Goal: Task Accomplishment & Management: Use online tool/utility

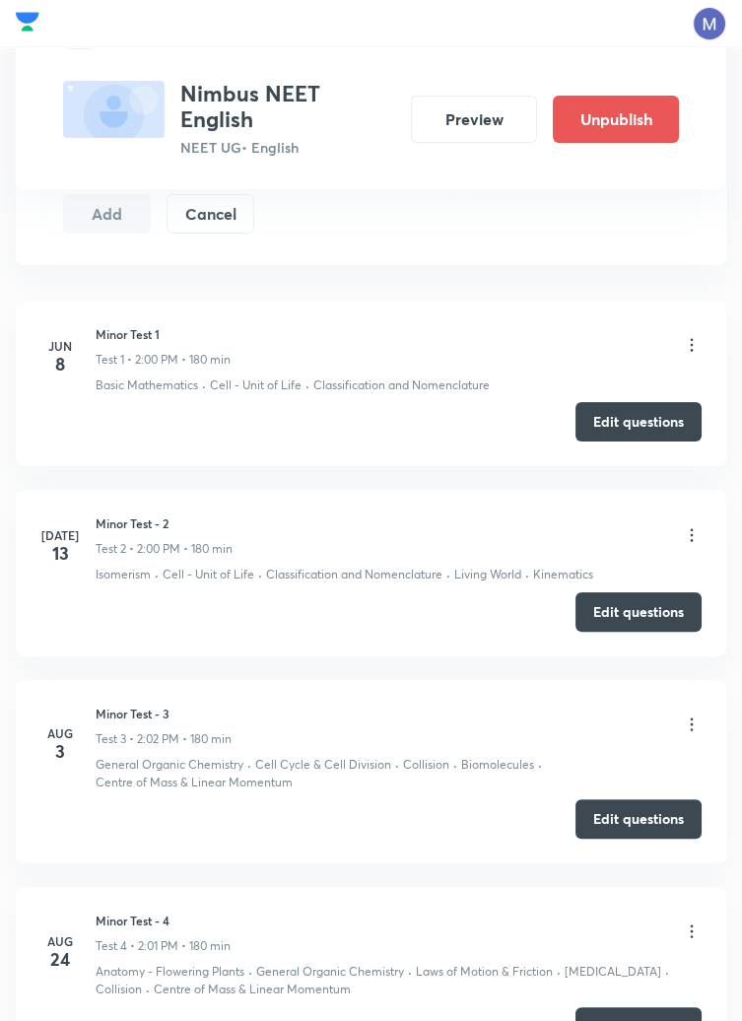
scroll to position [1238, 0]
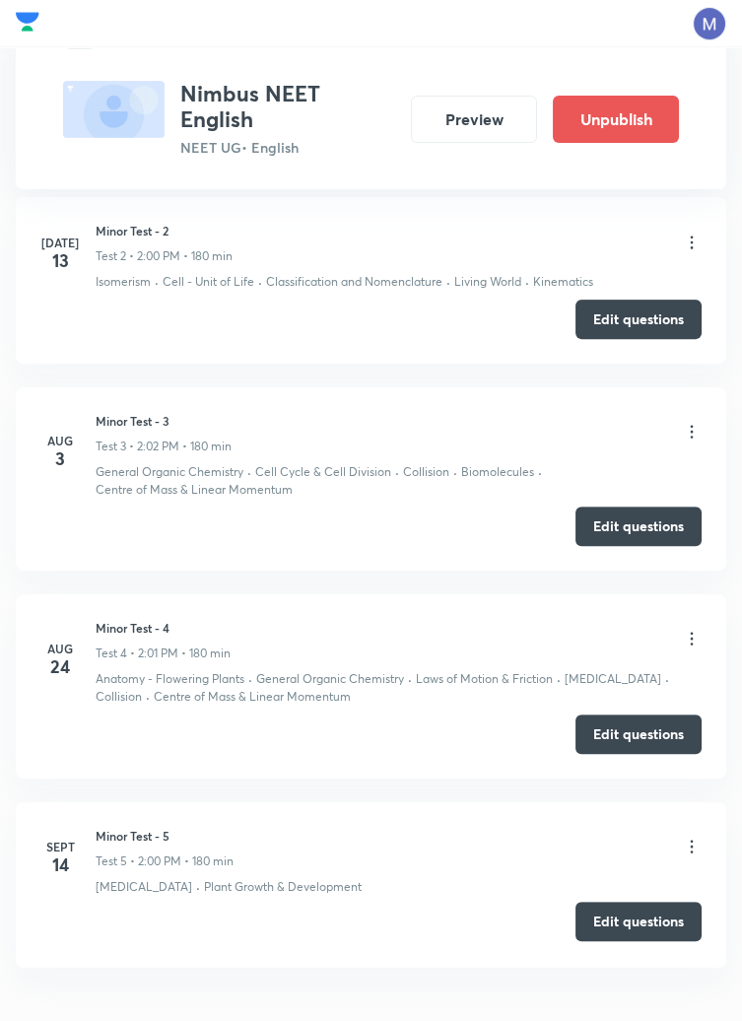
click at [649, 920] on button "Edit questions" at bounding box center [639, 921] width 126 height 39
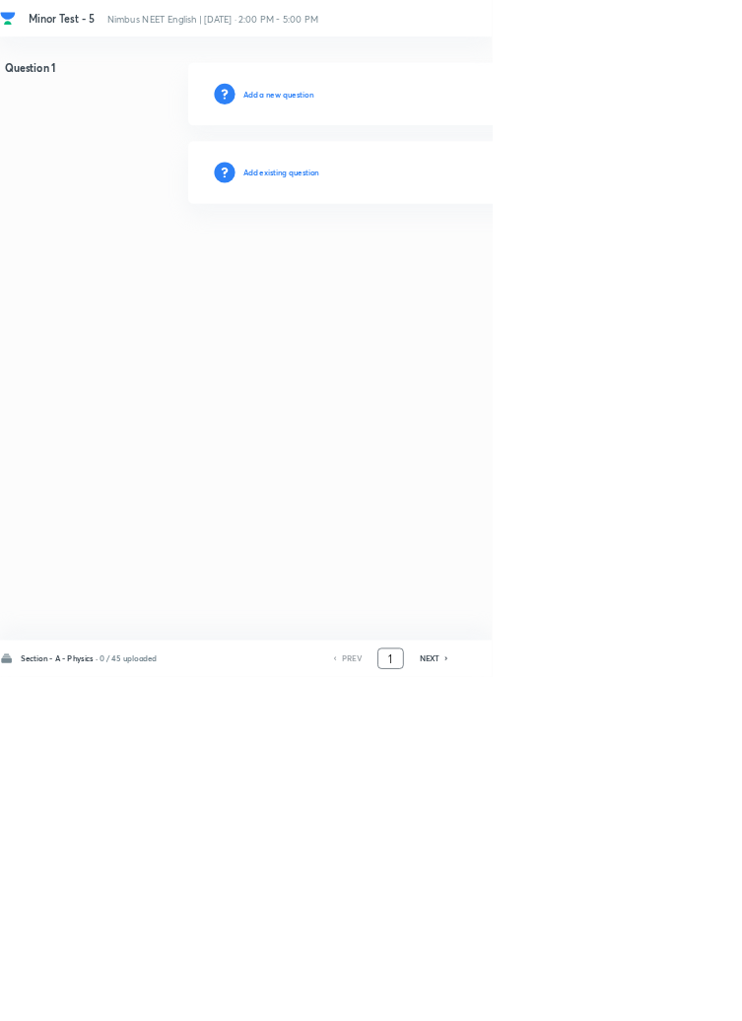
click at [594, 1011] on input "1" at bounding box center [589, 994] width 37 height 34
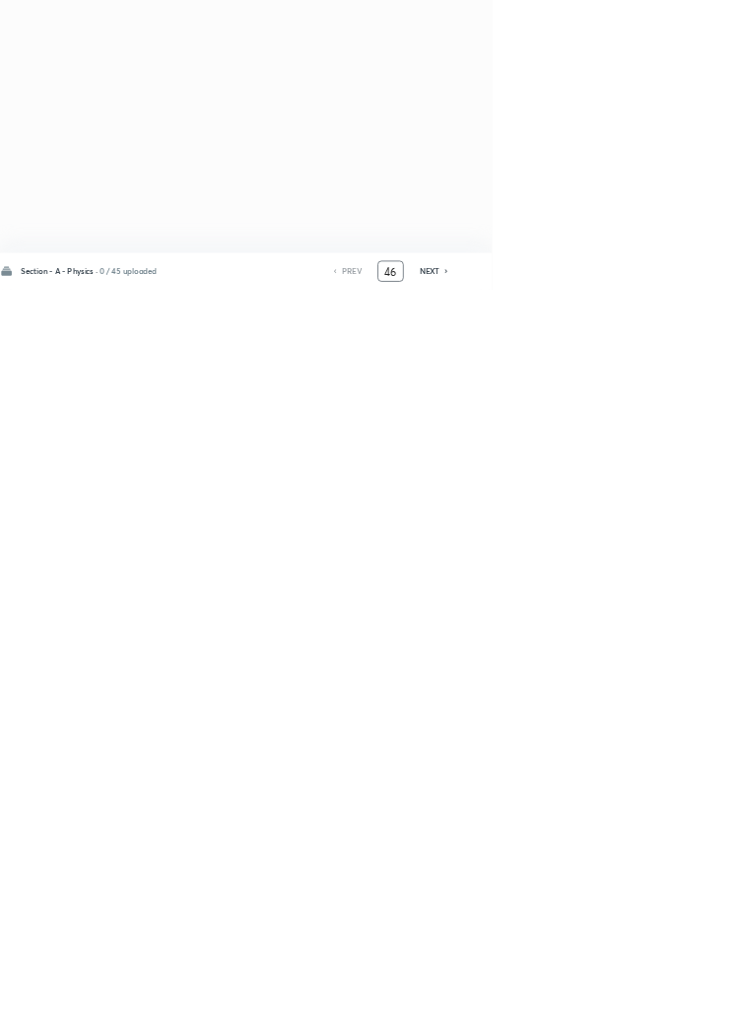
type input "46"
checkbox input "true"
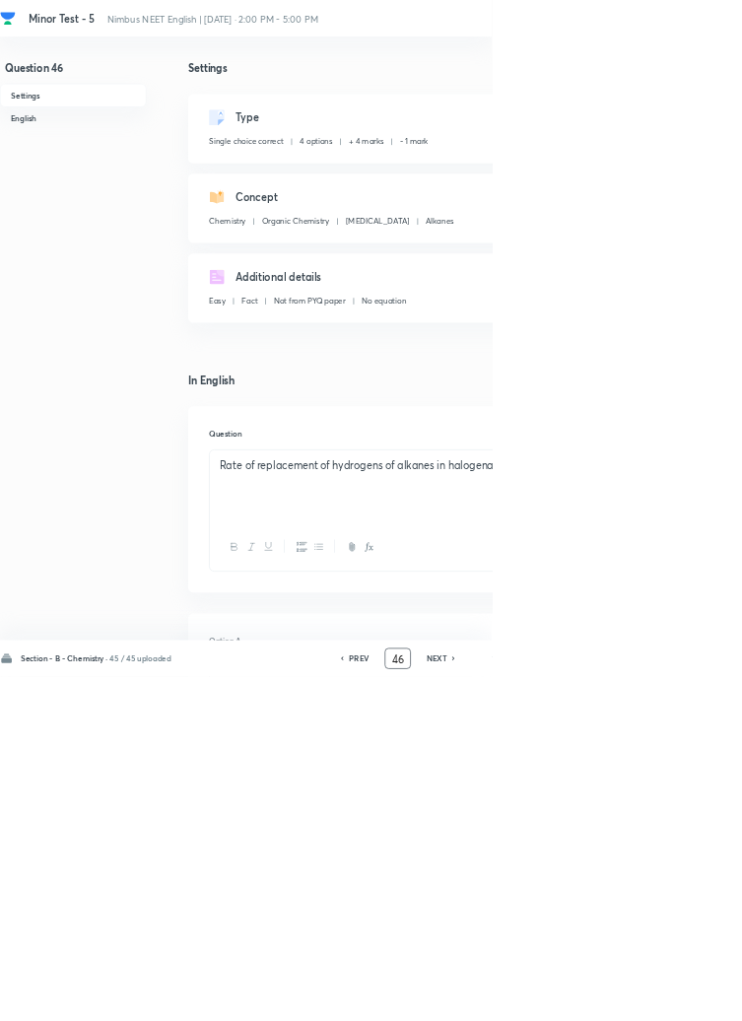
click at [608, 1011] on input "46" at bounding box center [599, 994] width 37 height 34
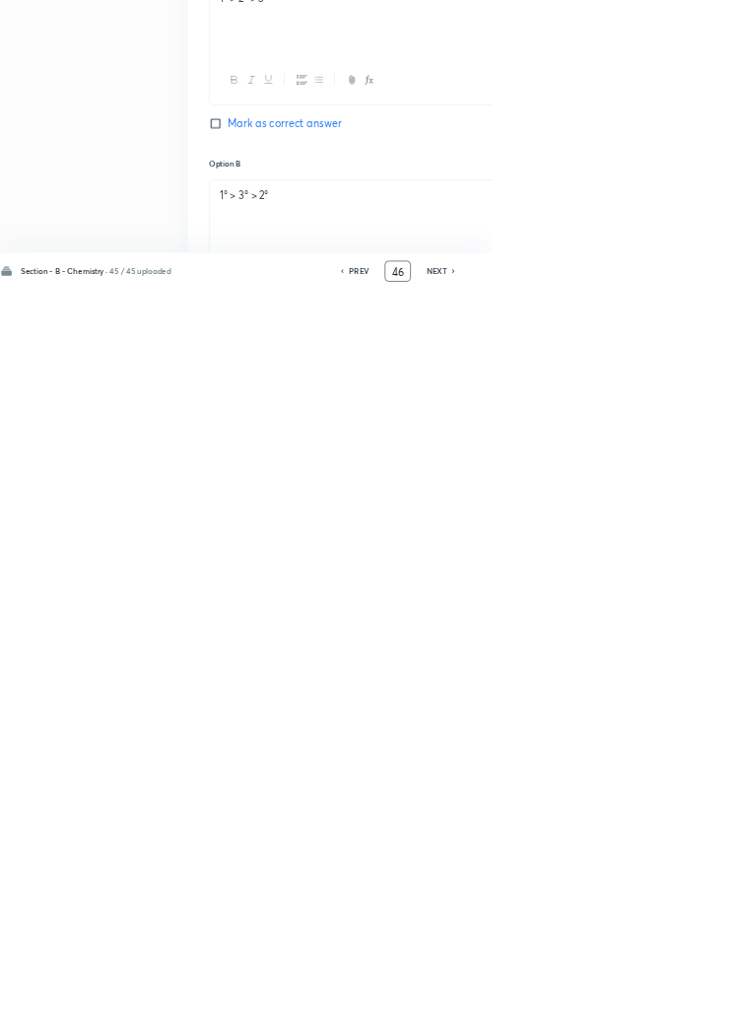
scroll to position [450, 0]
type input "4"
type input "91"
checkbox input "false"
checkbox input "true"
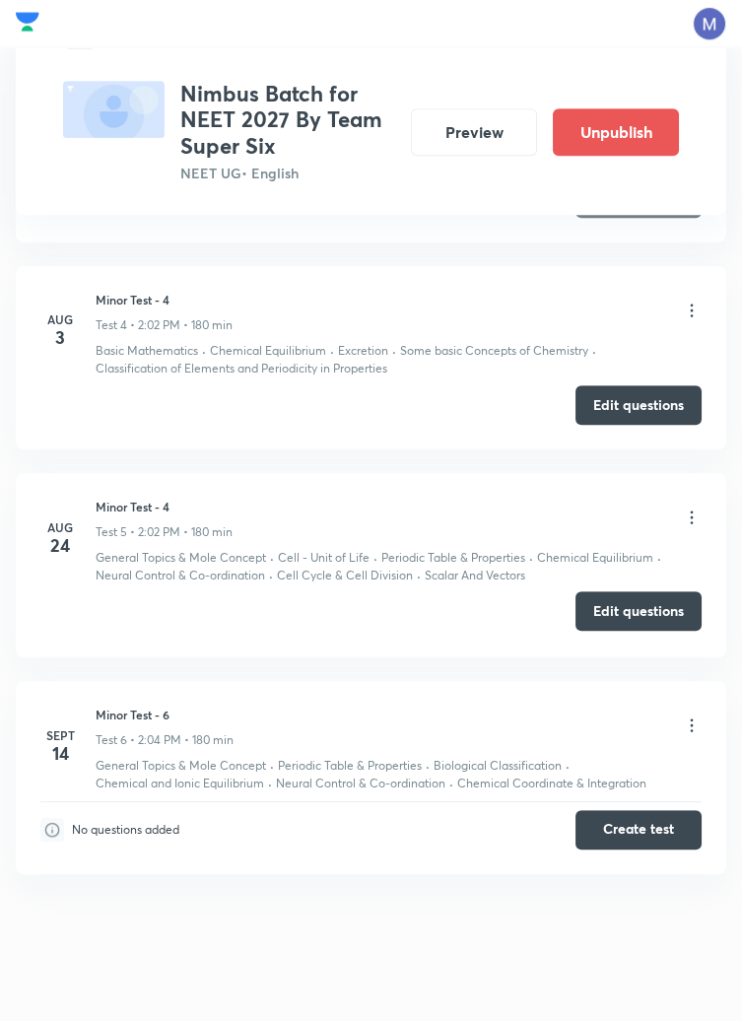
click at [646, 606] on button "Edit questions" at bounding box center [639, 610] width 126 height 39
click at [692, 725] on icon at bounding box center [692, 725] width 20 height 20
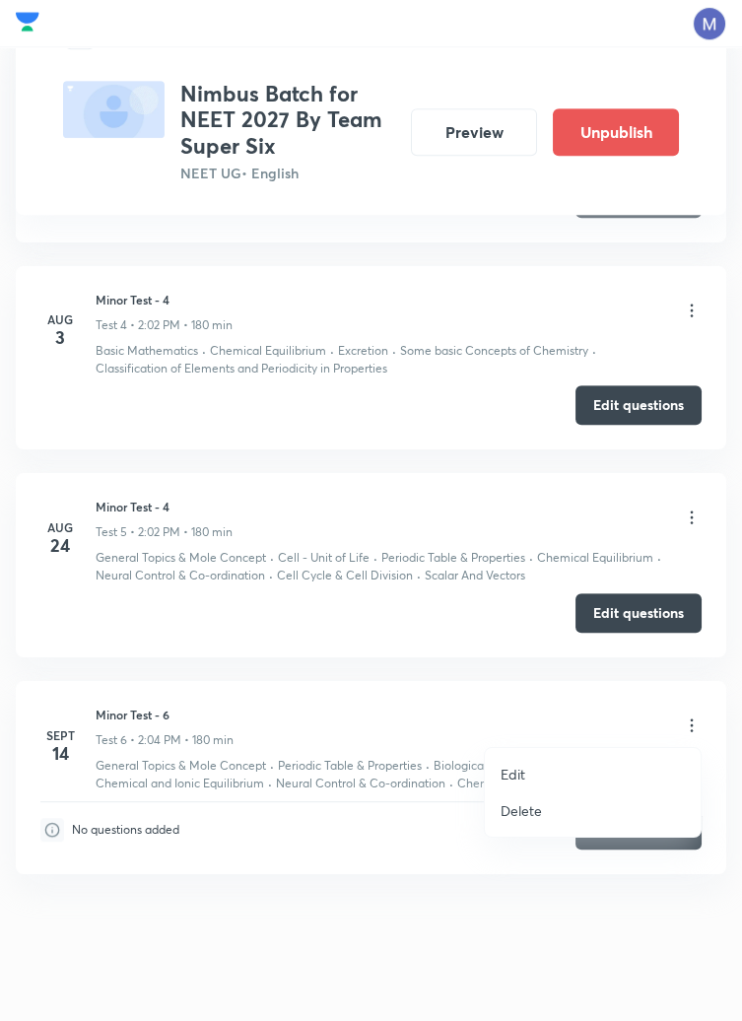
click at [553, 693] on div at bounding box center [371, 510] width 742 height 1021
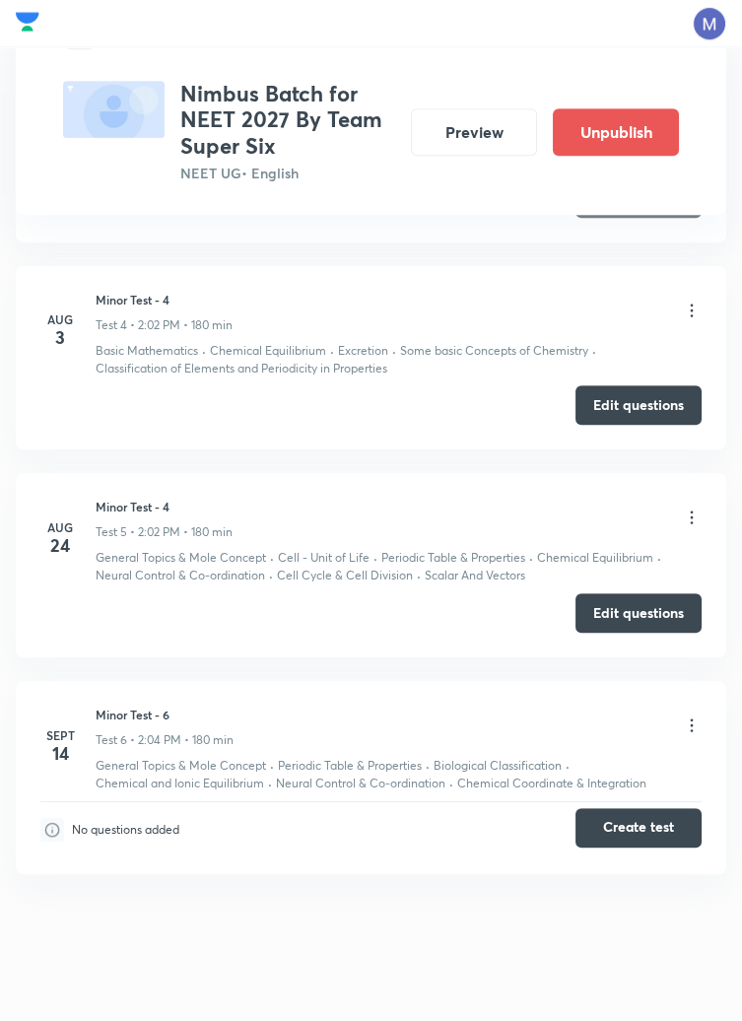
click at [643, 828] on button "Create test" at bounding box center [639, 827] width 126 height 39
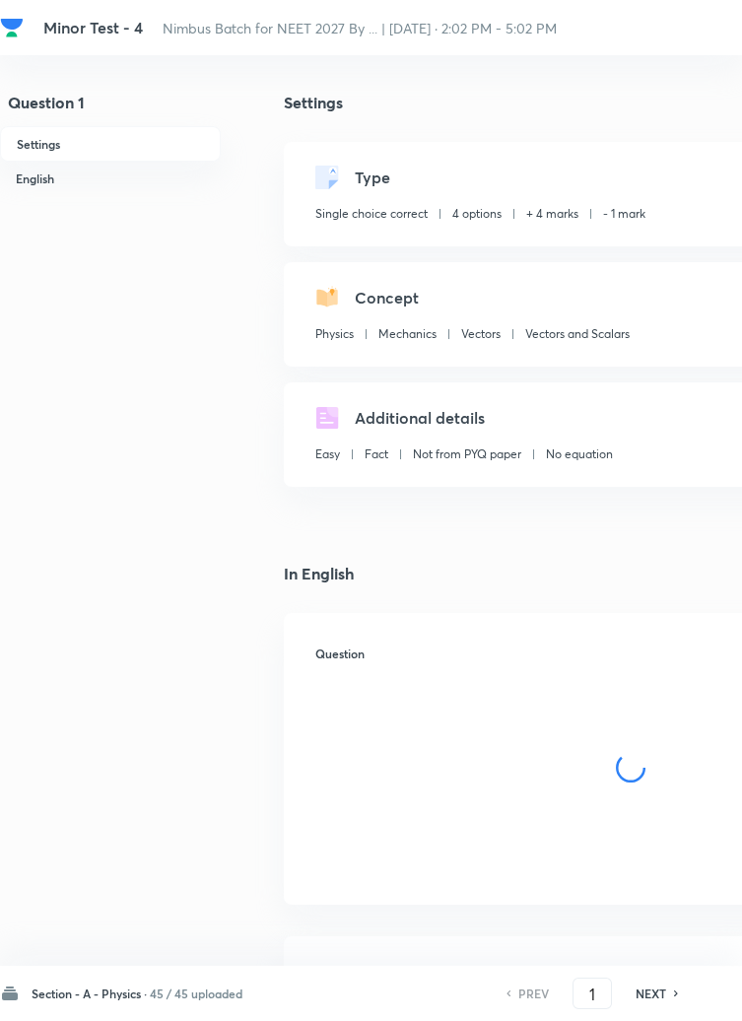
checkbox input "true"
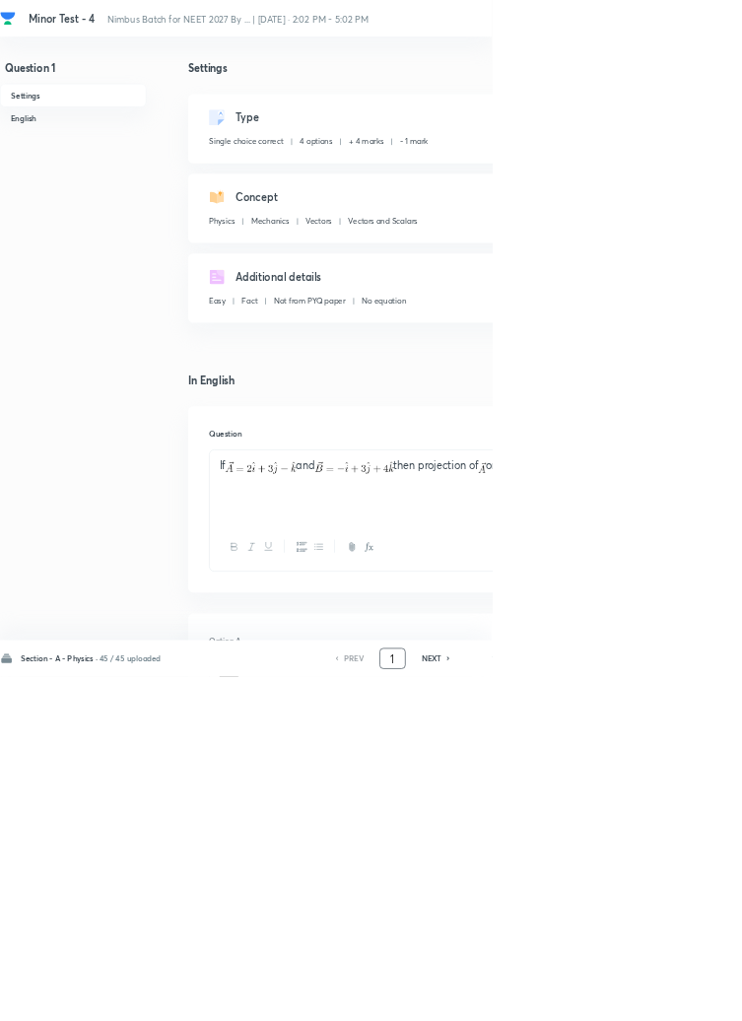
click at [604, 1011] on input "1" at bounding box center [592, 994] width 37 height 34
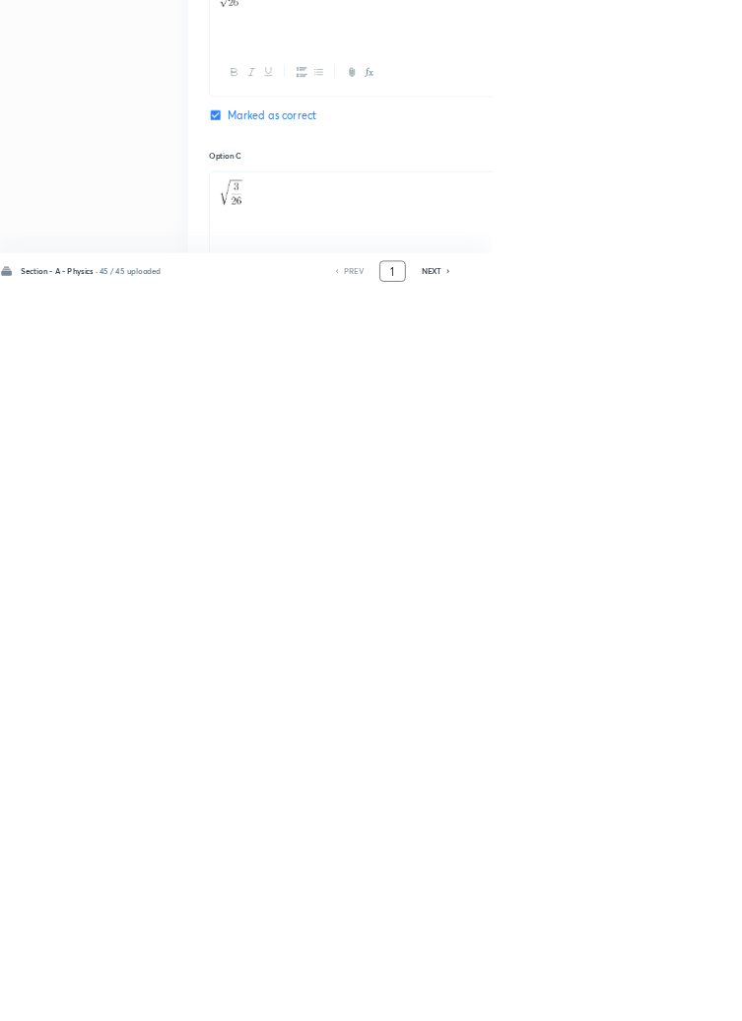
scroll to position [936, 0]
type input "46"
checkbox input "true"
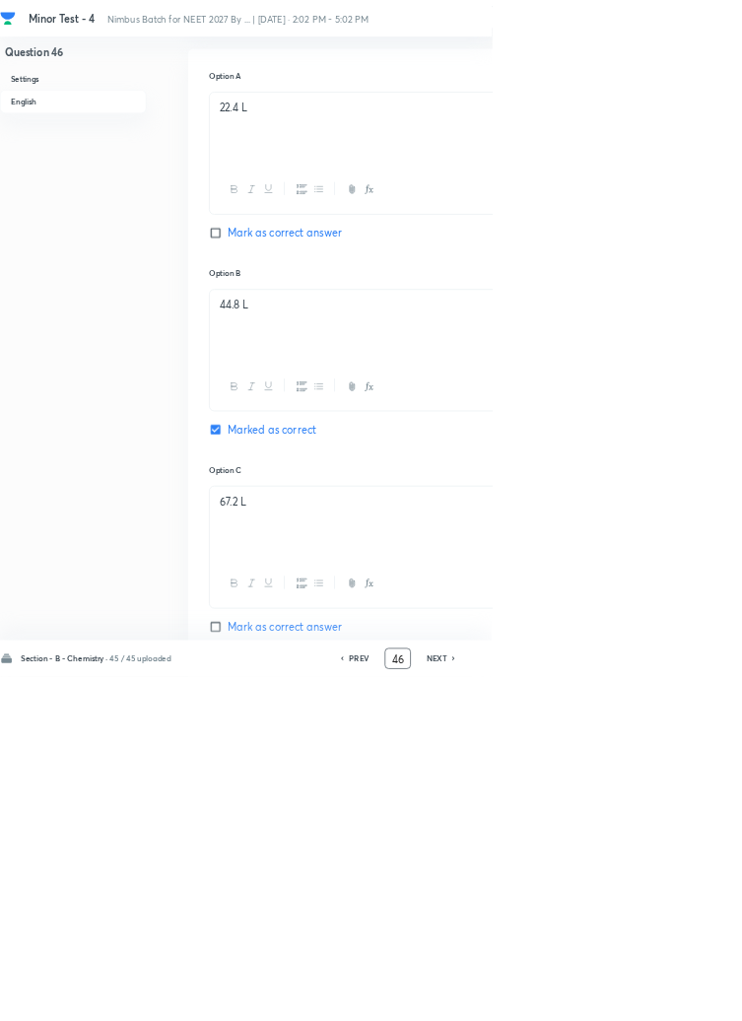
scroll to position [1145, 0]
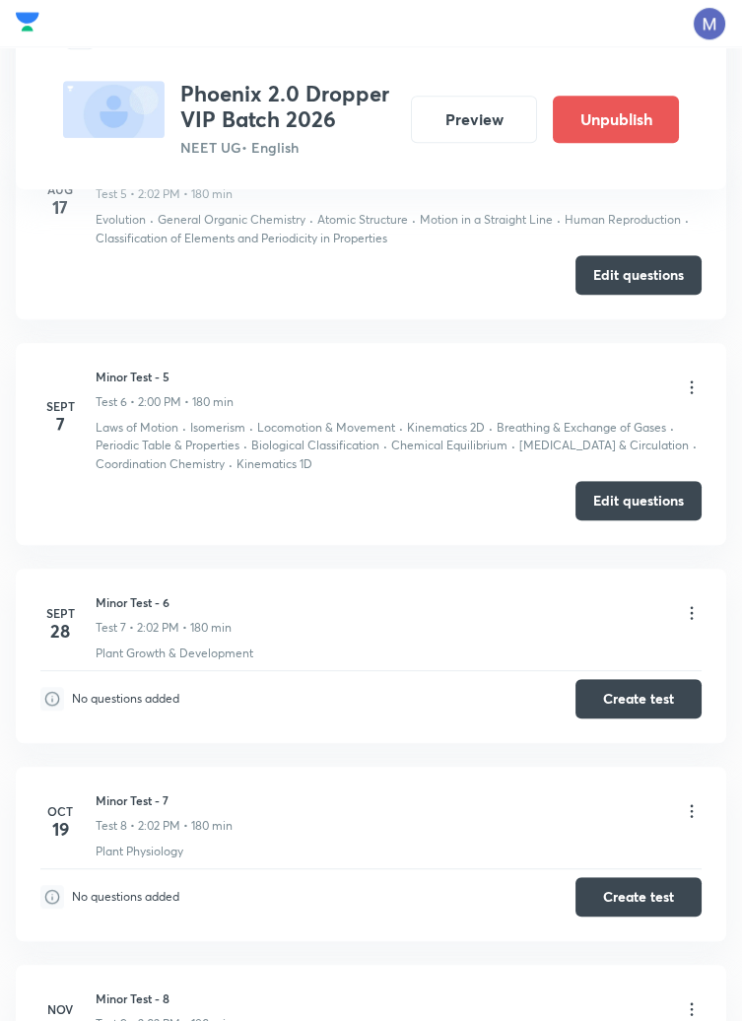
scroll to position [1994, 0]
click at [639, 497] on button "Edit questions" at bounding box center [639, 499] width 126 height 39
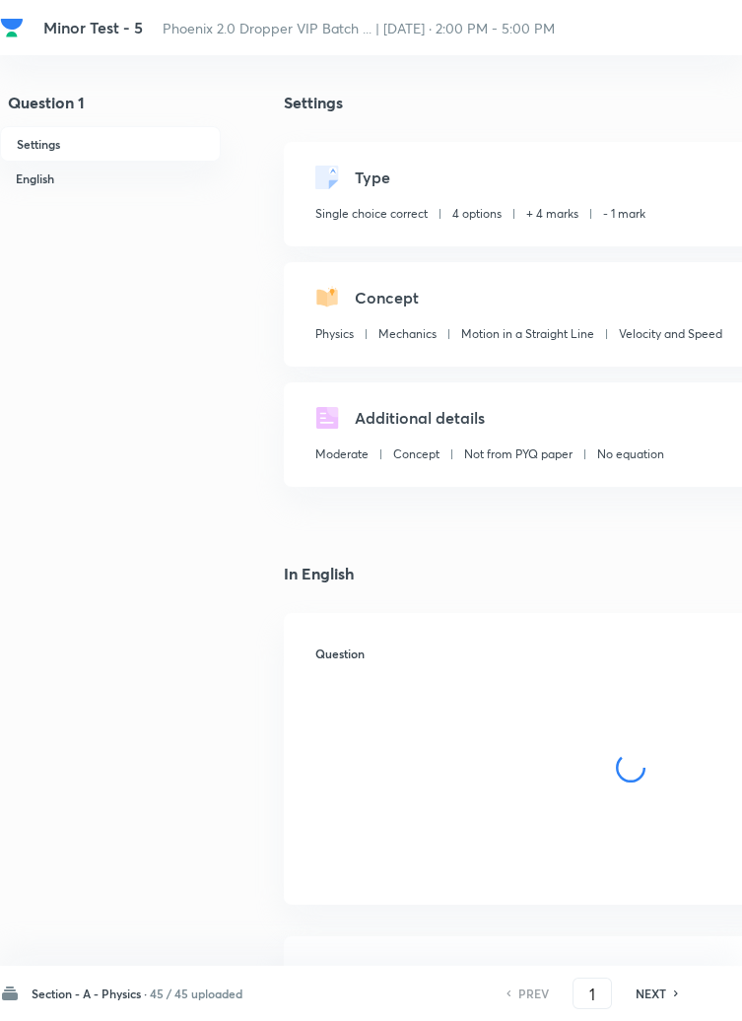
checkbox input "true"
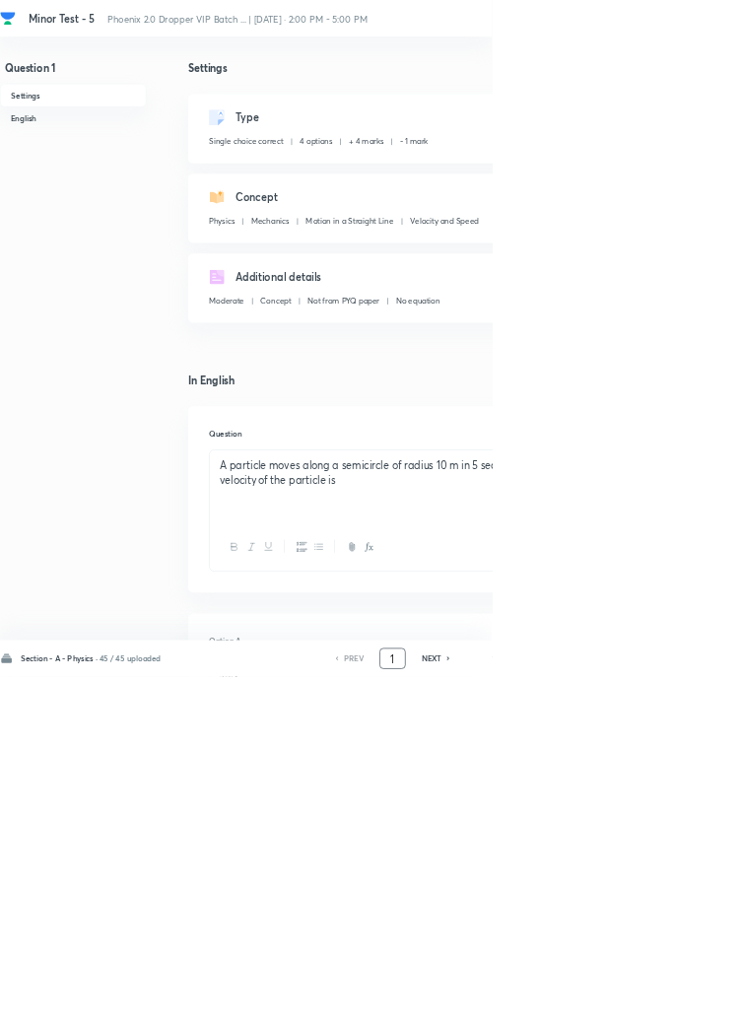
click at [599, 1011] on input "1" at bounding box center [592, 994] width 37 height 34
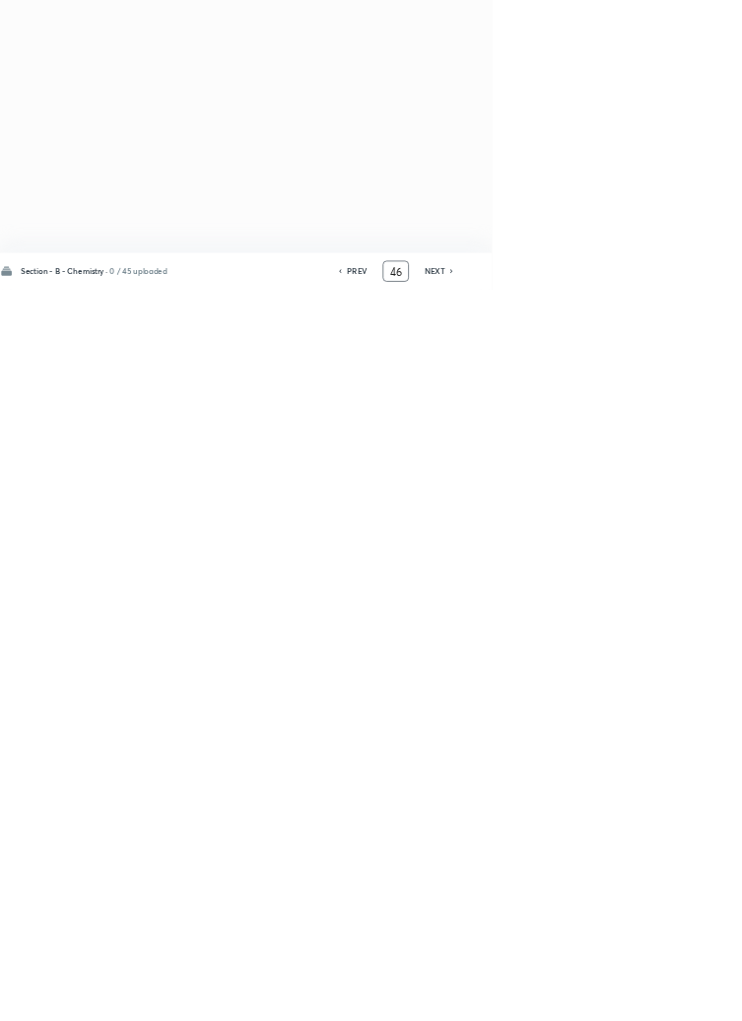
type input "4"
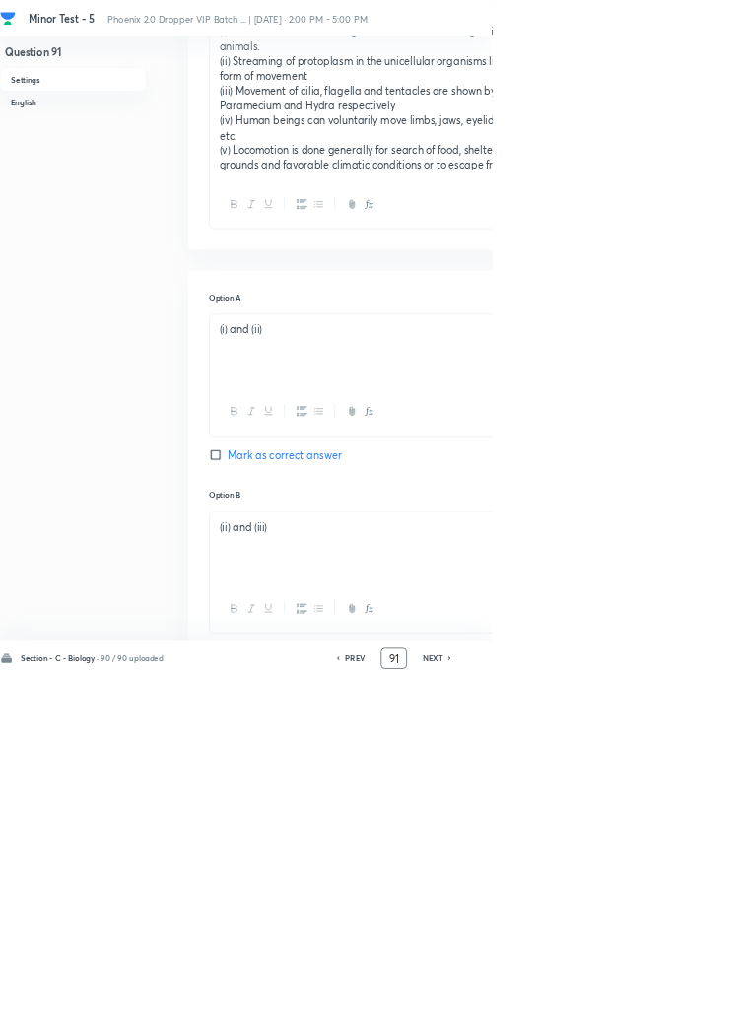
scroll to position [1148, 0]
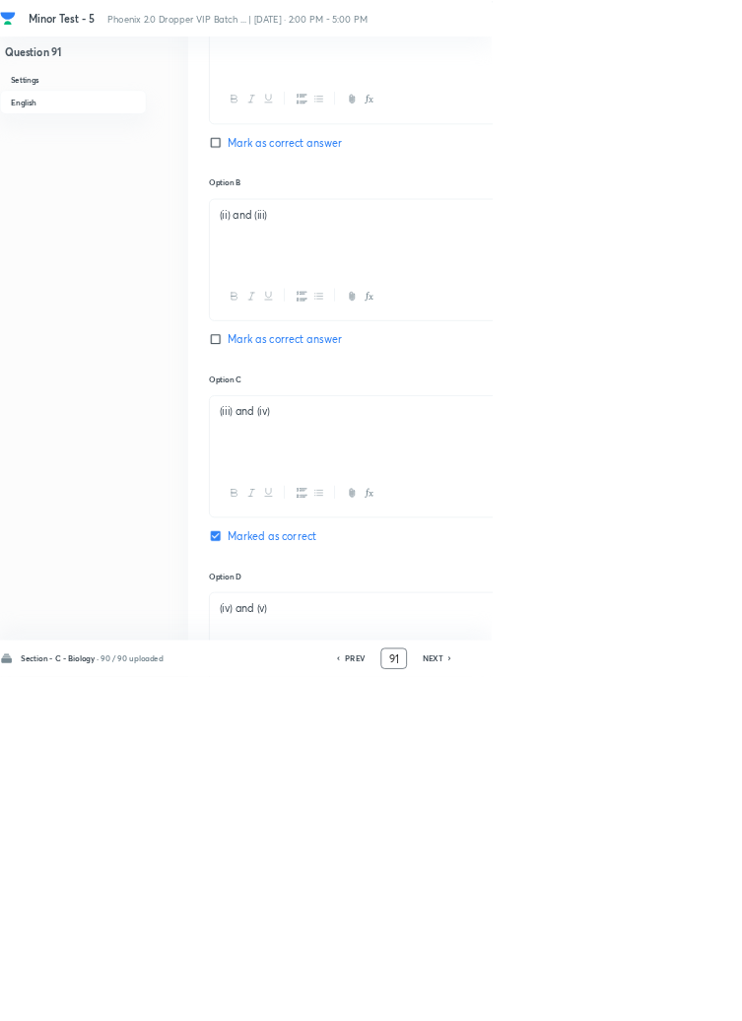
click at [533, 1002] on h6 "PREV" at bounding box center [535, 994] width 31 height 18
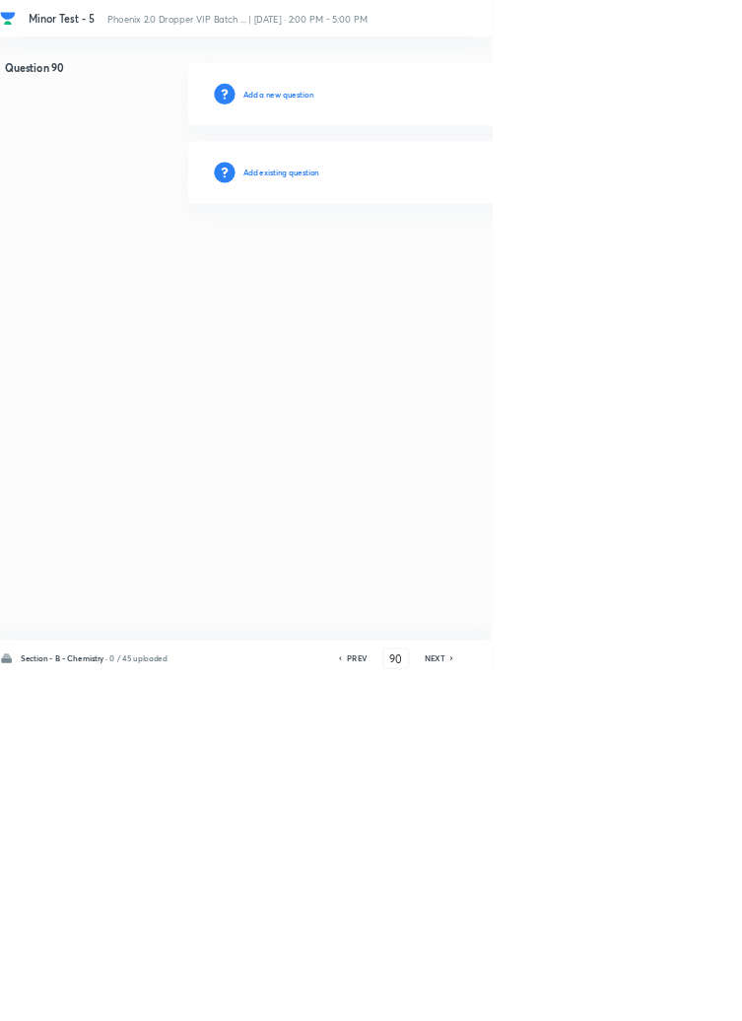
scroll to position [0, 0]
click at [607, 1011] on input "90" at bounding box center [597, 994] width 37 height 34
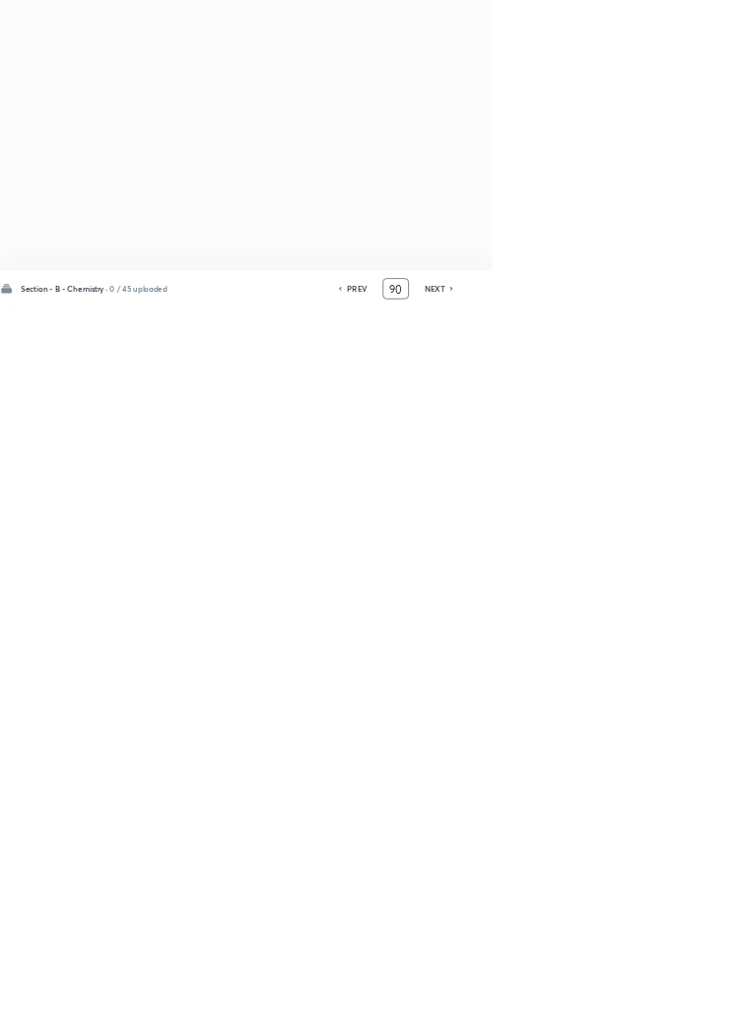
type input "9"
type input "46"
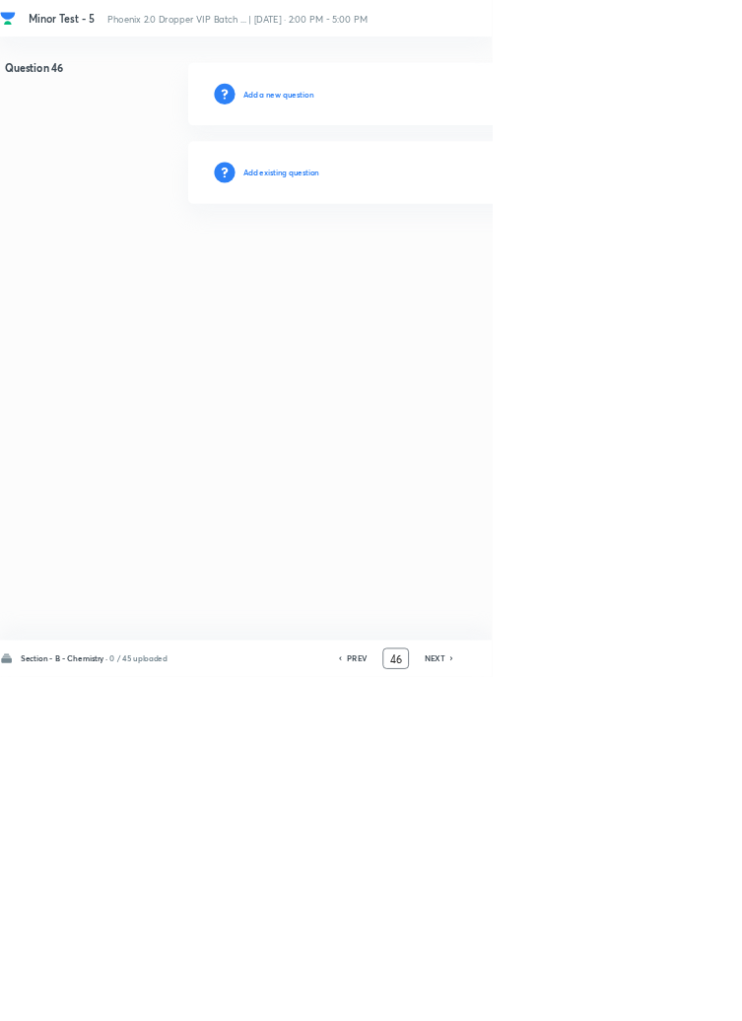
click at [472, 256] on h6 "Add existing question" at bounding box center [424, 260] width 115 height 18
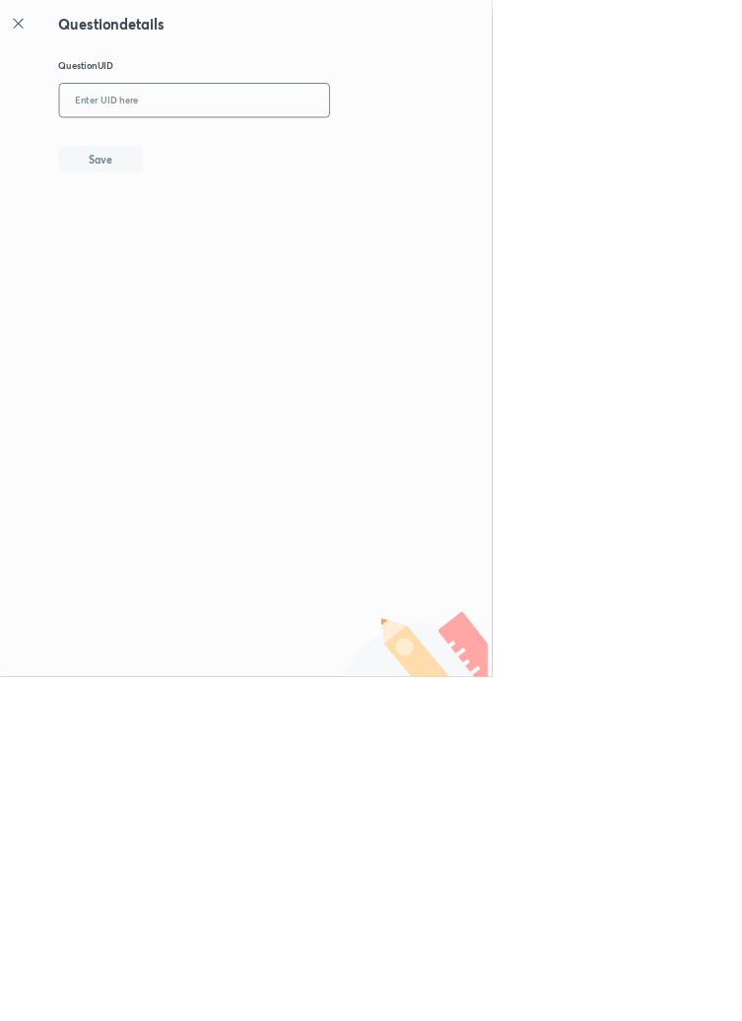
click at [364, 159] on input "text" at bounding box center [293, 152] width 407 height 48
type input "91PU2"
click at [215, 249] on button "Save" at bounding box center [152, 238] width 126 height 39
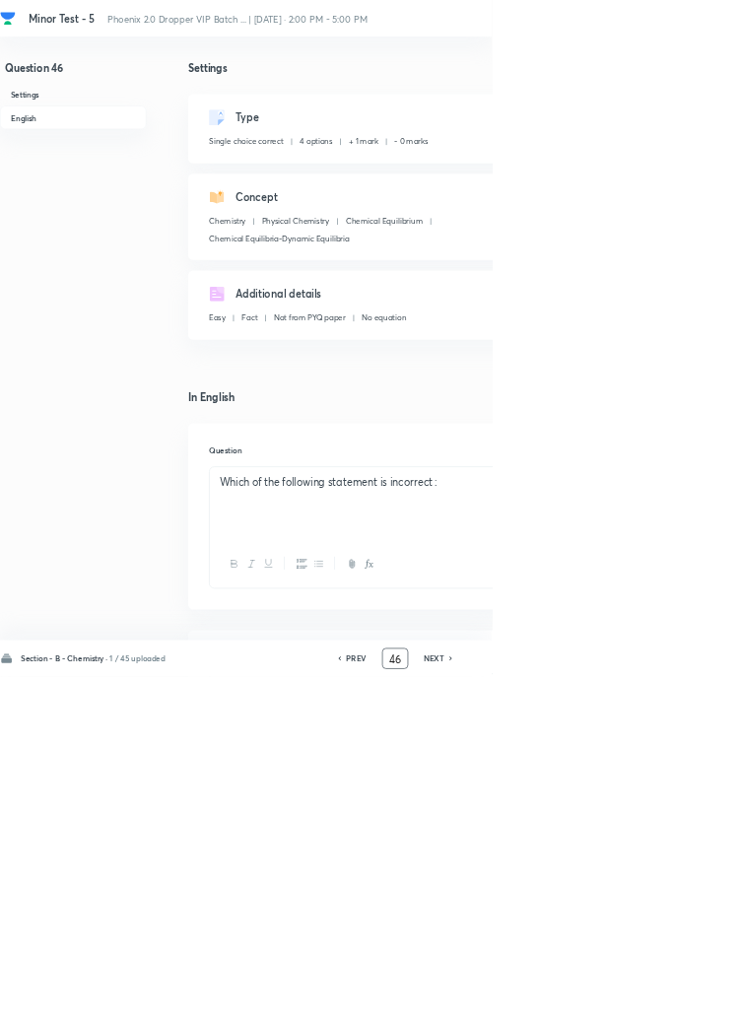
click at [604, 1011] on input "46" at bounding box center [596, 994] width 37 height 34
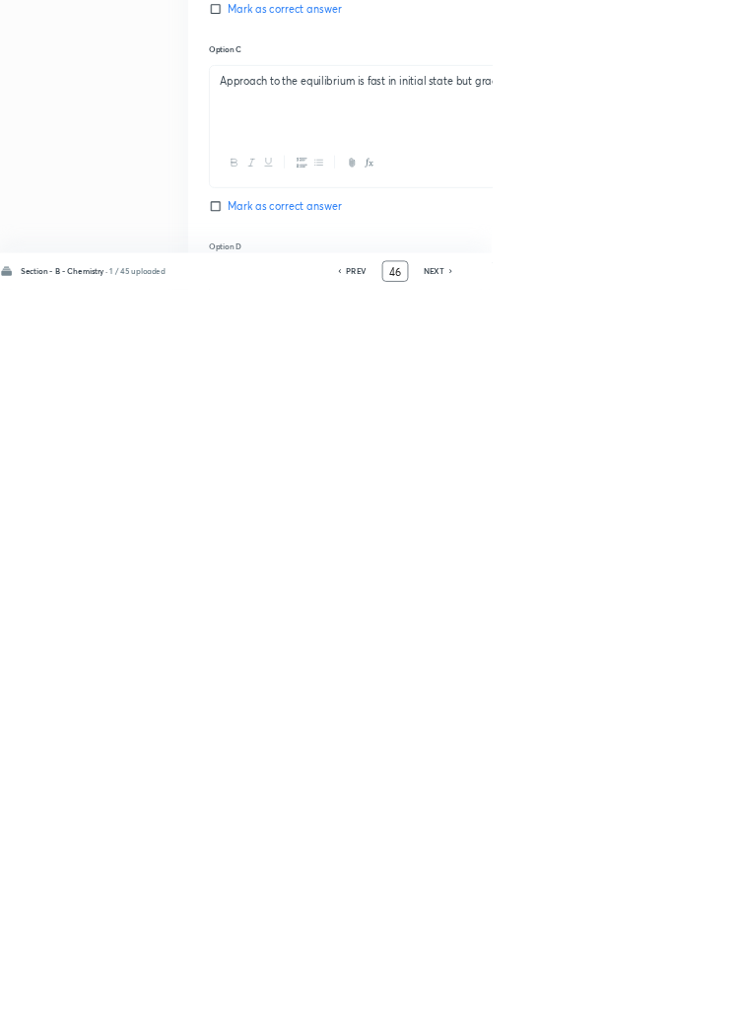
scroll to position [936, 0]
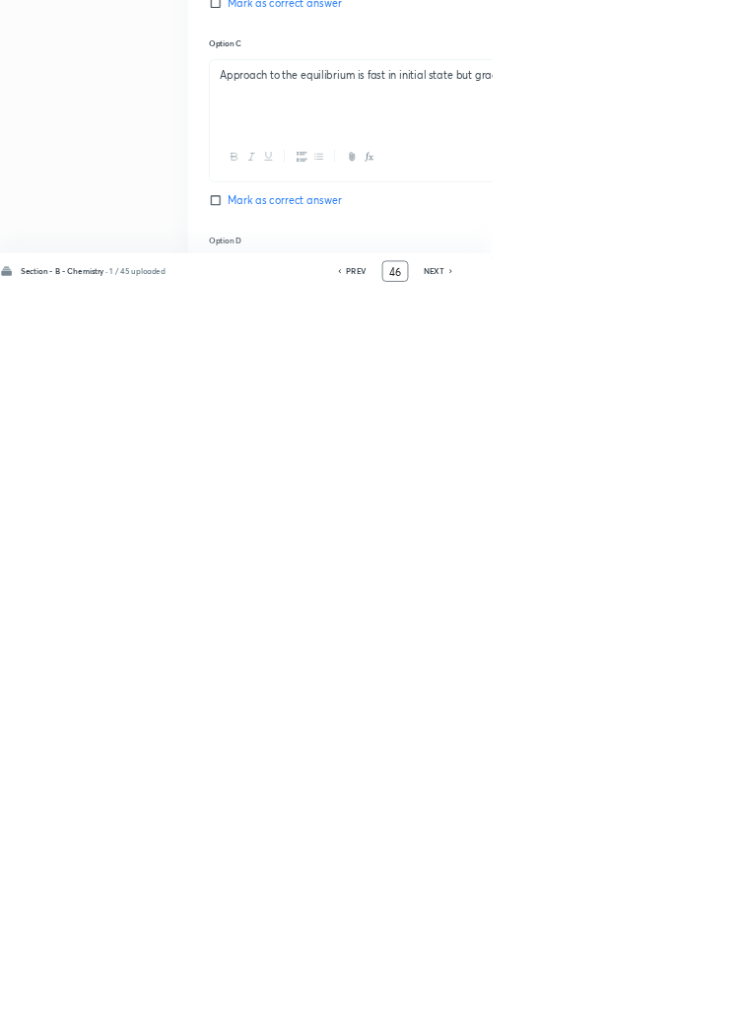
type input "4"
type input "8"
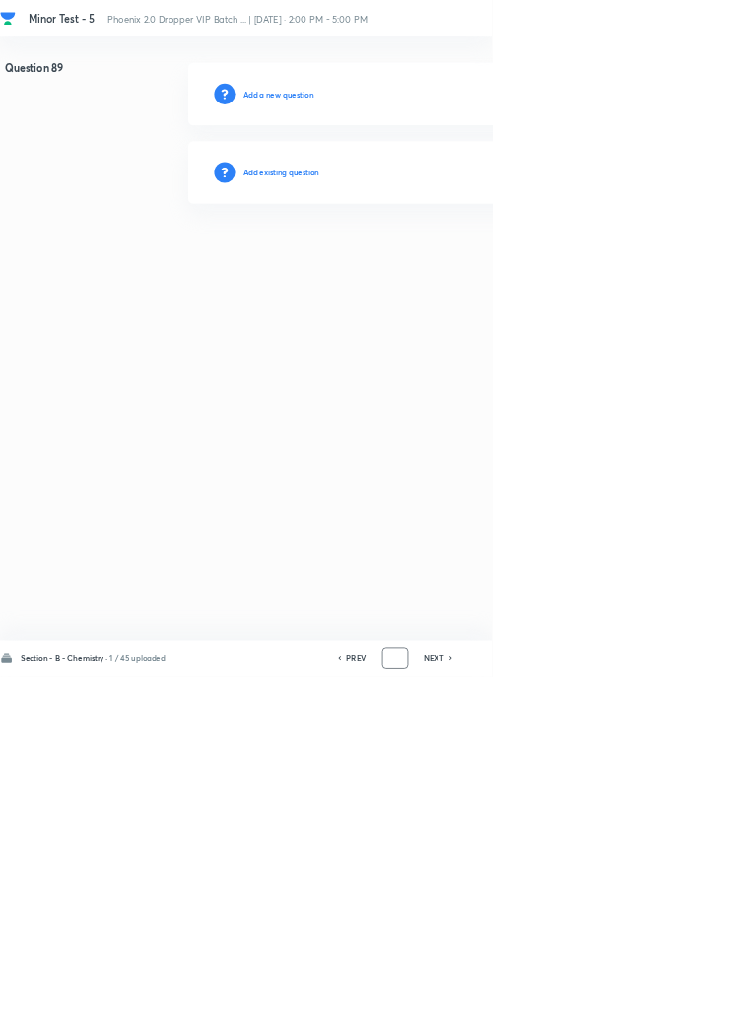
click at [607, 1011] on input "number" at bounding box center [596, 994] width 37 height 34
click at [466, 258] on h6 "Add existing question" at bounding box center [424, 260] width 115 height 18
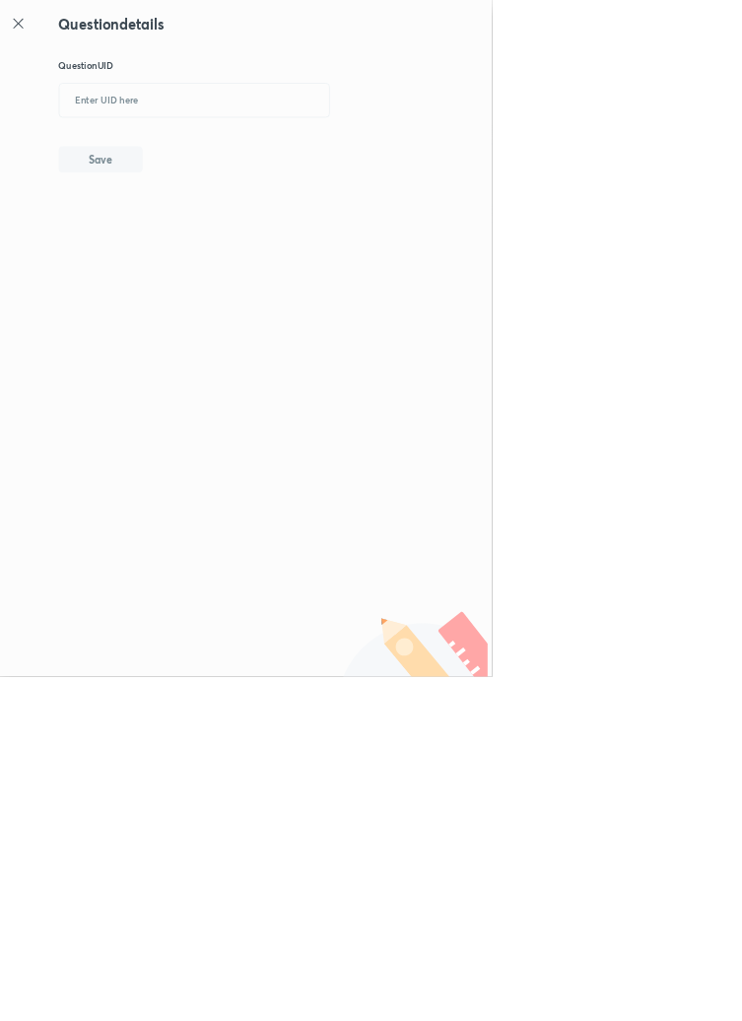
click at [22, 34] on icon at bounding box center [28, 36] width 24 height 24
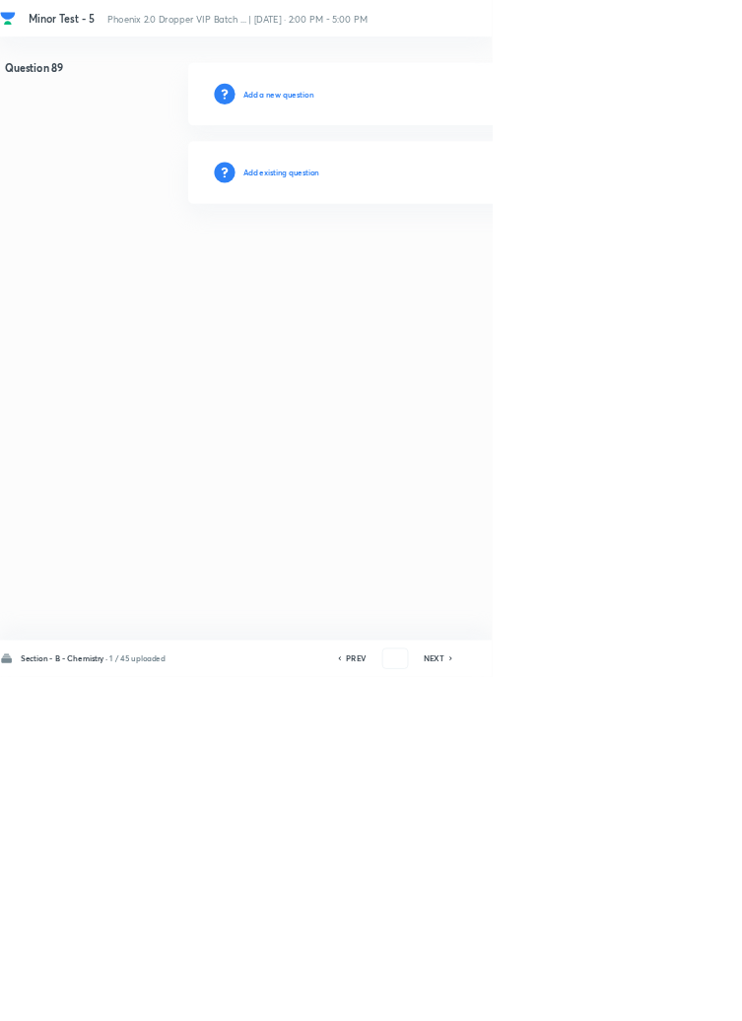
click at [465, 256] on h6 "Add existing question" at bounding box center [424, 260] width 115 height 18
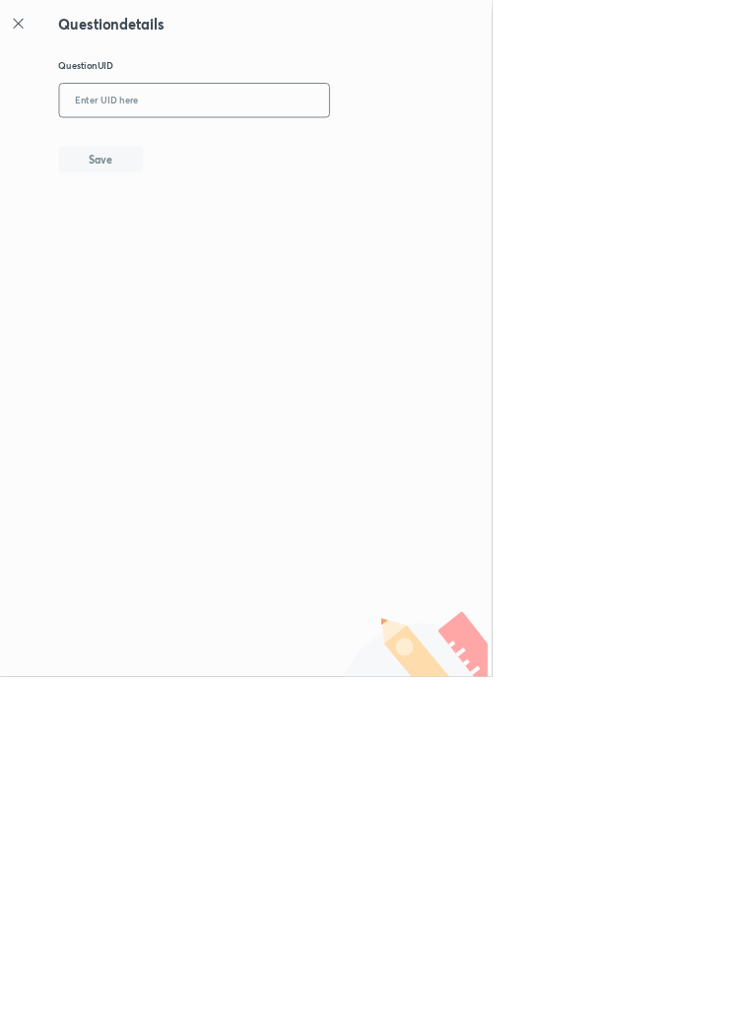
click at [357, 154] on input "text" at bounding box center [293, 152] width 407 height 48
type input "NISBM"
click at [188, 242] on button "Save" at bounding box center [152, 238] width 126 height 39
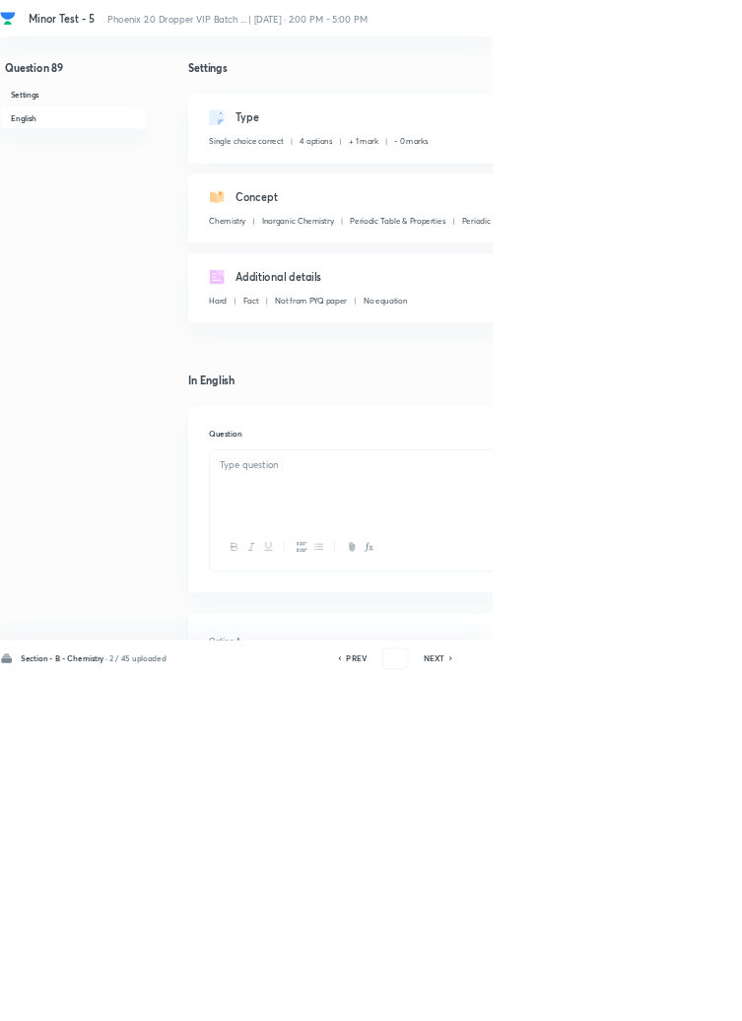
checkbox input "true"
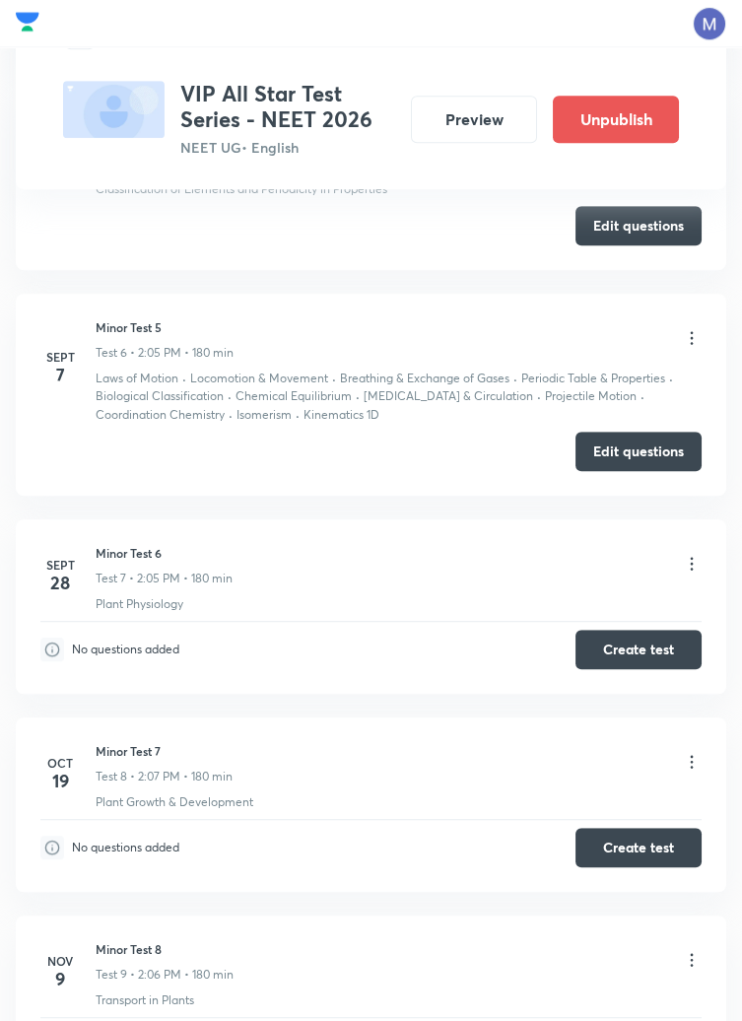
scroll to position [2061, 0]
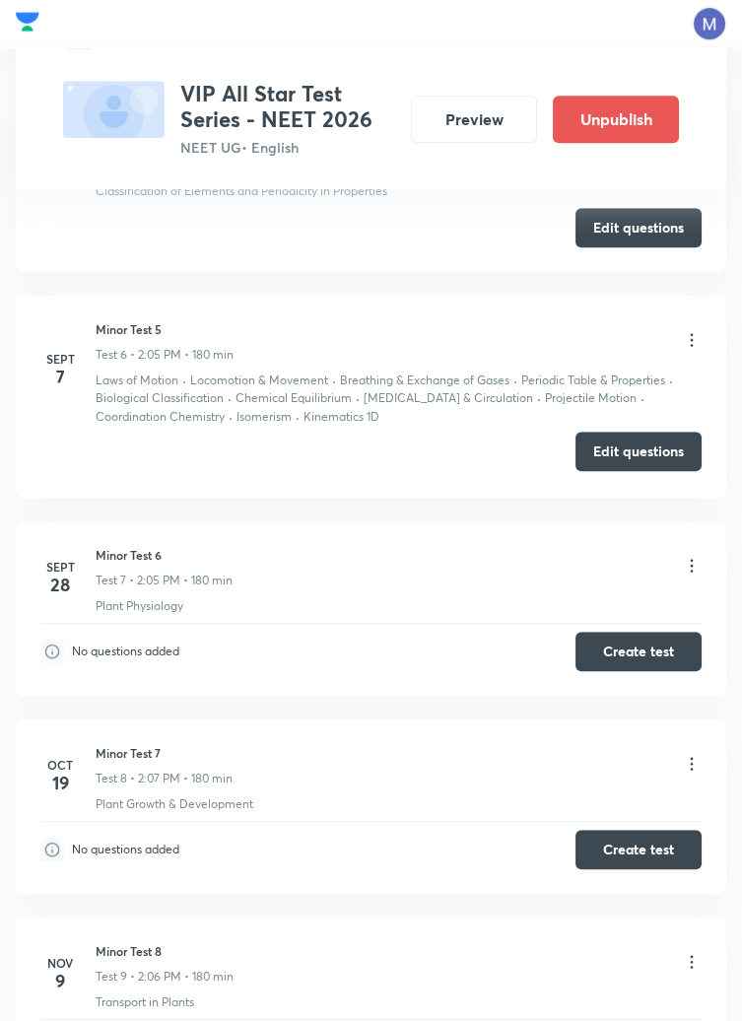
click at [632, 452] on button "Edit questions" at bounding box center [639, 451] width 126 height 39
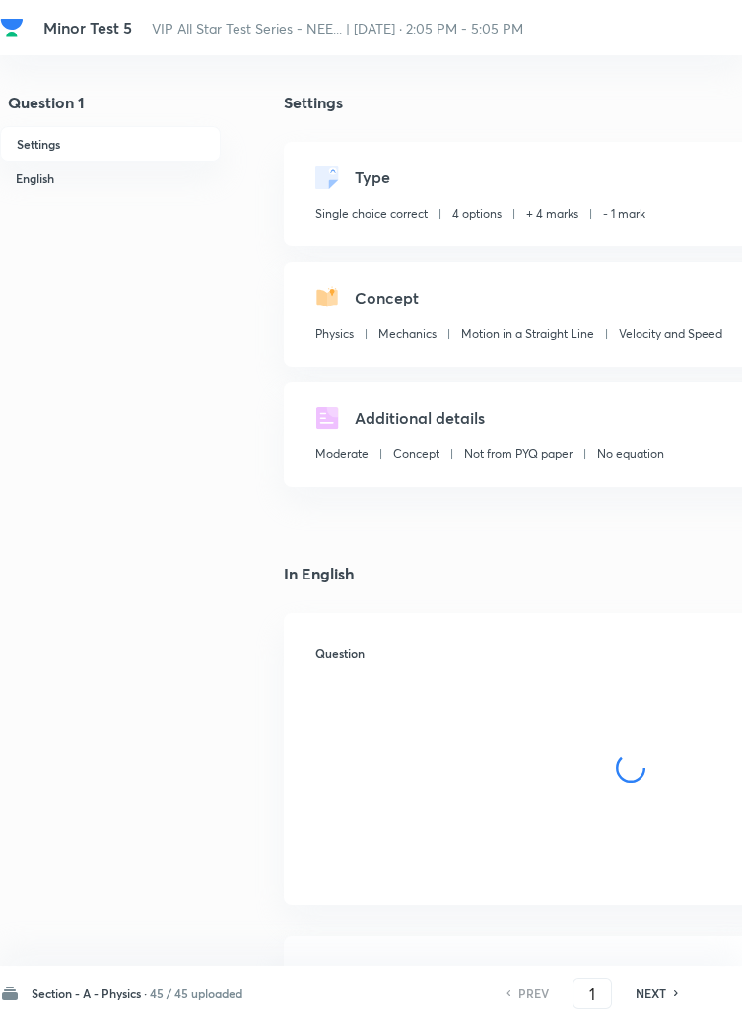
checkbox input "true"
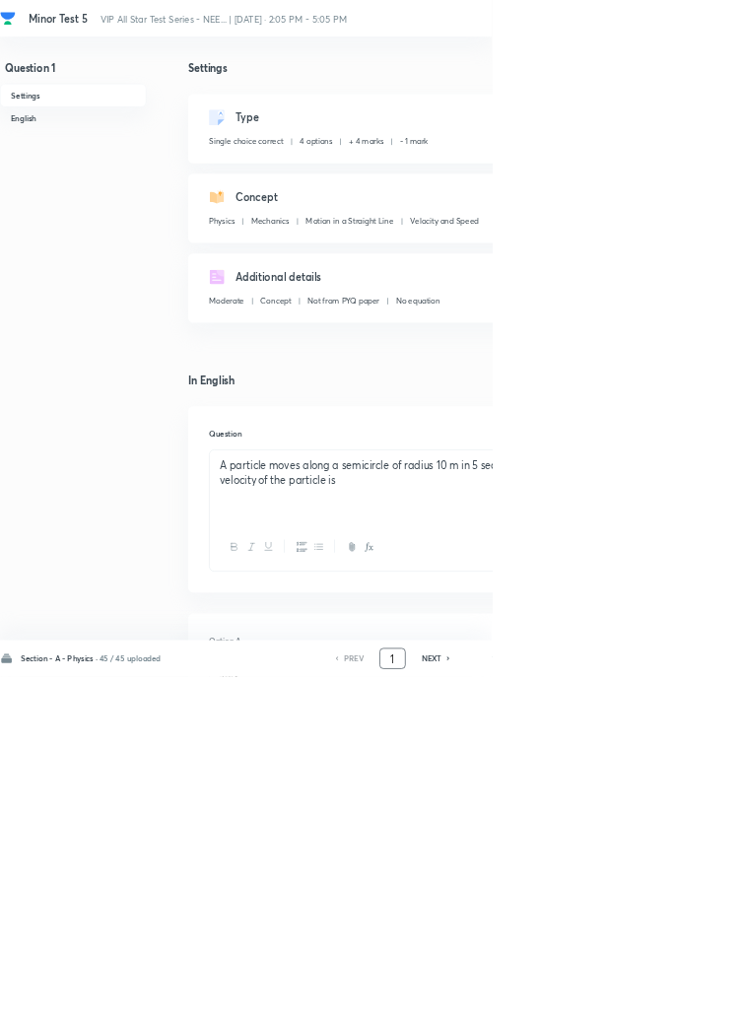
click at [597, 1011] on input "1" at bounding box center [592, 994] width 37 height 34
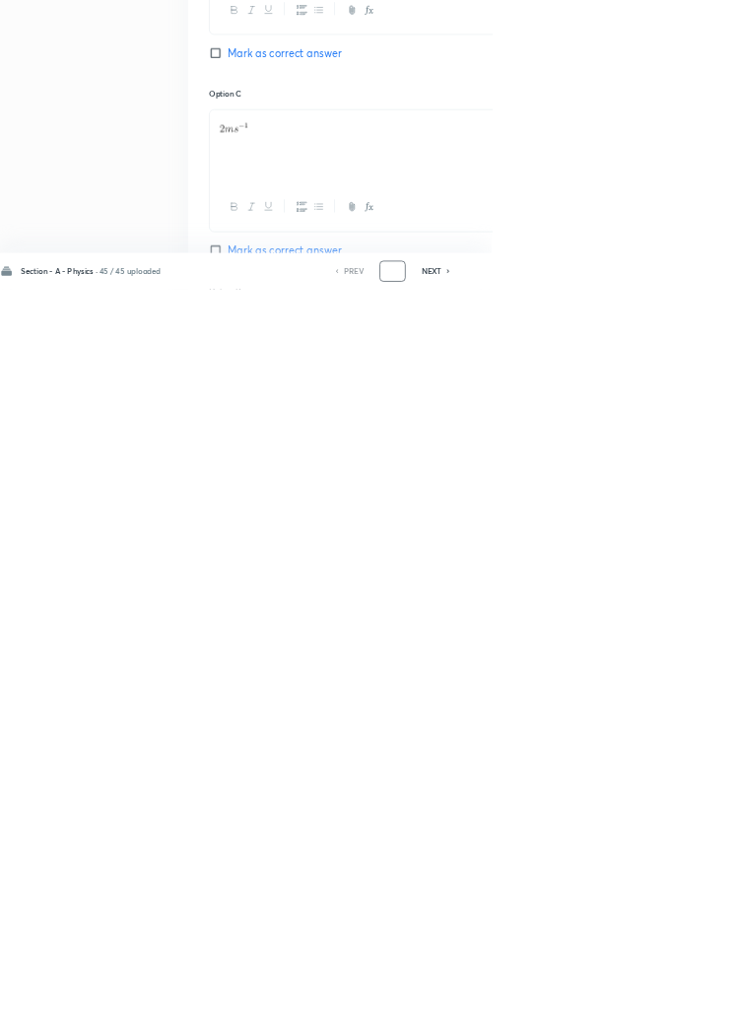
scroll to position [936, 0]
type input "90"
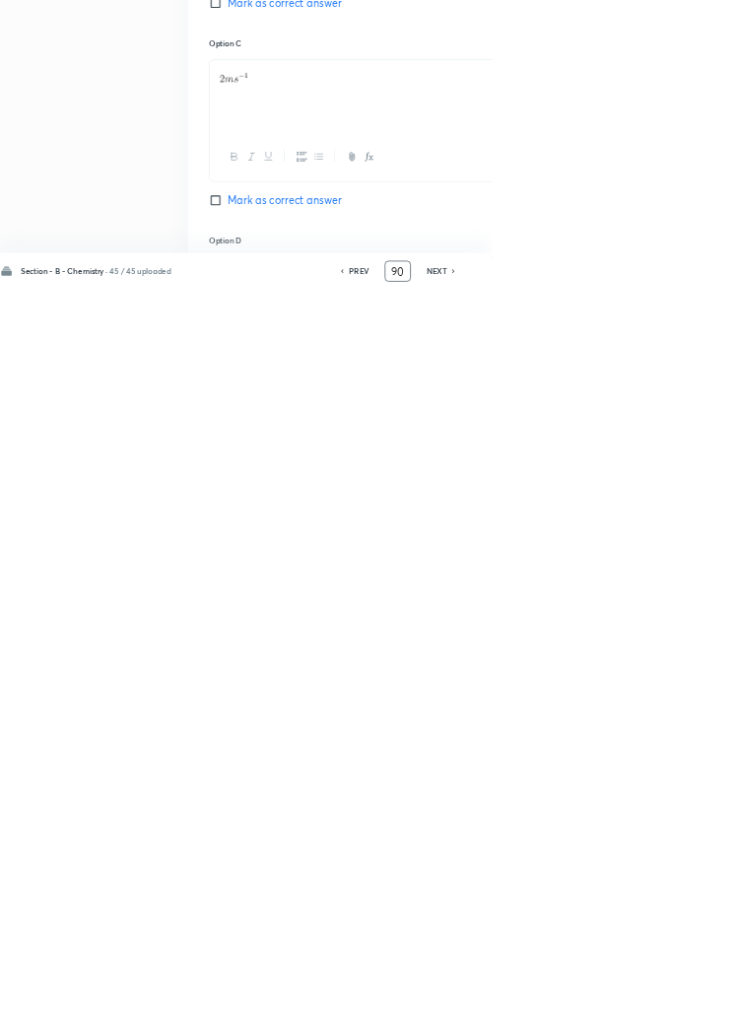
checkbox input "false"
checkbox input "true"
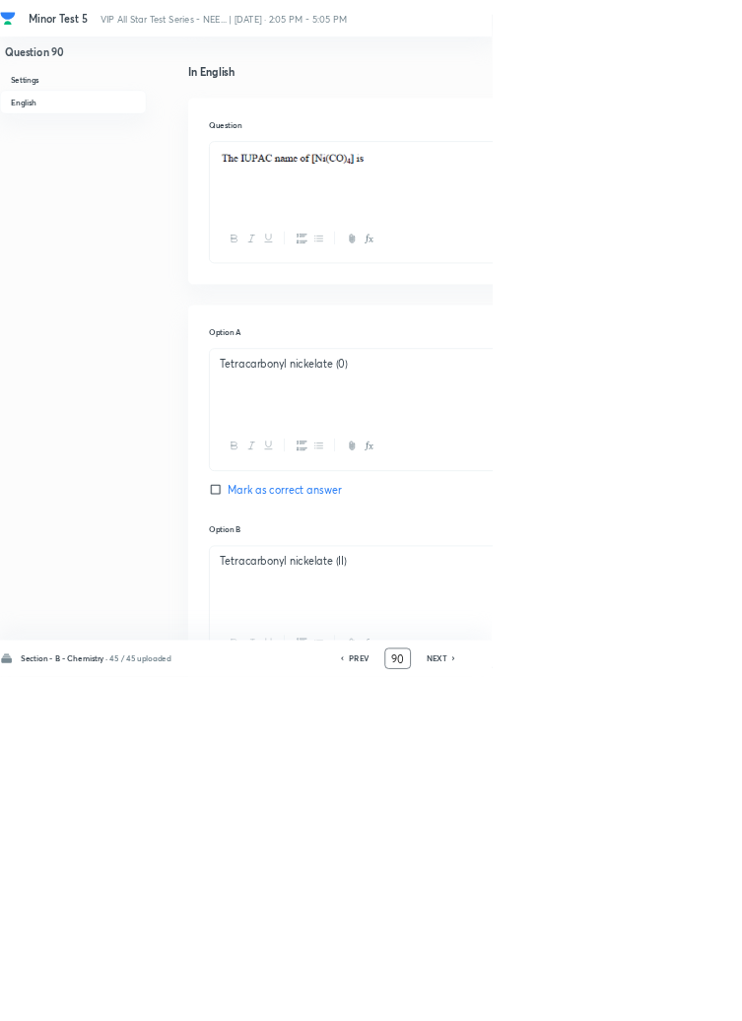
scroll to position [0, 0]
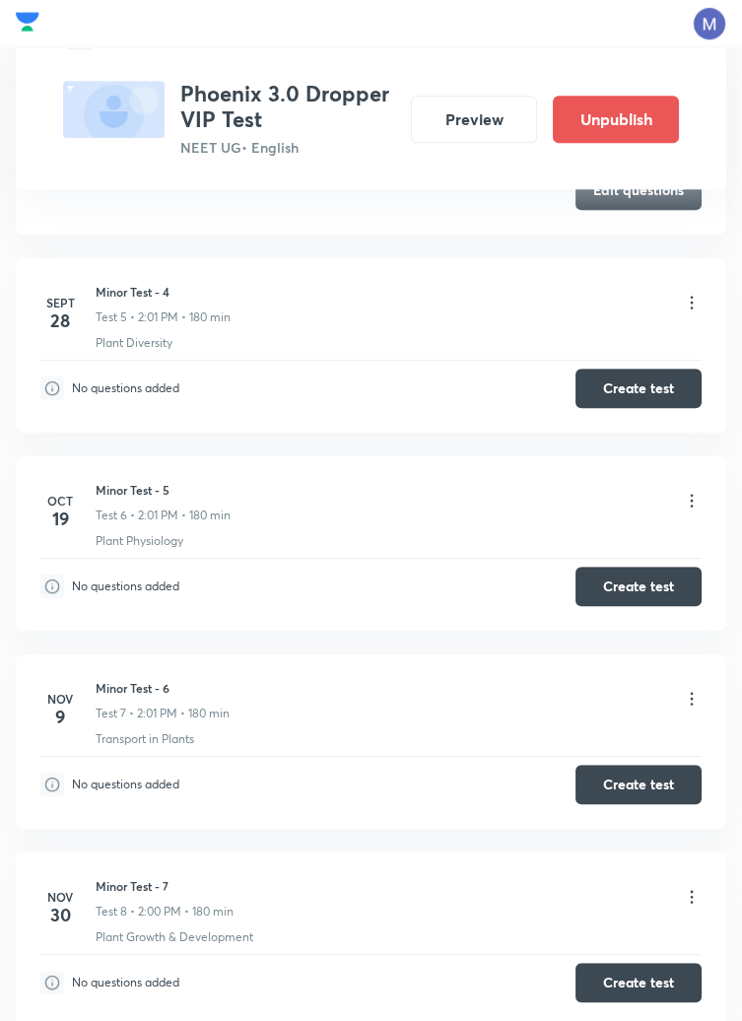
scroll to position [1636, 0]
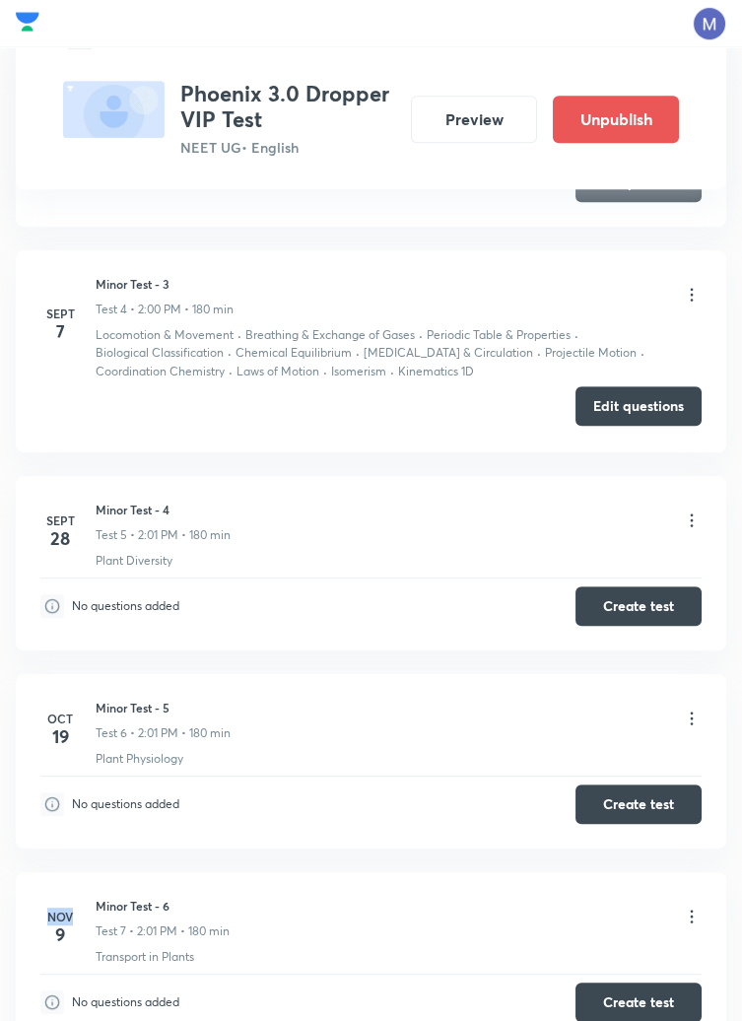
click at [634, 403] on button "Edit questions" at bounding box center [639, 405] width 126 height 39
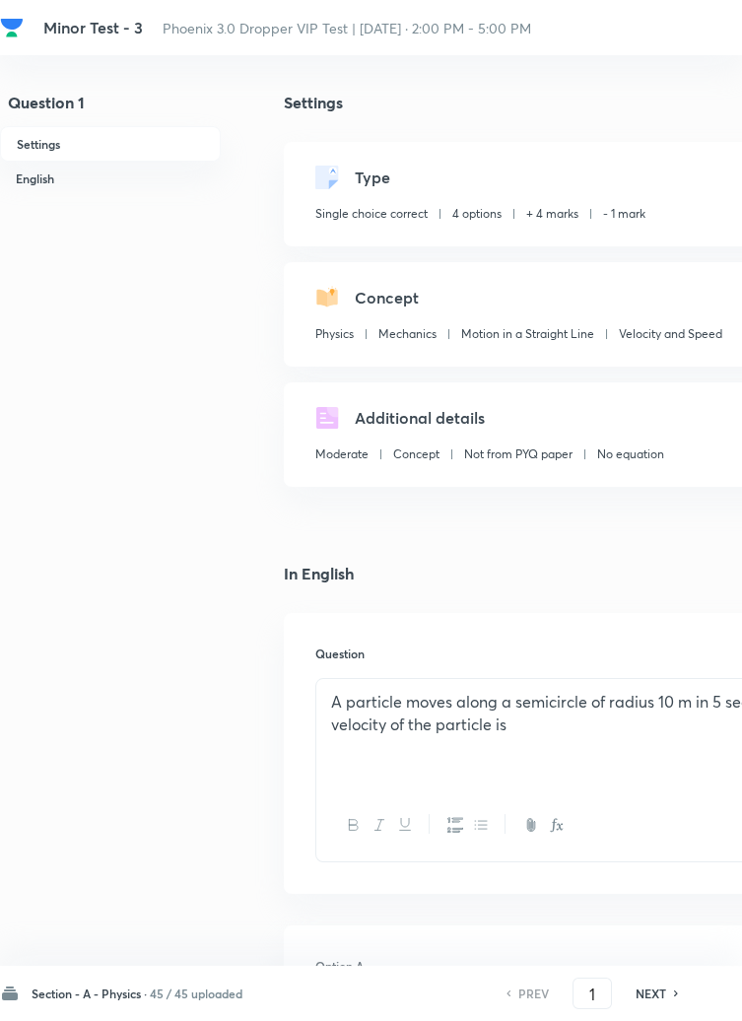
checkbox input "true"
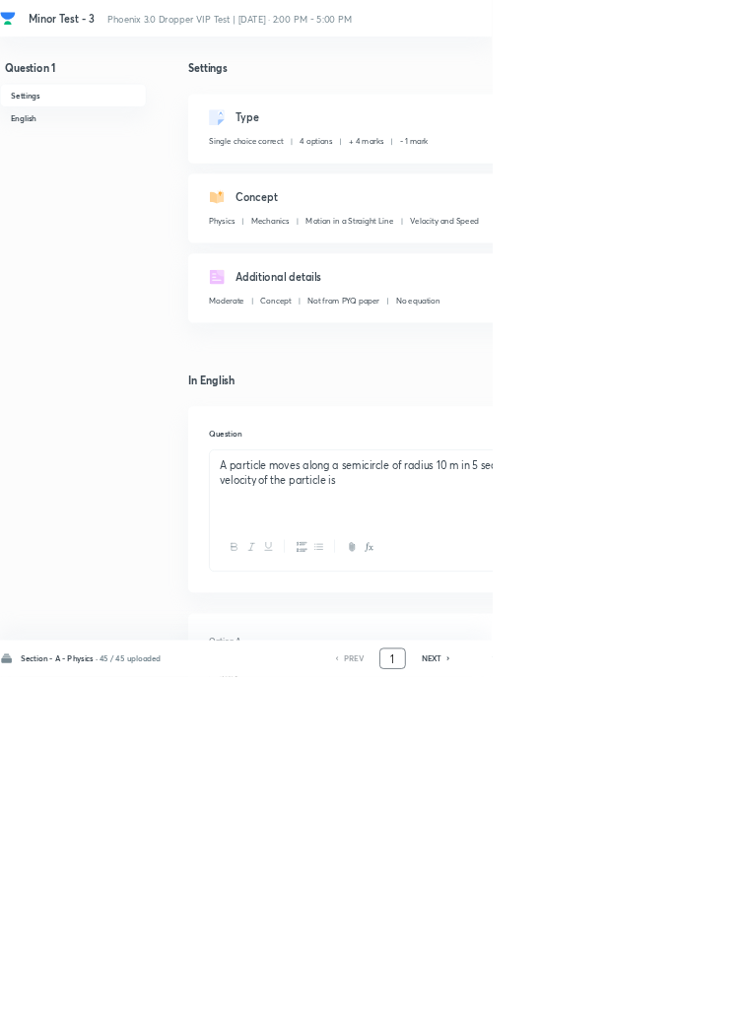
click at [596, 1011] on input "1" at bounding box center [592, 994] width 37 height 34
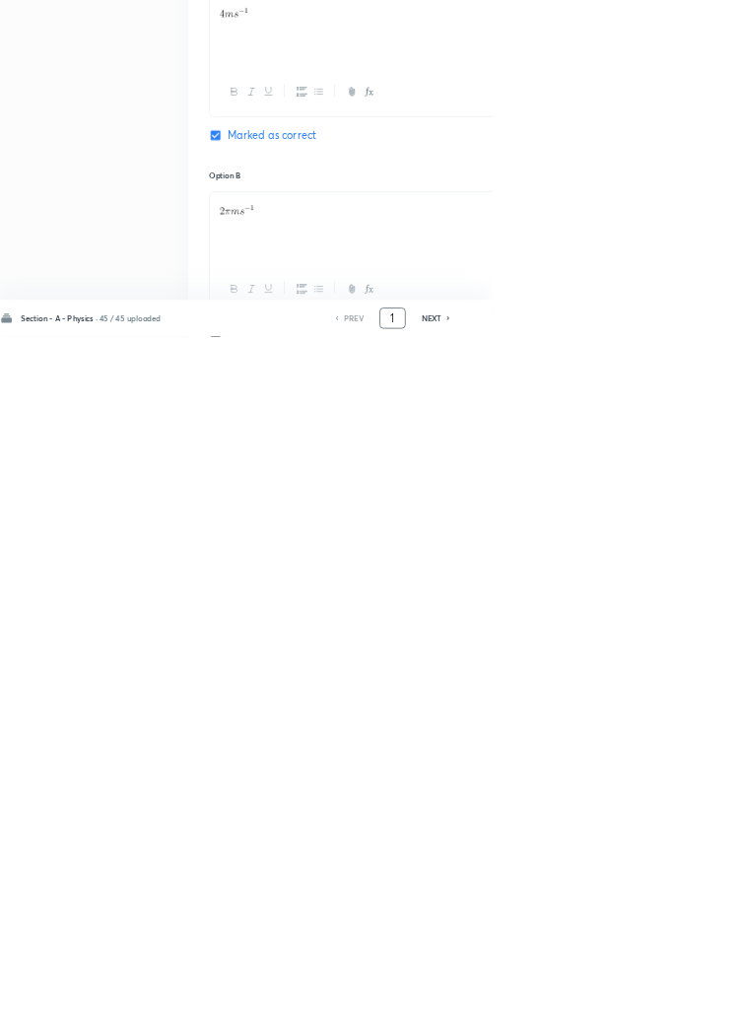
scroll to position [936, 0]
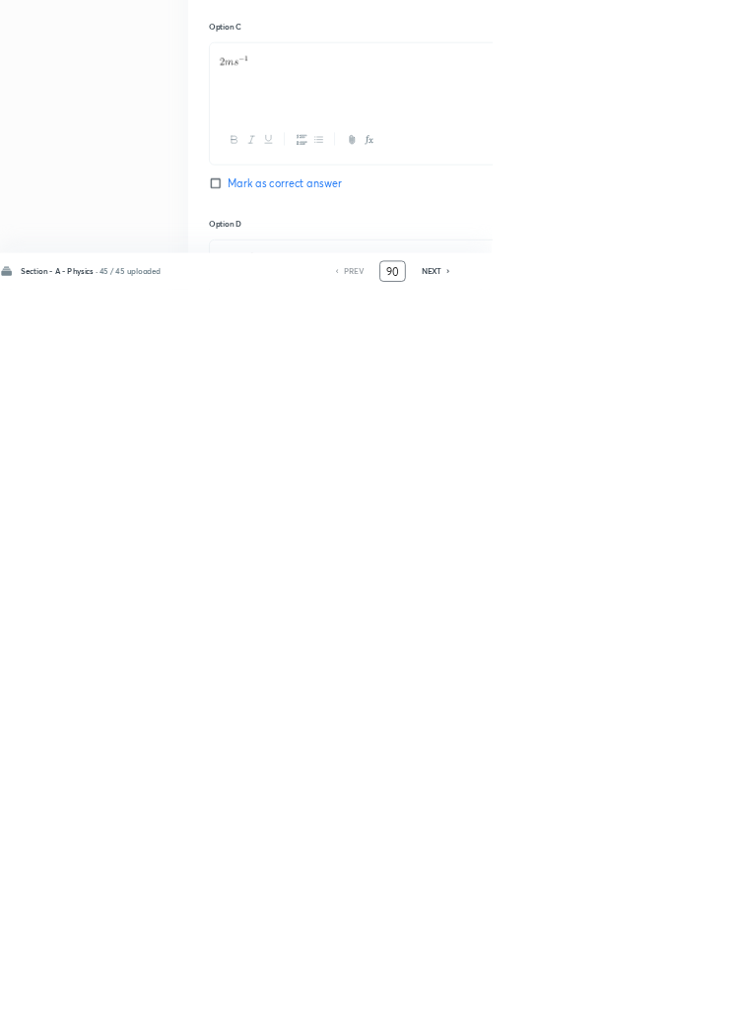
type input "90"
checkbox input "false"
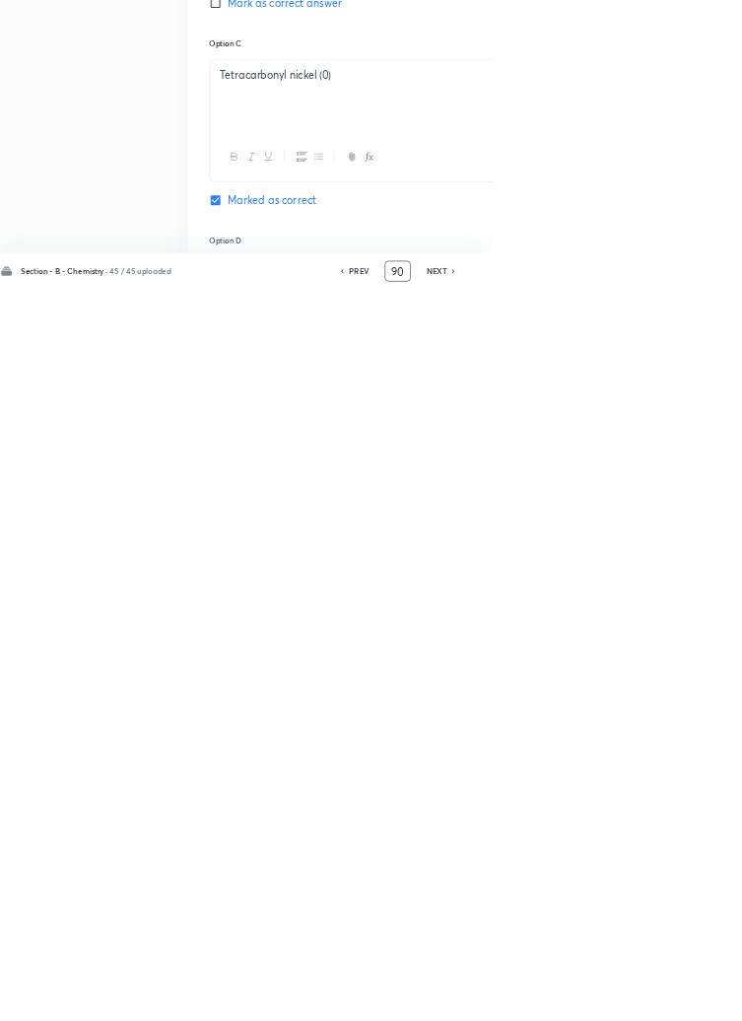
checkbox input "true"
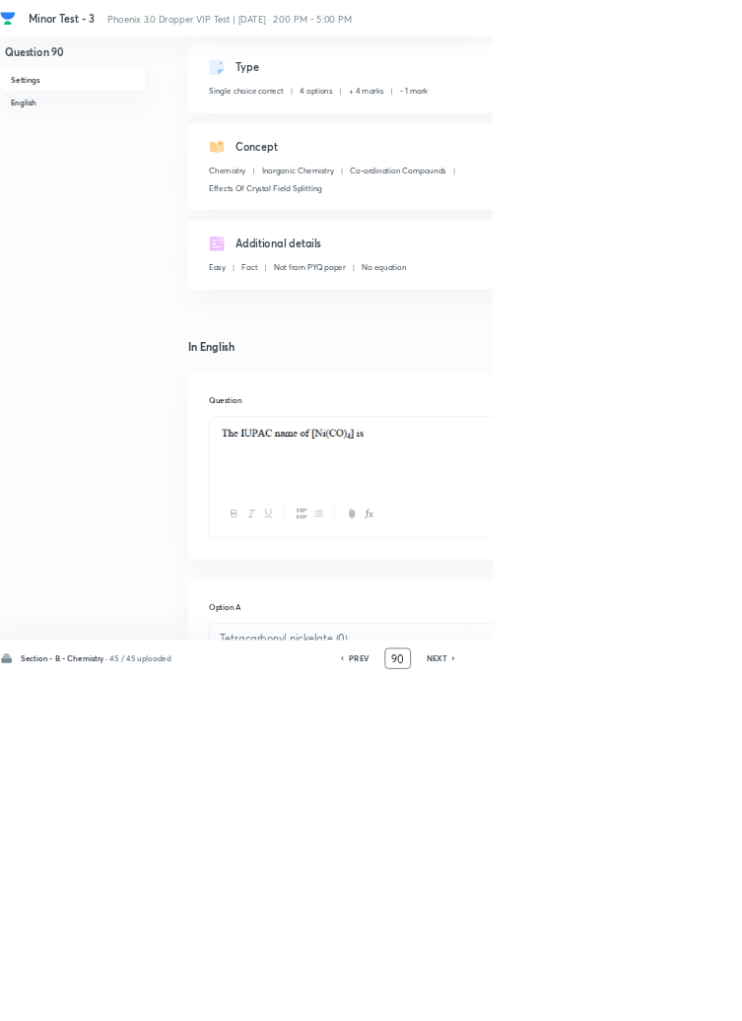
scroll to position [0, 0]
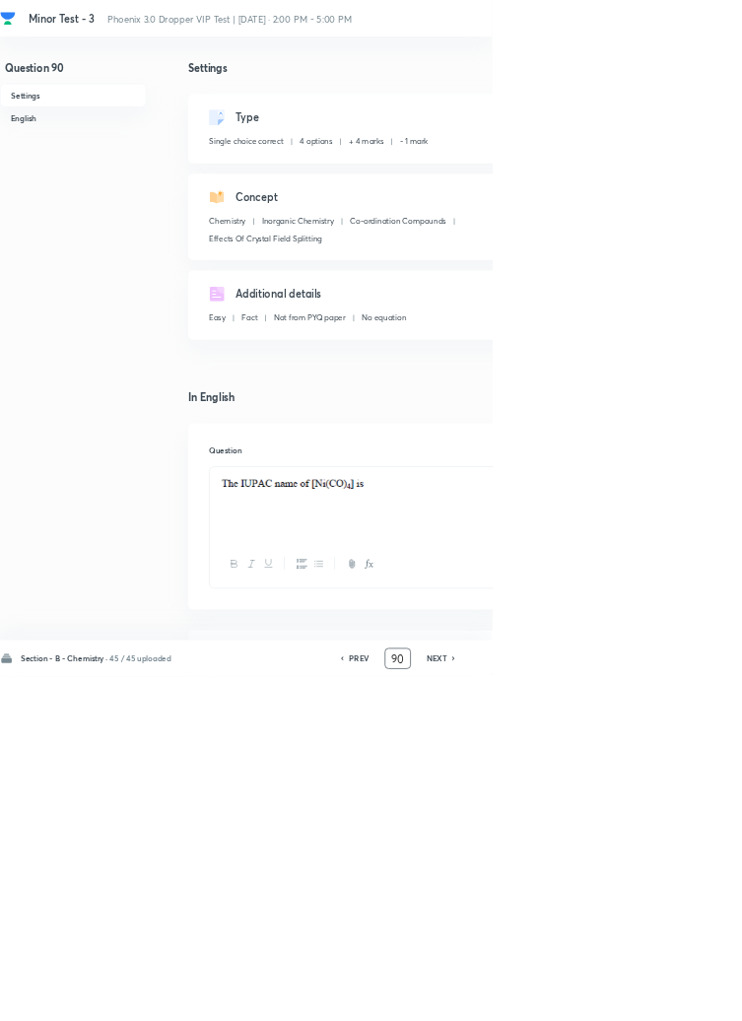
click at [518, 998] on icon at bounding box center [515, 993] width 6 height 10
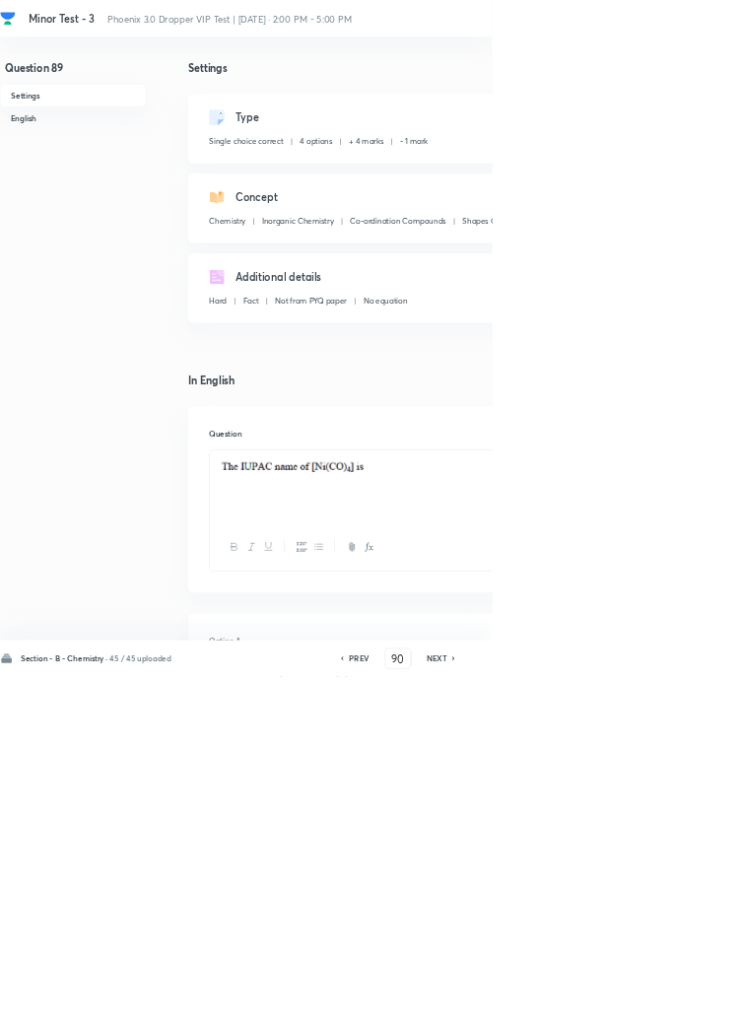
type input "89"
checkbox input "false"
checkbox input "true"
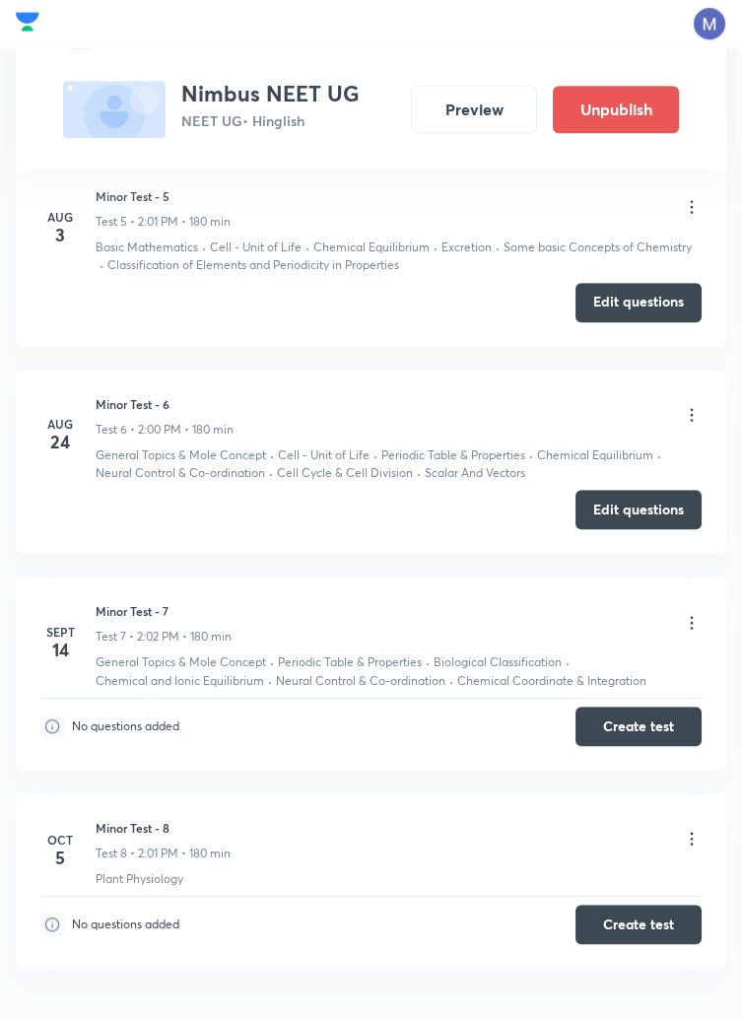
scroll to position [1939, 0]
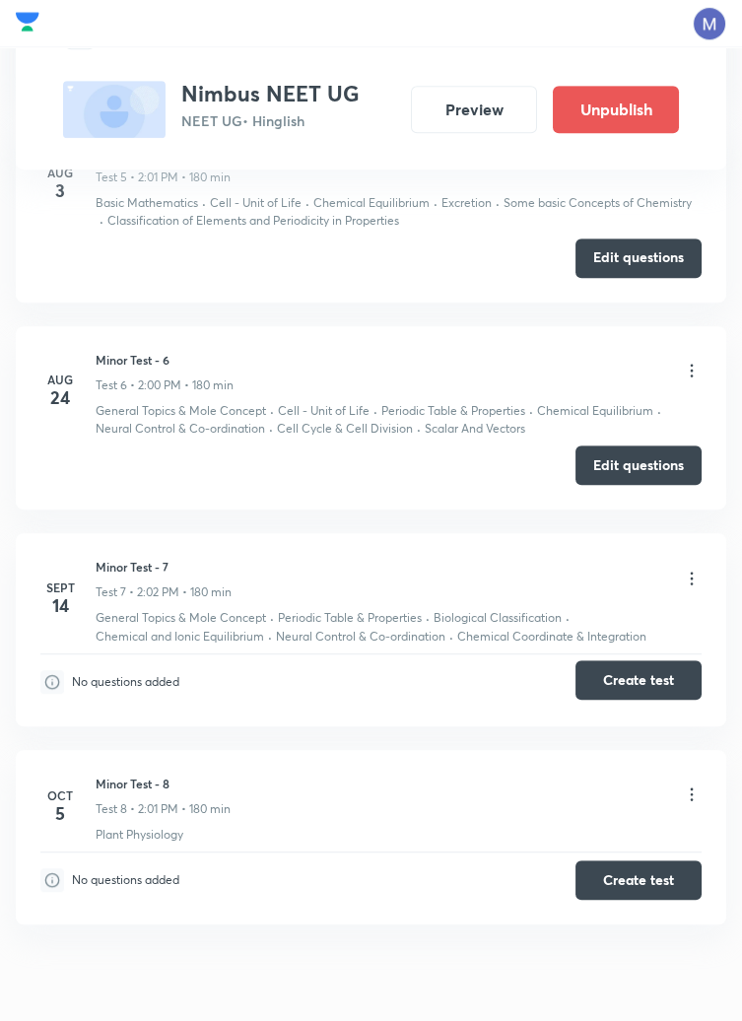
click at [636, 678] on button "Create test" at bounding box center [639, 679] width 126 height 39
click at [646, 683] on button "Create test" at bounding box center [639, 679] width 126 height 39
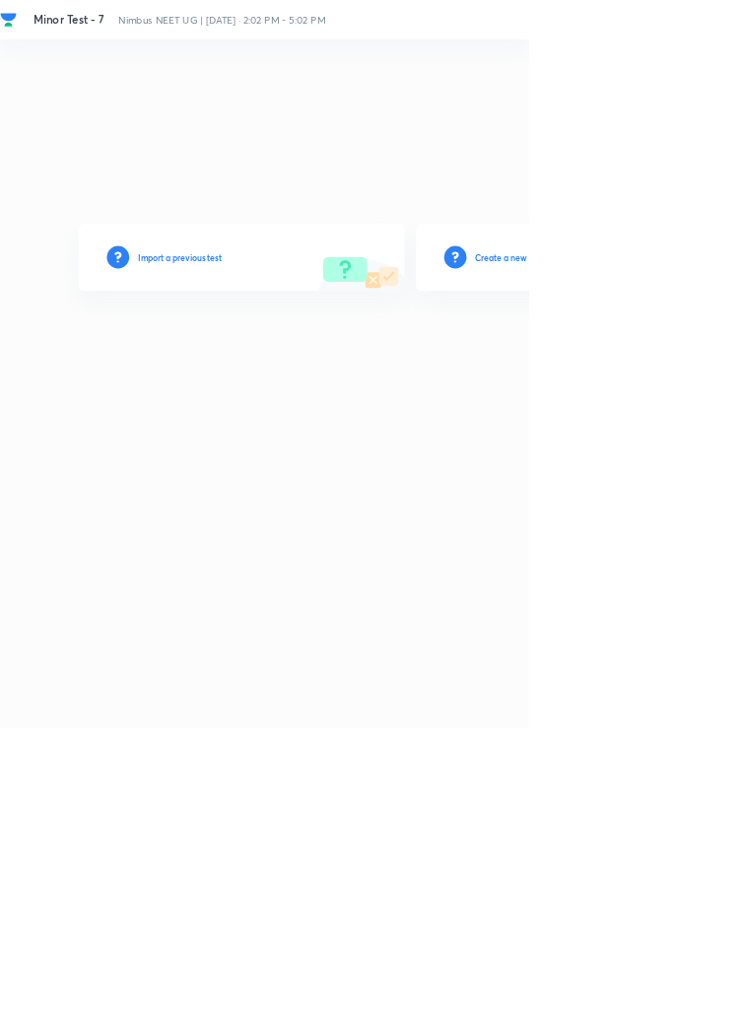
click at [741, 370] on h6 "Create a new test" at bounding box center [714, 361] width 96 height 18
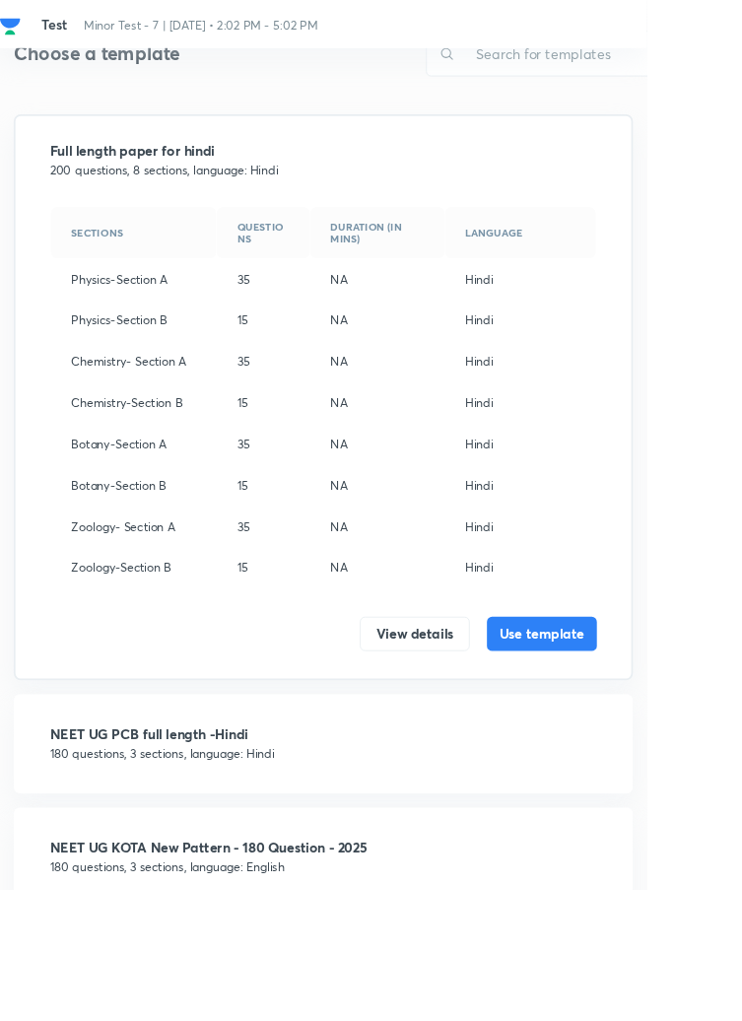
click at [201, 988] on p "180 questions, 3 sections, language: English" at bounding box center [371, 994] width 628 height 21
click at [640, 724] on button "Use template" at bounding box center [622, 725] width 126 height 39
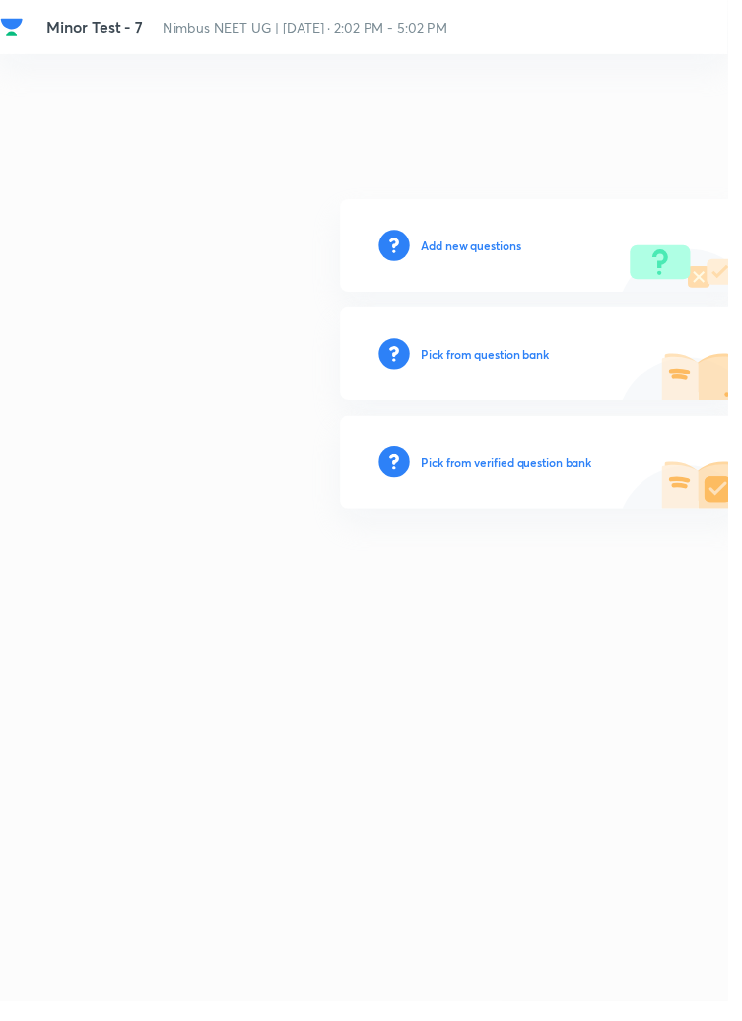
click at [487, 259] on h6 "Add new questions" at bounding box center [481, 250] width 102 height 18
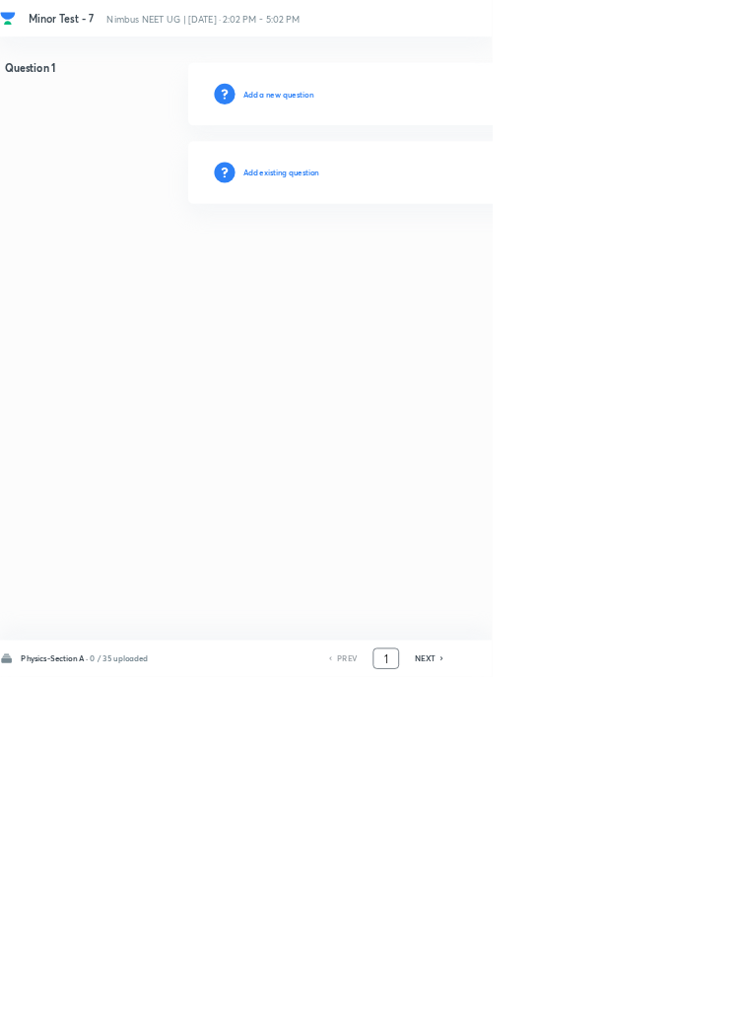
click at [579, 1011] on input "1" at bounding box center [582, 994] width 37 height 34
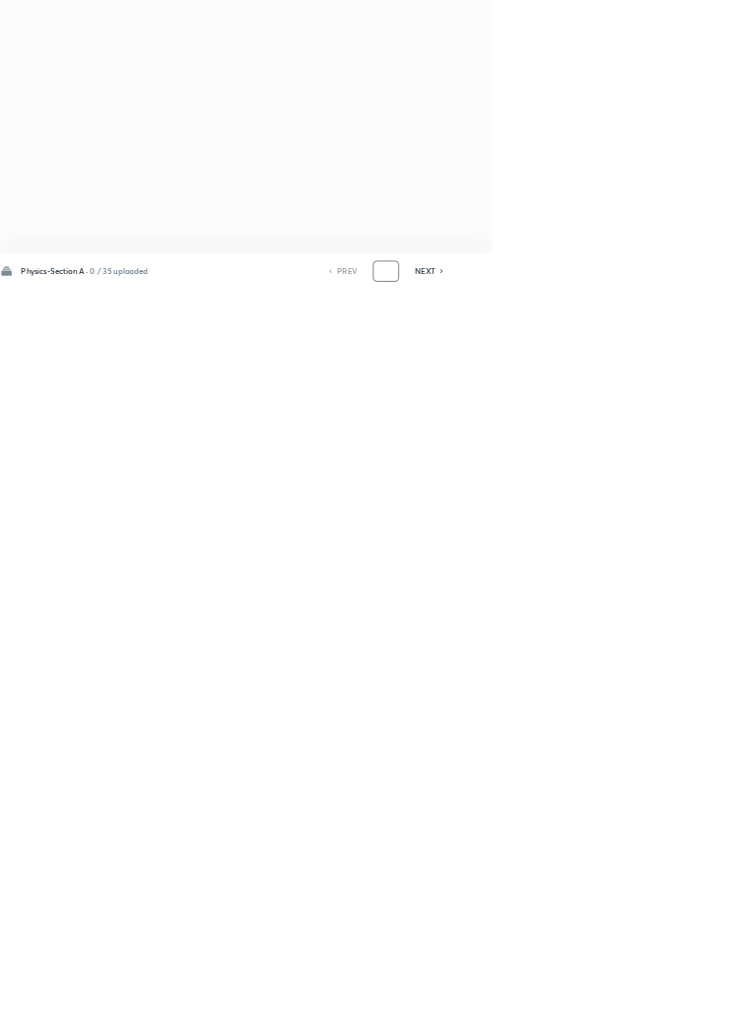
type input "7"
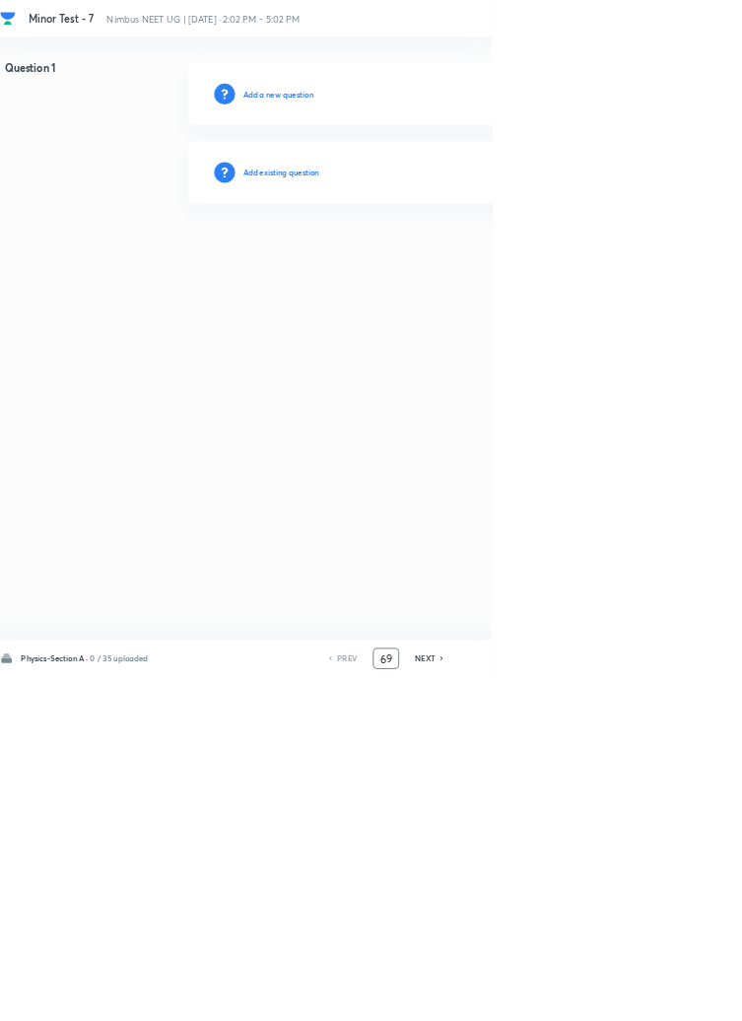
type input "69"
click at [470, 257] on h6 "Add existing question" at bounding box center [424, 260] width 115 height 18
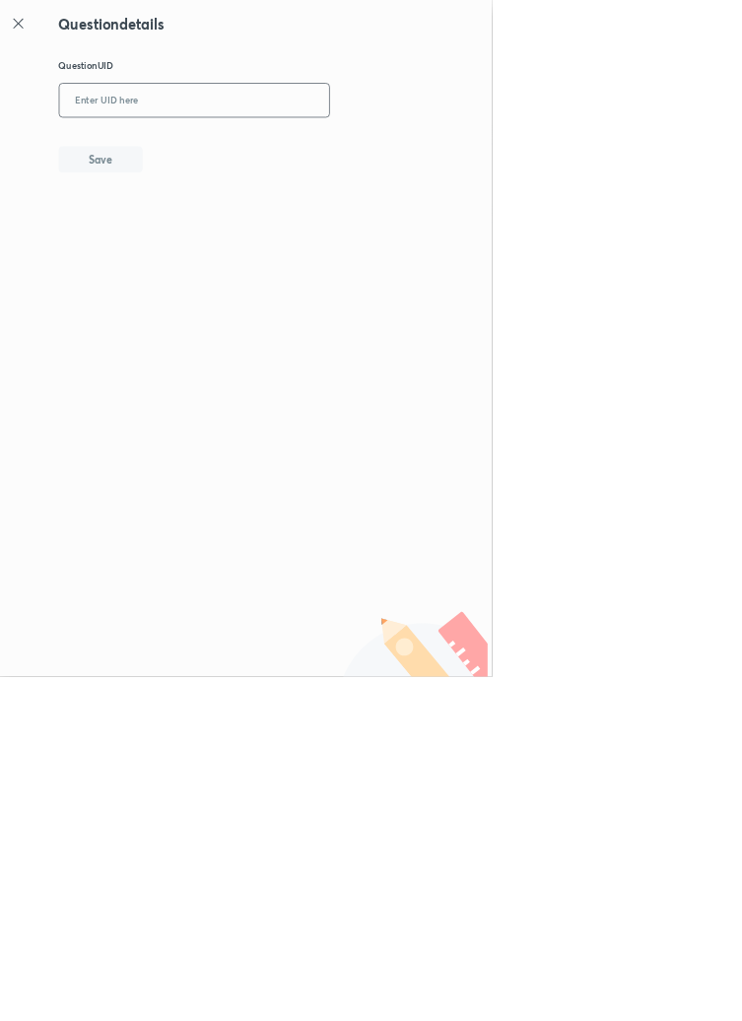
click at [246, 152] on input "text" at bounding box center [293, 152] width 407 height 48
type input "ME5DF"
click at [194, 240] on button "Save" at bounding box center [152, 238] width 126 height 39
click at [30, 34] on icon at bounding box center [28, 36] width 24 height 24
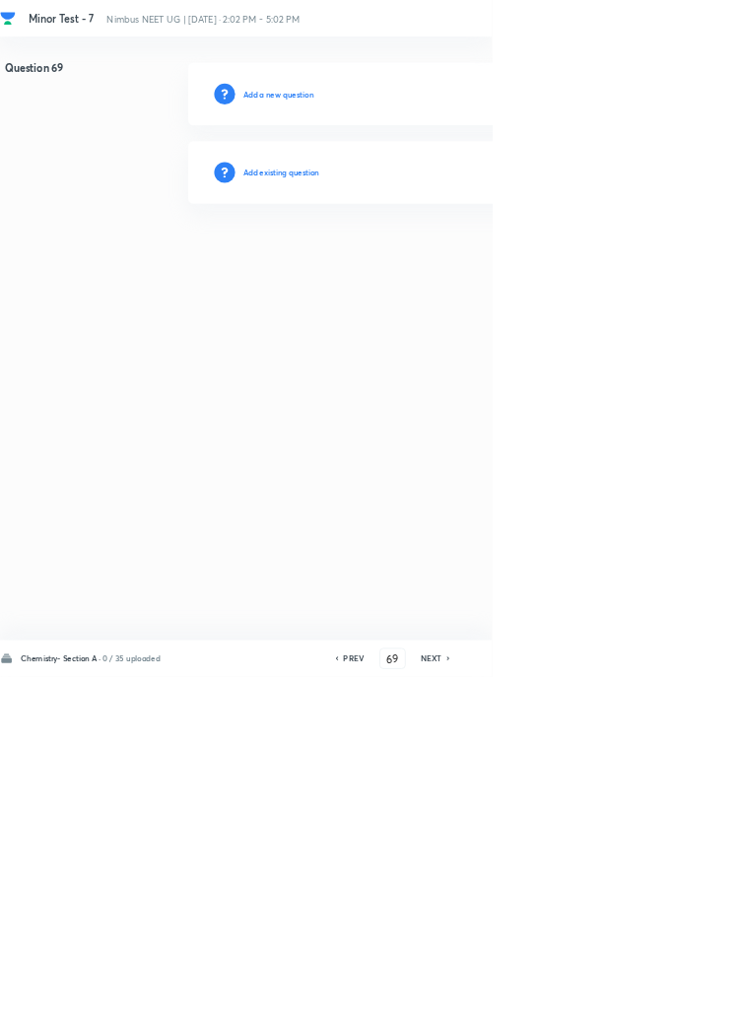
click at [480, 259] on h6 "Add existing question" at bounding box center [424, 260] width 115 height 18
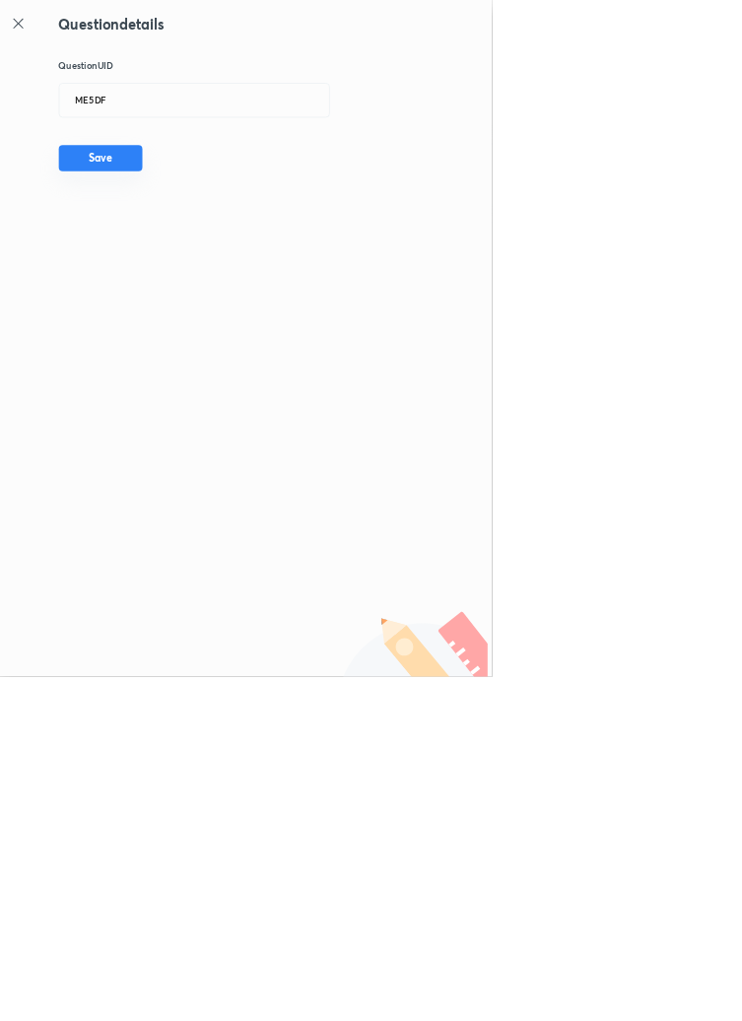
click at [209, 249] on button "Save" at bounding box center [152, 238] width 126 height 39
click at [34, 35] on icon at bounding box center [28, 36] width 24 height 24
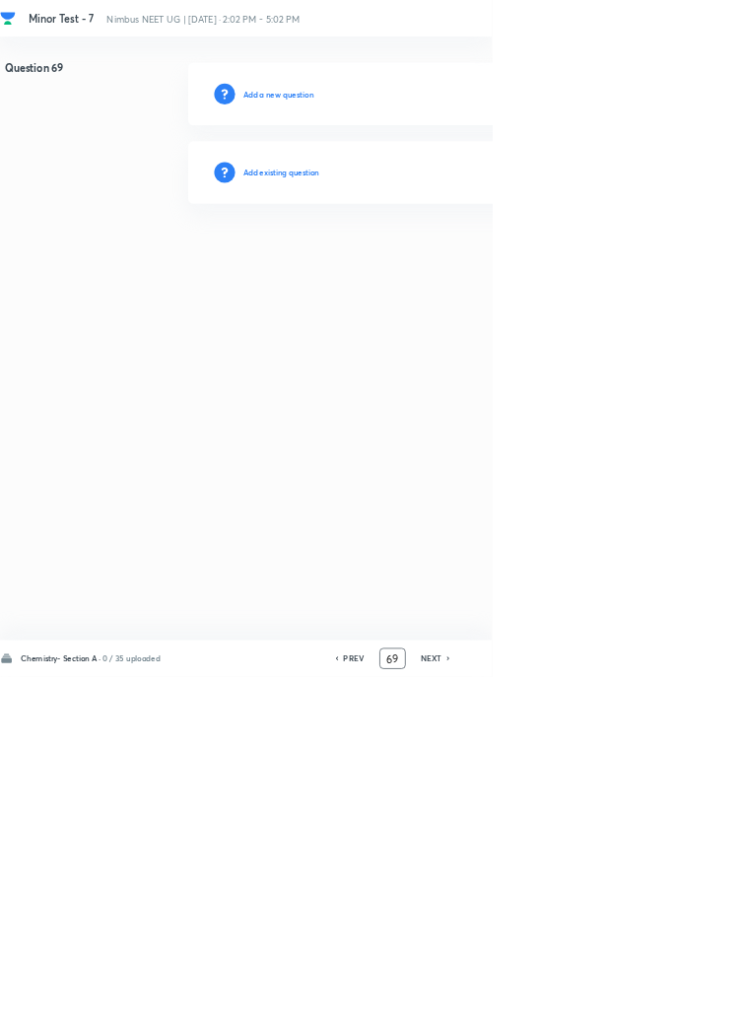
click at [600, 1011] on input "69" at bounding box center [592, 994] width 37 height 34
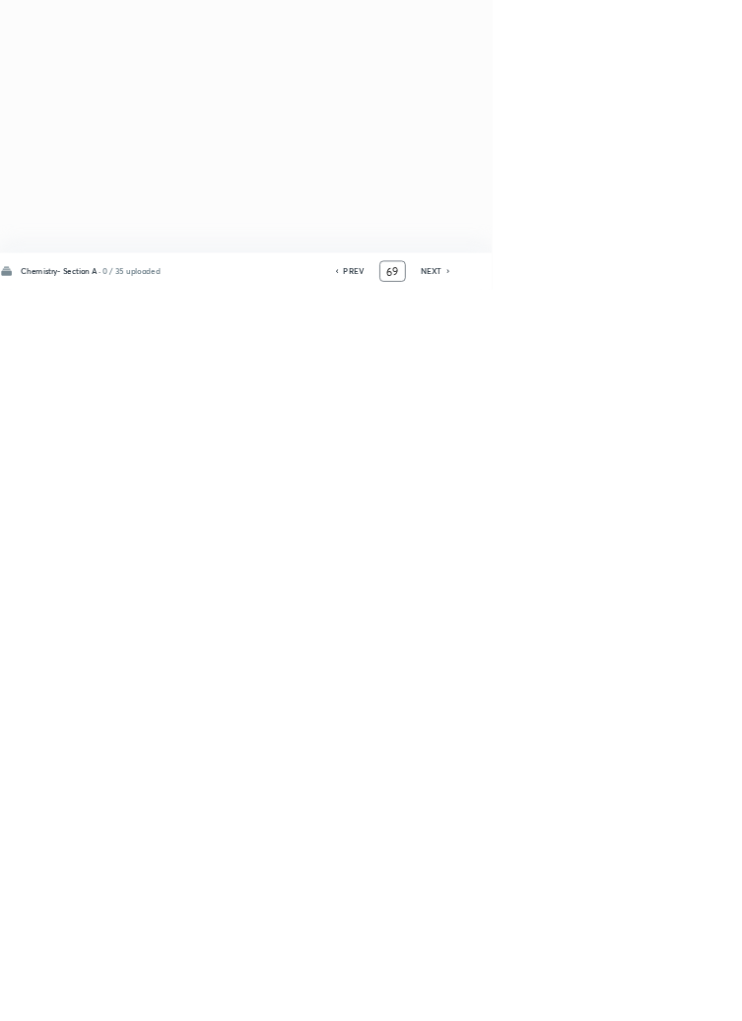
type input "6"
type input "46"
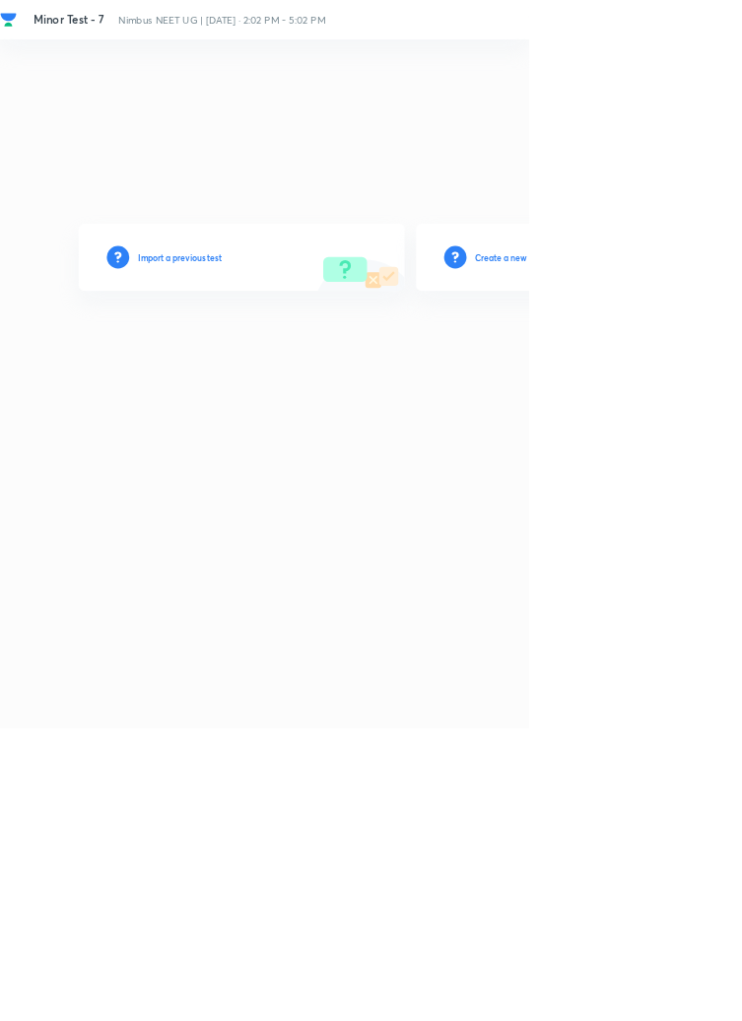
click at [741, 370] on h6 "Create a new test" at bounding box center [714, 361] width 96 height 18
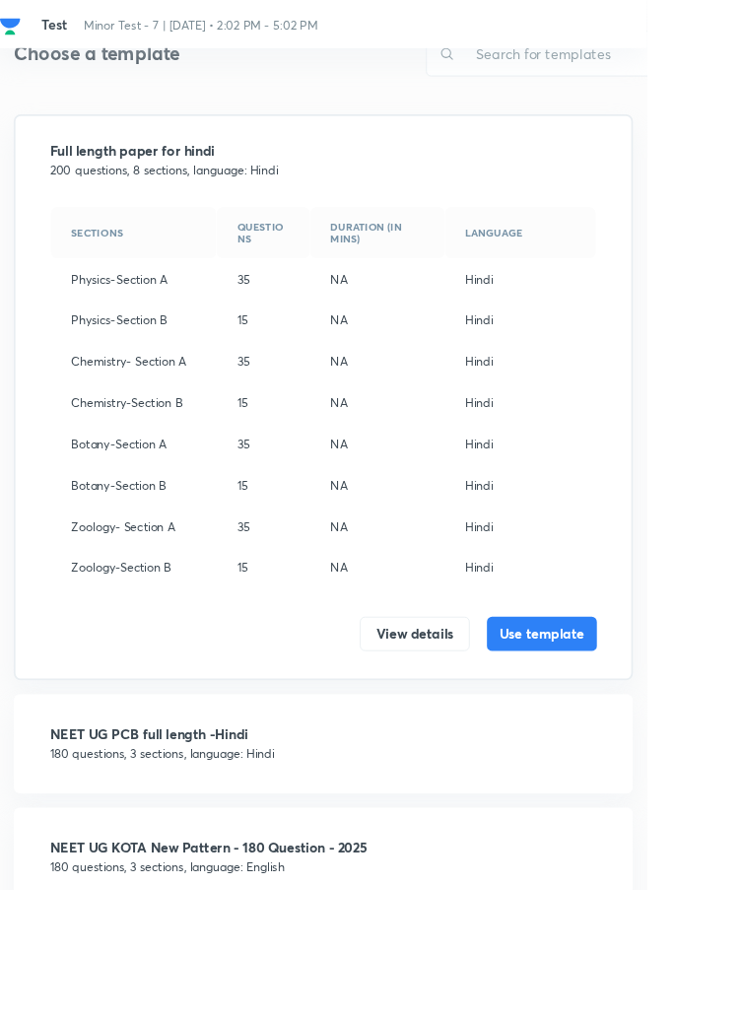
click at [221, 986] on p "180 questions, 3 sections, language: English" at bounding box center [371, 994] width 628 height 21
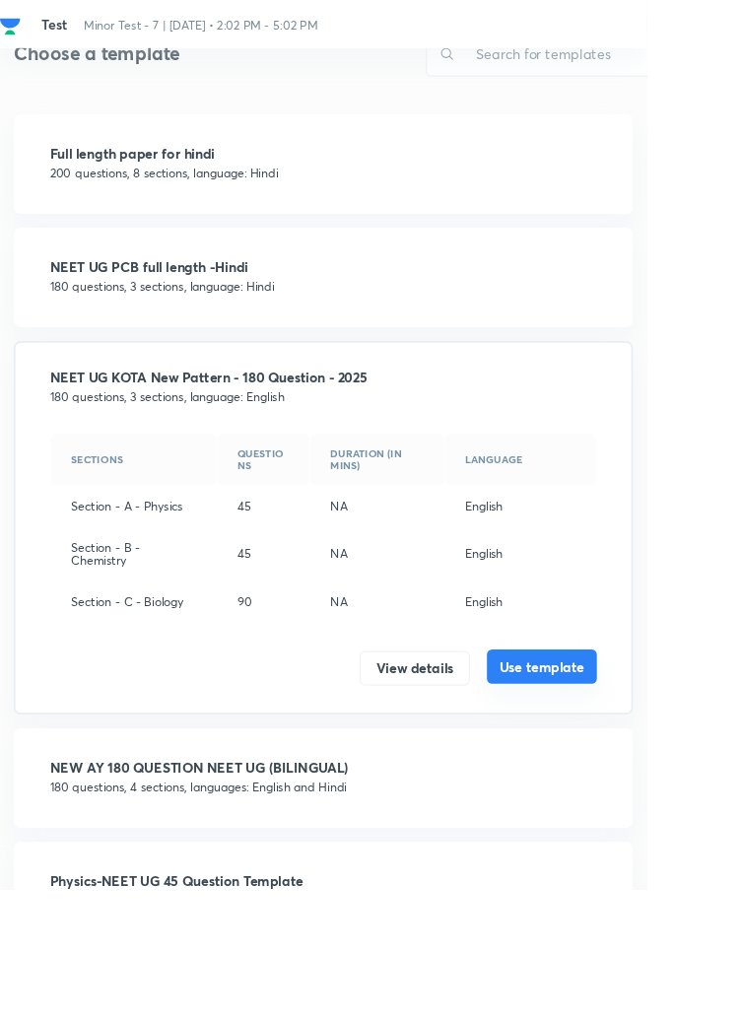
click at [634, 761] on button "Use template" at bounding box center [622, 764] width 126 height 39
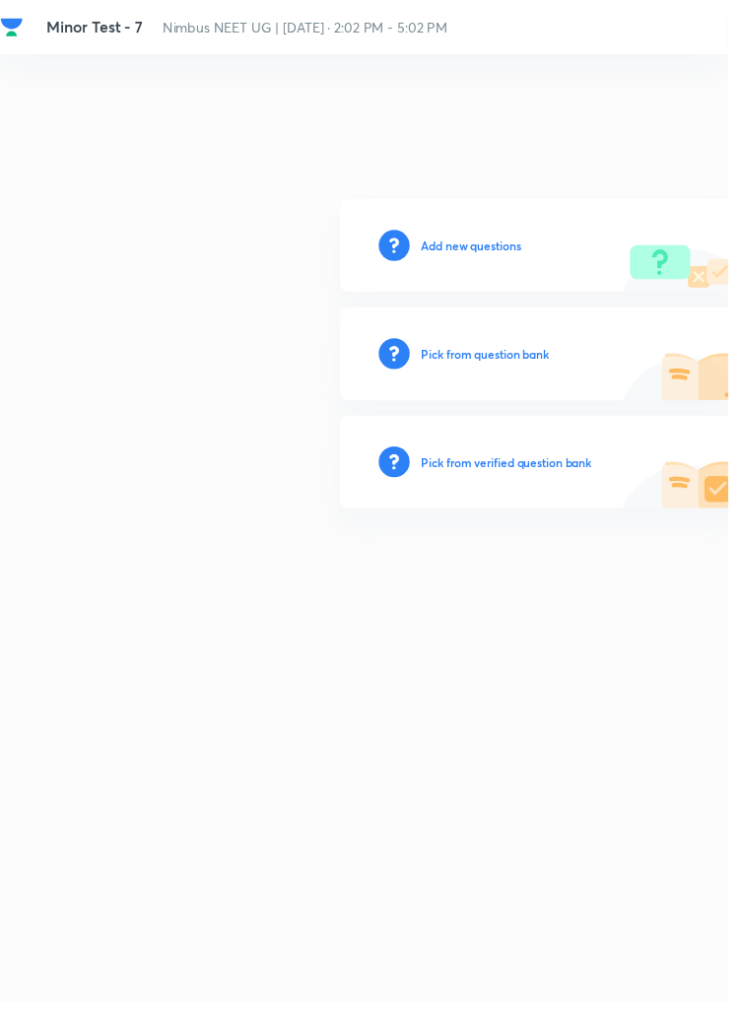
click at [483, 259] on h6 "Add new questions" at bounding box center [481, 250] width 102 height 18
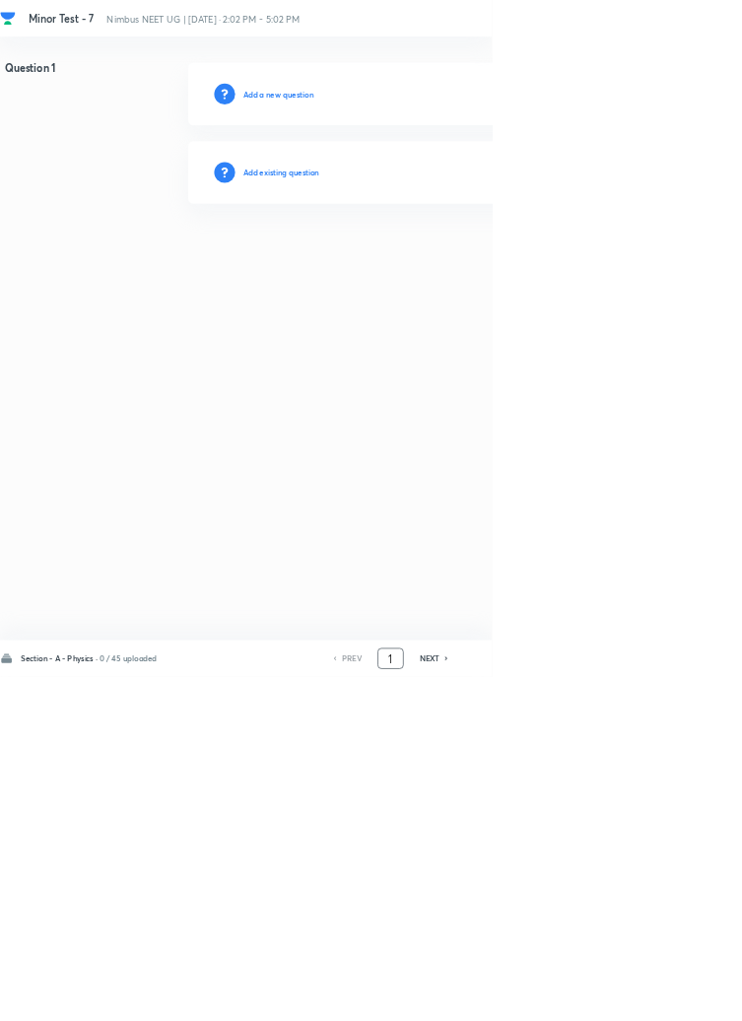
click at [595, 1011] on input "1" at bounding box center [589, 994] width 37 height 34
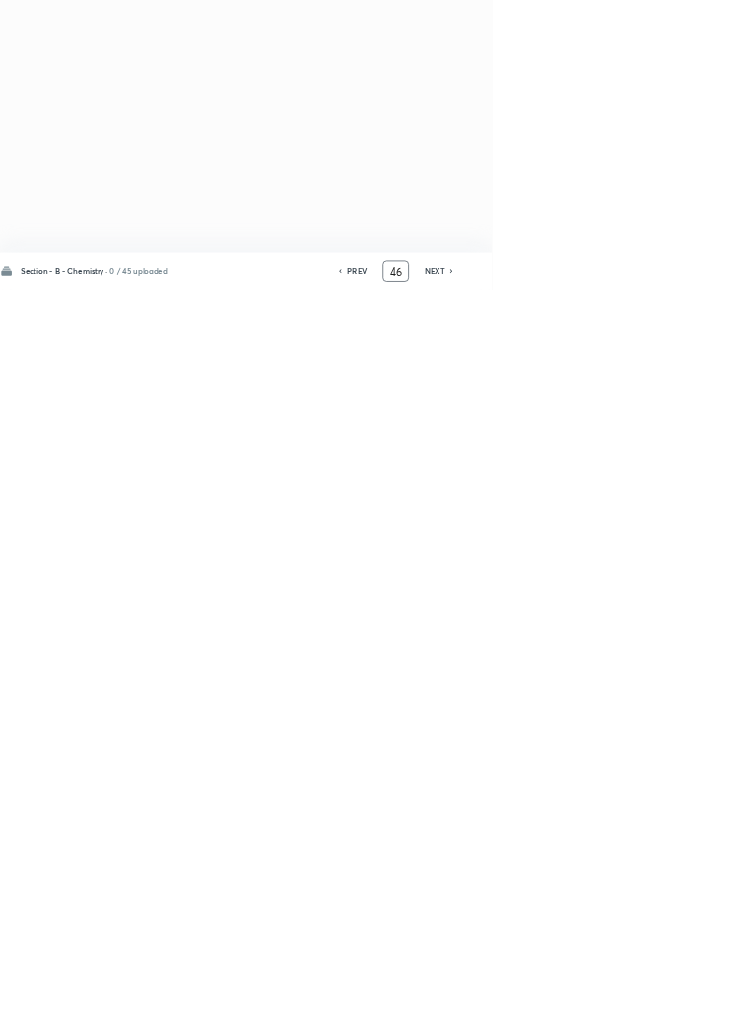
type input "4"
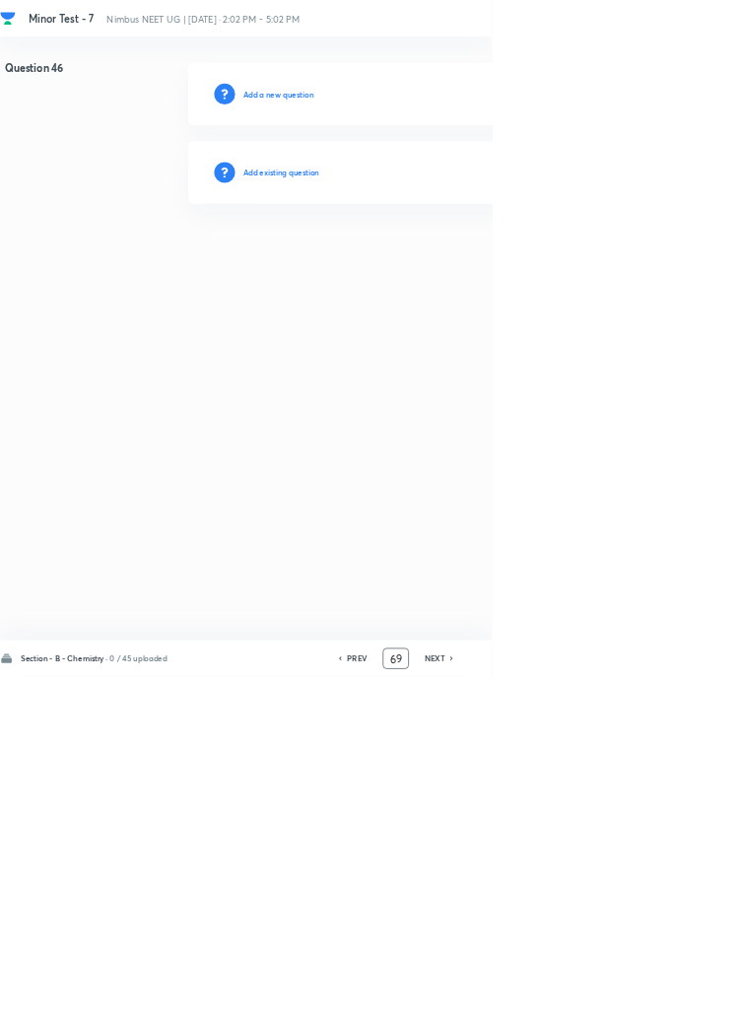
type input "69"
click at [443, 255] on h6 "Add existing question" at bounding box center [424, 260] width 115 height 18
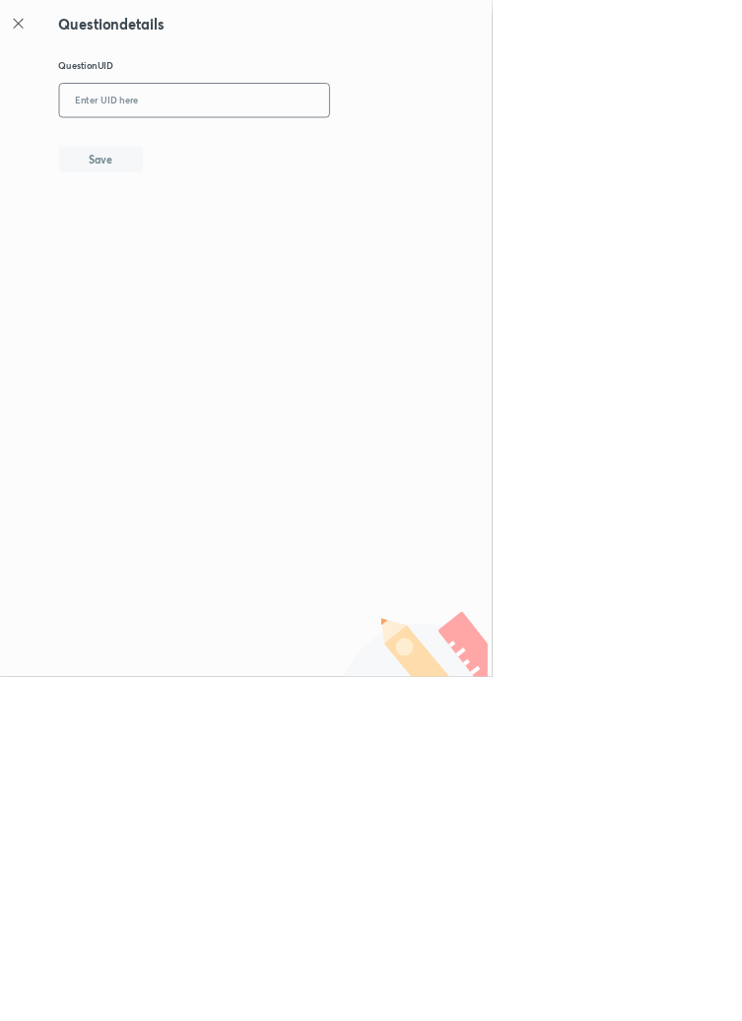
click at [366, 144] on input "text" at bounding box center [293, 152] width 407 height 48
type input "ME5DF"
click at [207, 233] on button "Save" at bounding box center [152, 238] width 126 height 39
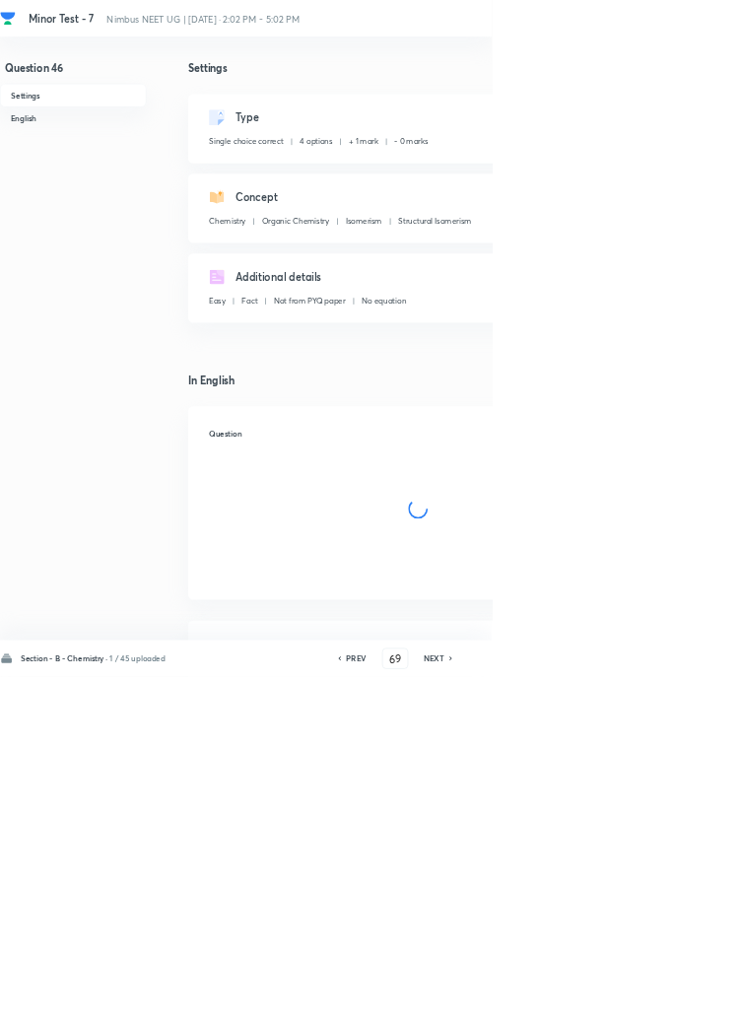
checkbox input "true"
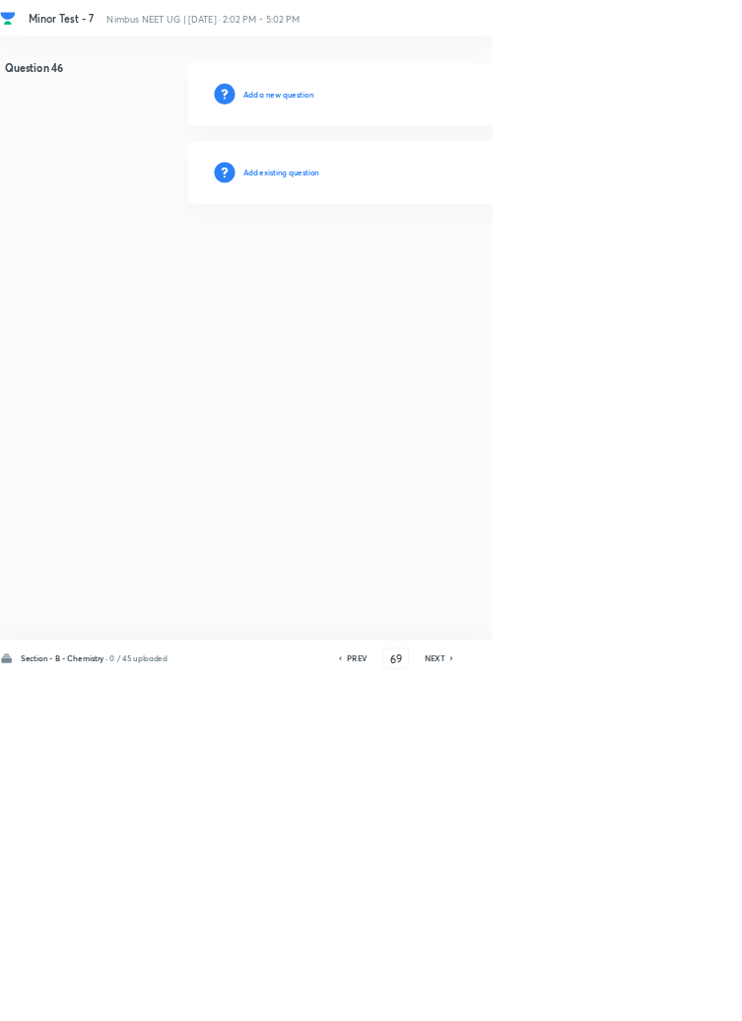
click at [463, 251] on h6 "Add existing question" at bounding box center [424, 260] width 115 height 18
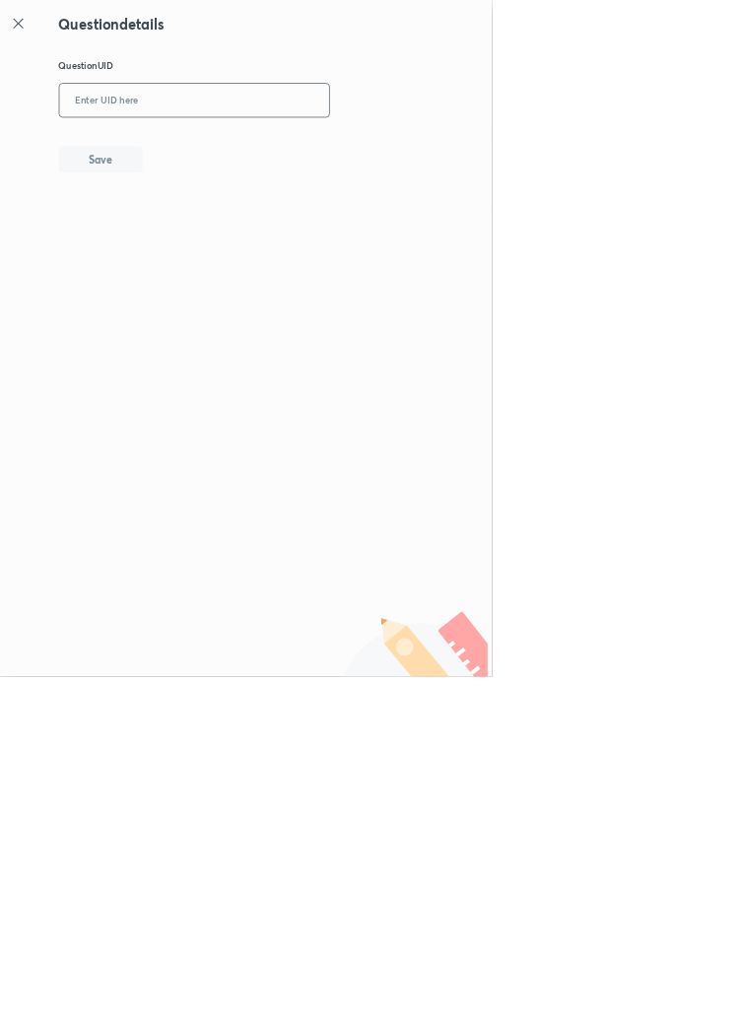
click at [358, 146] on input "text" at bounding box center [293, 152] width 407 height 48
type input "75EE1"
click at [200, 246] on button "Save" at bounding box center [152, 238] width 126 height 39
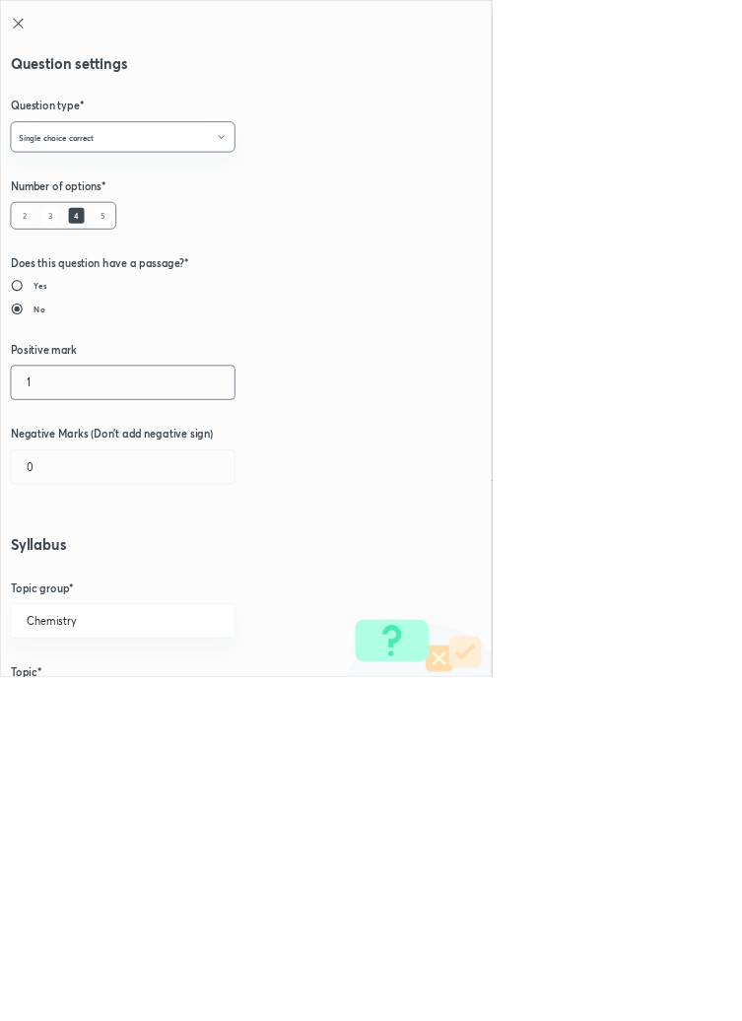
click at [68, 581] on input "1" at bounding box center [185, 577] width 337 height 50
type input "4"
click at [74, 702] on input "0" at bounding box center [185, 704] width 337 height 50
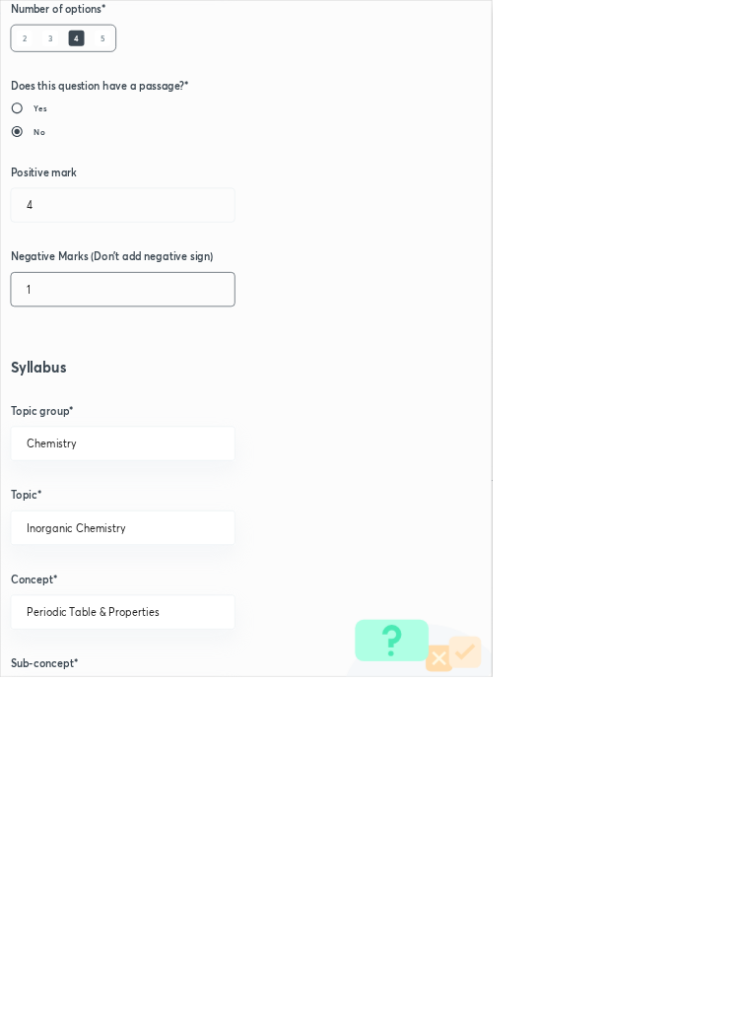
scroll to position [1109, 0]
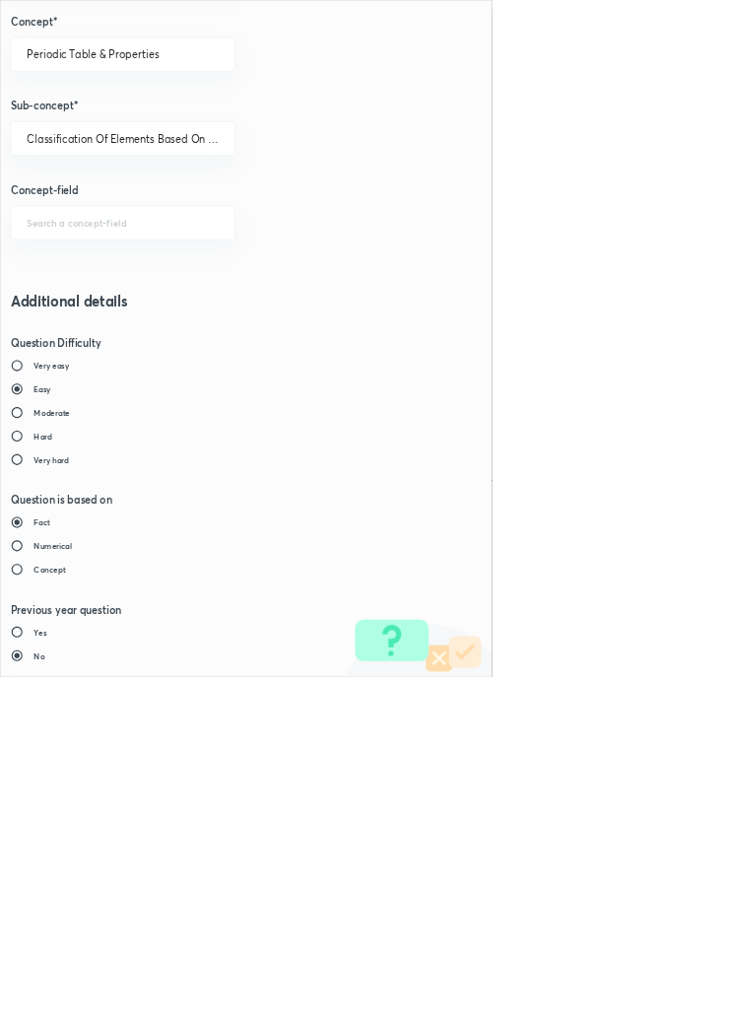
type input "1"
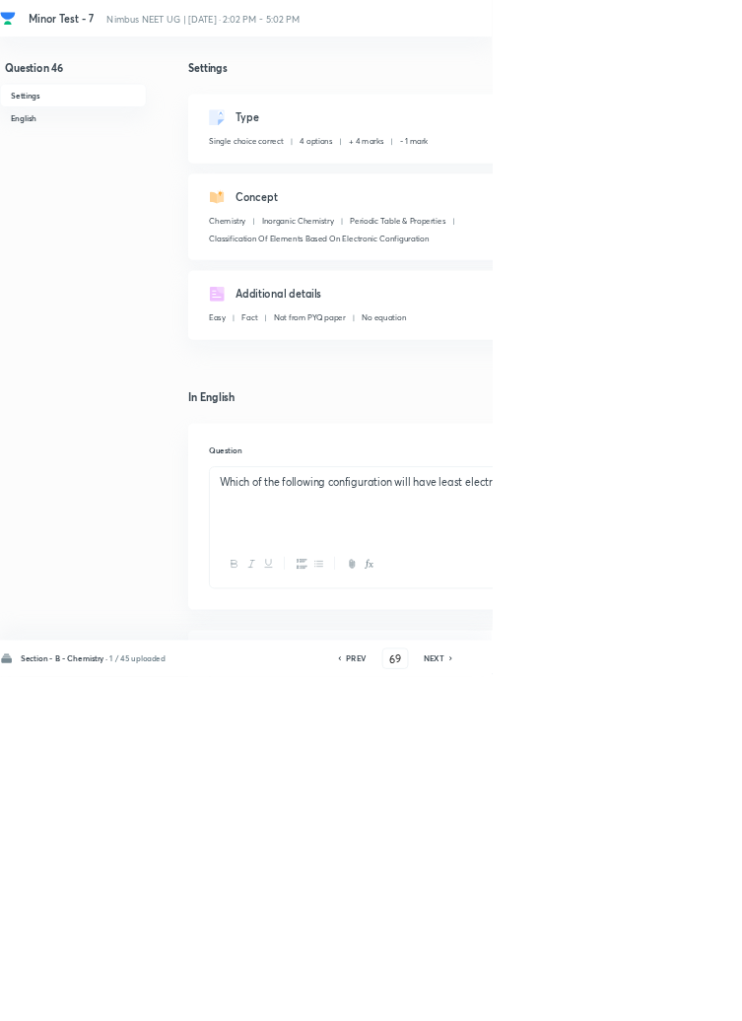
type input "47"
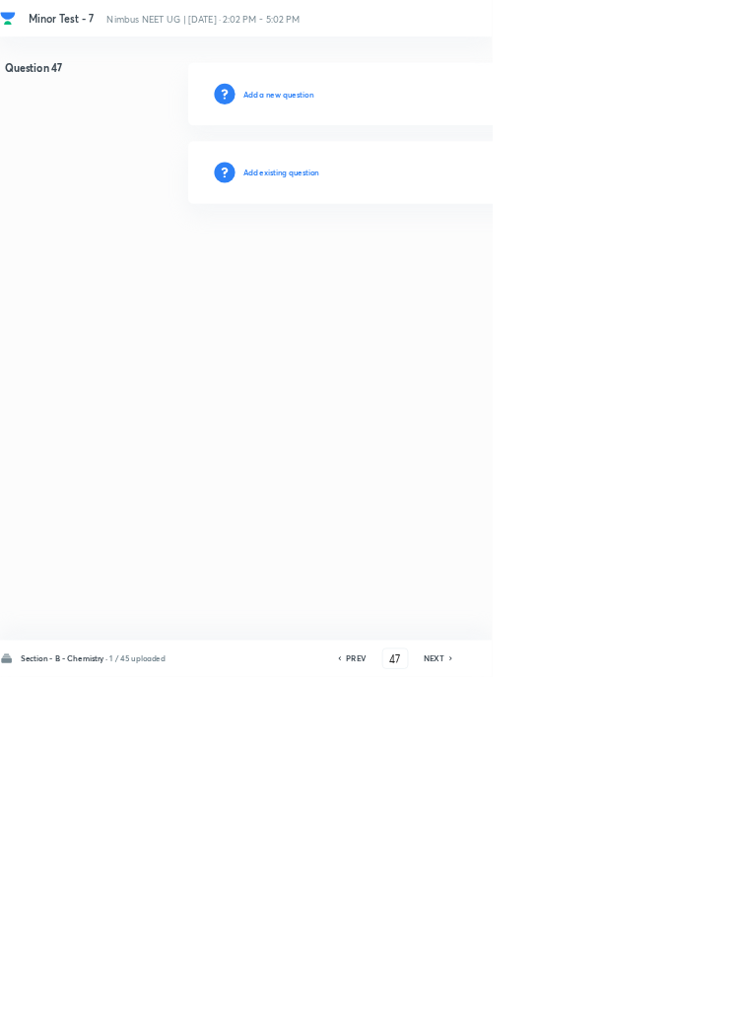
click at [482, 258] on h6 "Add existing question" at bounding box center [424, 260] width 115 height 18
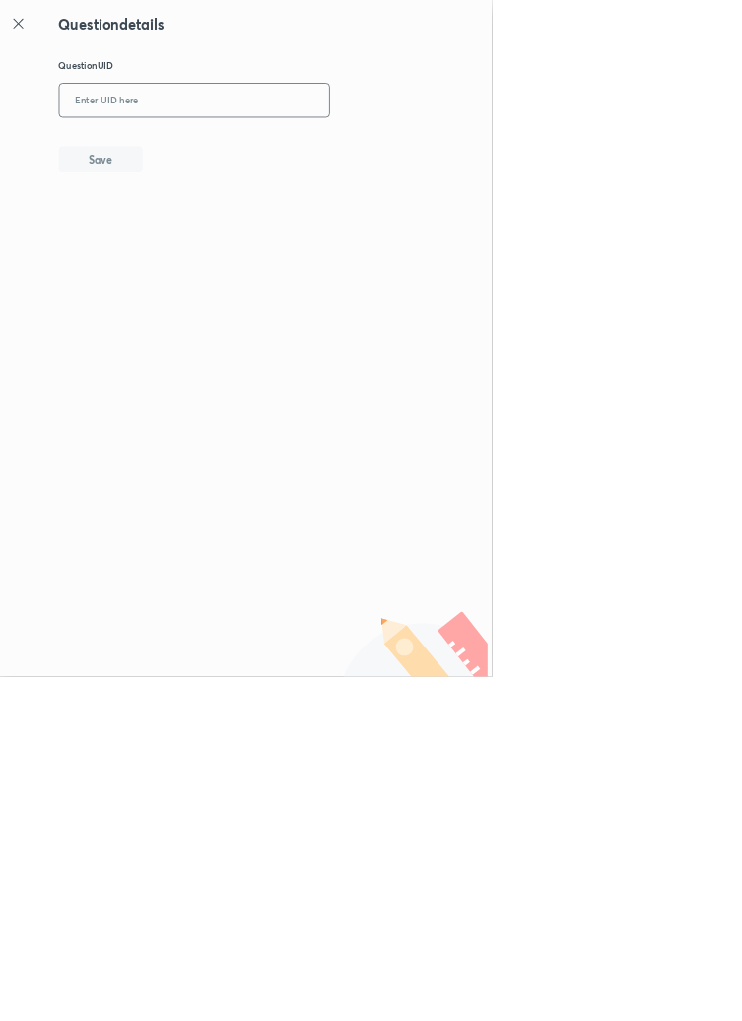
click at [417, 145] on input "text" at bounding box center [293, 152] width 407 height 48
type input "V9WS6"
click at [205, 238] on button "Save" at bounding box center [152, 238] width 126 height 39
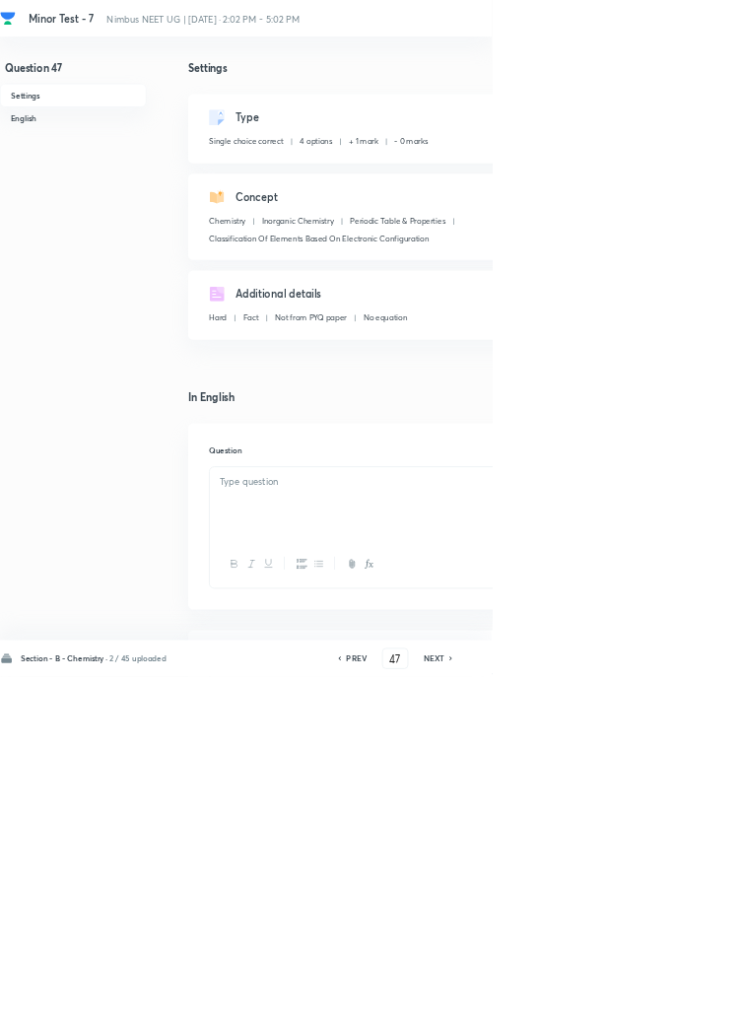
checkbox input "true"
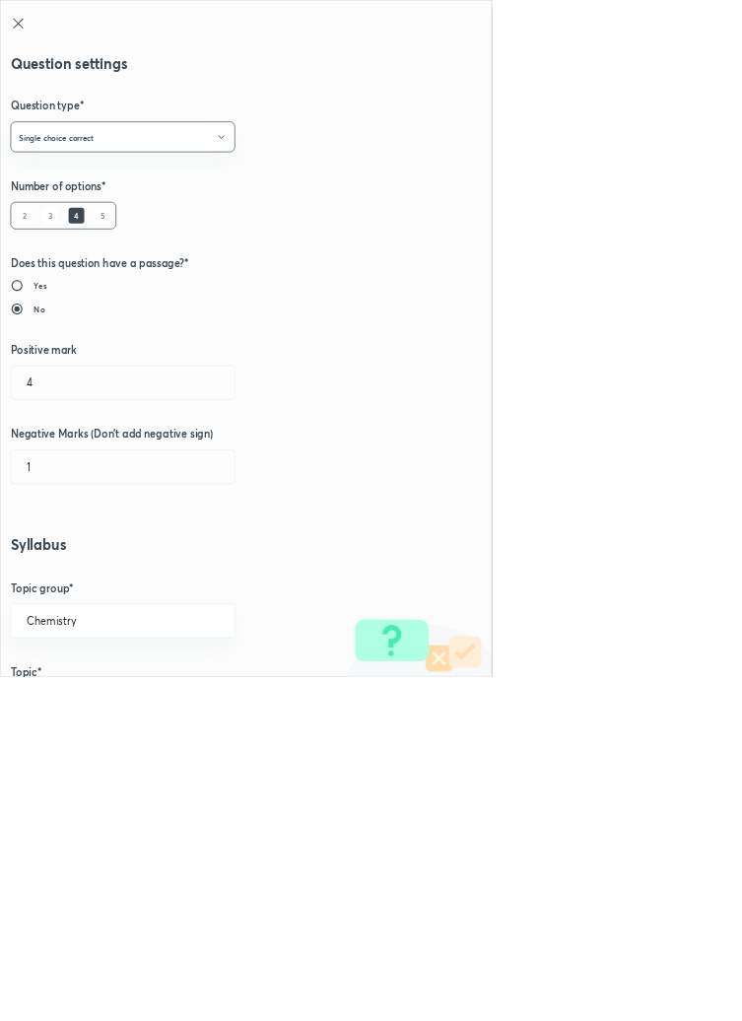
radio input "false"
radio input "true"
type input "1"
type input "0"
click at [66, 584] on input "1" at bounding box center [185, 577] width 337 height 50
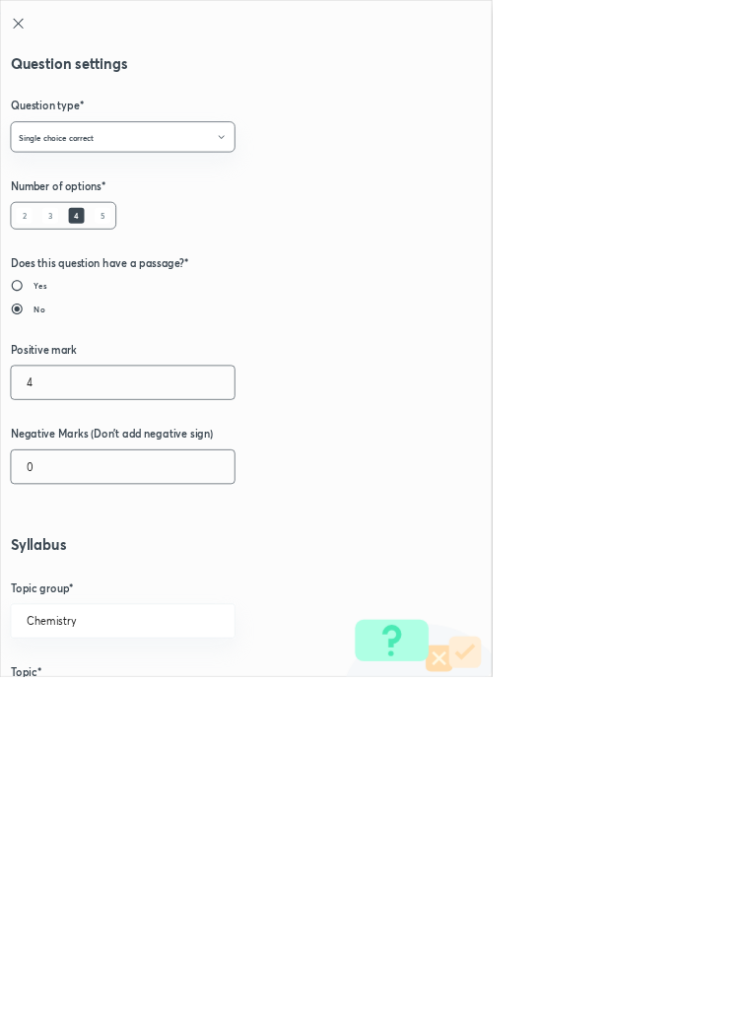
type input "4"
click at [80, 708] on input "0" at bounding box center [185, 704] width 337 height 50
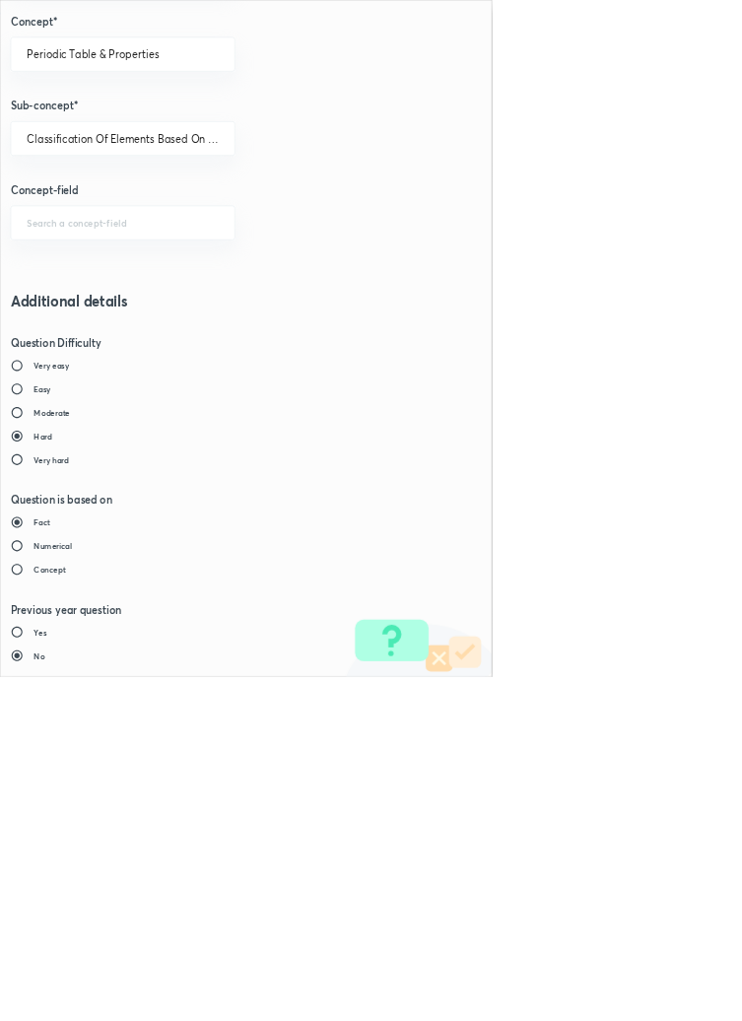
type input "1"
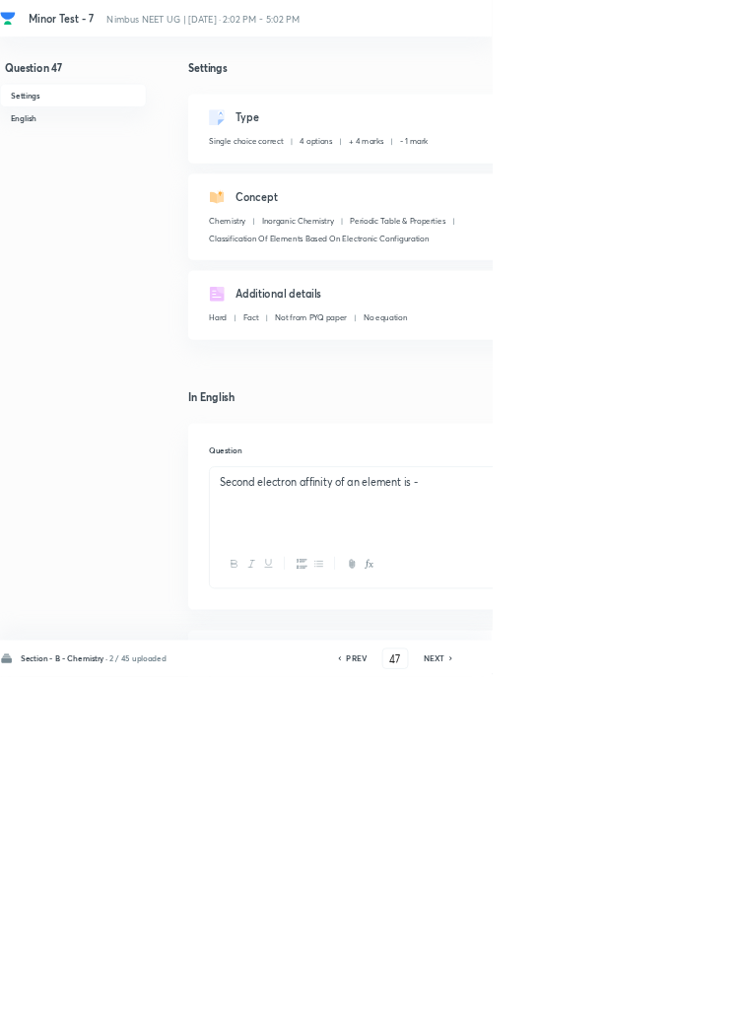
type input "48"
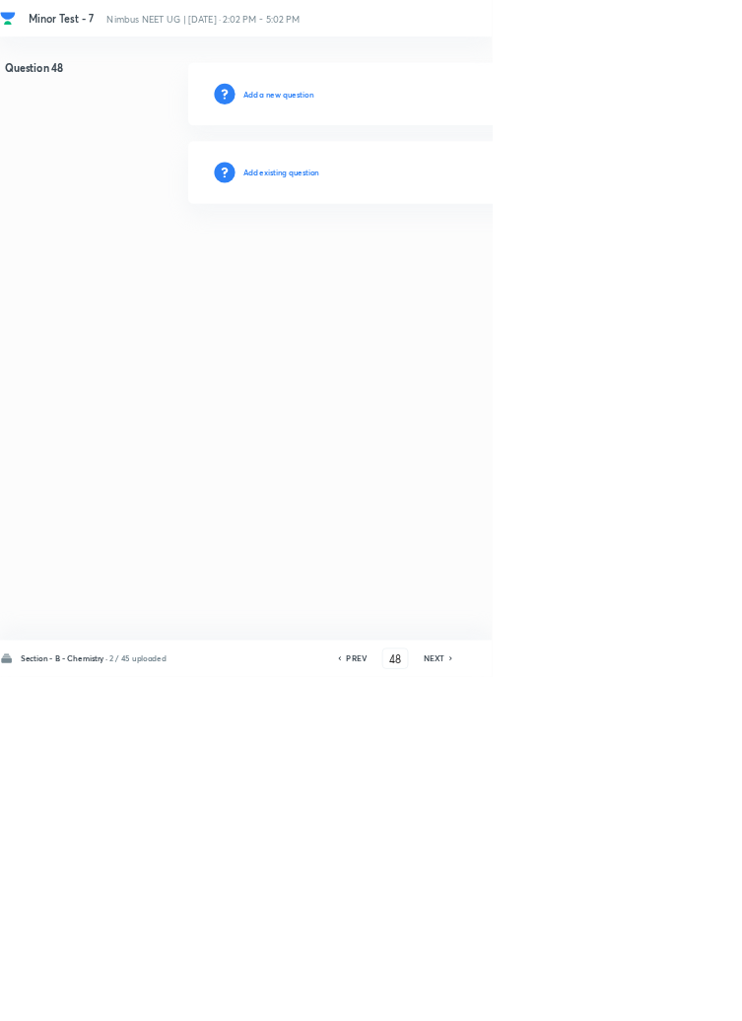
click at [470, 262] on h6 "Add existing question" at bounding box center [424, 260] width 115 height 18
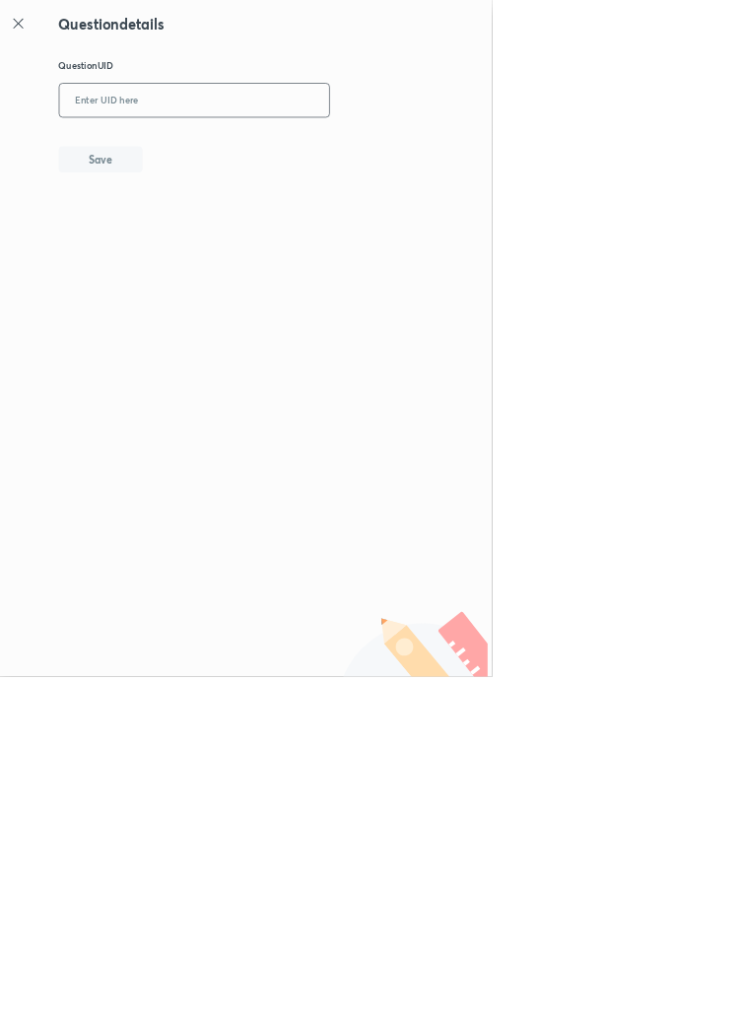
click at [389, 150] on input "text" at bounding box center [293, 152] width 407 height 48
type input "N9CWV"
click at [192, 241] on button "Save" at bounding box center [152, 238] width 126 height 39
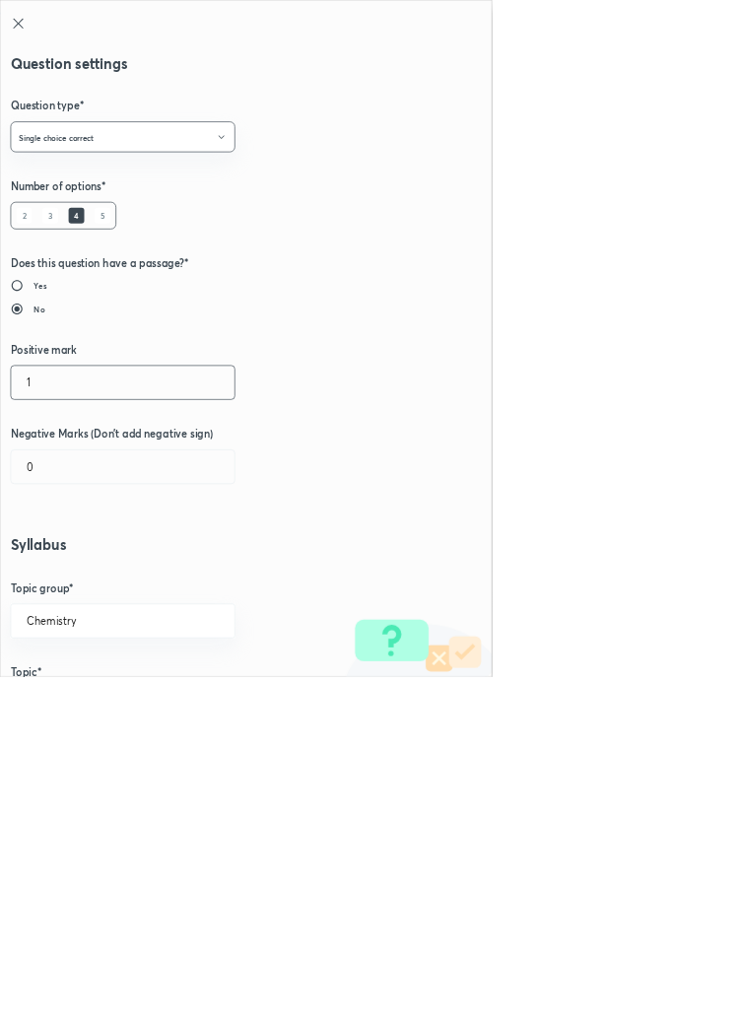
click at [70, 568] on input "1" at bounding box center [185, 577] width 337 height 50
type input "4"
click at [89, 702] on input "0" at bounding box center [185, 704] width 337 height 50
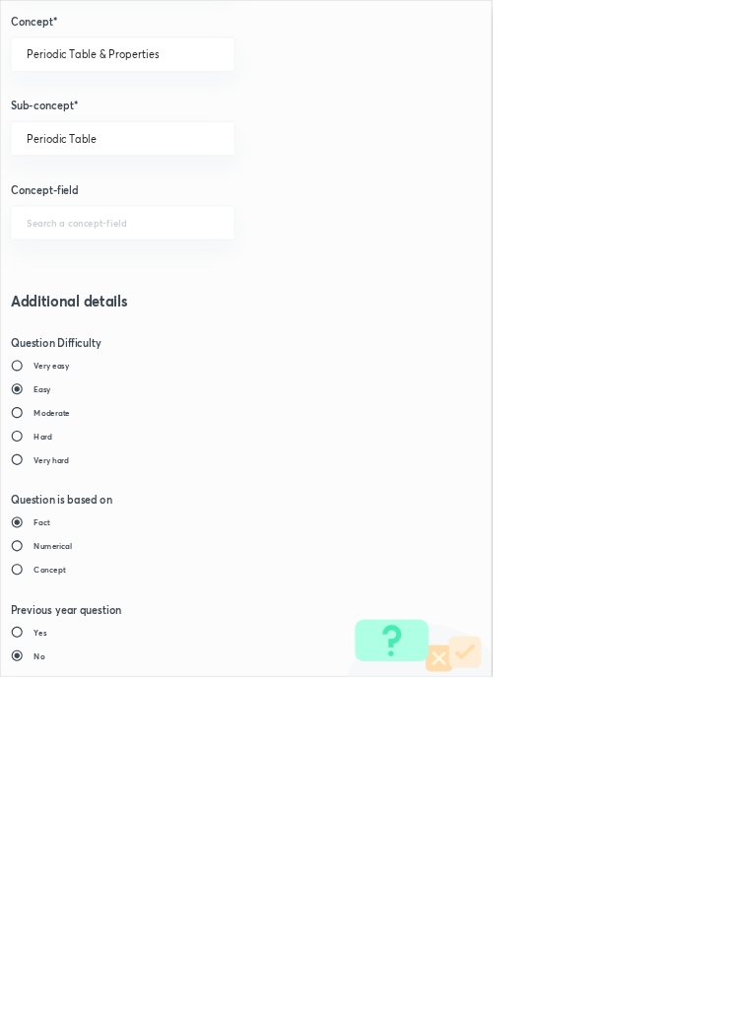
type input "1"
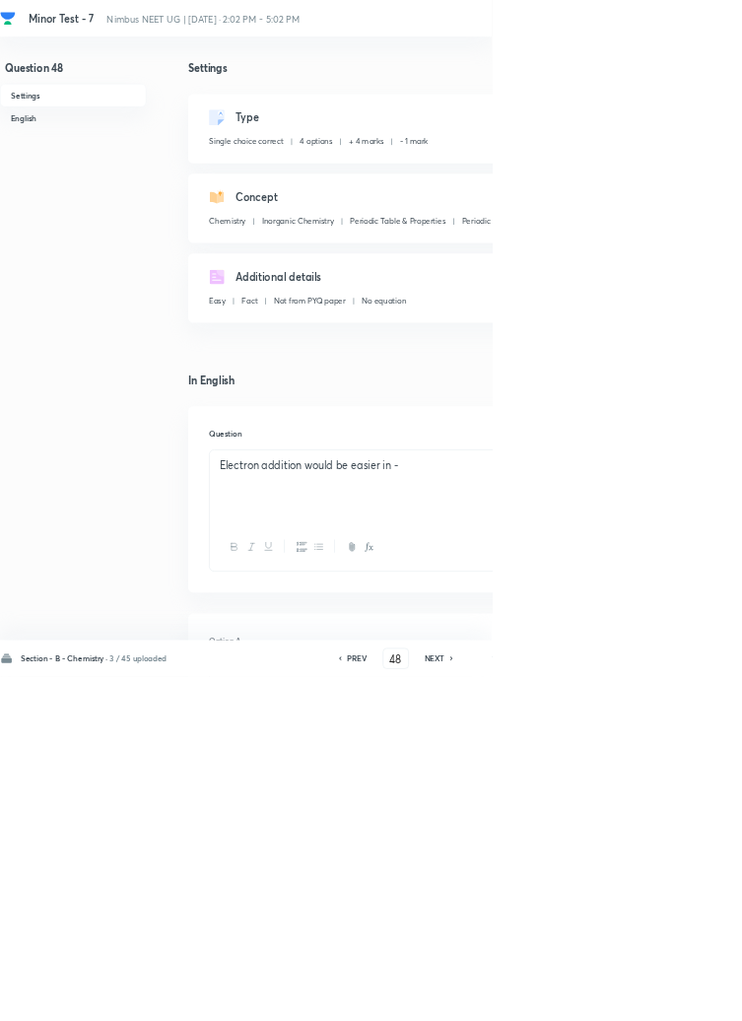
type input "49"
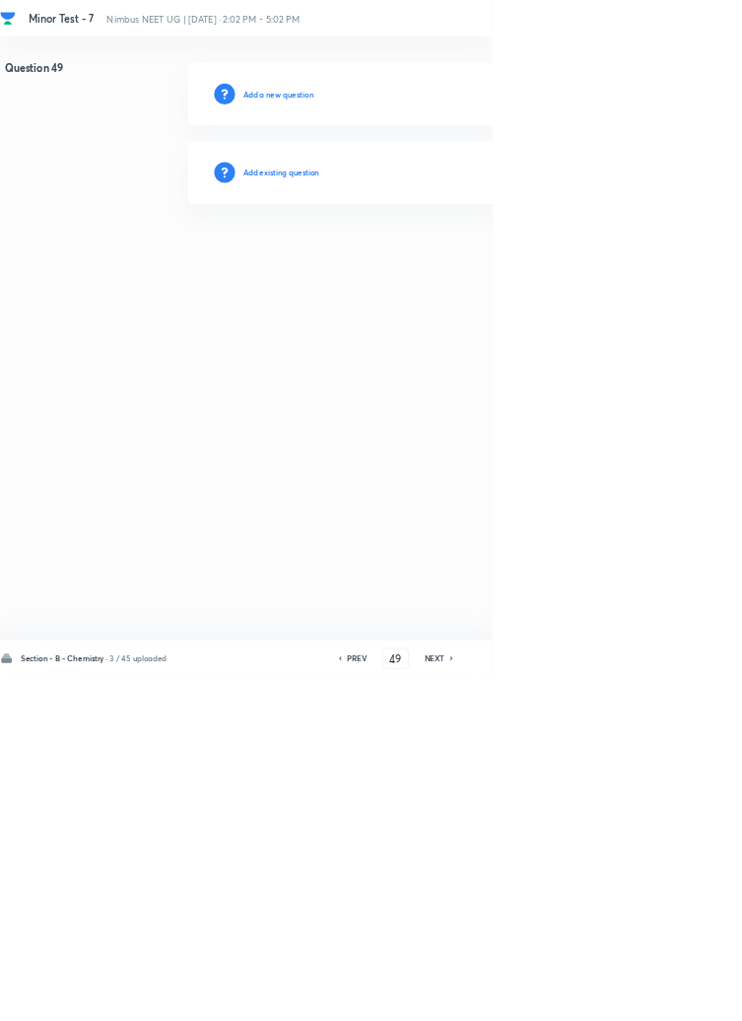
click at [473, 260] on h6 "Add existing question" at bounding box center [424, 260] width 115 height 18
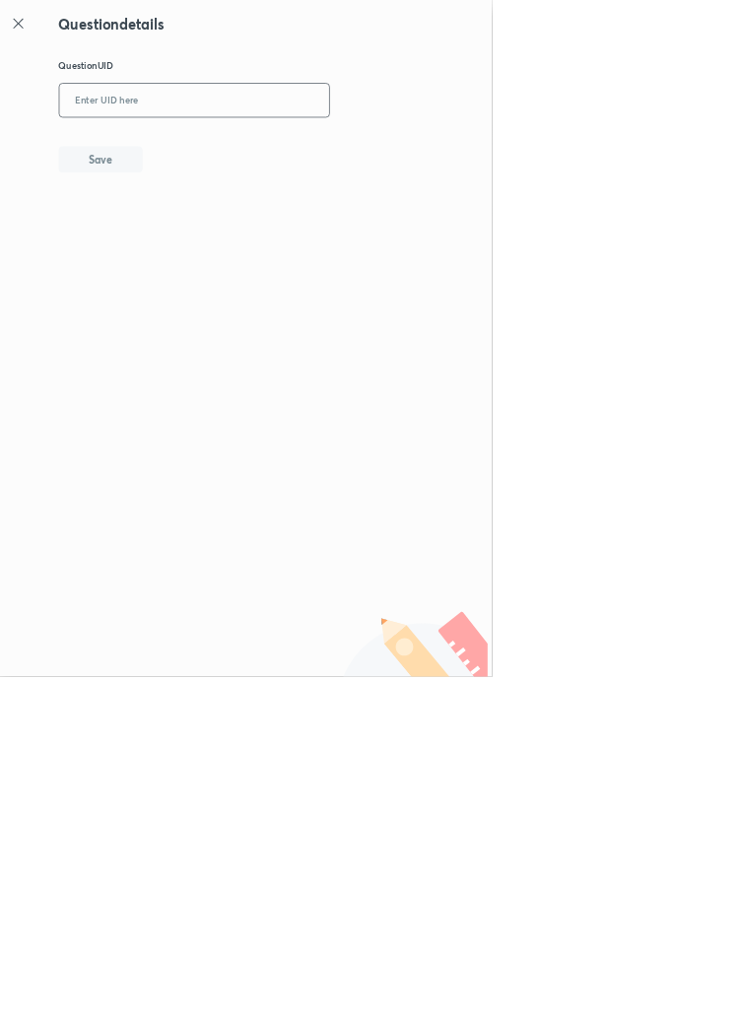
click at [340, 147] on input "text" at bounding box center [293, 152] width 407 height 48
type input "9BNXC"
click at [202, 238] on button "Save" at bounding box center [152, 238] width 126 height 39
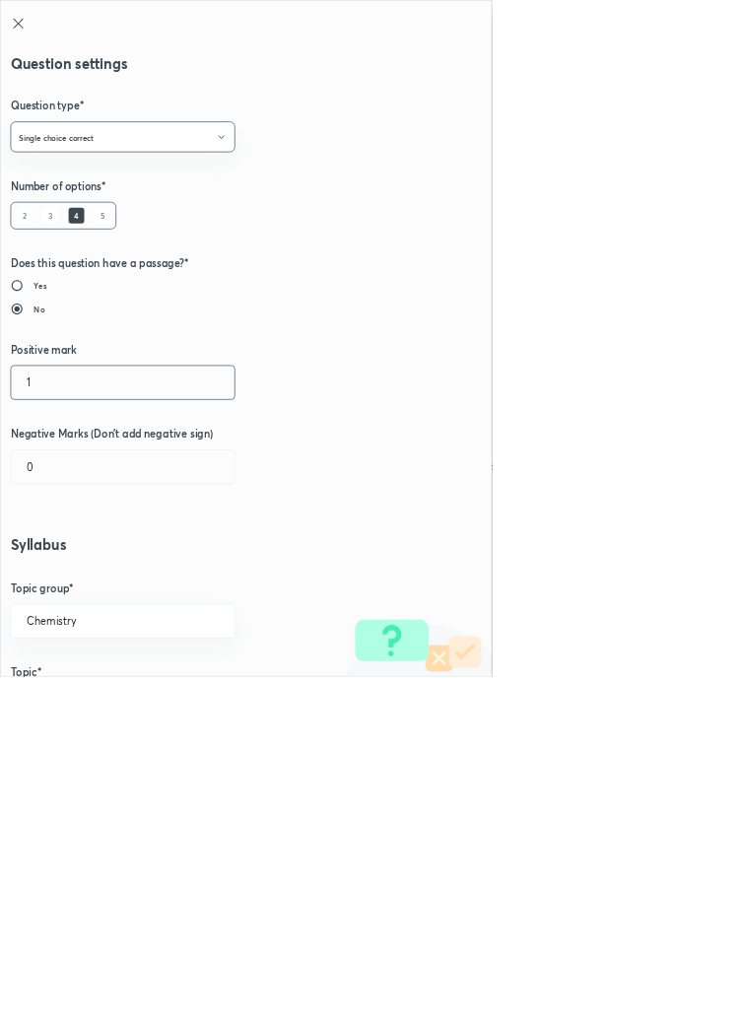
click at [77, 575] on input "1" at bounding box center [185, 577] width 337 height 50
type input "4"
click at [70, 694] on input "0" at bounding box center [185, 704] width 337 height 50
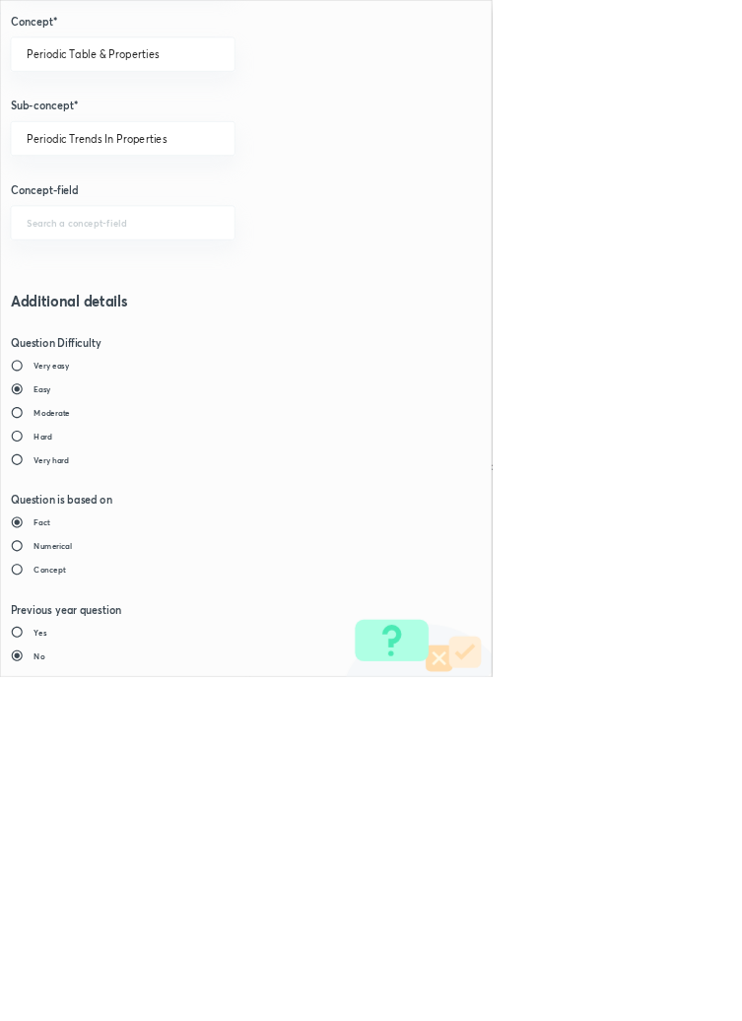
type input "1"
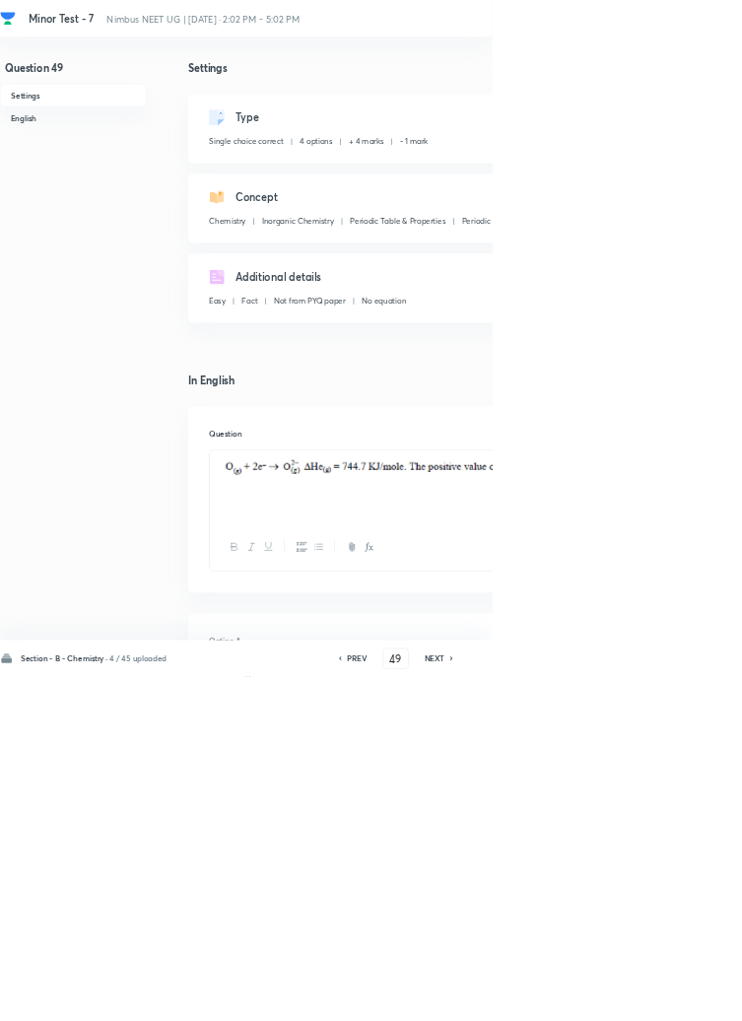
type input "50"
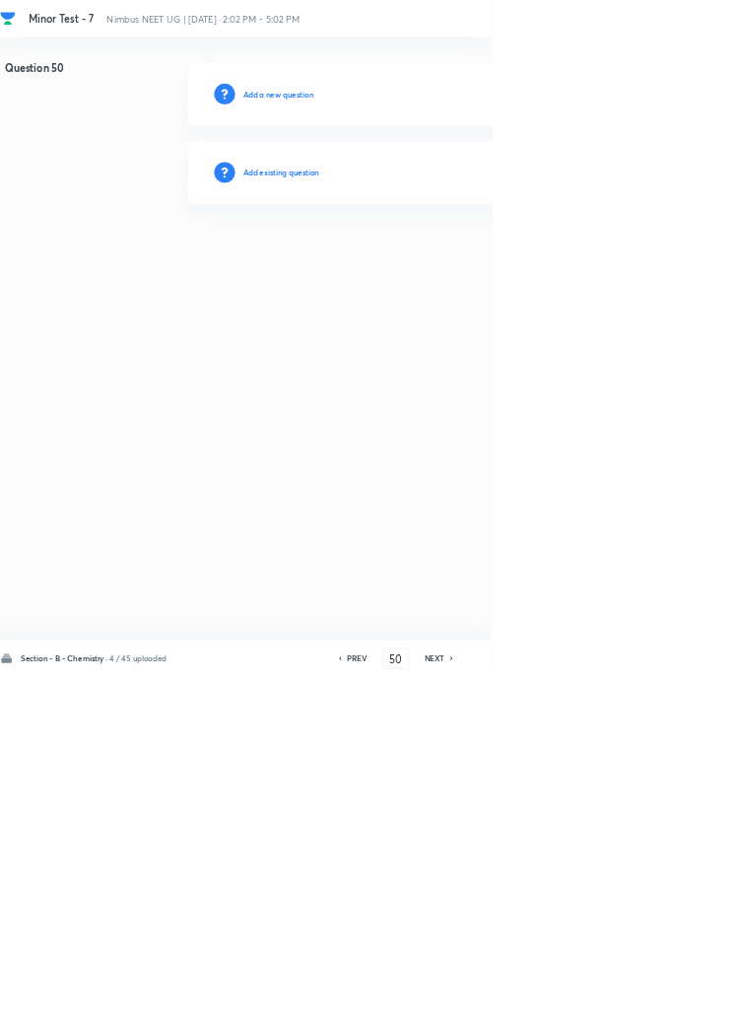
click at [469, 256] on h6 "Add existing question" at bounding box center [424, 260] width 115 height 18
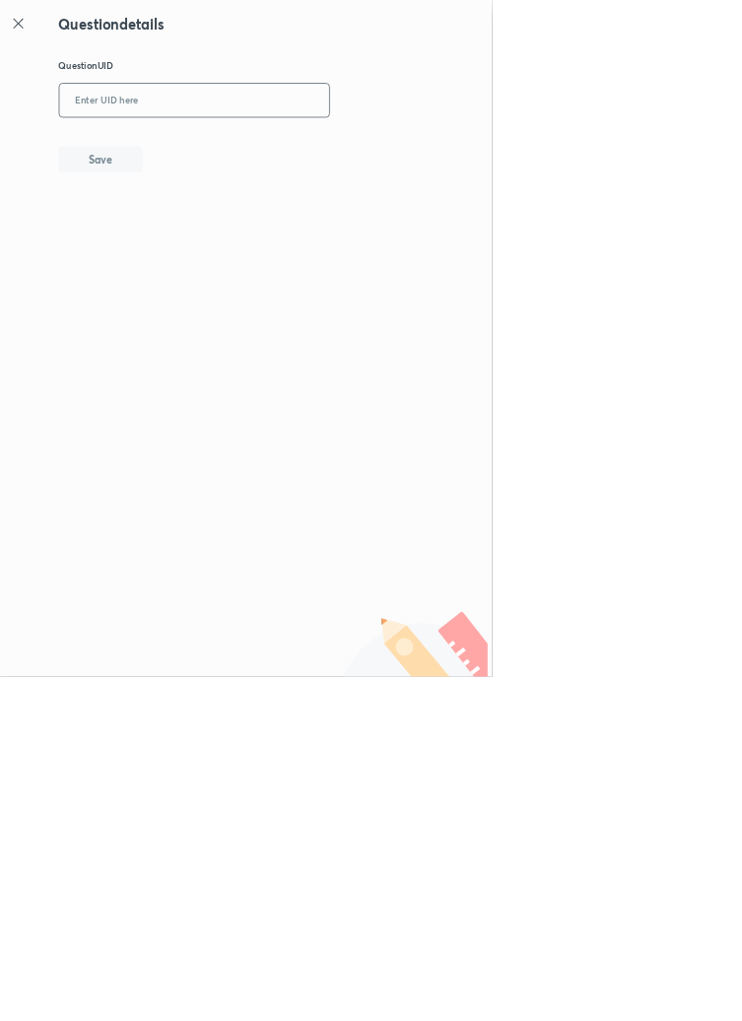
click at [304, 144] on input "text" at bounding box center [293, 152] width 407 height 48
type input "RLDO1"
click at [198, 252] on button "Save" at bounding box center [152, 238] width 126 height 39
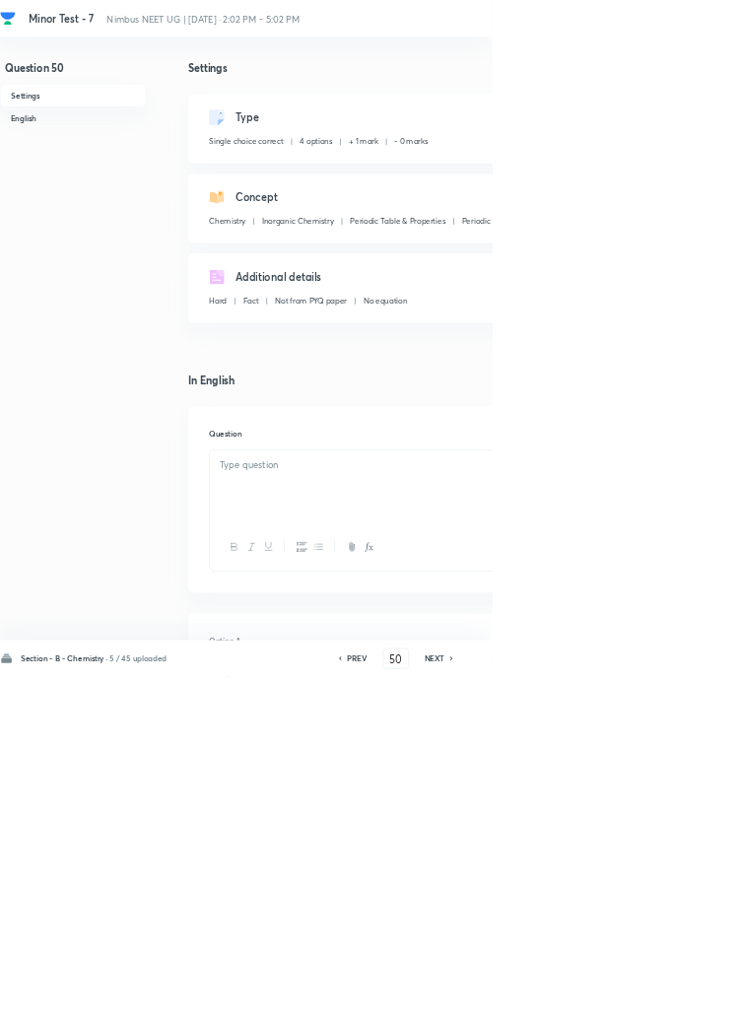
checkbox input "true"
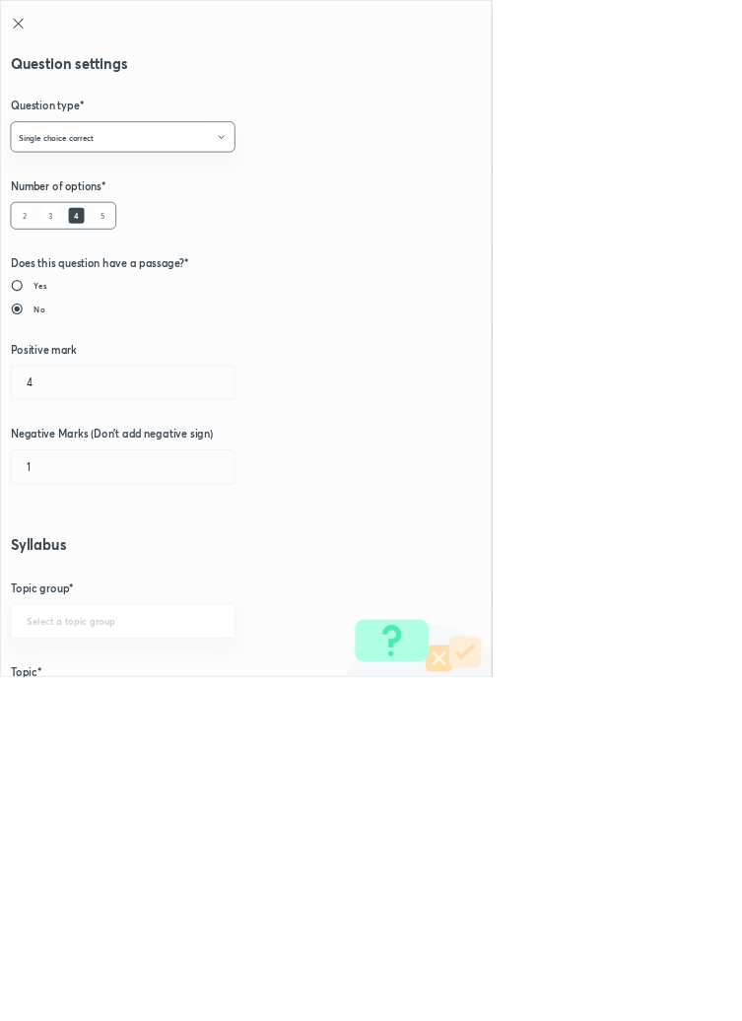
type input "Chemistry"
type input "Inorganic Chemistry"
type input "Periodic Table & Properties"
type input "Periodic Trends In Properties"
radio input "false"
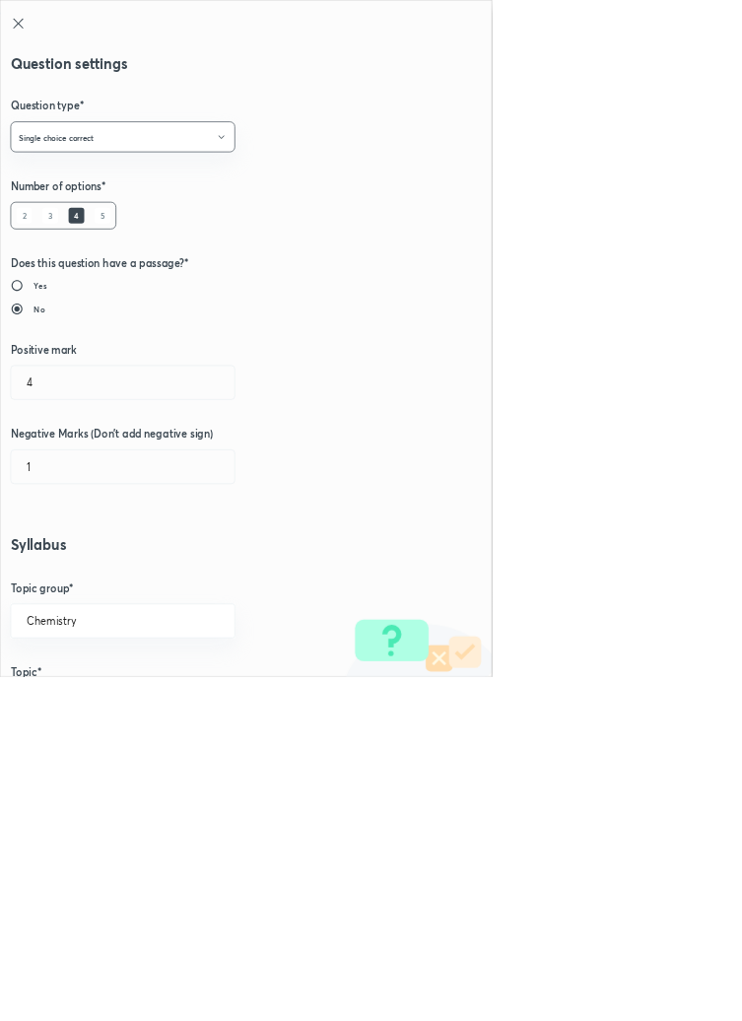
radio input "true"
type input "1"
type input "0"
click at [77, 584] on input "1" at bounding box center [185, 577] width 337 height 50
type input "4"
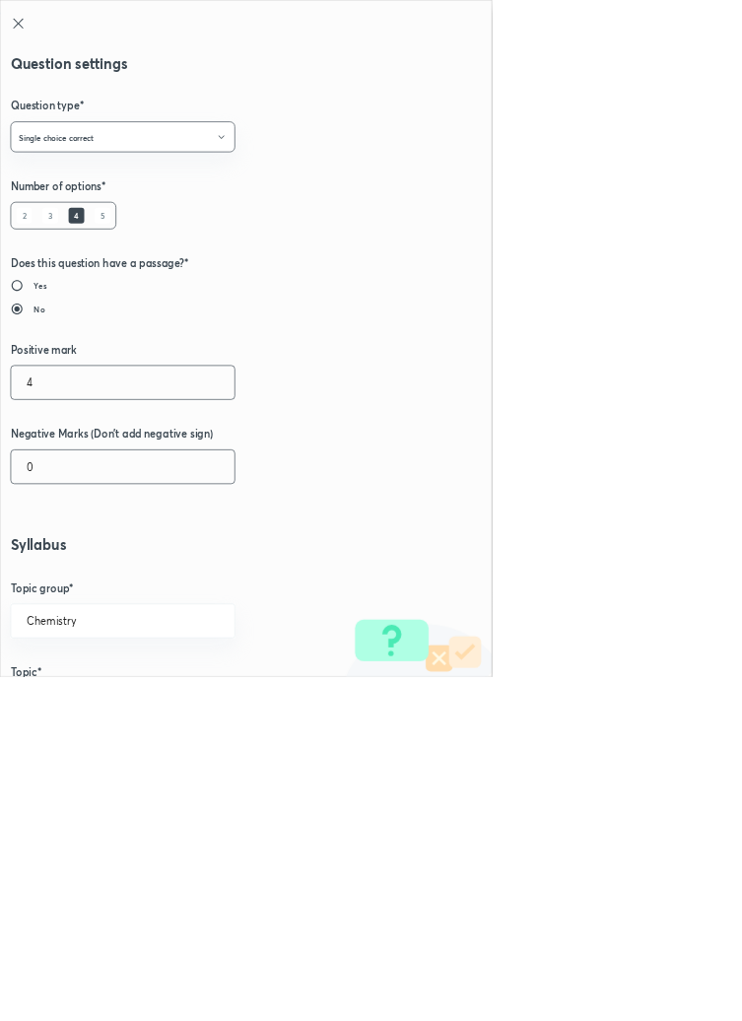
click at [87, 706] on input "0" at bounding box center [185, 704] width 337 height 50
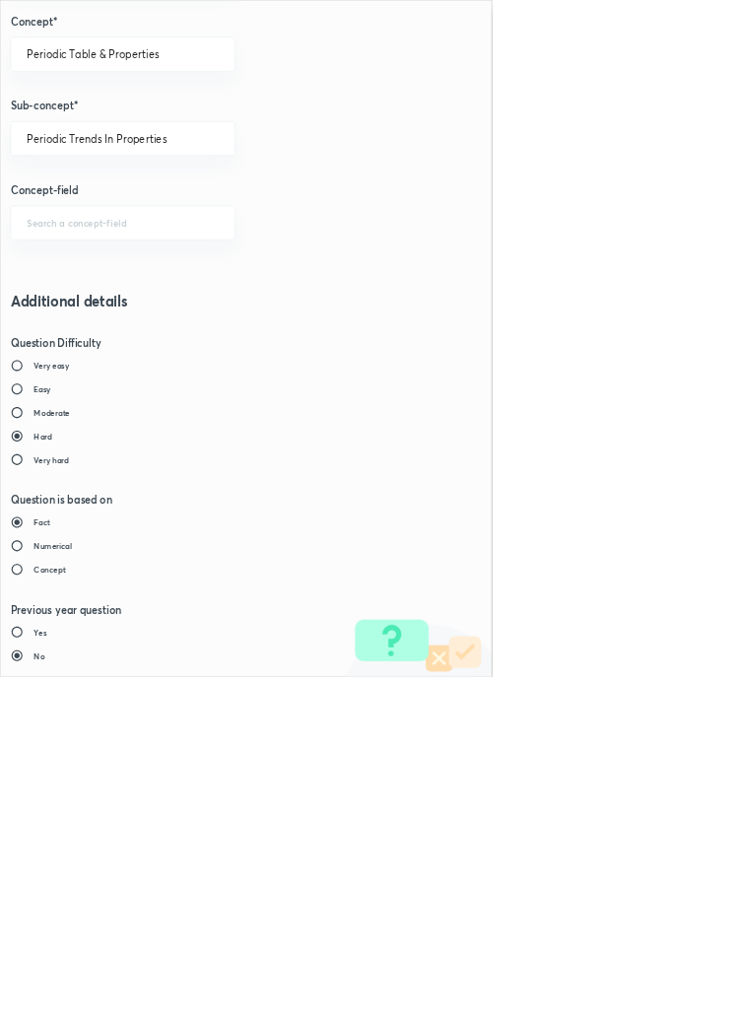
type input "1"
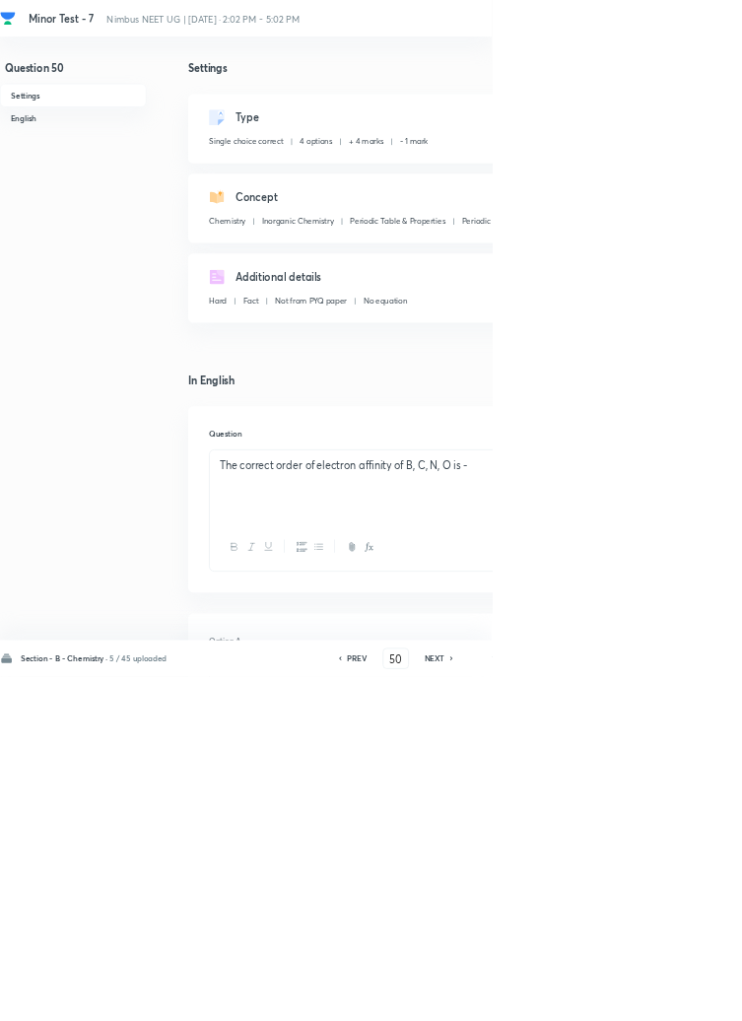
type input "51"
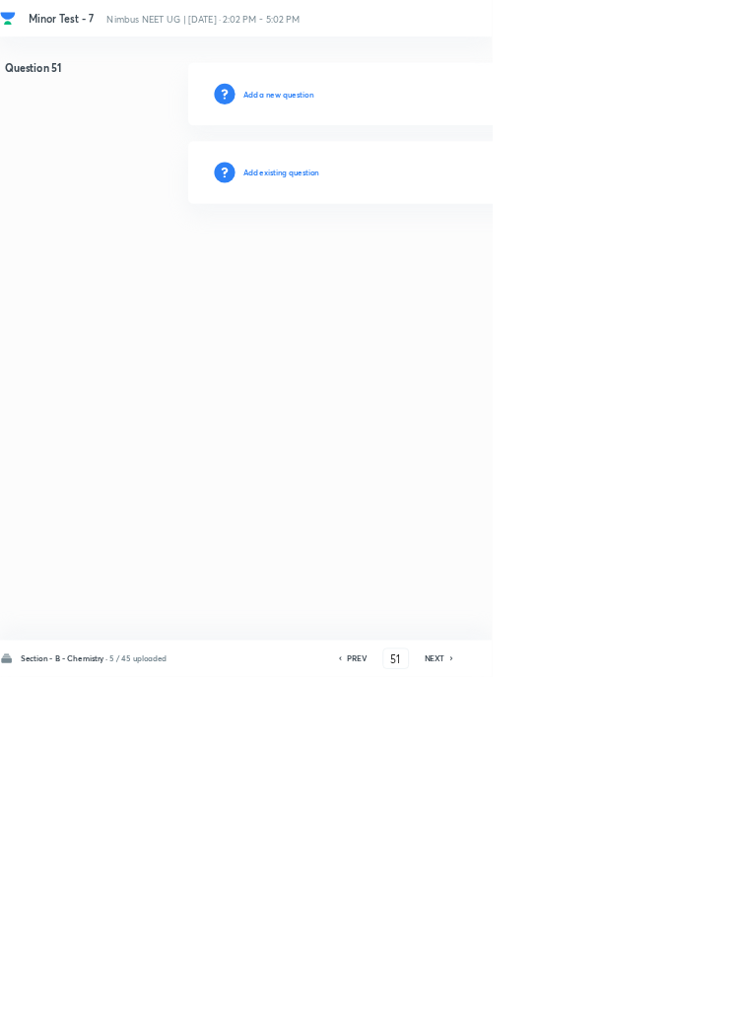
click at [459, 261] on h6 "Add existing question" at bounding box center [424, 260] width 115 height 18
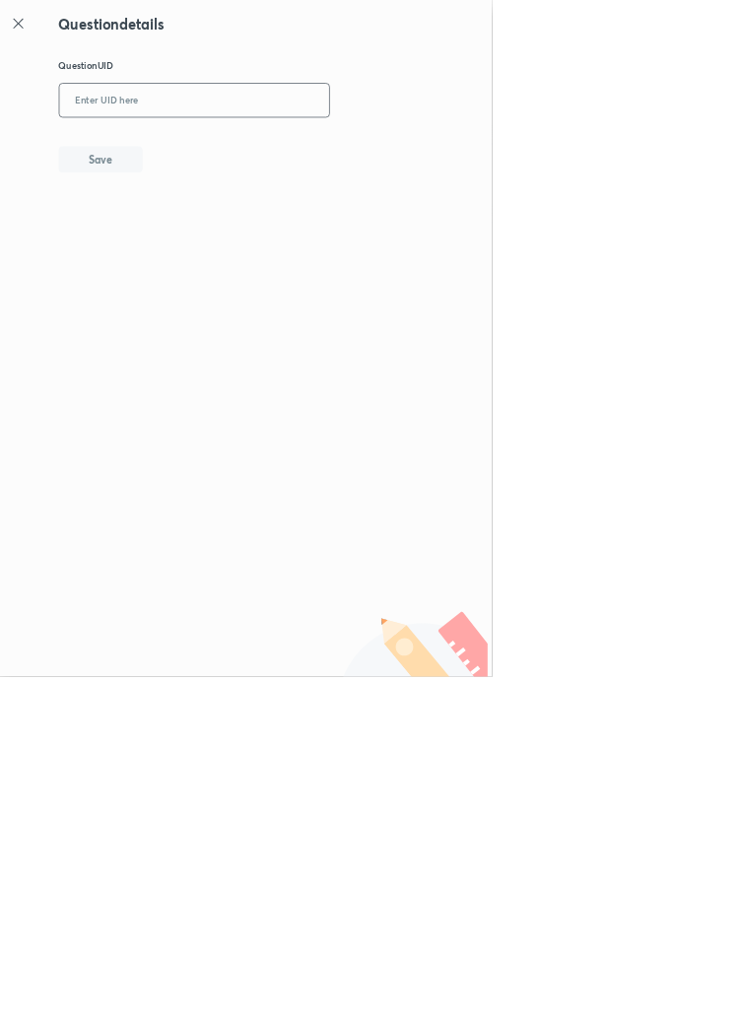
click at [361, 148] on input "text" at bounding box center [293, 152] width 407 height 48
type input "B0POA"
click at [189, 252] on button "Save" at bounding box center [152, 238] width 126 height 39
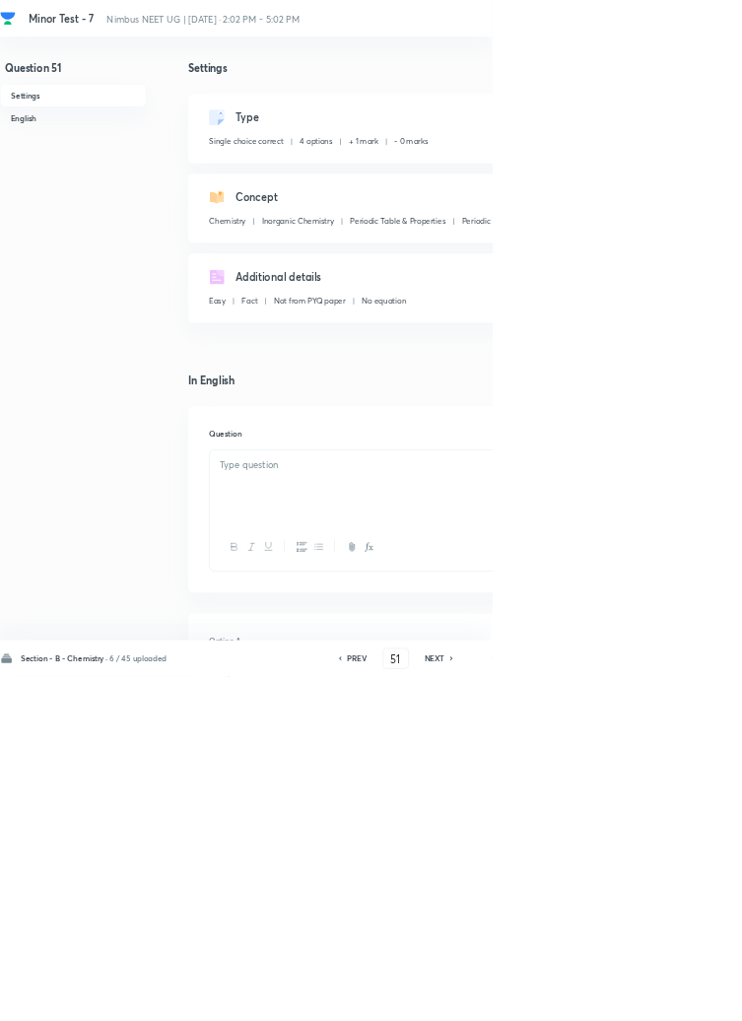
checkbox input "true"
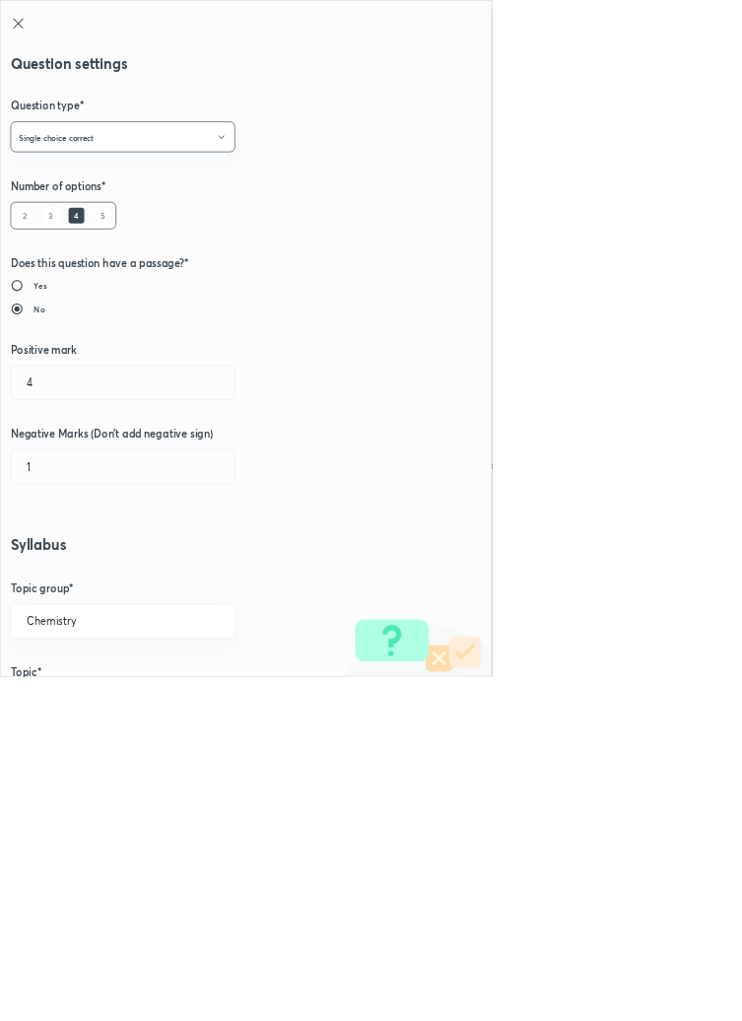
type input "1"
type input "0"
type input "Periodic Table"
click at [64, 581] on input "1" at bounding box center [185, 577] width 337 height 50
type input "4"
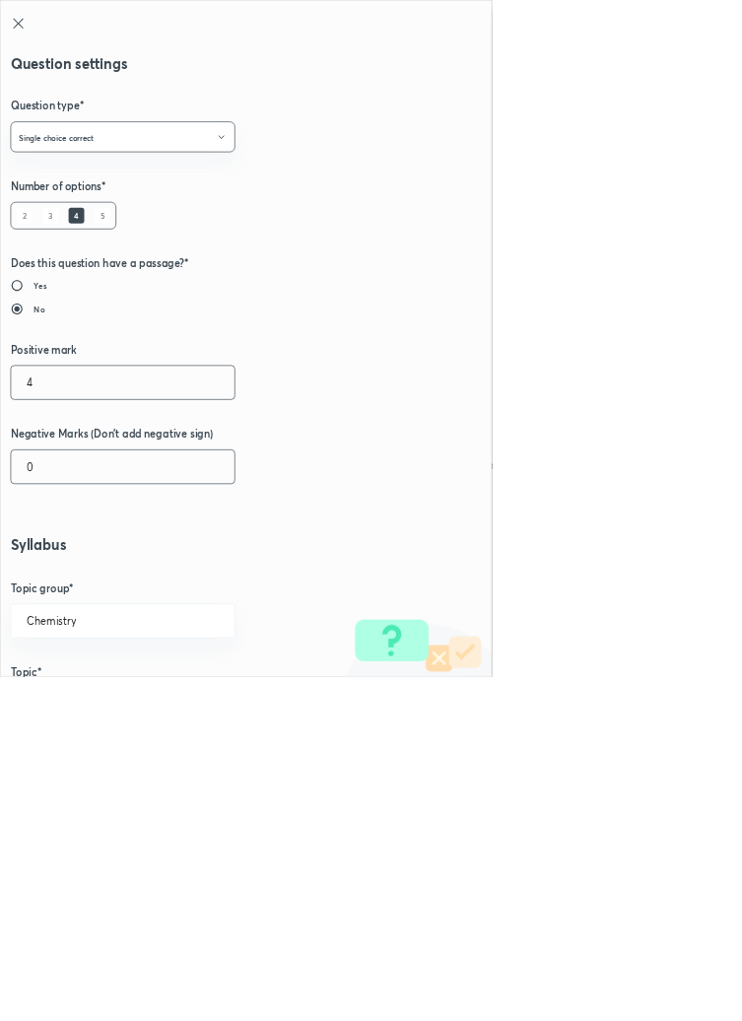
click at [69, 708] on input "0" at bounding box center [185, 704] width 337 height 50
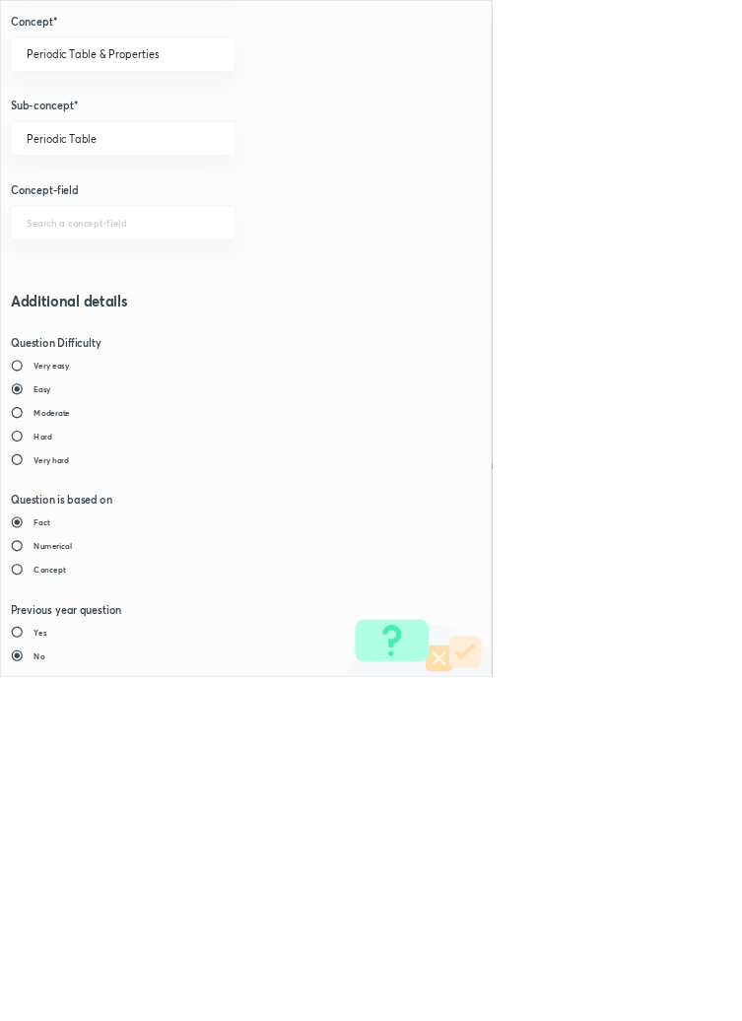
type input "1"
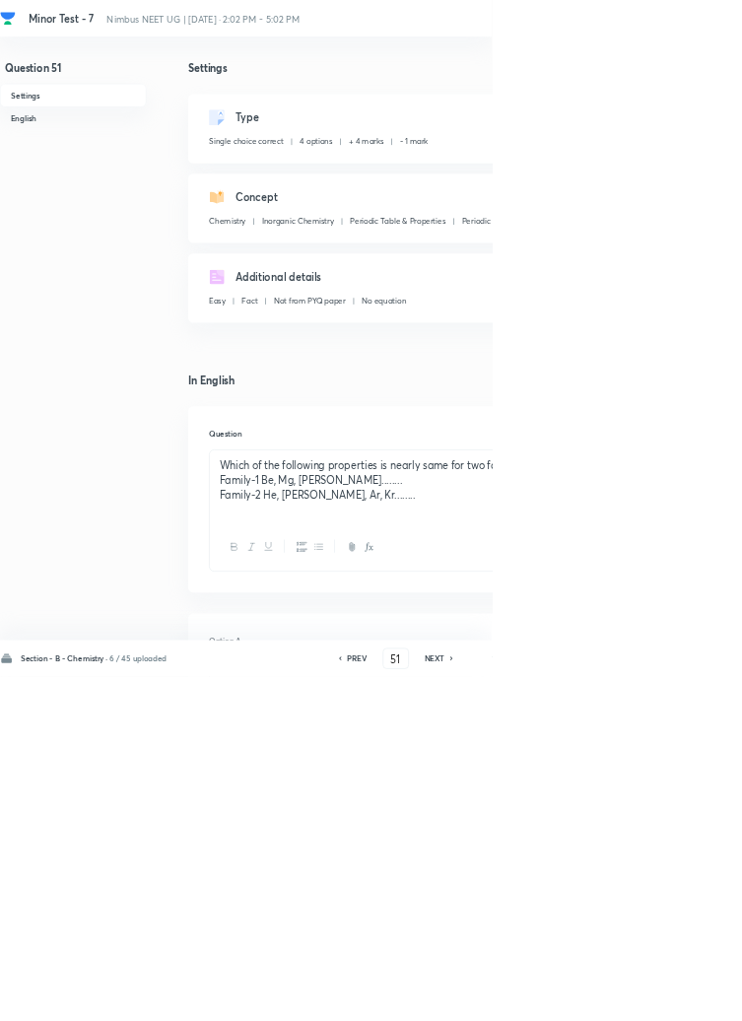
type input "52"
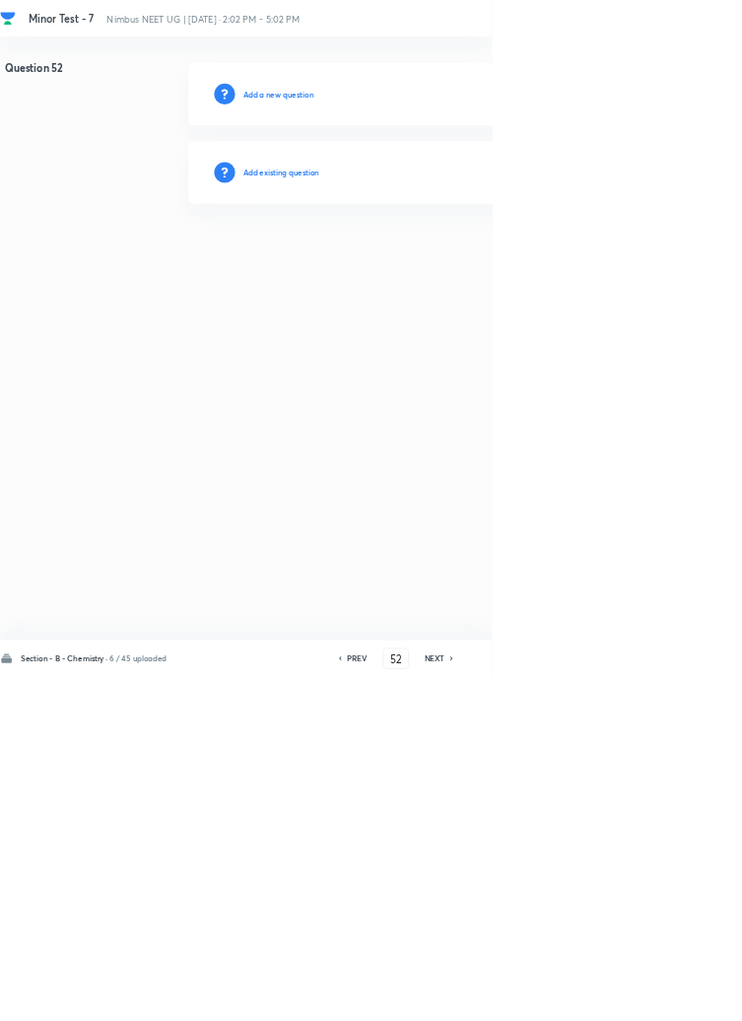
click at [463, 252] on h6 "Add existing question" at bounding box center [424, 260] width 115 height 18
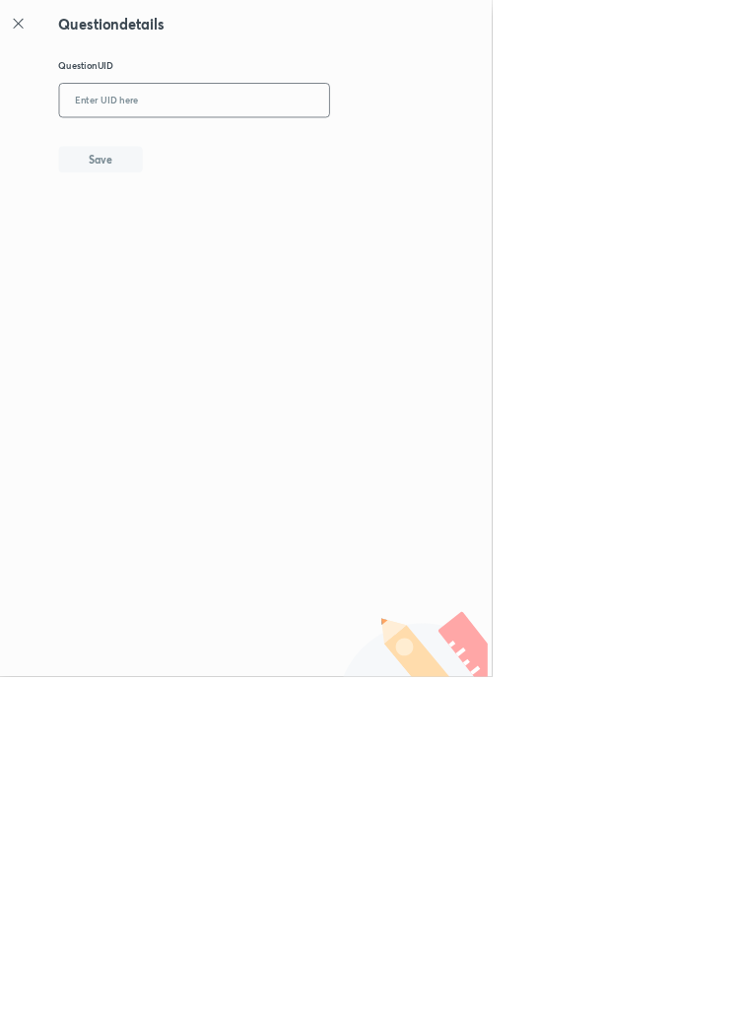
click at [364, 147] on input "text" at bounding box center [293, 152] width 407 height 48
type input "H9TUS"
click at [208, 241] on button "Save" at bounding box center [152, 238] width 126 height 39
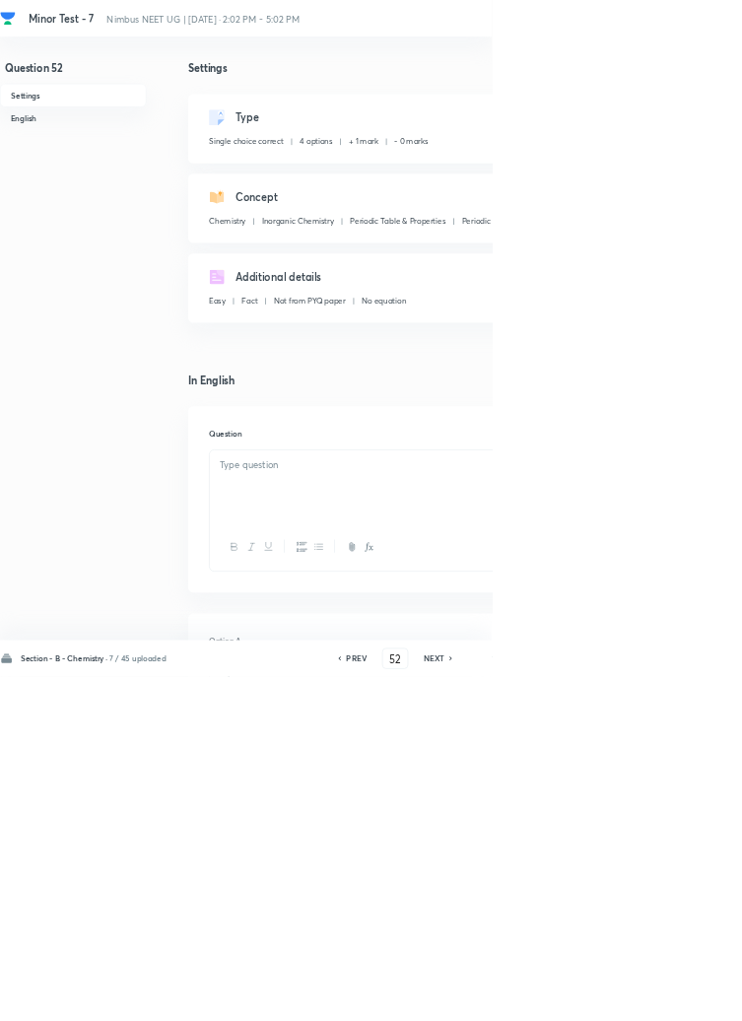
checkbox input "true"
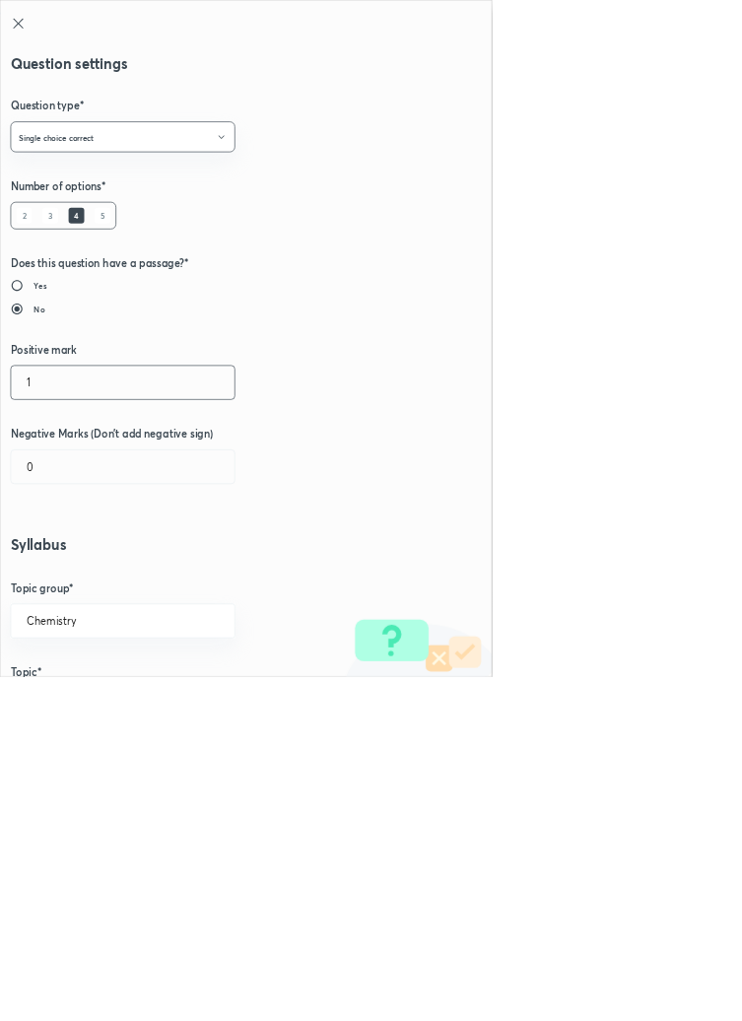
click at [92, 580] on input "1" at bounding box center [185, 577] width 337 height 50
type input "4"
click at [70, 714] on input "0" at bounding box center [185, 704] width 337 height 50
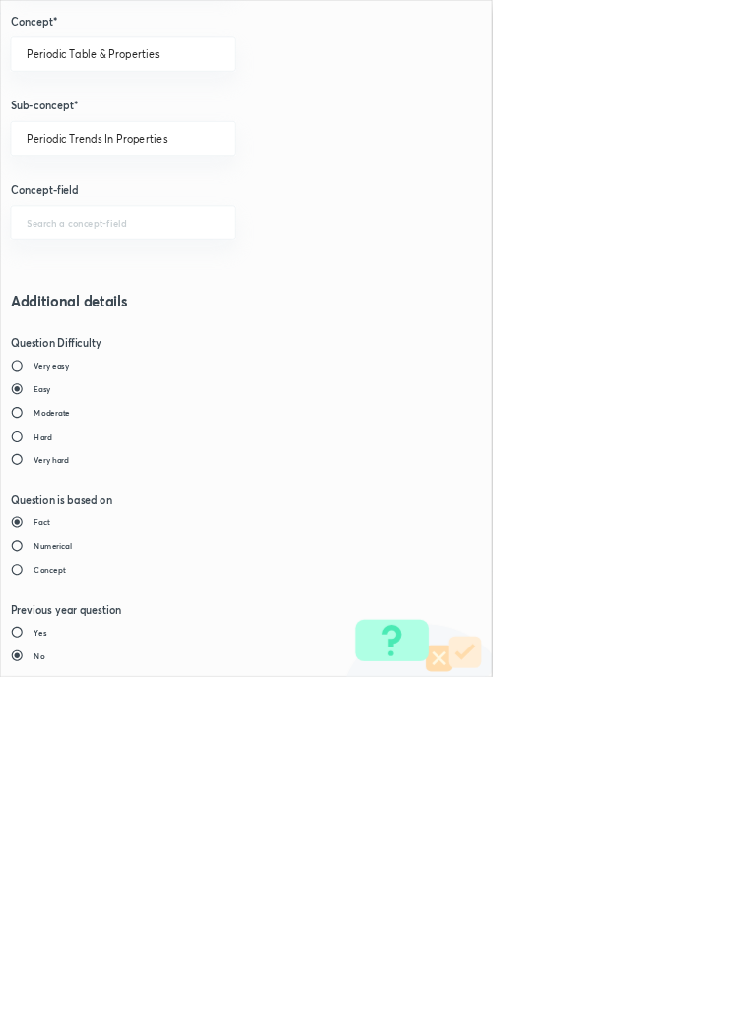
type input "1"
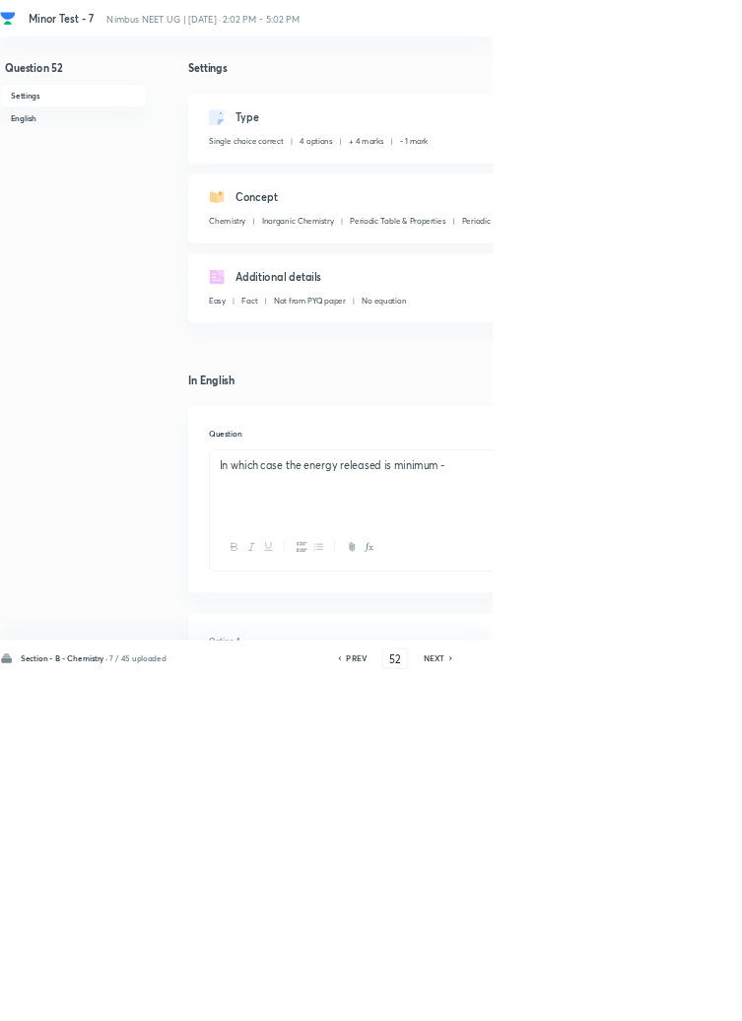
type input "53"
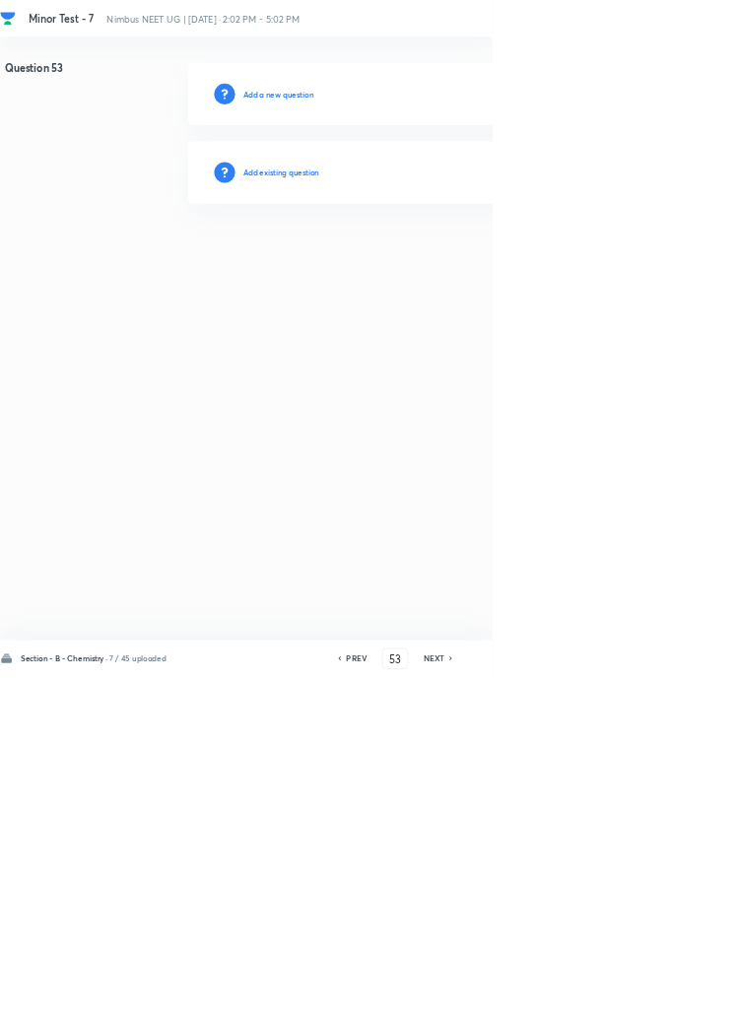
click at [482, 259] on h6 "Add existing question" at bounding box center [424, 260] width 115 height 18
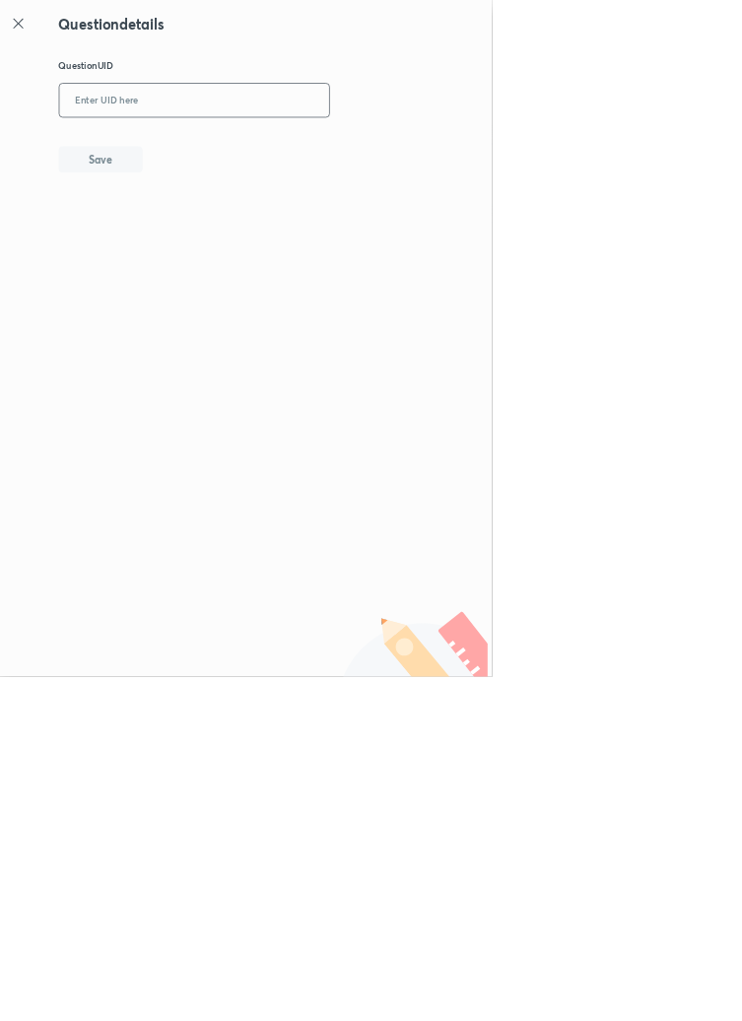
click at [377, 150] on input "text" at bounding box center [293, 152] width 407 height 48
type input "QVS76"
click at [190, 247] on button "Save" at bounding box center [152, 238] width 126 height 39
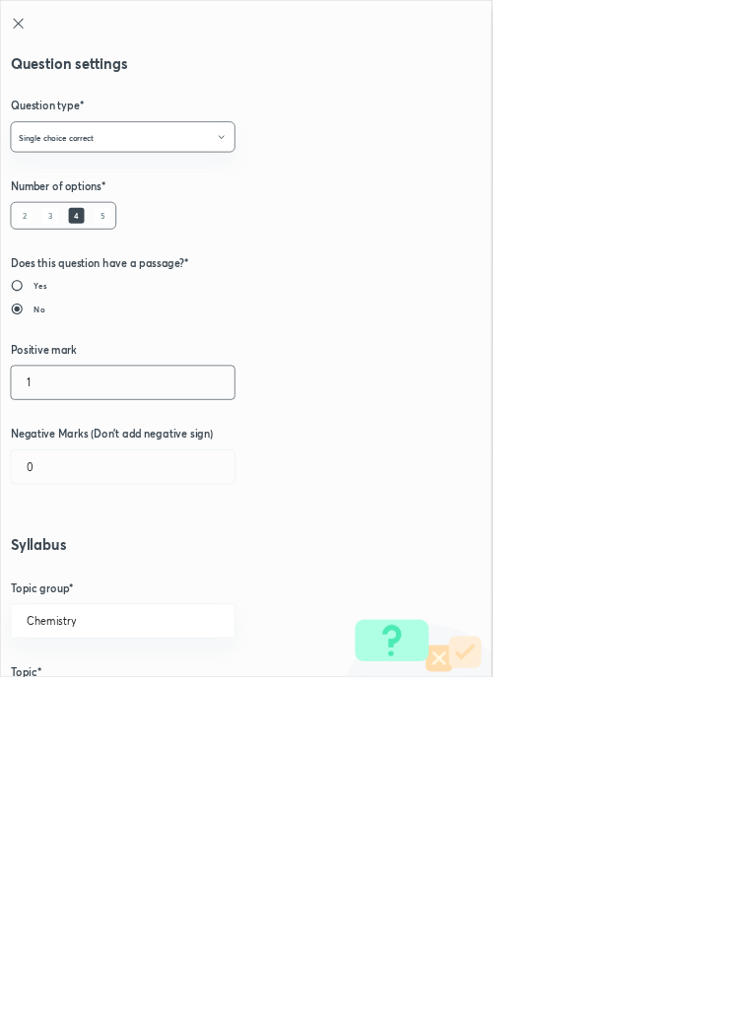
click at [87, 572] on input "1" at bounding box center [185, 577] width 337 height 50
type input "4"
click at [77, 713] on input "0" at bounding box center [185, 704] width 337 height 50
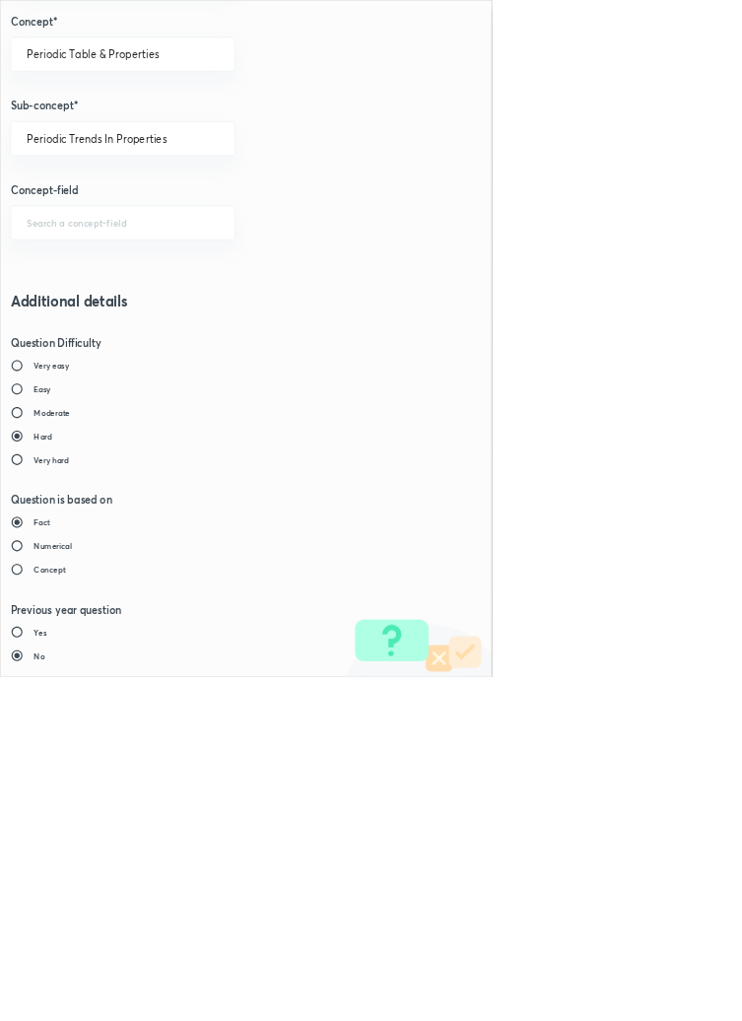
type input "1"
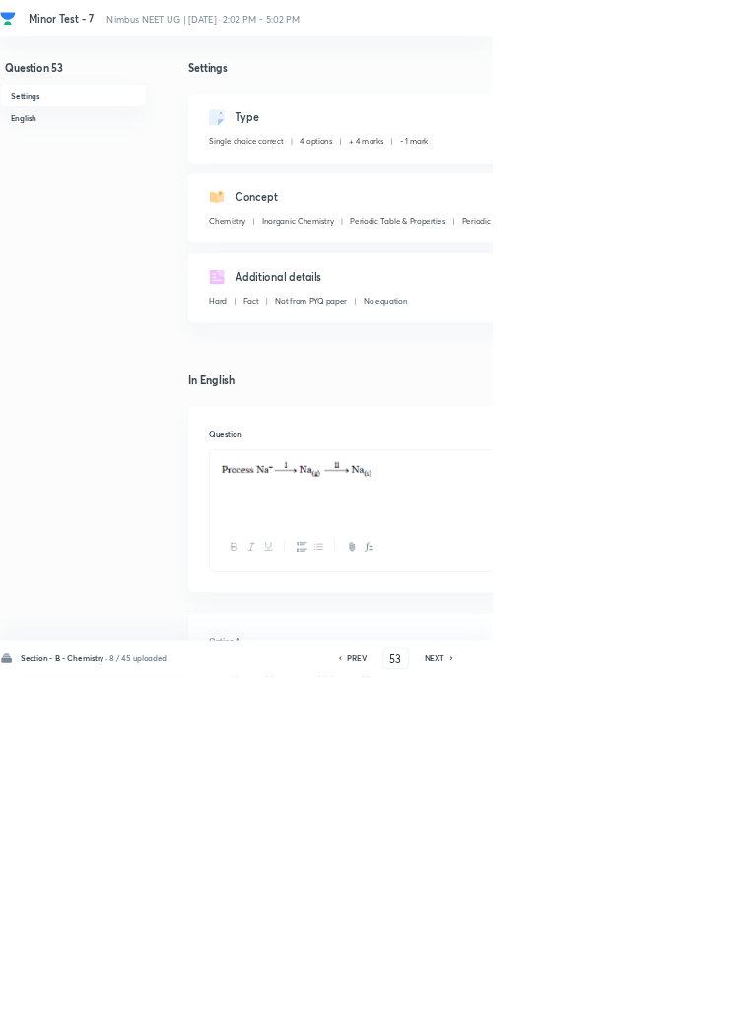
type input "54"
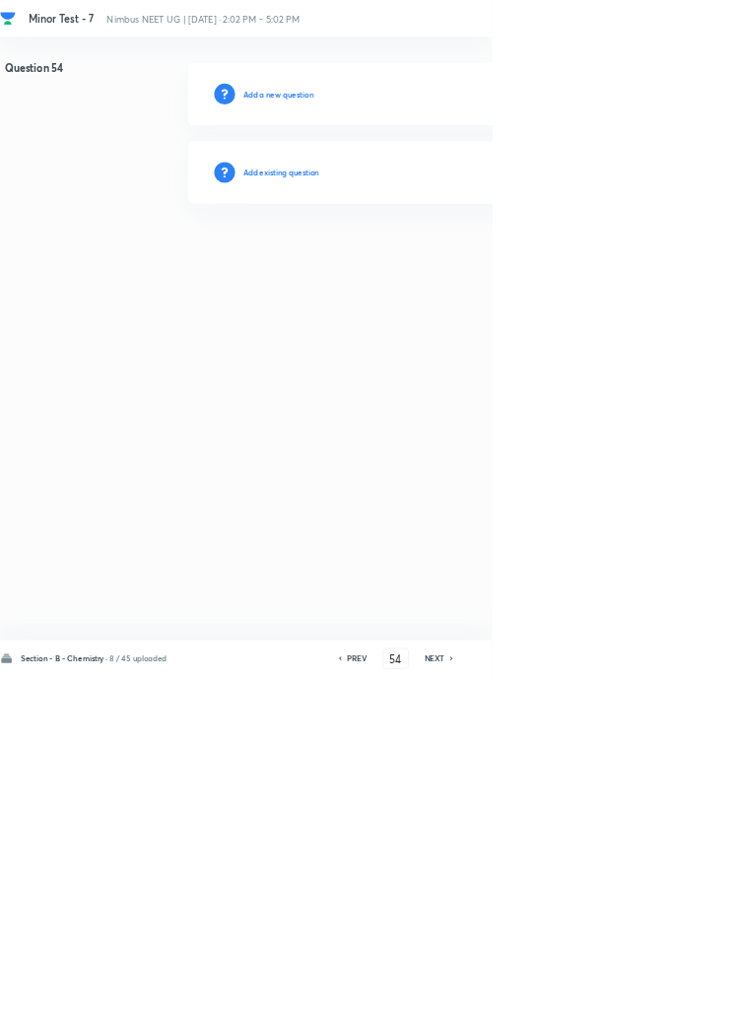
click at [474, 255] on h6 "Add existing question" at bounding box center [424, 260] width 115 height 18
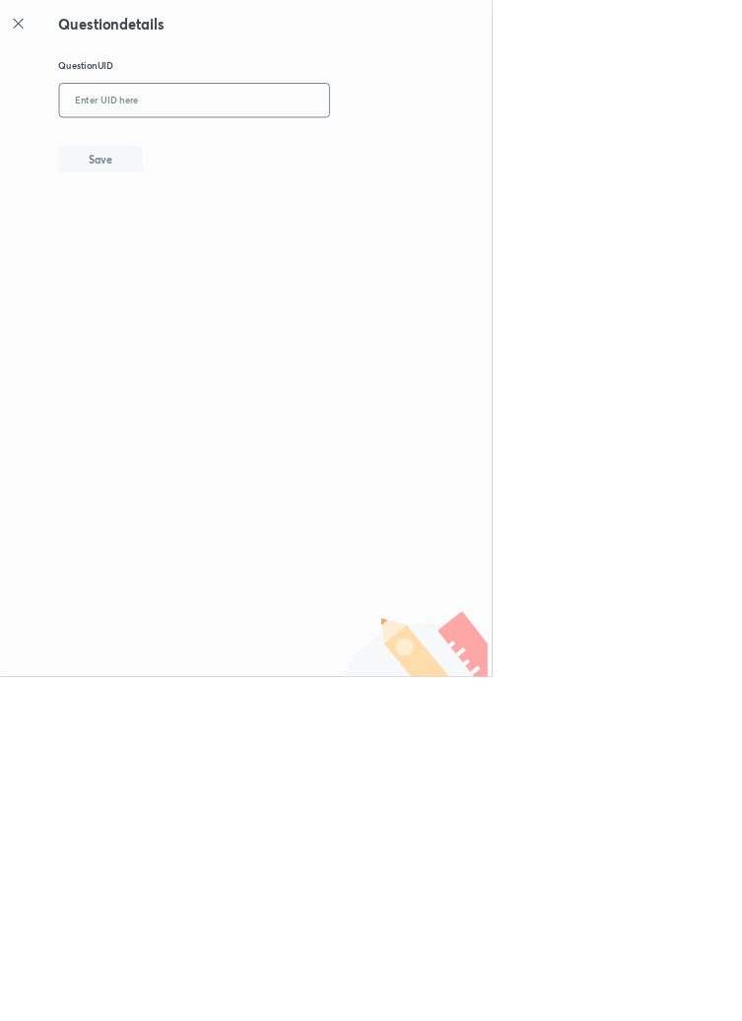
click at [374, 148] on input "text" at bounding box center [293, 152] width 407 height 48
click at [214, 245] on button "Save" at bounding box center [152, 238] width 126 height 39
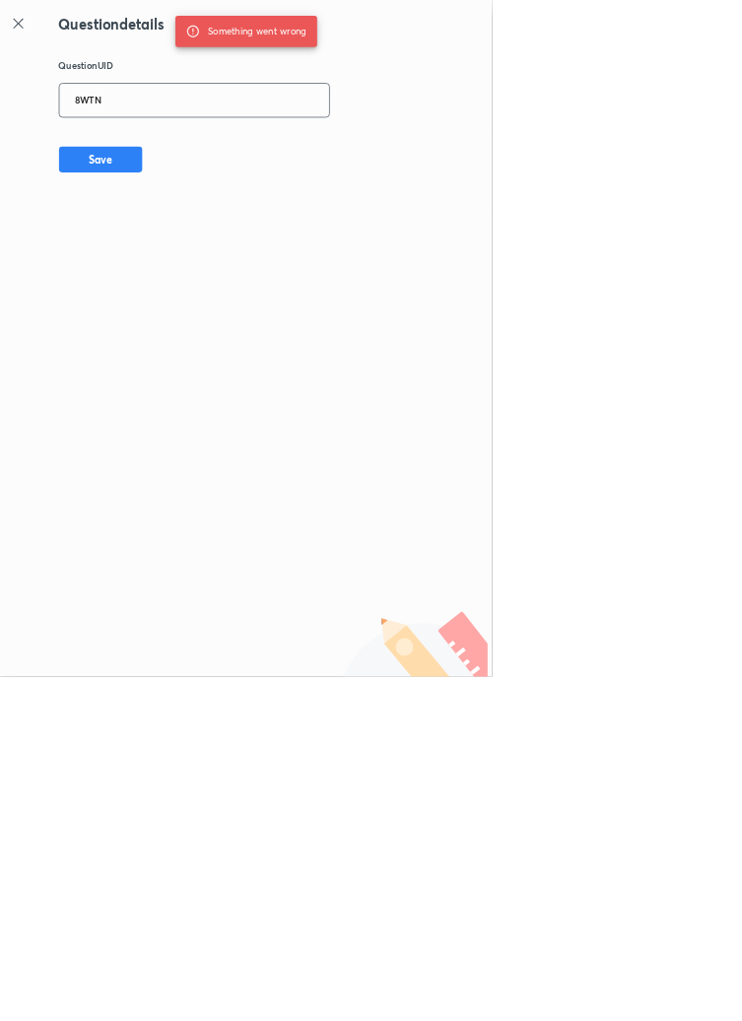
click at [224, 147] on input "8WTN" at bounding box center [293, 152] width 407 height 48
type input "8WOTN"
click at [189, 244] on button "Save" at bounding box center [152, 238] width 126 height 39
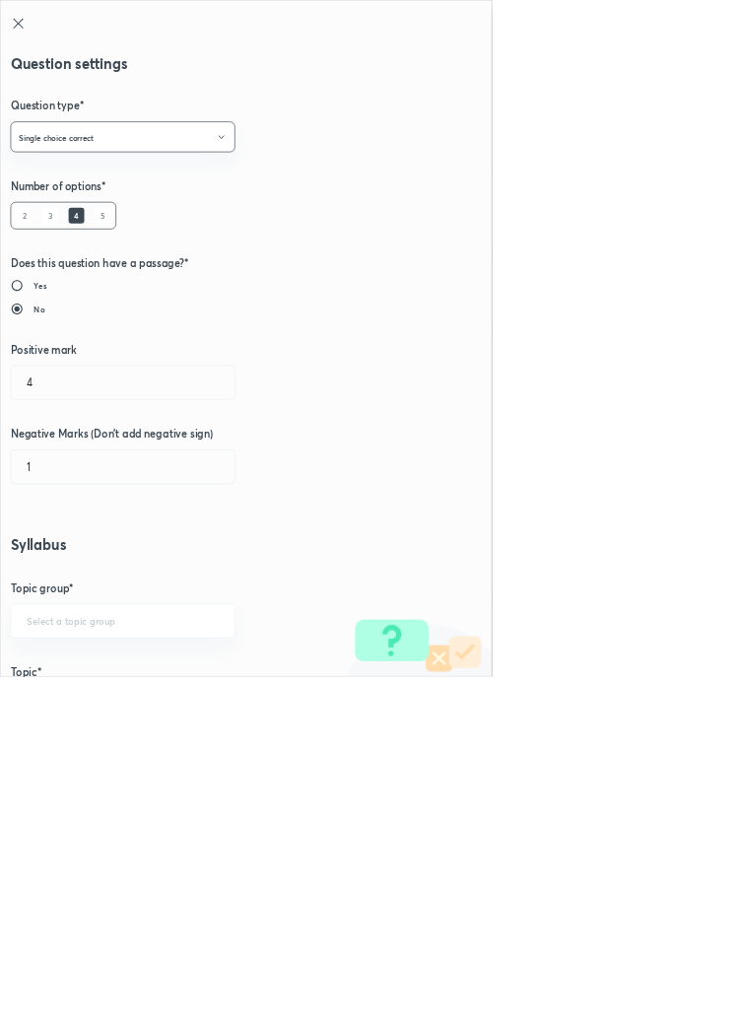
type input "Chemistry"
type input "Inorganic Chemistry"
type input "Periodic Table & Properties"
type input "Periodic Trends In Properties"
radio input "true"
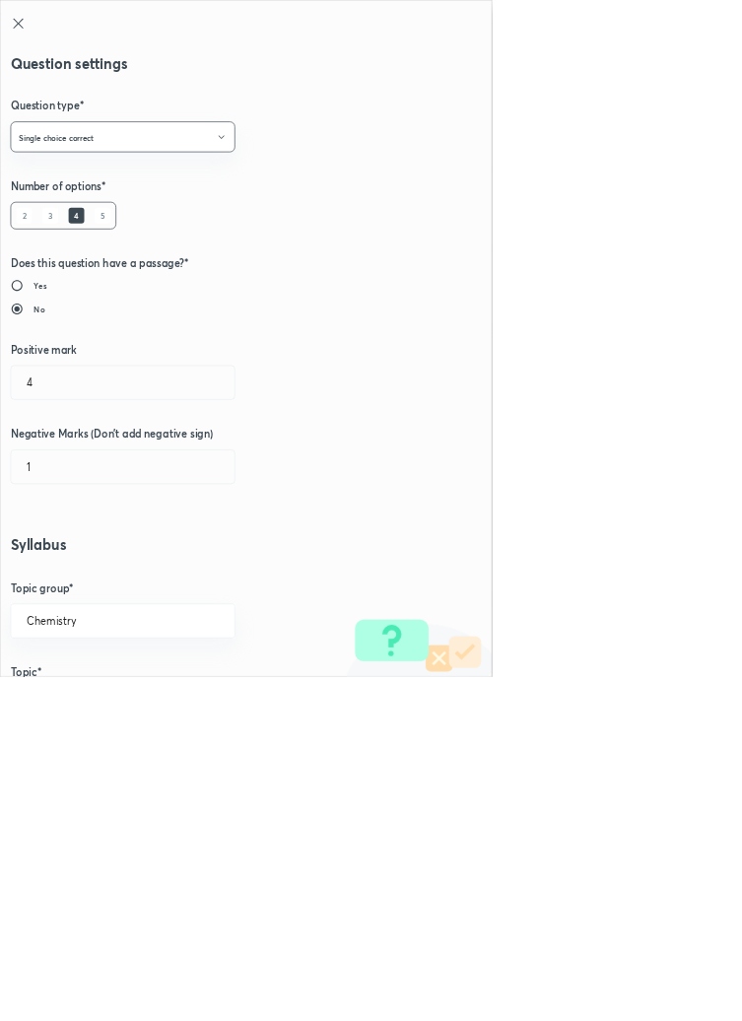
radio input "false"
type input "1"
type input "0"
type input "Periodic Table"
click at [69, 581] on input "1" at bounding box center [185, 577] width 337 height 50
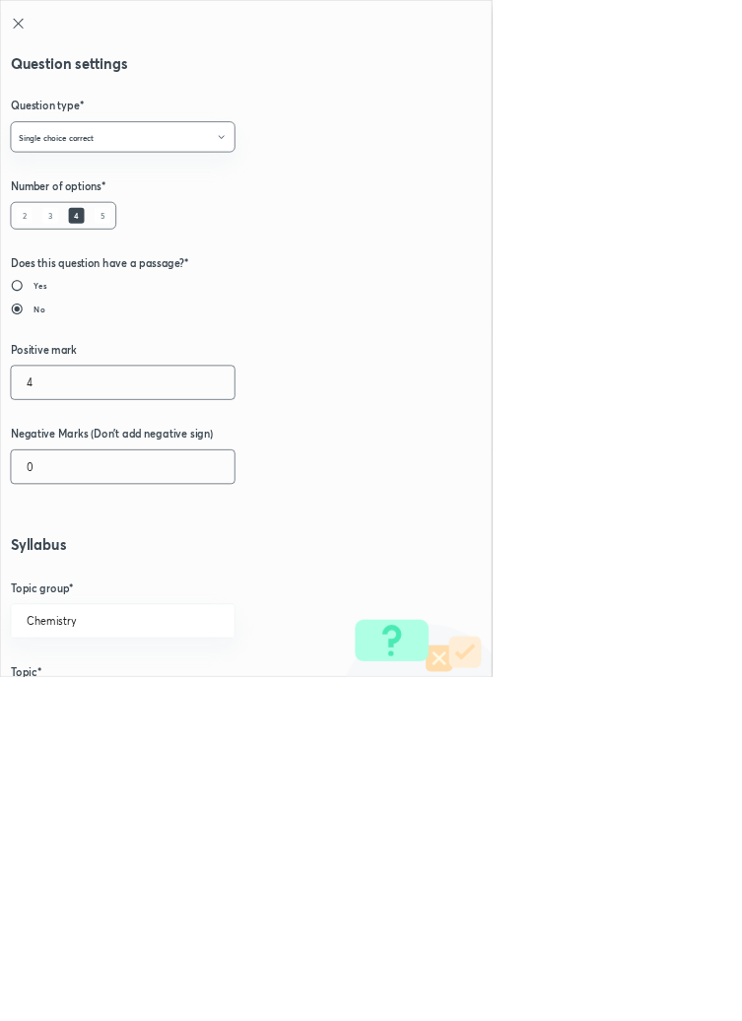
type input "4"
click at [96, 707] on input "0" at bounding box center [185, 704] width 337 height 50
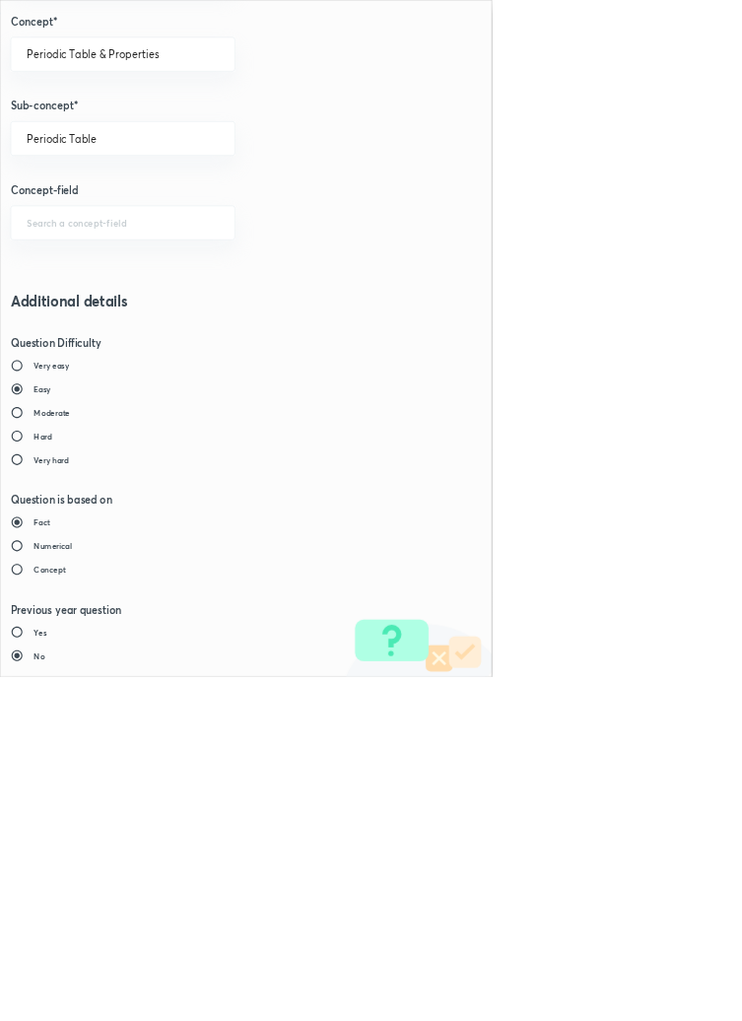
type input "1"
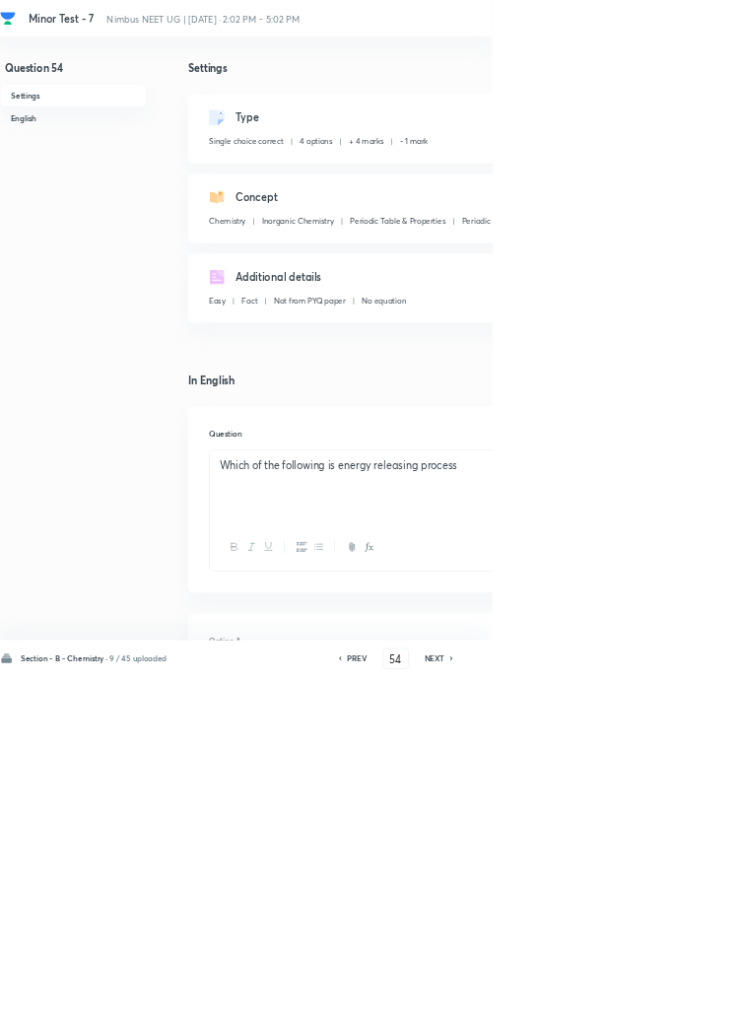
type input "55"
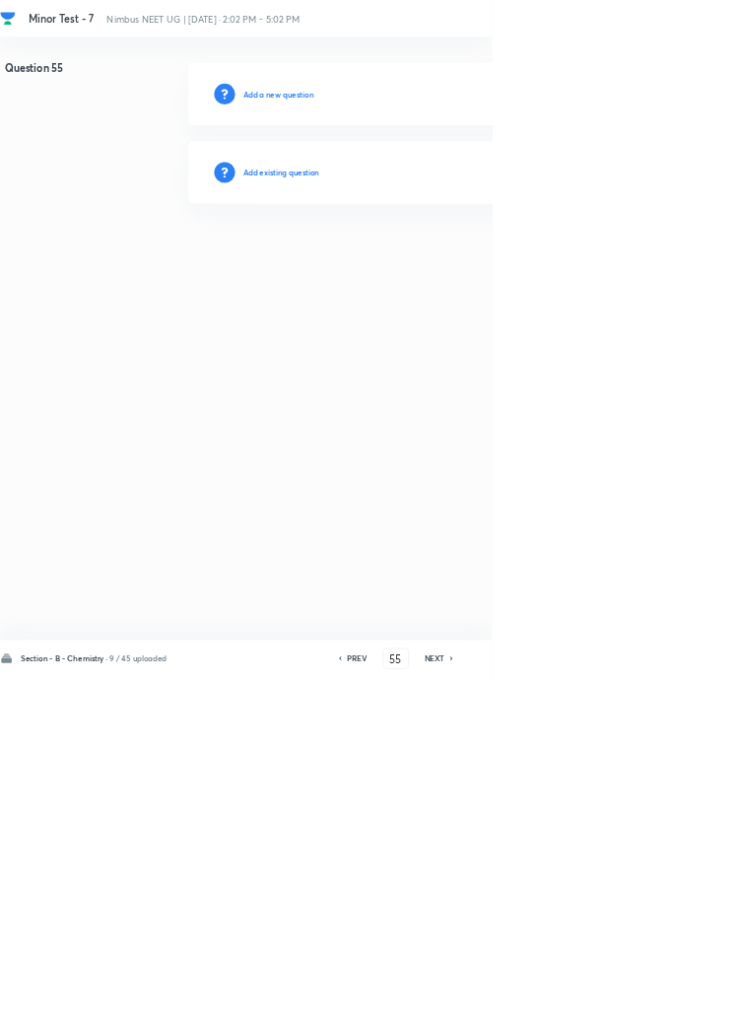
click at [474, 265] on h6 "Add existing question" at bounding box center [424, 260] width 115 height 18
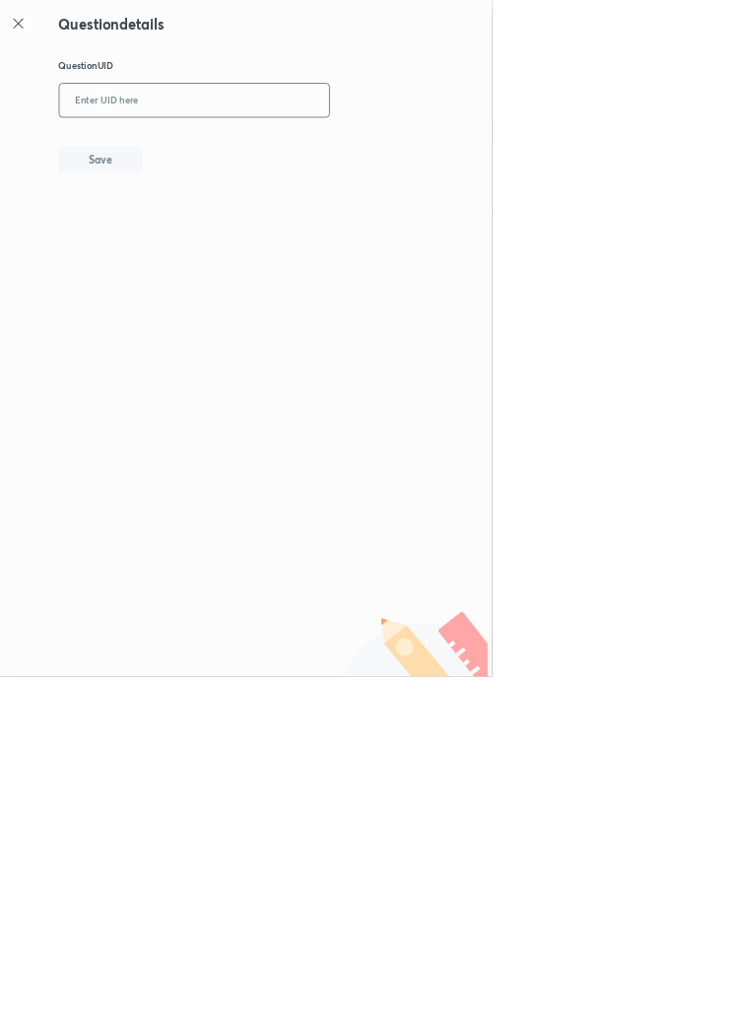
click at [386, 144] on input "text" at bounding box center [293, 152] width 407 height 48
type input "F29H2"
click at [191, 242] on button "Save" at bounding box center [152, 238] width 126 height 39
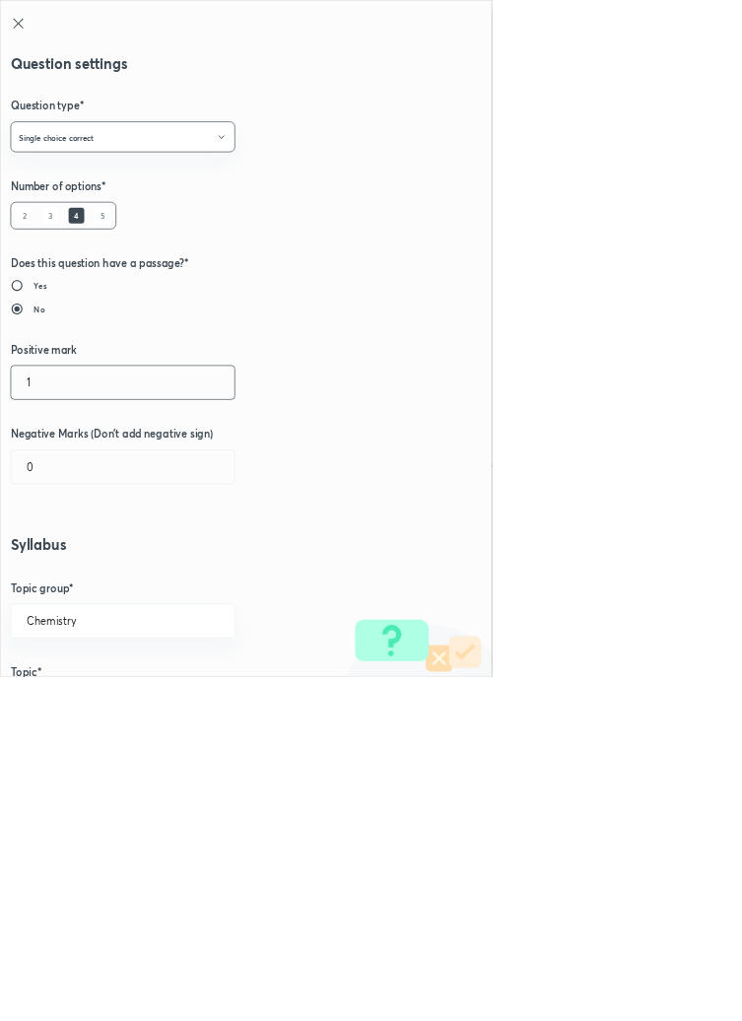
click at [79, 567] on input "1" at bounding box center [185, 577] width 337 height 50
type input "4"
click at [85, 707] on input "0" at bounding box center [185, 704] width 337 height 50
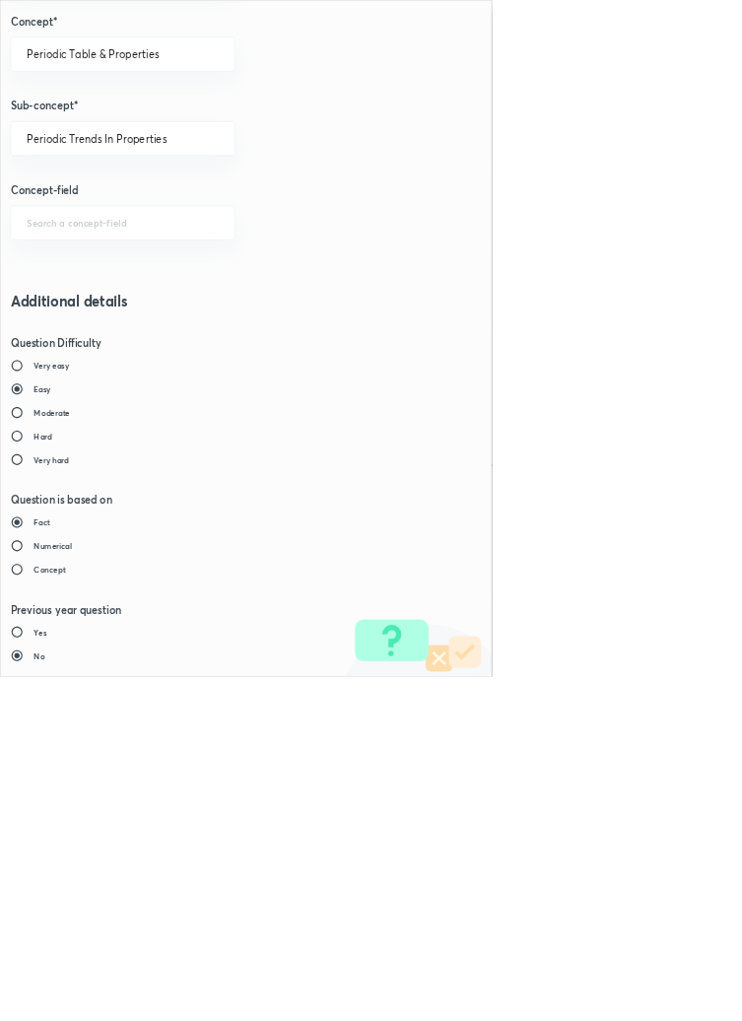
type input "1"
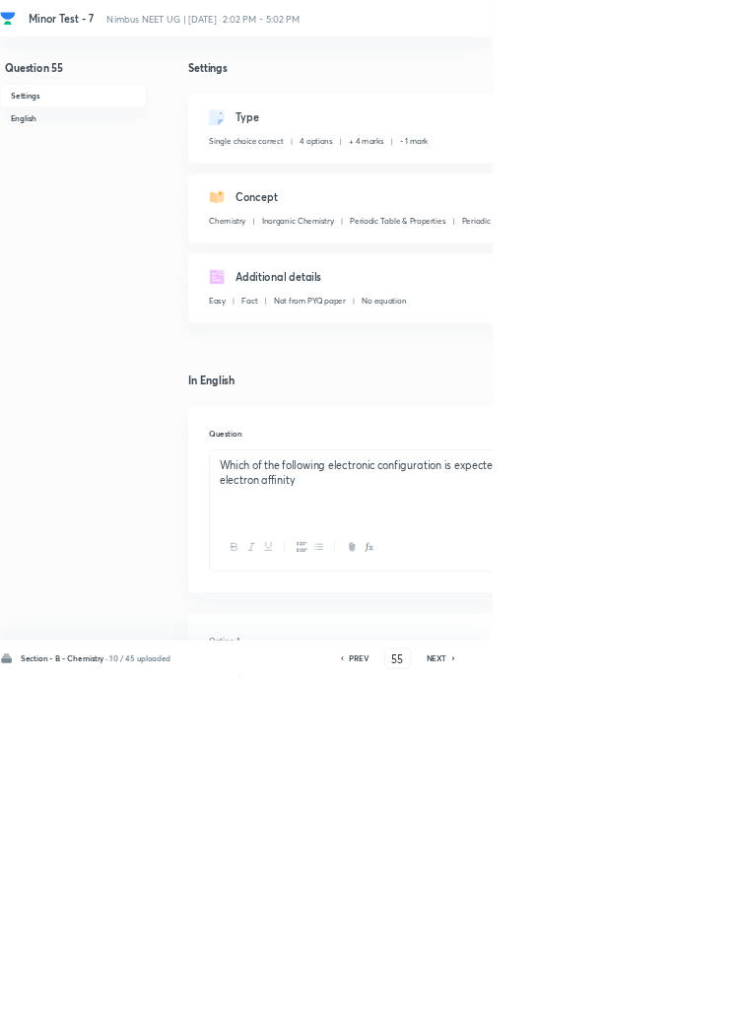
type input "56"
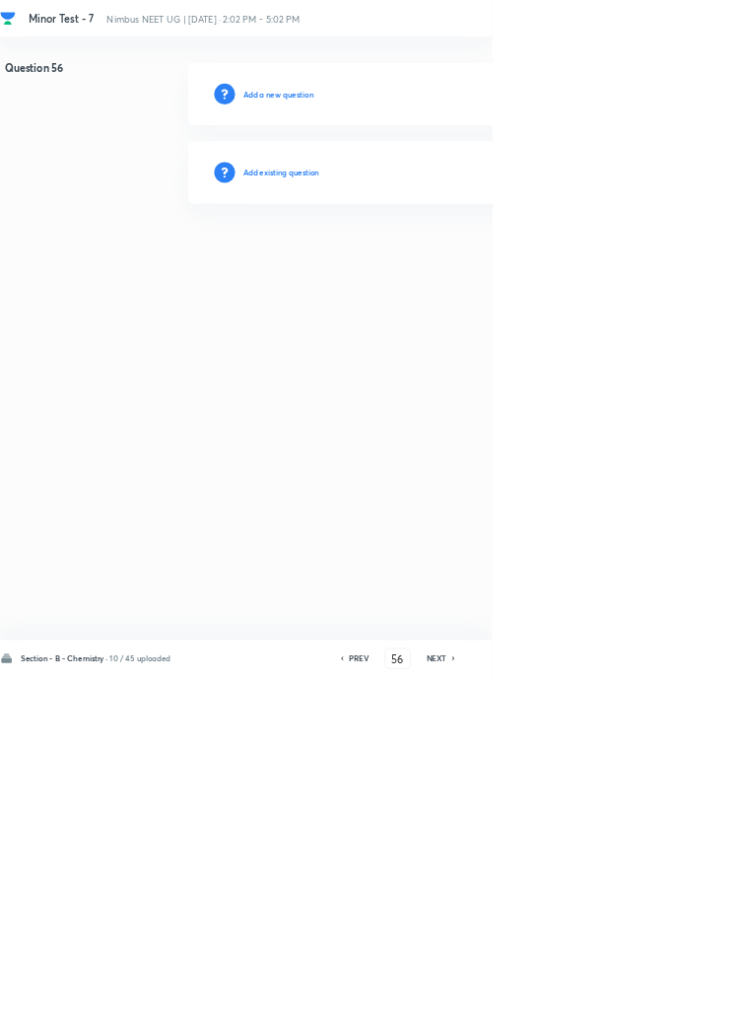
click at [471, 257] on h6 "Add existing question" at bounding box center [424, 260] width 115 height 18
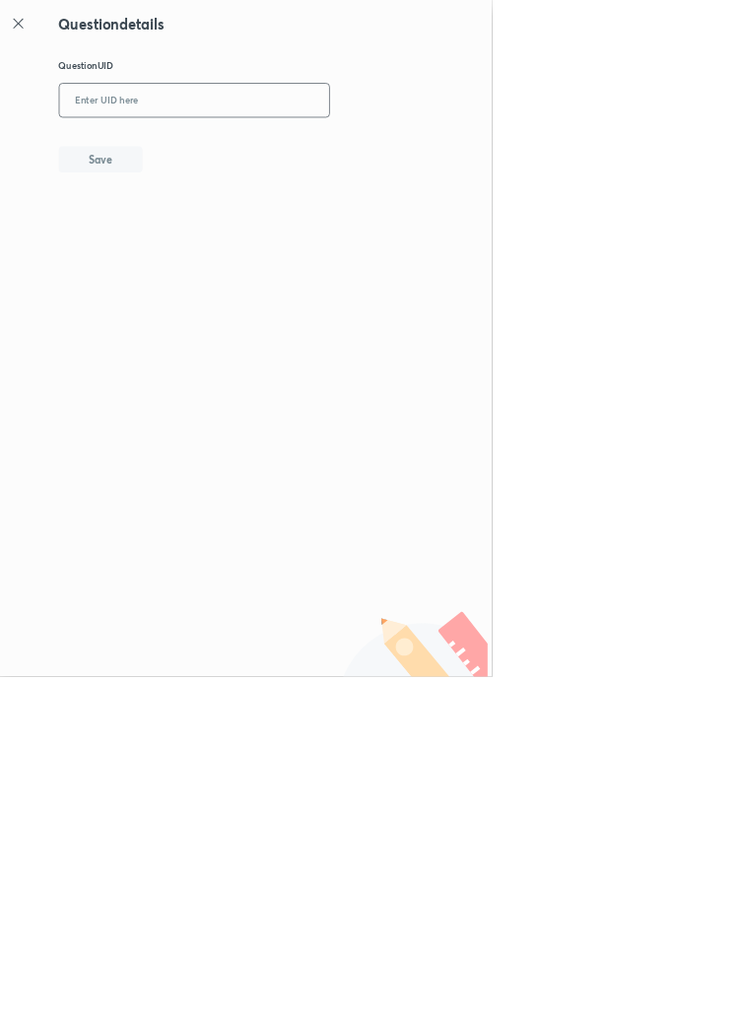
click at [358, 149] on input "text" at bounding box center [293, 152] width 407 height 48
type input "3QXXV"
click at [200, 246] on button "Save" at bounding box center [152, 238] width 126 height 39
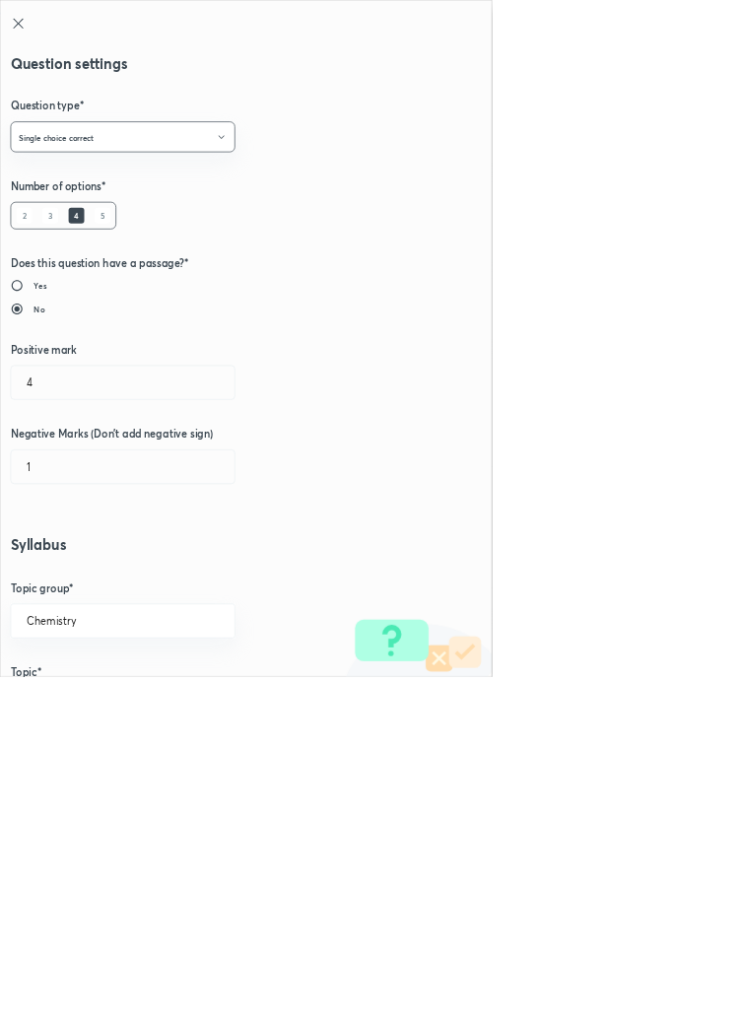
type input "1"
type input "0"
type input "Physical Chemistry"
type input "Development of Periodic Table"
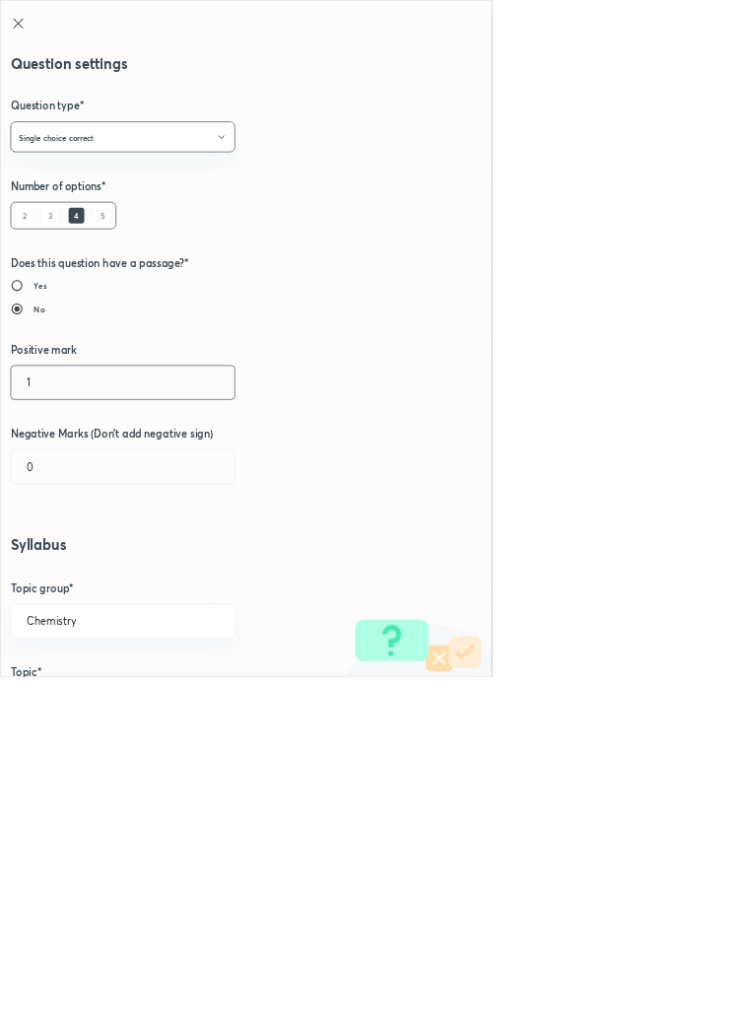
click at [74, 572] on input "1" at bounding box center [185, 577] width 337 height 50
type input "4"
click at [95, 700] on input "0" at bounding box center [185, 704] width 337 height 50
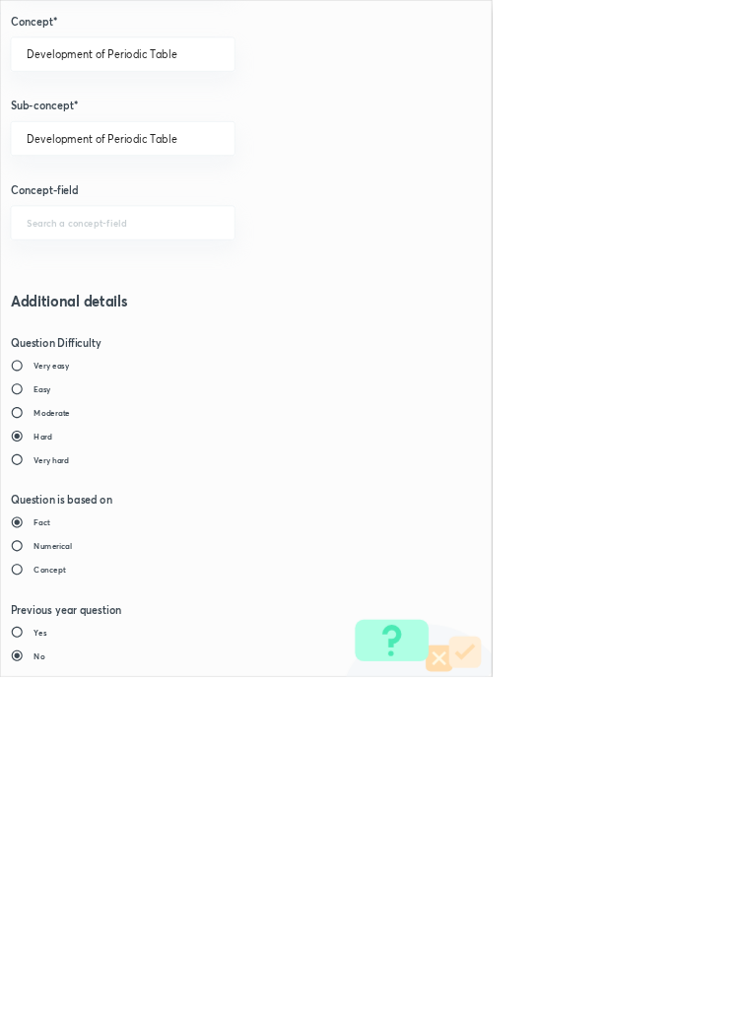
type input "1"
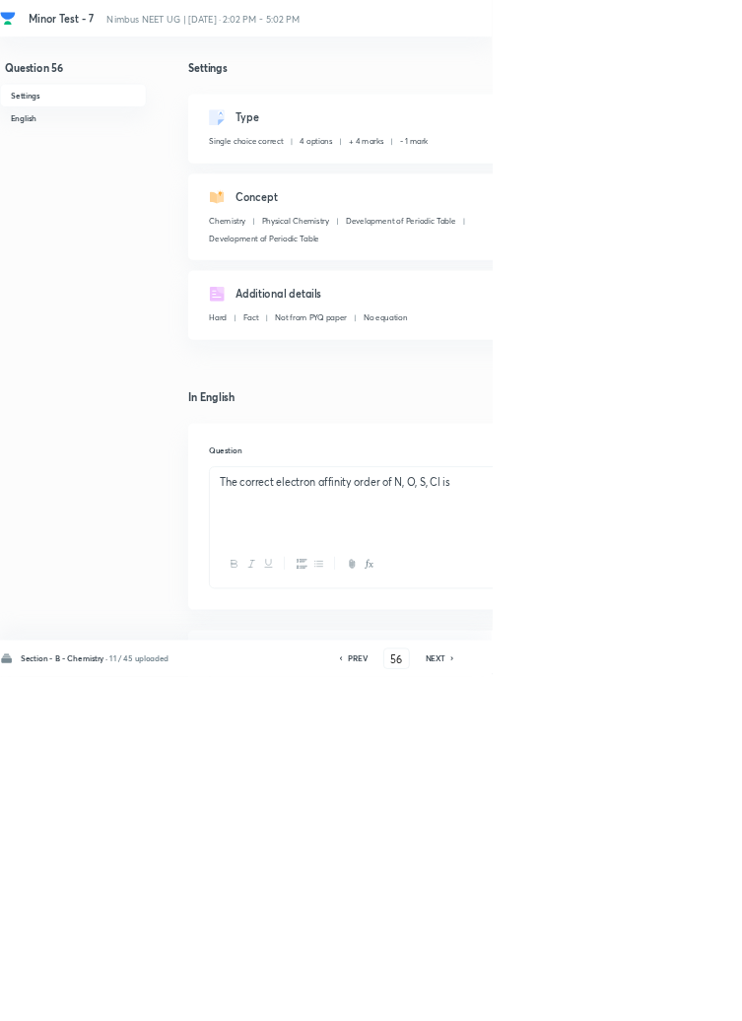
type input "57"
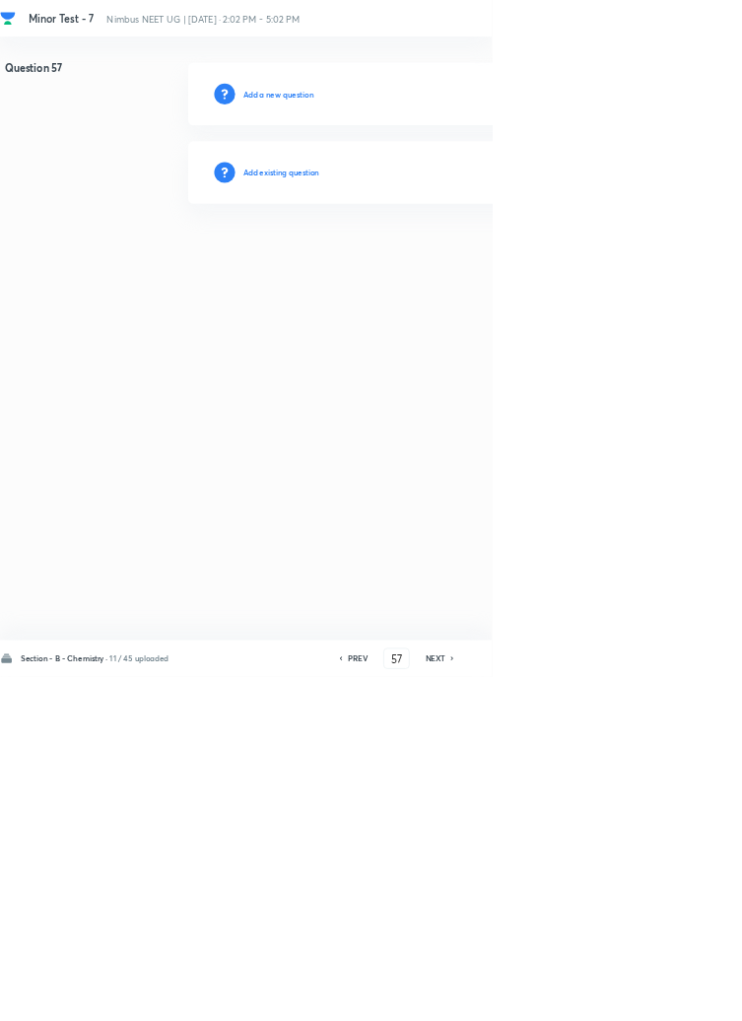
click at [477, 254] on h6 "Add existing question" at bounding box center [424, 260] width 115 height 18
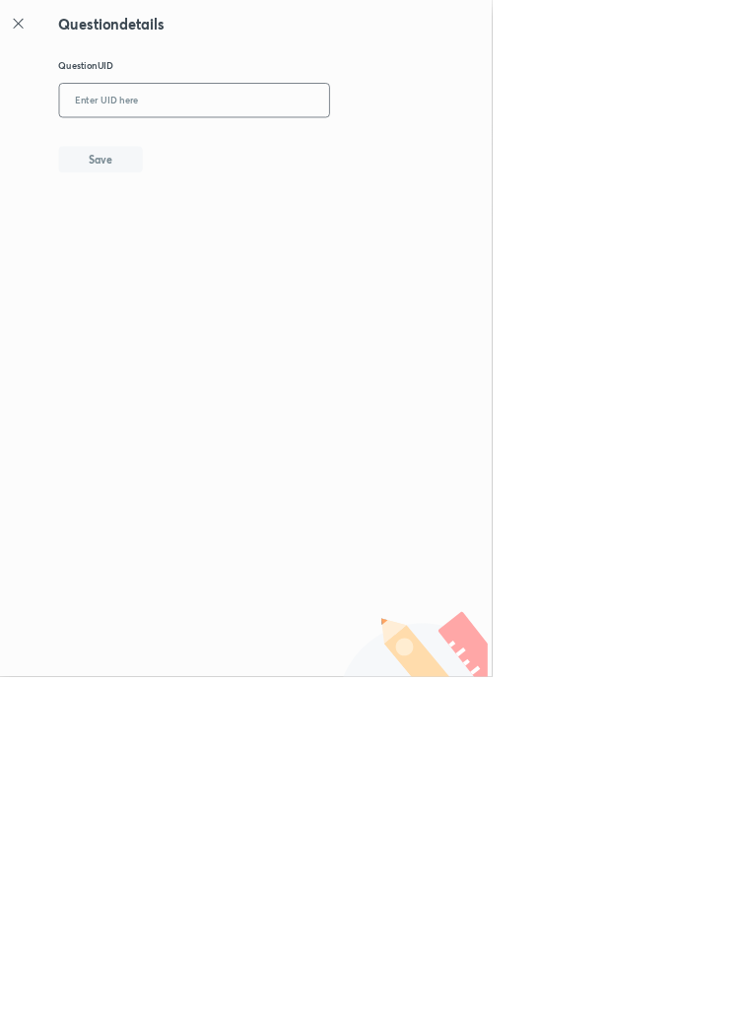
click at [401, 146] on input "text" at bounding box center [293, 152] width 407 height 48
type input "0N467"
click at [192, 230] on button "Save" at bounding box center [152, 238] width 126 height 39
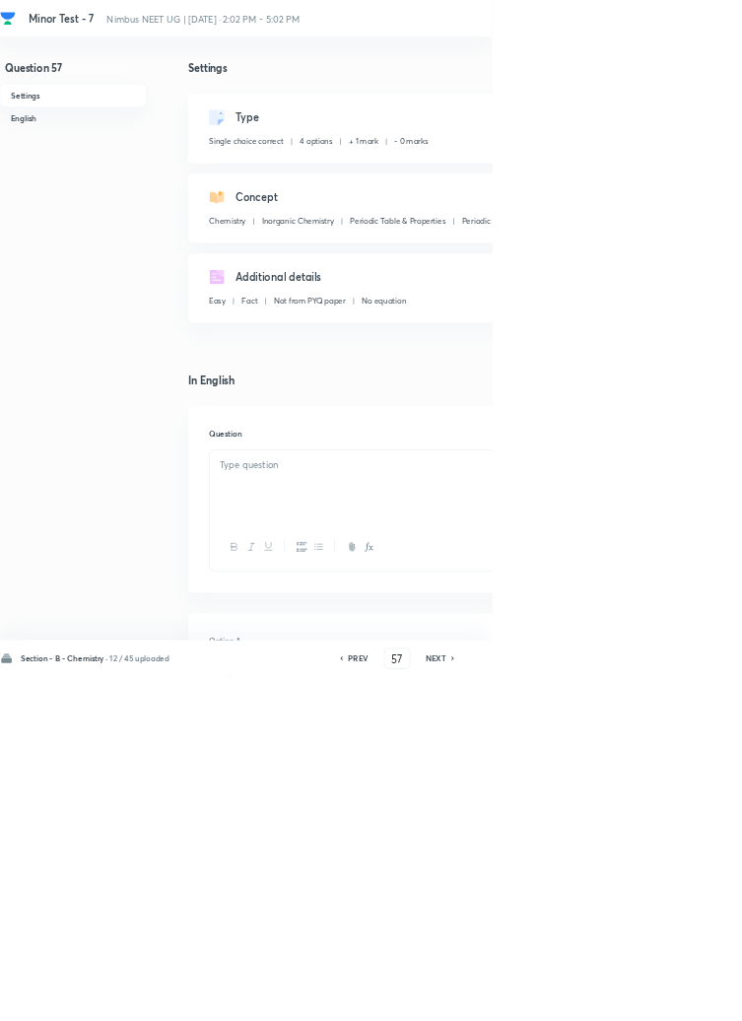
checkbox input "true"
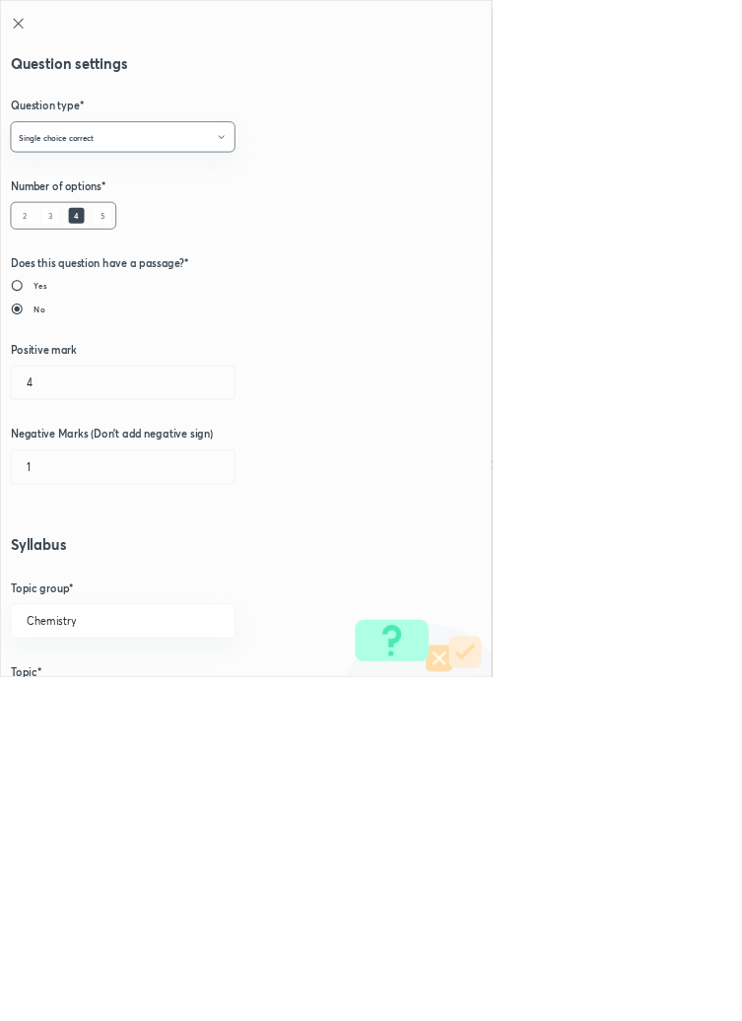
radio input "true"
radio input "false"
type input "1"
type input "0"
type input "Inorganic Chemistry"
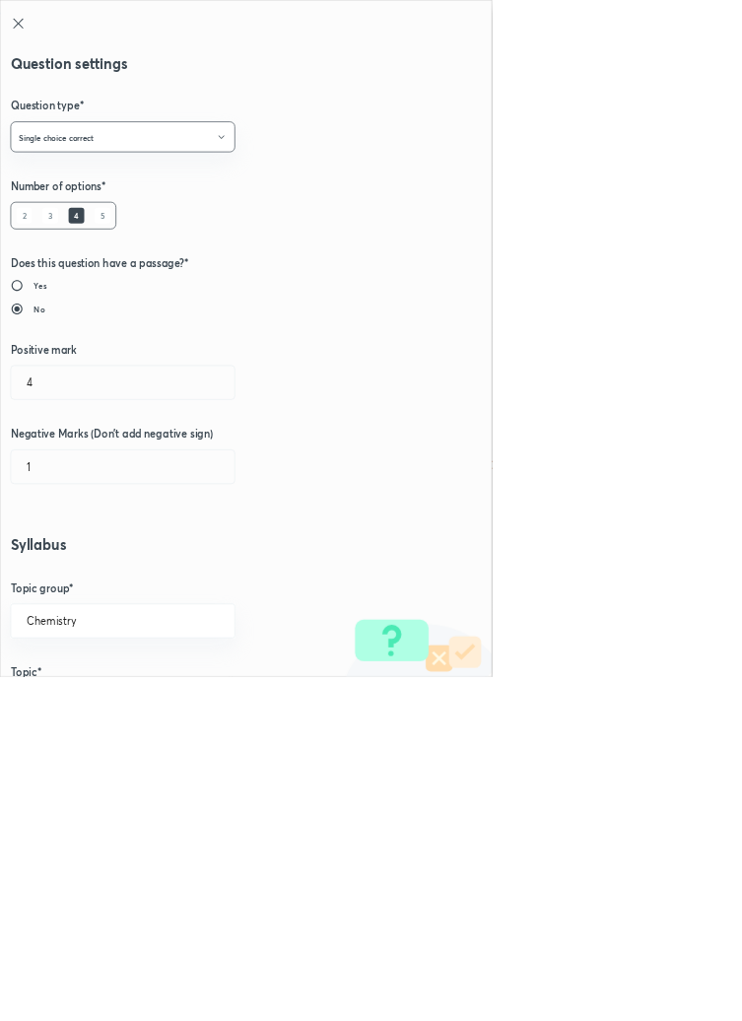
type input "Periodic Table & Properties"
type input "Periodic Trends In Properties"
click at [67, 581] on input "1" at bounding box center [185, 577] width 337 height 50
type input "4"
click at [67, 700] on input "0" at bounding box center [185, 704] width 337 height 50
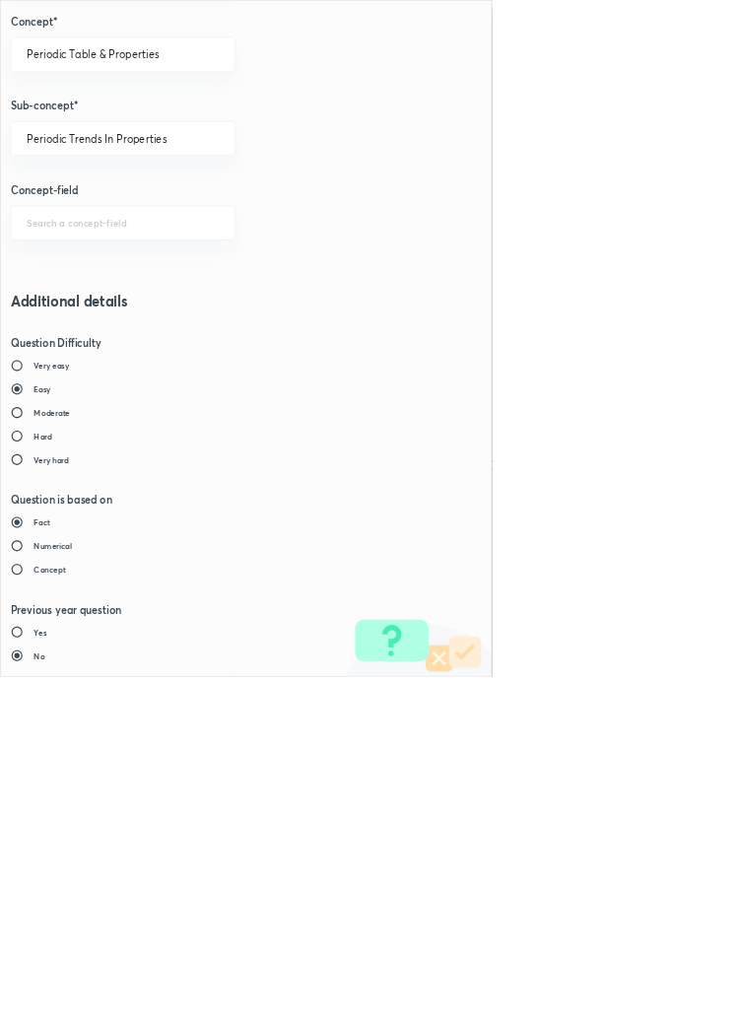
type input "1"
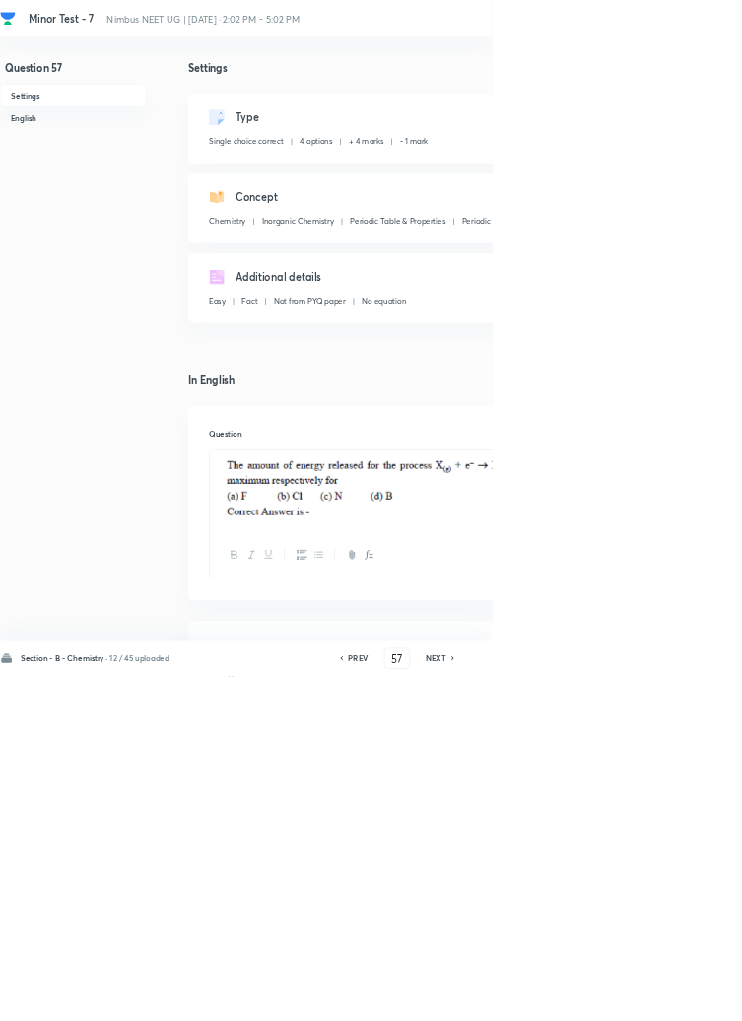
type input "58"
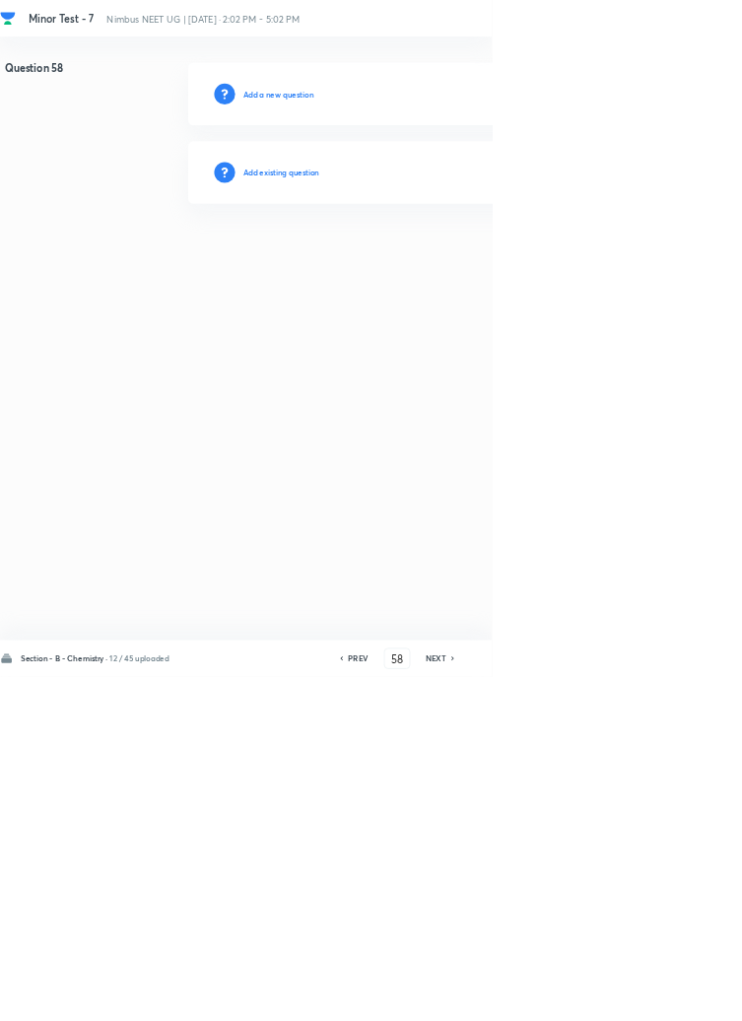
click at [482, 259] on h6 "Add existing question" at bounding box center [424, 260] width 115 height 18
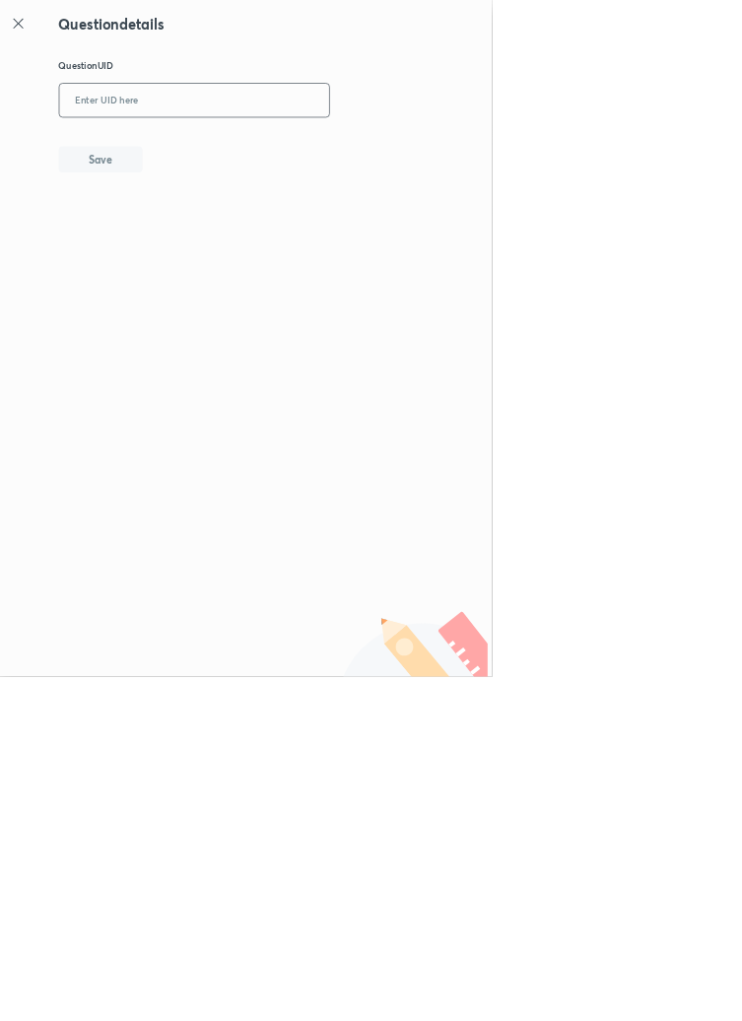
click at [404, 148] on input "text" at bounding box center [293, 152] width 407 height 48
type input "0HDEI"
click at [198, 223] on button "Save" at bounding box center [152, 238] width 126 height 39
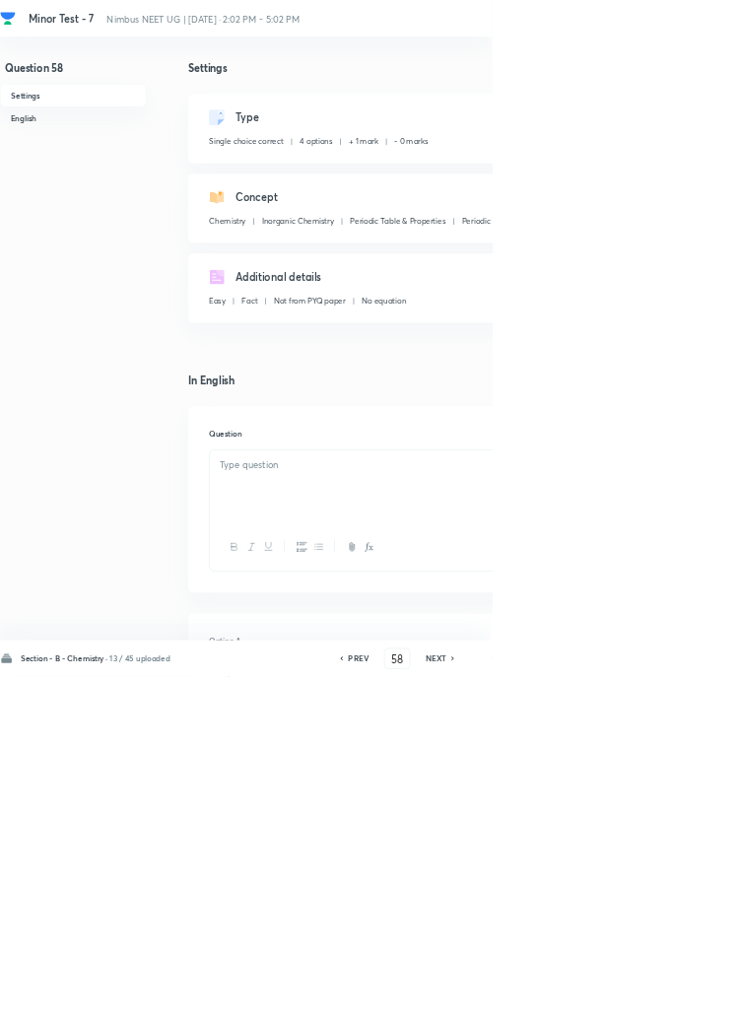
checkbox input "true"
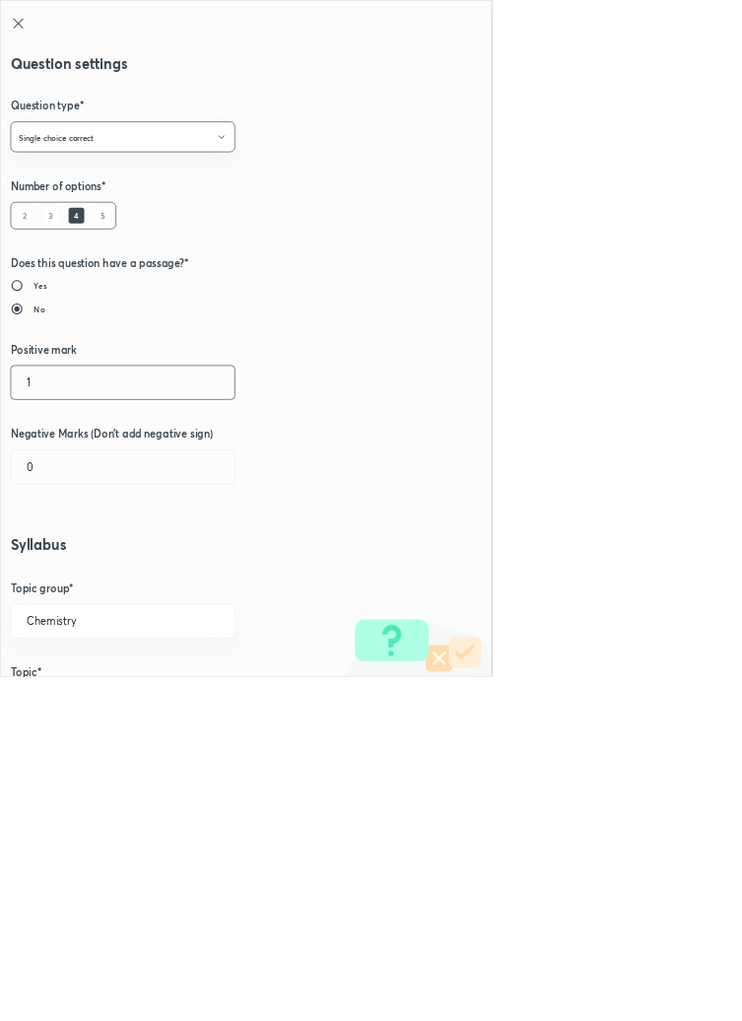
click at [79, 579] on input "1" at bounding box center [185, 577] width 337 height 50
type input "4"
click at [80, 707] on input "0" at bounding box center [185, 704] width 337 height 50
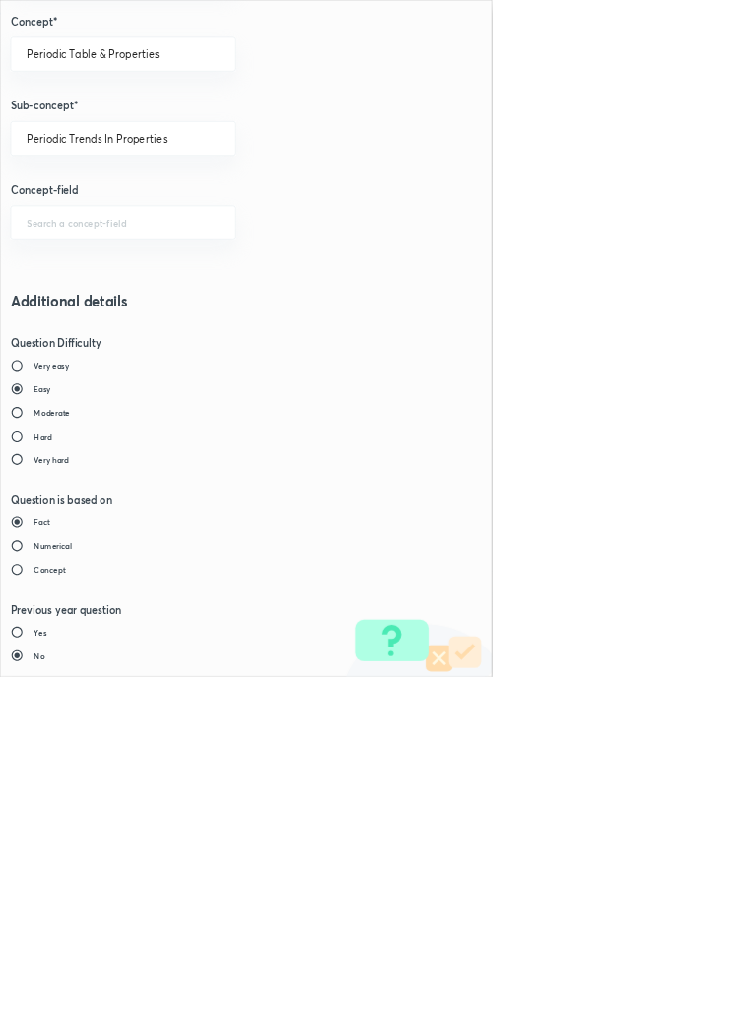
type input "1"
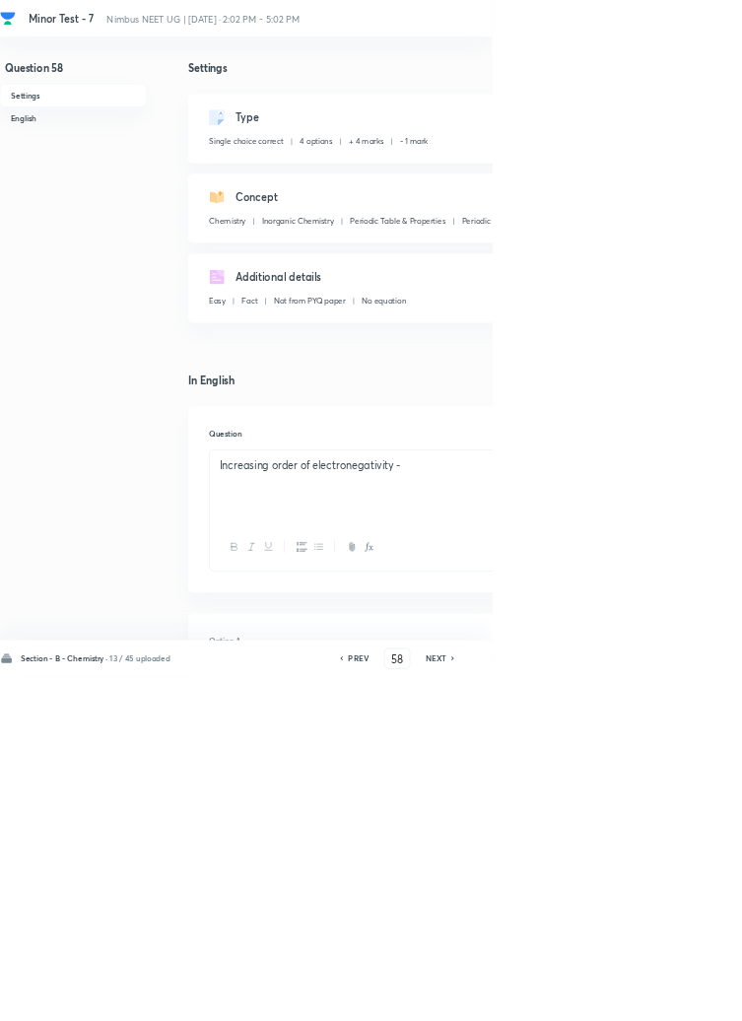
type input "59"
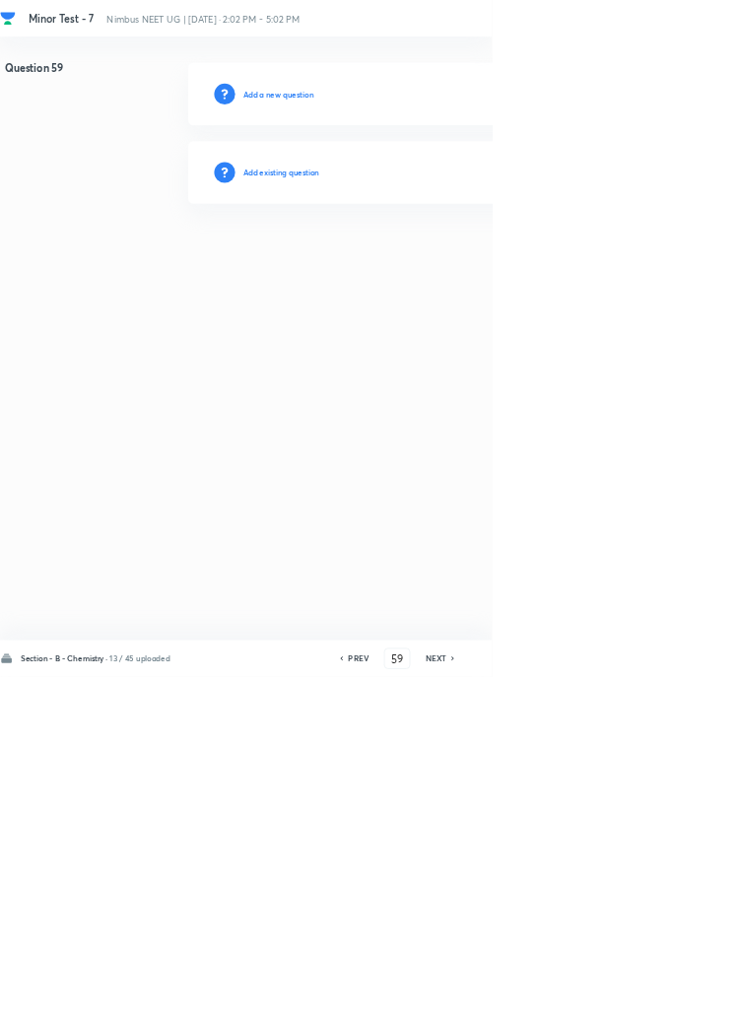
click at [472, 257] on h6 "Add existing question" at bounding box center [424, 260] width 115 height 18
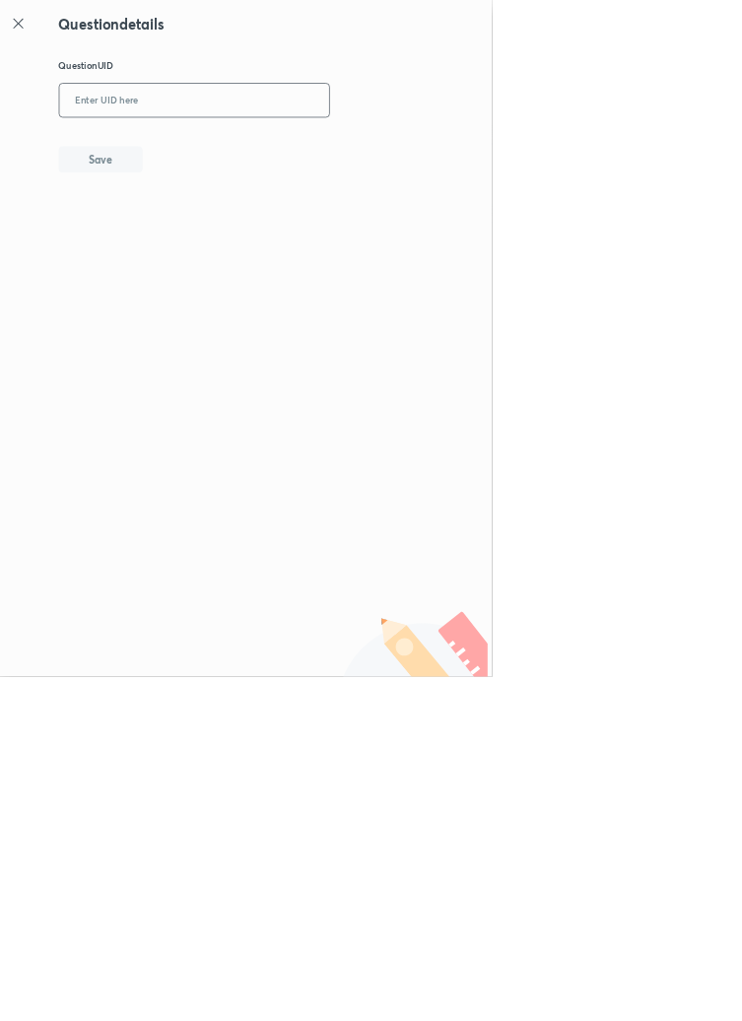
click at [378, 147] on input "text" at bounding box center [293, 152] width 407 height 48
type input "NISBM"
click at [175, 246] on button "Save" at bounding box center [152, 238] width 126 height 39
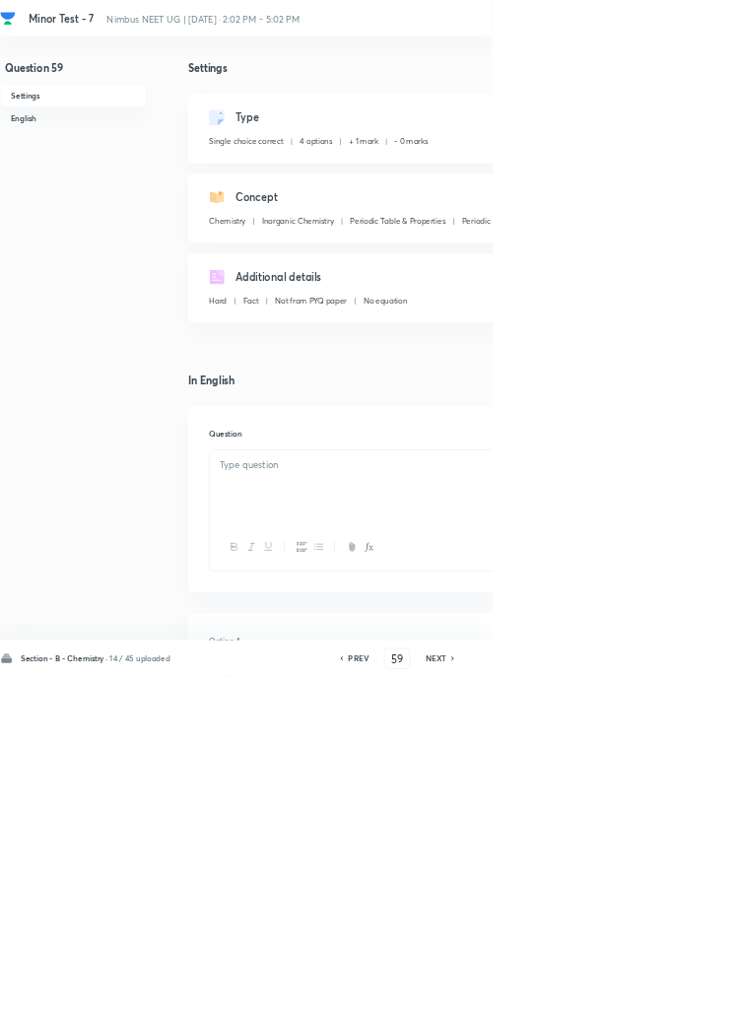
checkbox input "true"
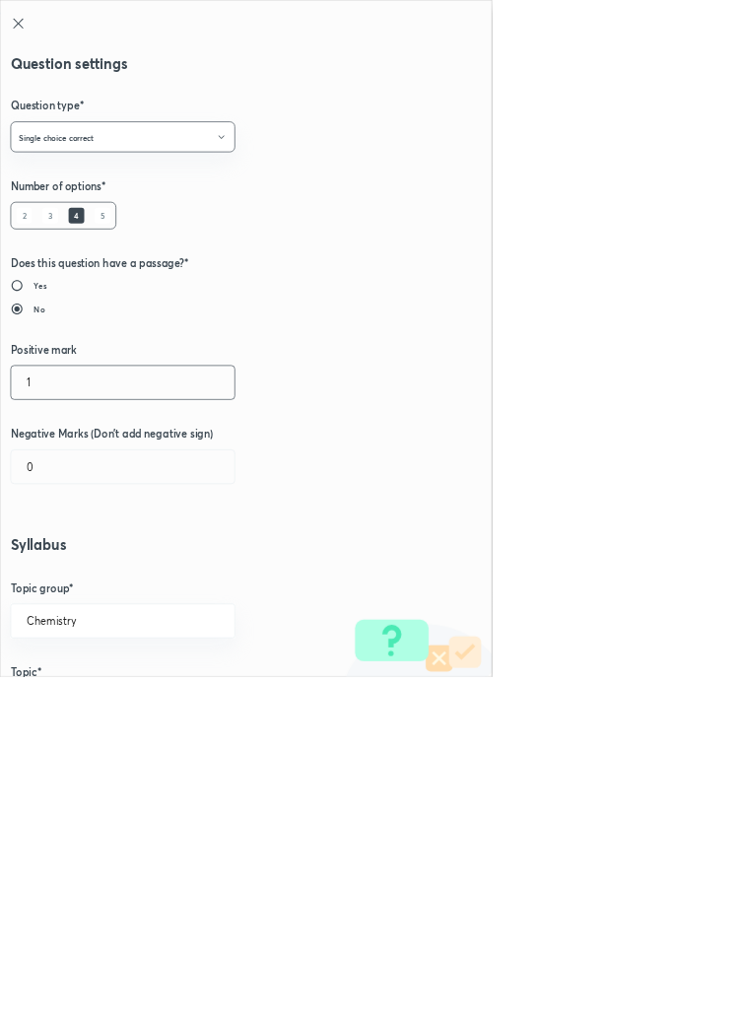
click at [75, 584] on input "1" at bounding box center [185, 577] width 337 height 50
type input "4"
click at [72, 705] on input "0" at bounding box center [185, 704] width 337 height 50
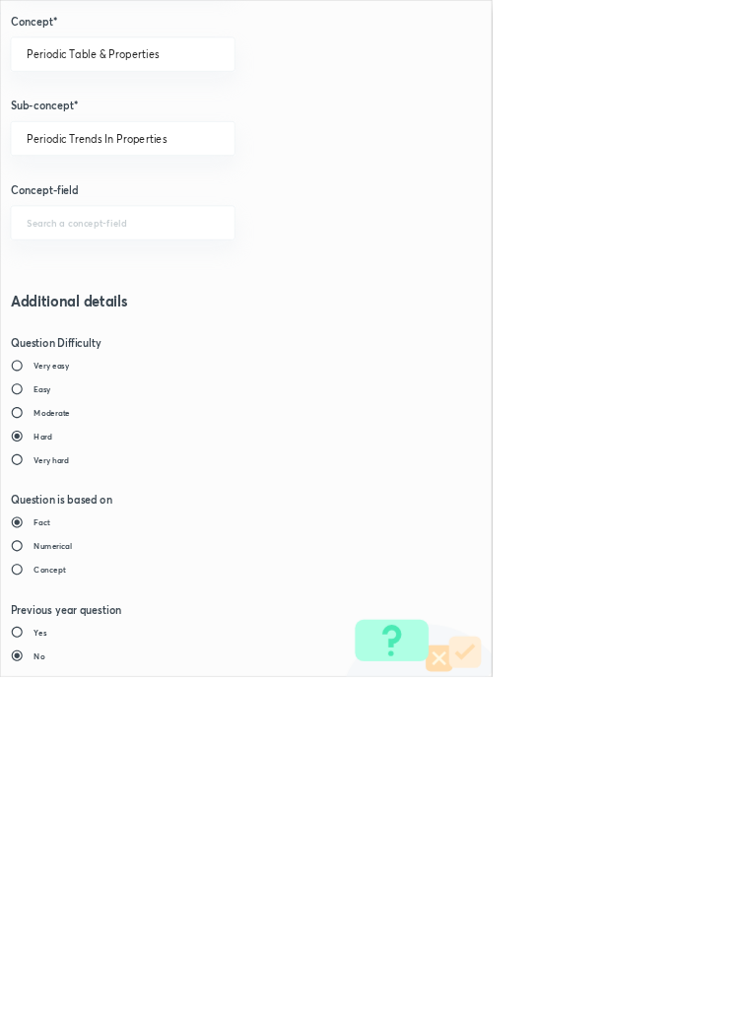
type input "1"
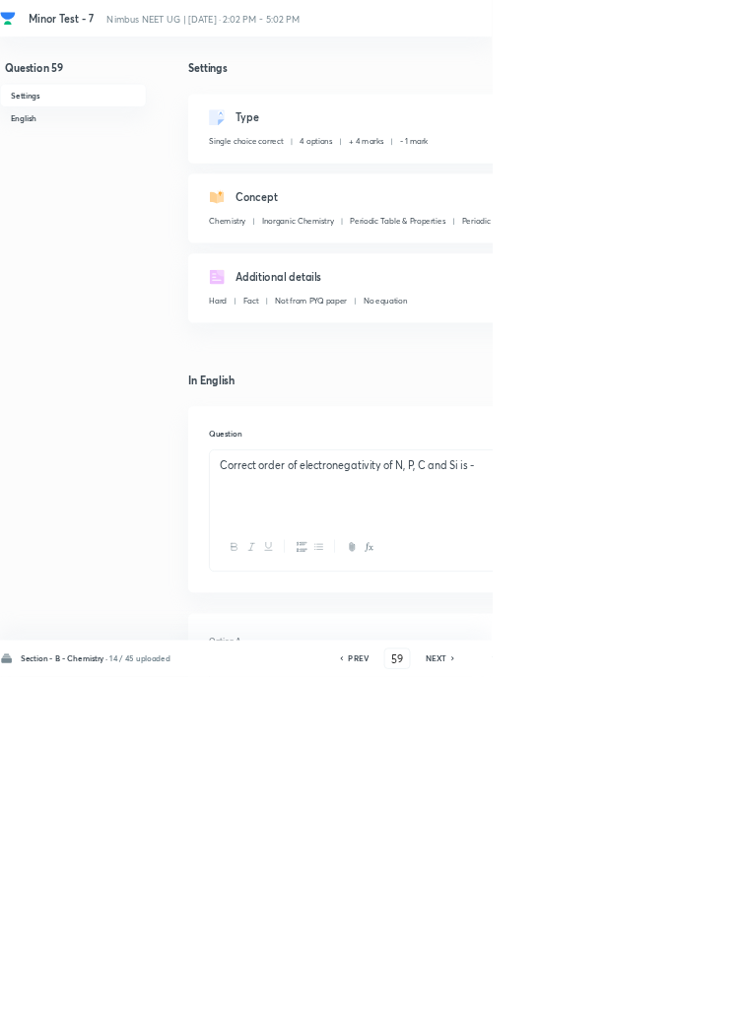
type input "60"
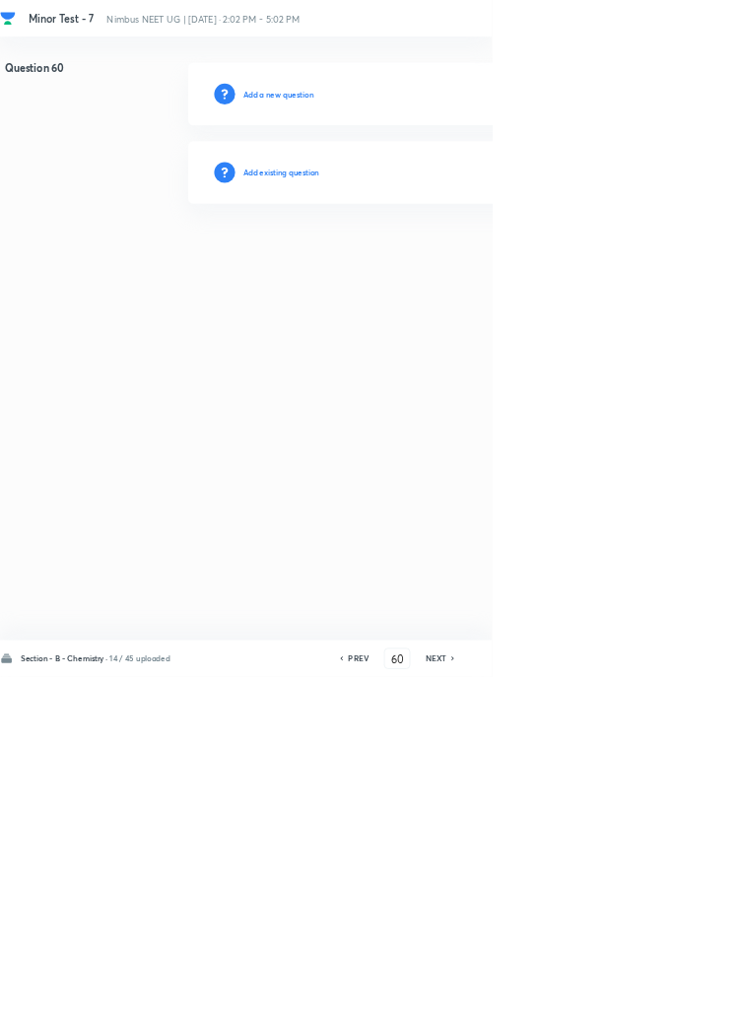
click at [481, 259] on h6 "Add existing question" at bounding box center [424, 260] width 115 height 18
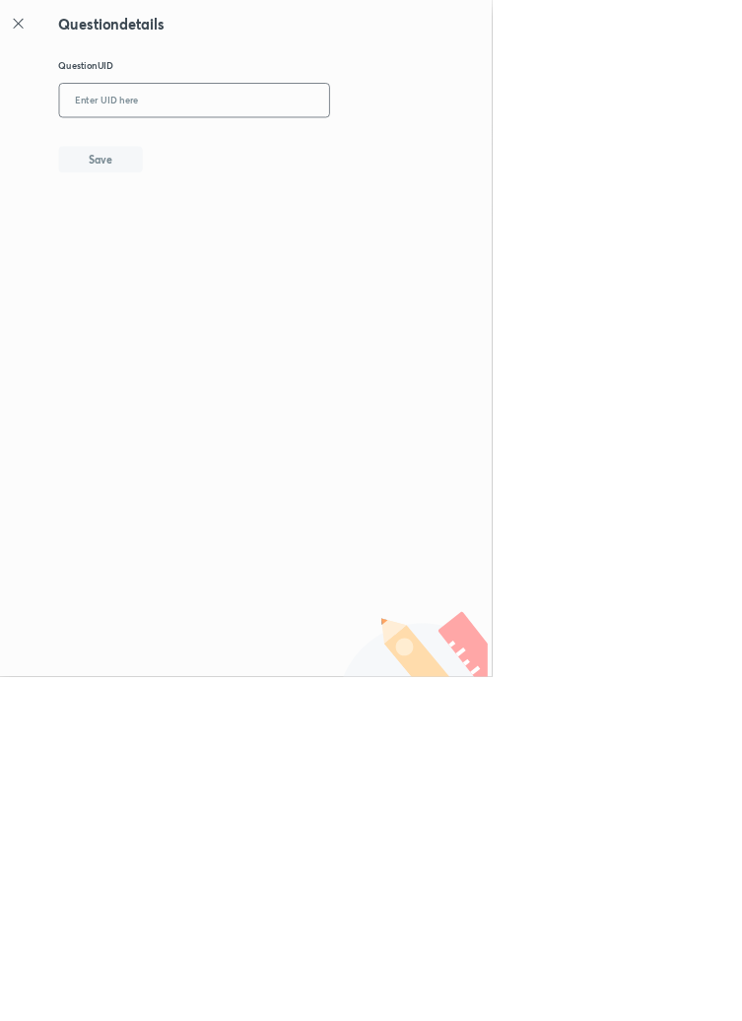
click at [351, 150] on input "text" at bounding box center [293, 152] width 407 height 48
type input "N36FI"
click at [198, 231] on button "Save" at bounding box center [152, 238] width 126 height 39
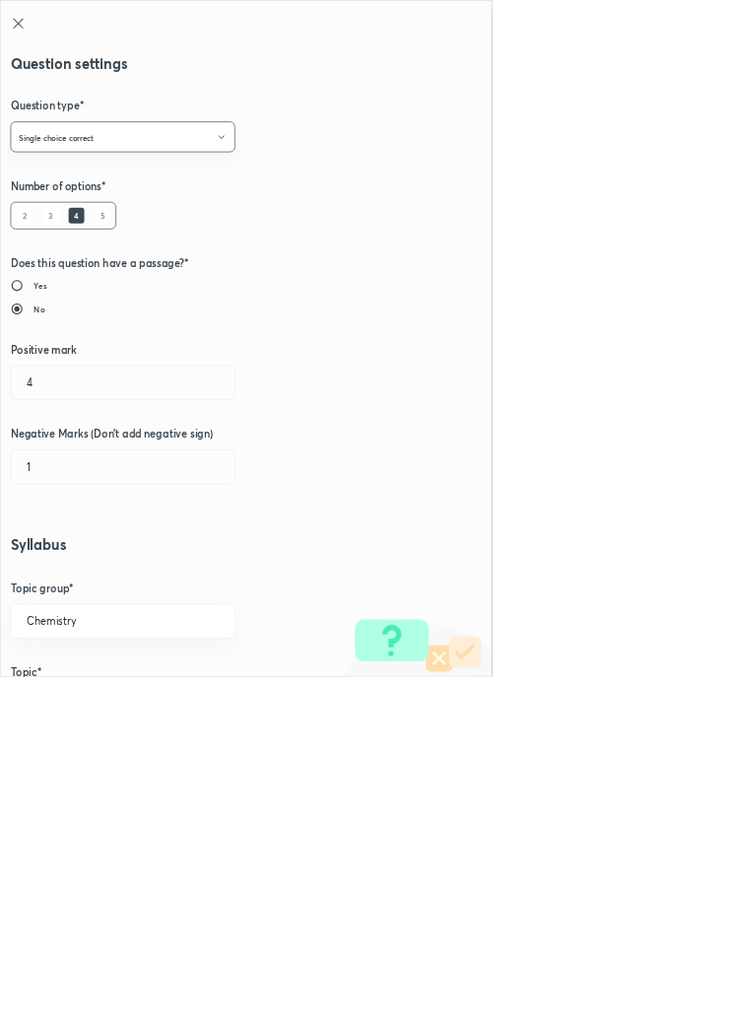
radio input "true"
radio input "false"
type input "1"
type input "0"
click at [69, 583] on input "1" at bounding box center [185, 577] width 337 height 50
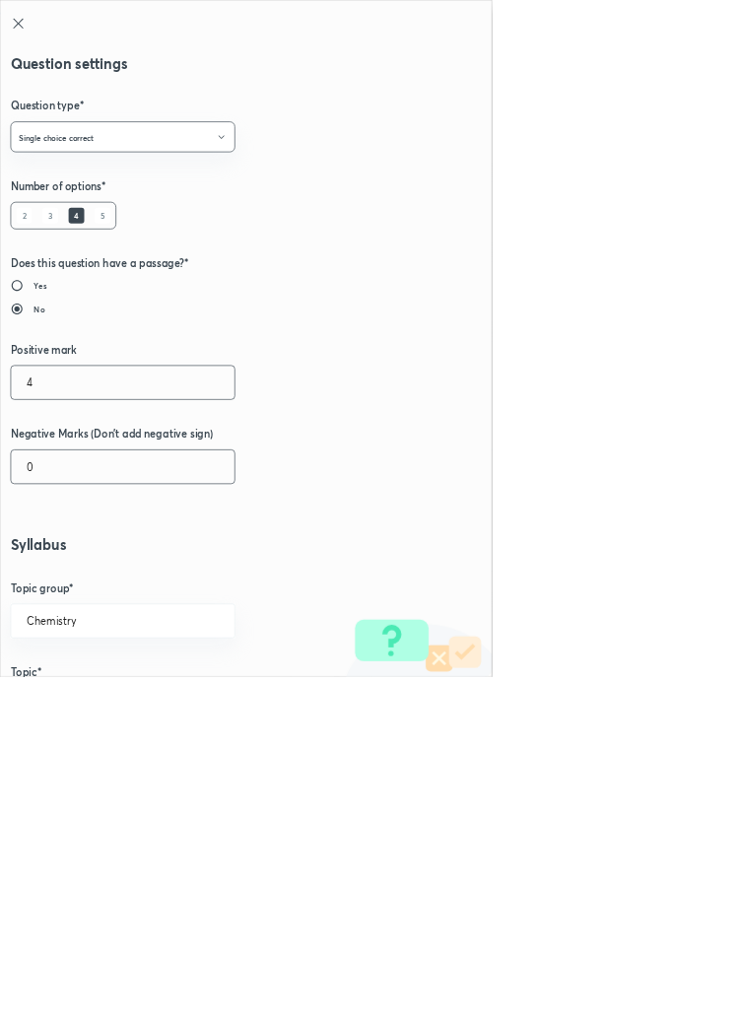
type input "4"
click at [70, 709] on input "0" at bounding box center [185, 704] width 337 height 50
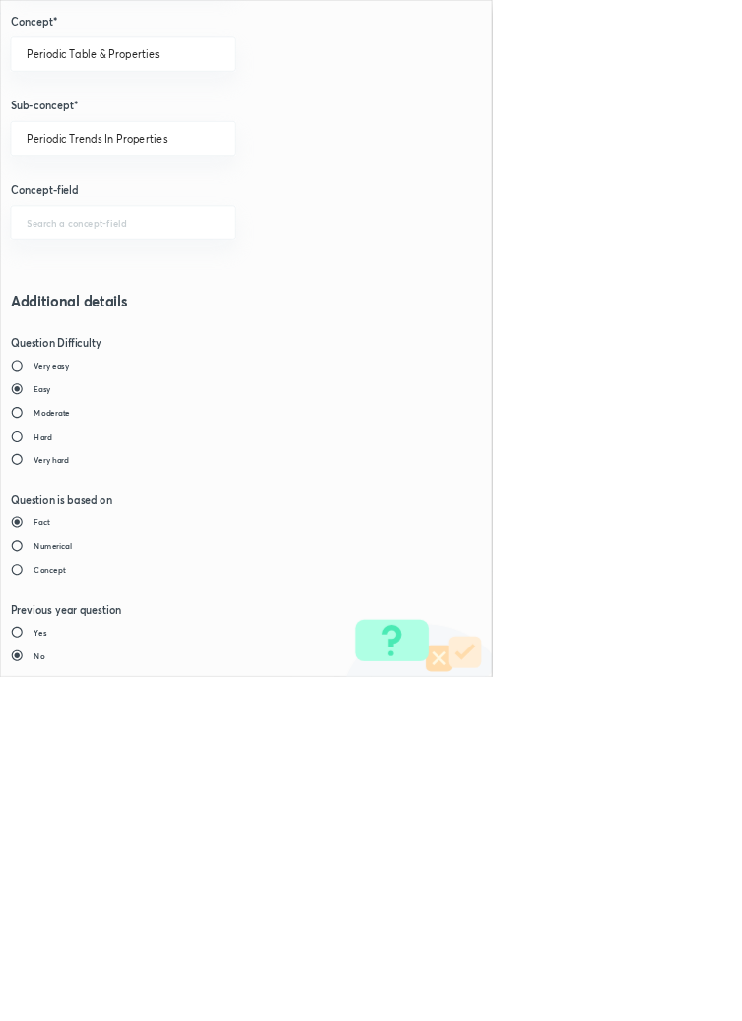
type input "1"
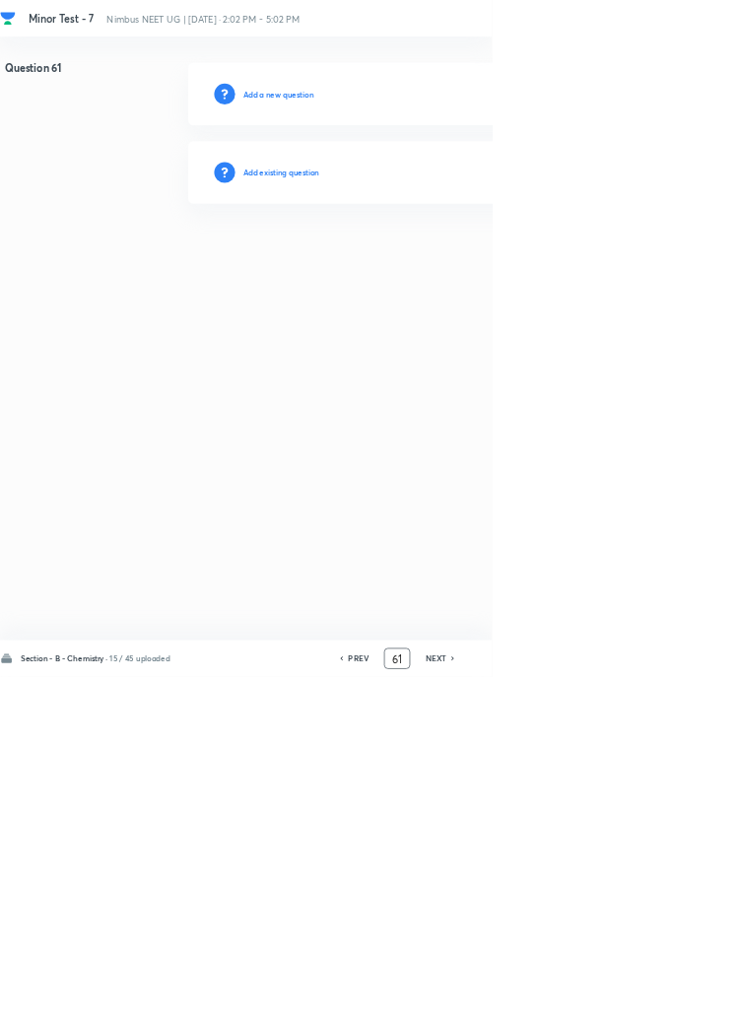
click at [605, 1011] on input "61" at bounding box center [598, 994] width 37 height 34
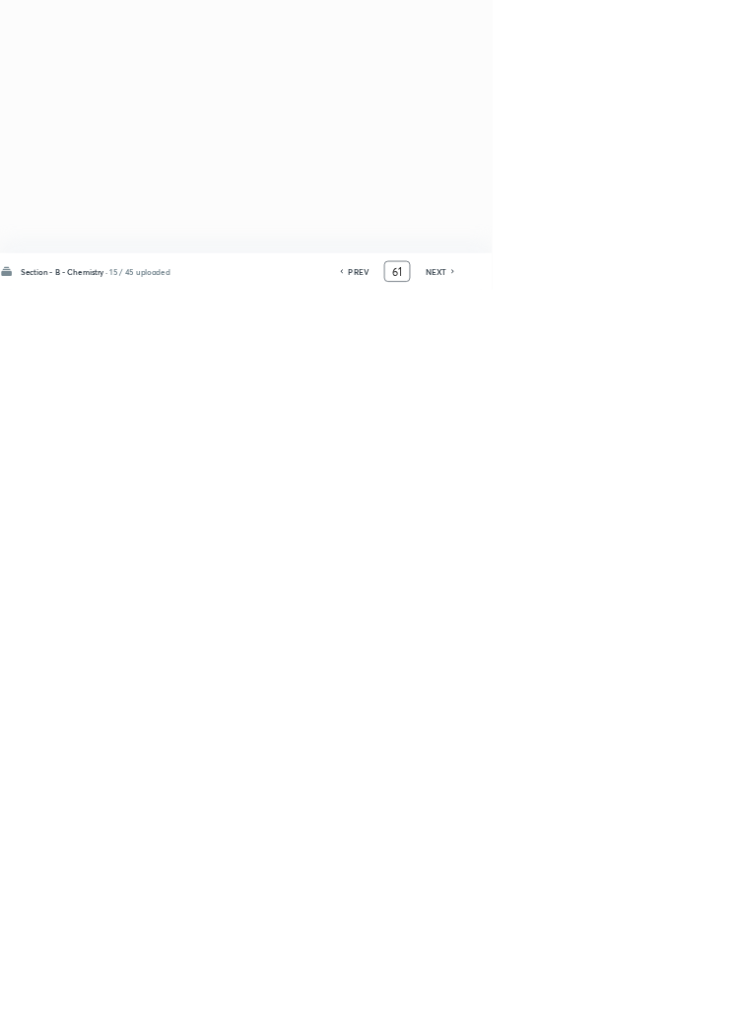
scroll to position [0, 0]
click at [646, 1002] on h6 "NEXT" at bounding box center [658, 994] width 31 height 18
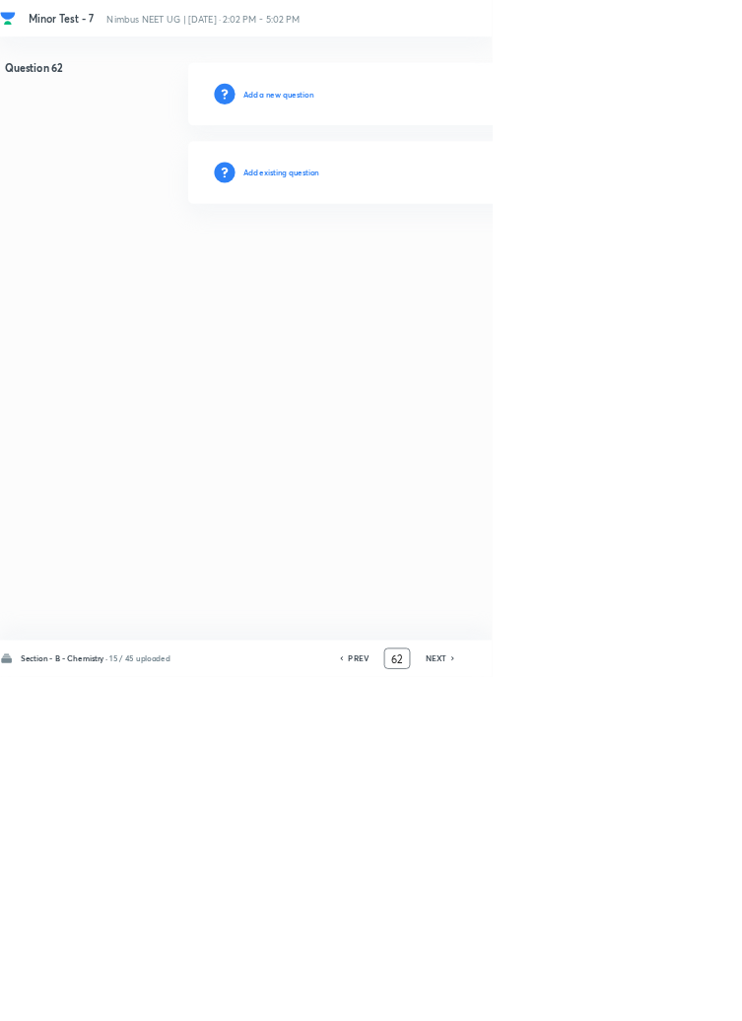
click at [607, 1011] on input "62" at bounding box center [598, 994] width 37 height 34
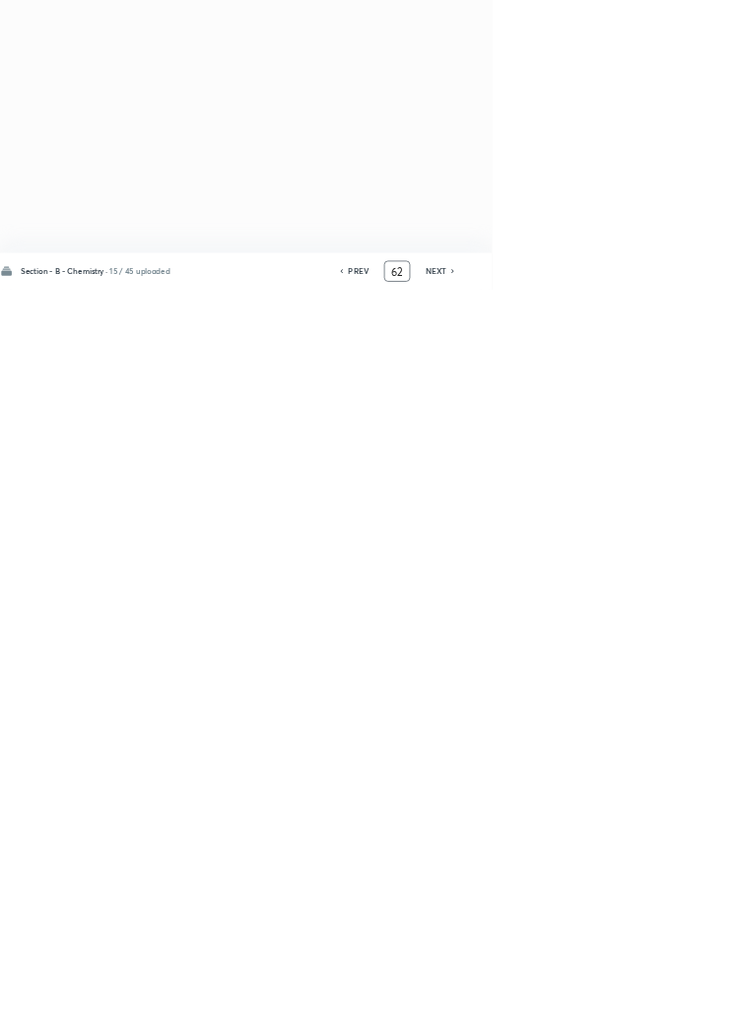
type input "6"
type input "46"
checkbox input "true"
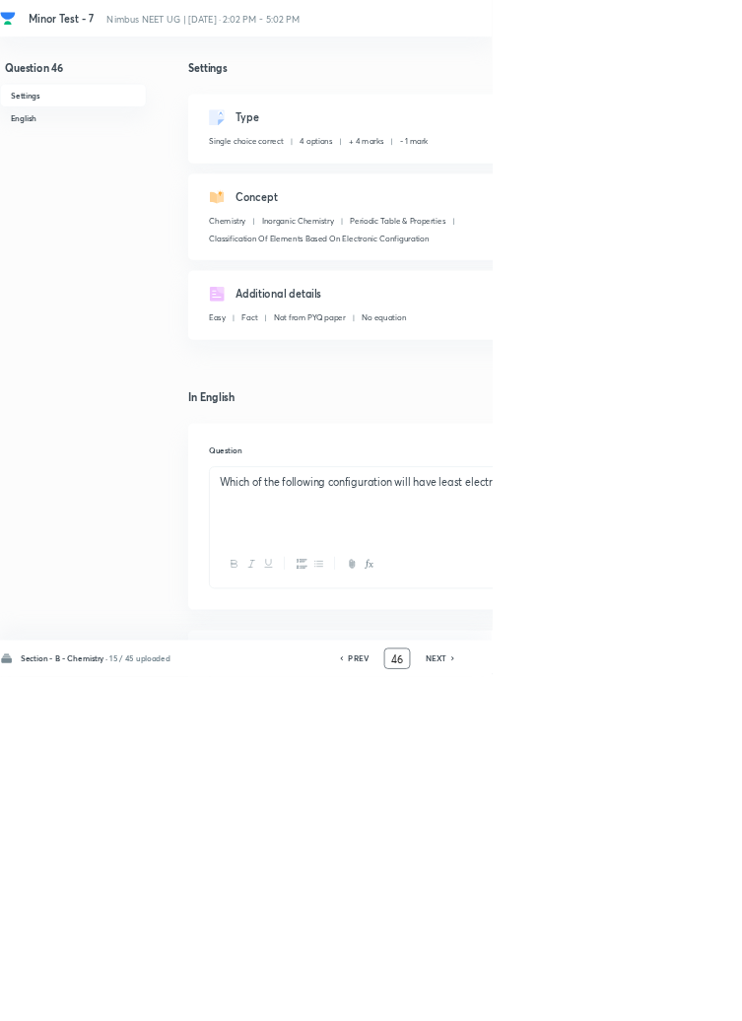
click at [607, 1011] on input "46" at bounding box center [598, 994] width 37 height 34
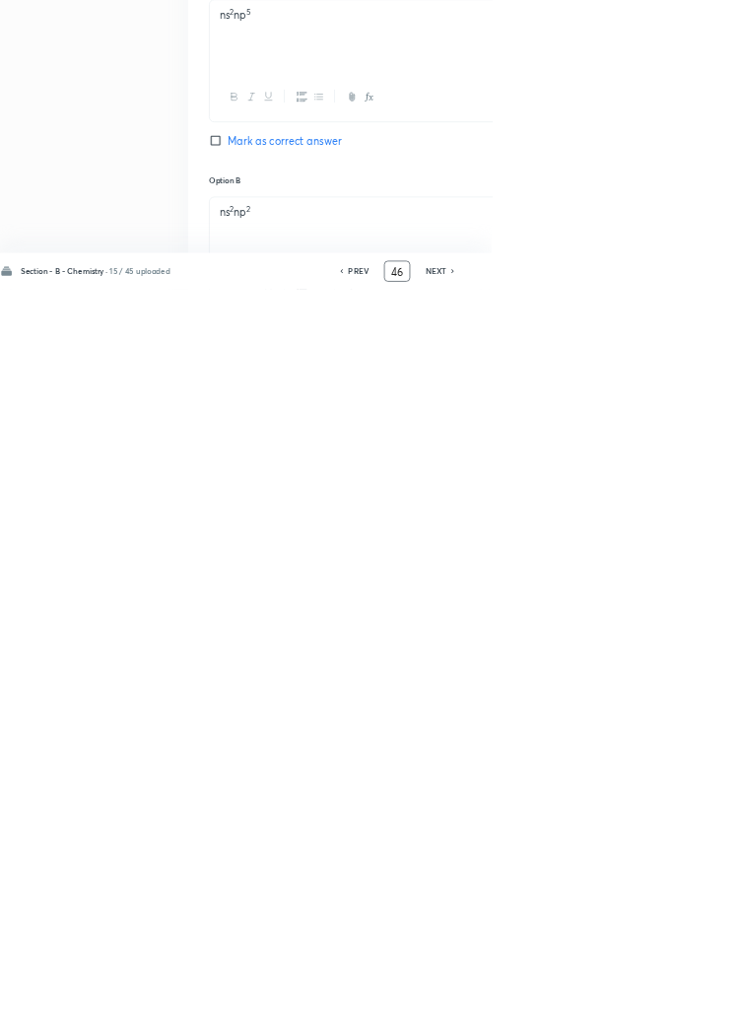
scroll to position [450, 0]
type input "4"
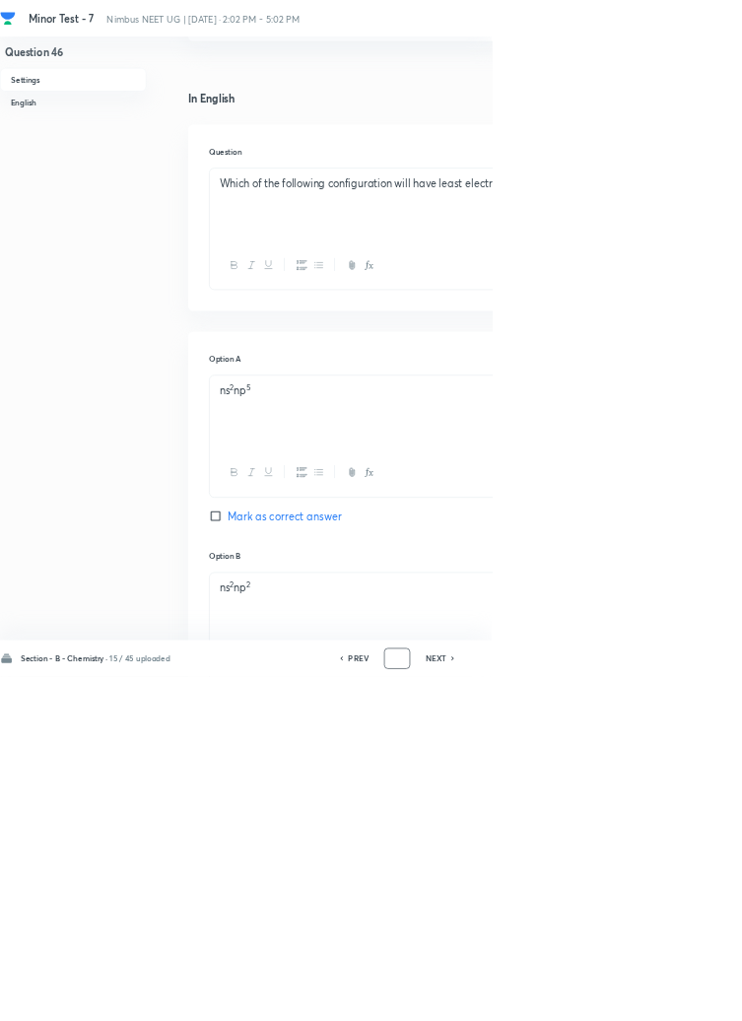
click at [600, 1011] on input "number" at bounding box center [598, 994] width 37 height 34
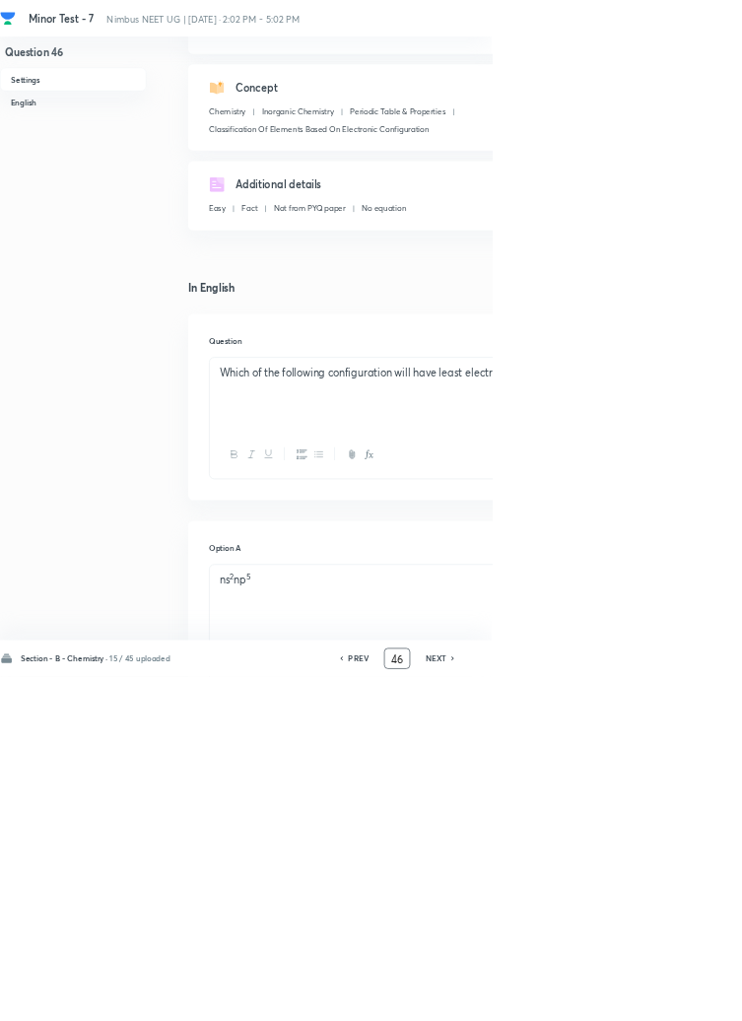
scroll to position [0, 0]
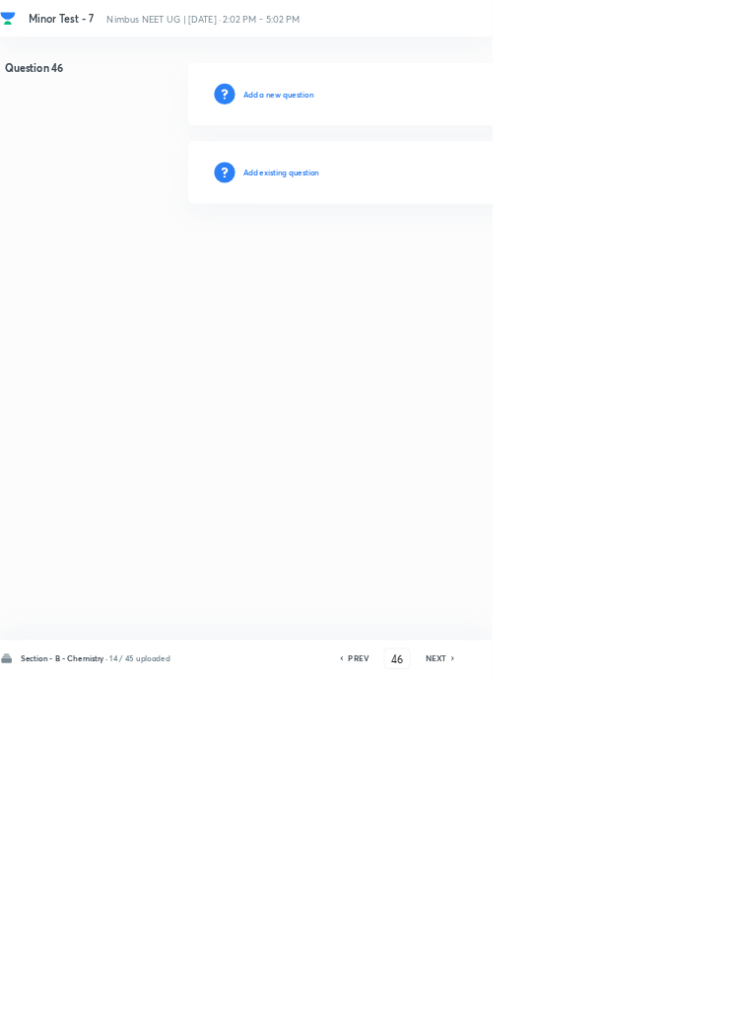
click at [685, 996] on icon at bounding box center [683, 993] width 4 height 6
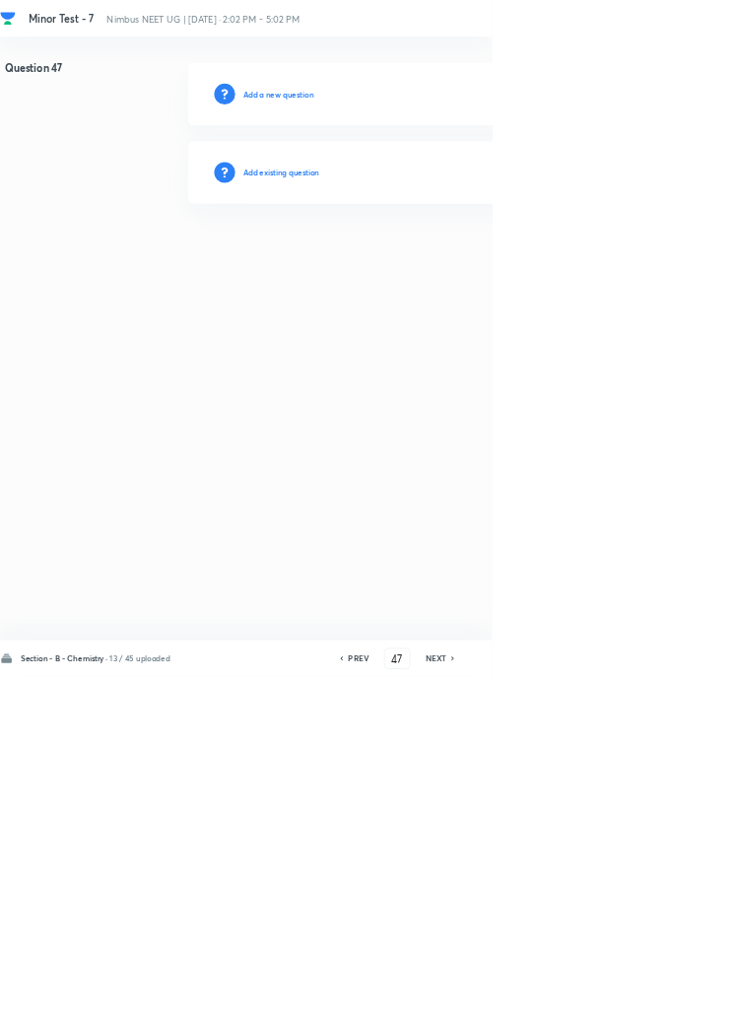
click at [667, 1002] on h6 "NEXT" at bounding box center [658, 994] width 31 height 18
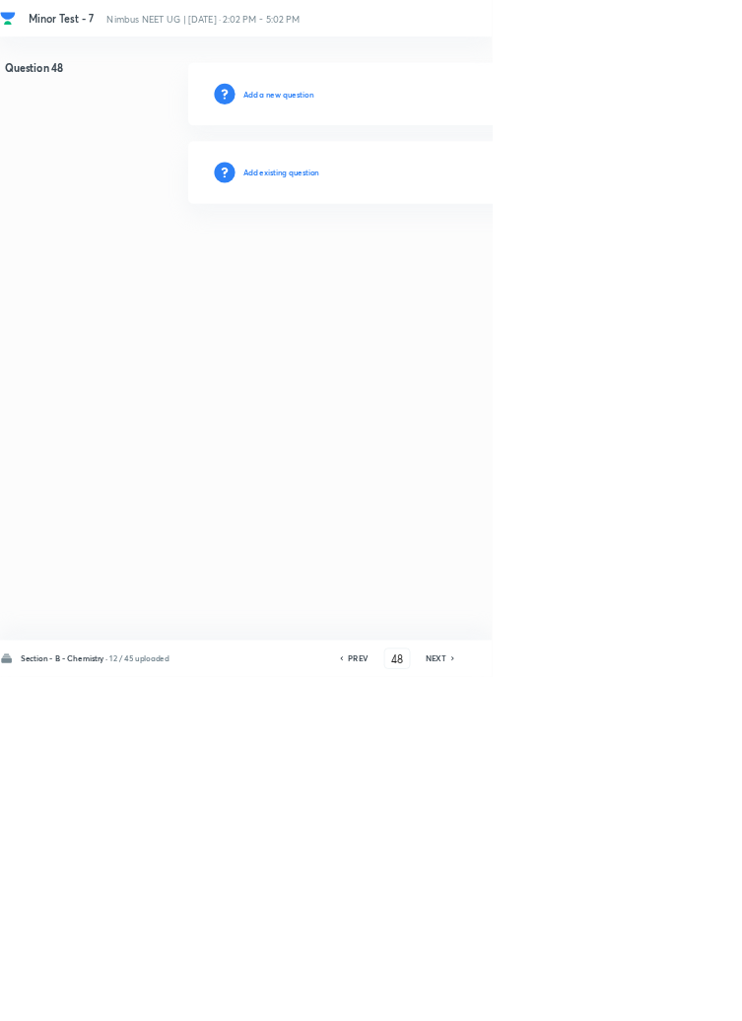
click at [668, 1002] on h6 "NEXT" at bounding box center [658, 994] width 31 height 18
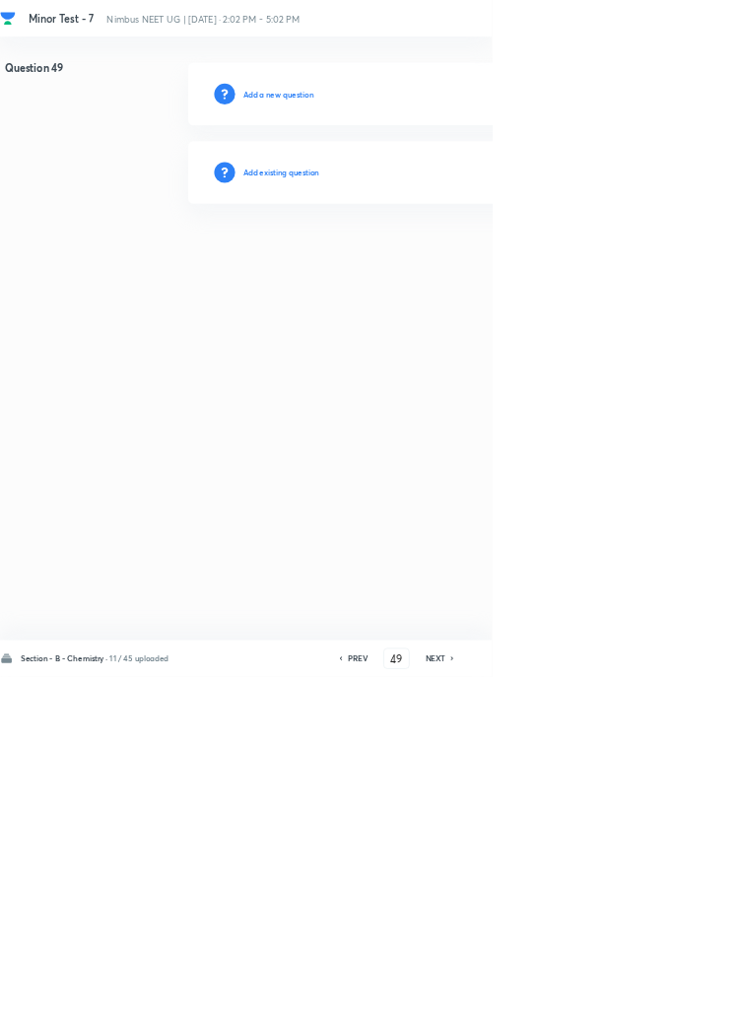
click at [658, 1002] on h6 "NEXT" at bounding box center [657, 994] width 31 height 18
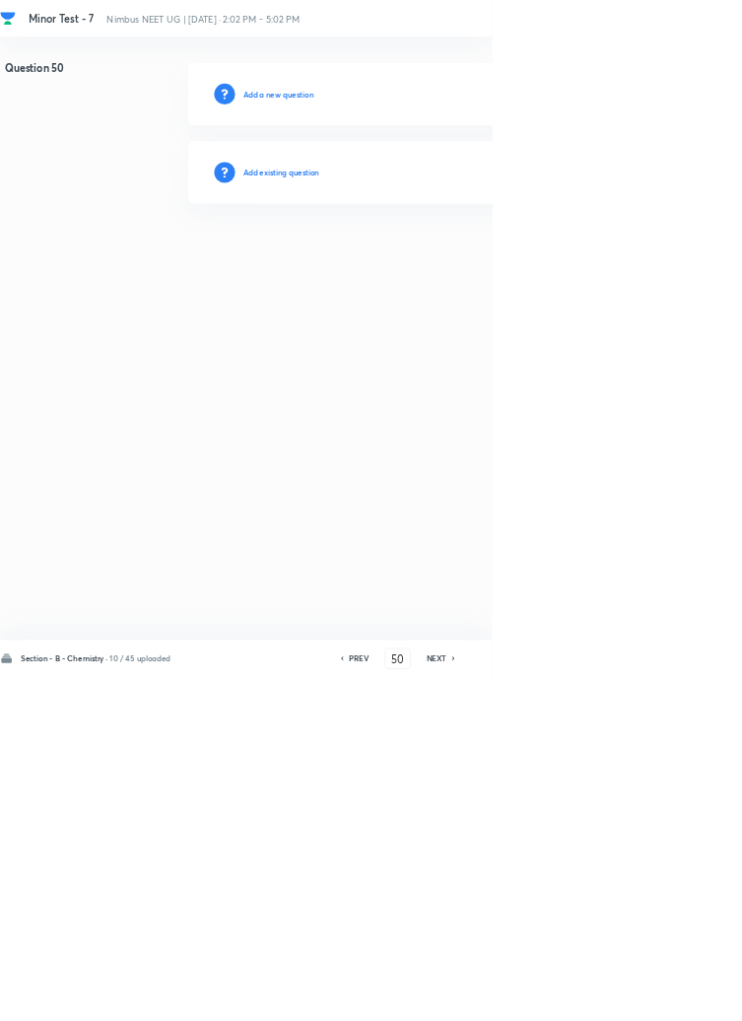
click at [684, 998] on icon at bounding box center [685, 993] width 6 height 10
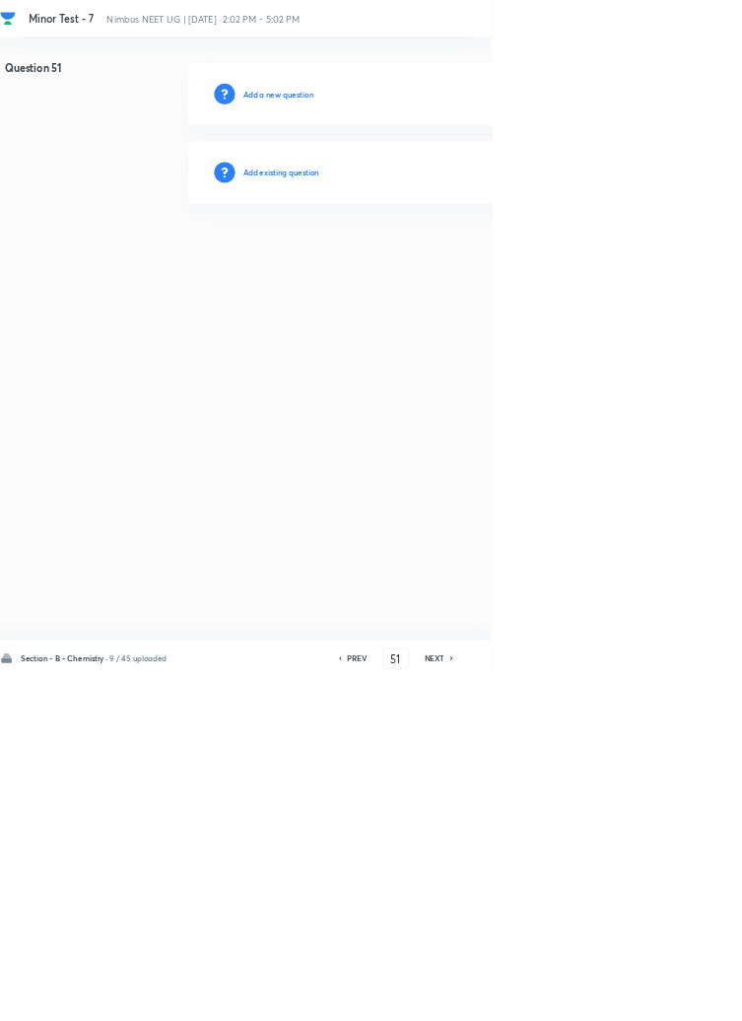
click at [664, 1002] on h6 "NEXT" at bounding box center [656, 994] width 31 height 18
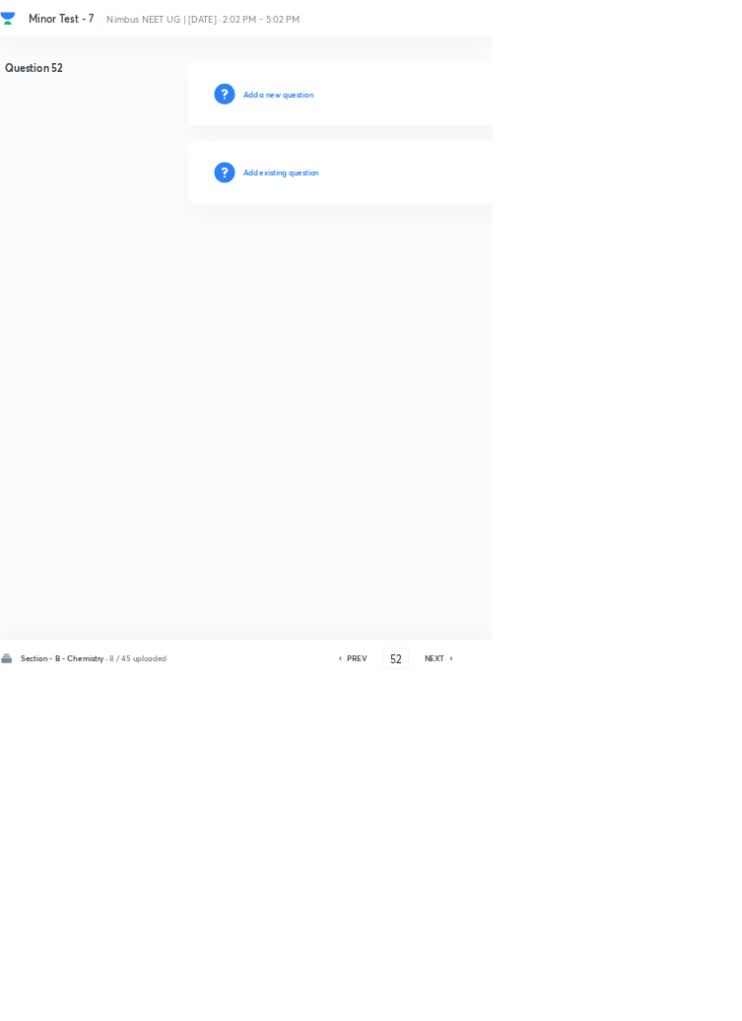
click at [683, 998] on icon at bounding box center [682, 993] width 6 height 10
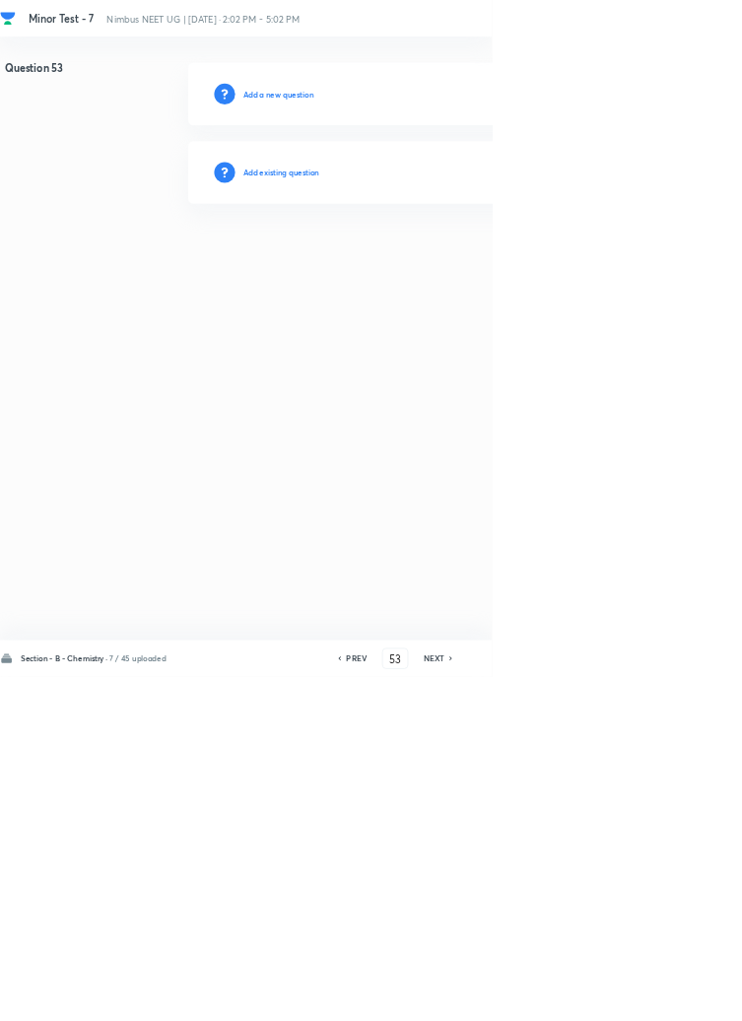
click at [682, 998] on icon at bounding box center [681, 993] width 6 height 10
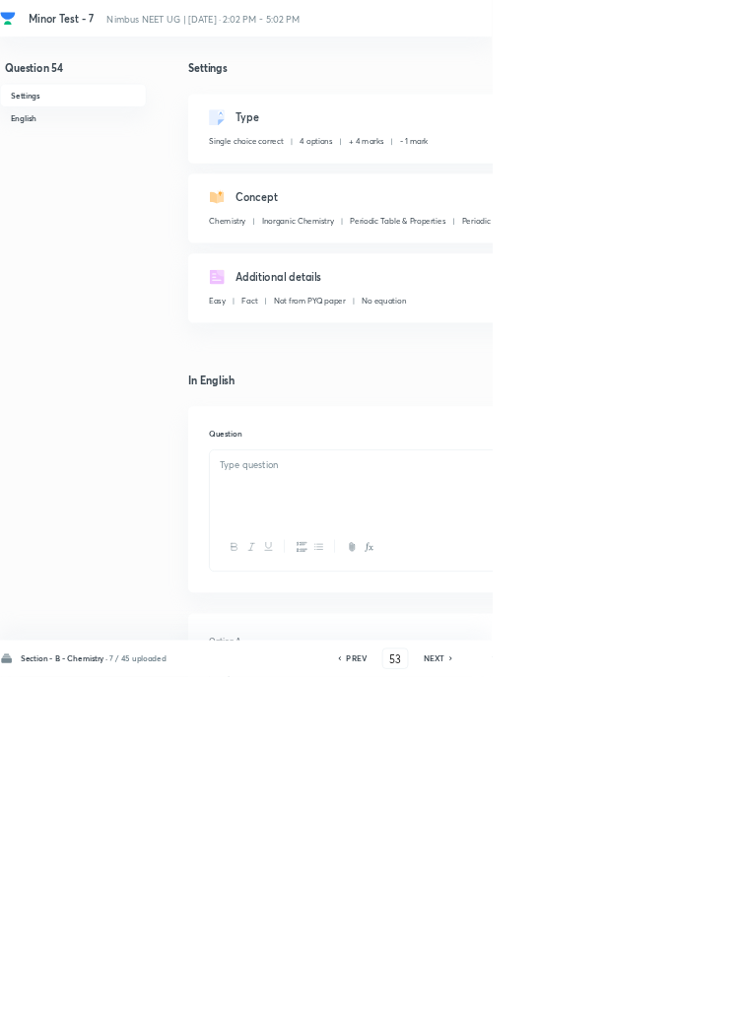
type input "54"
checkbox input "true"
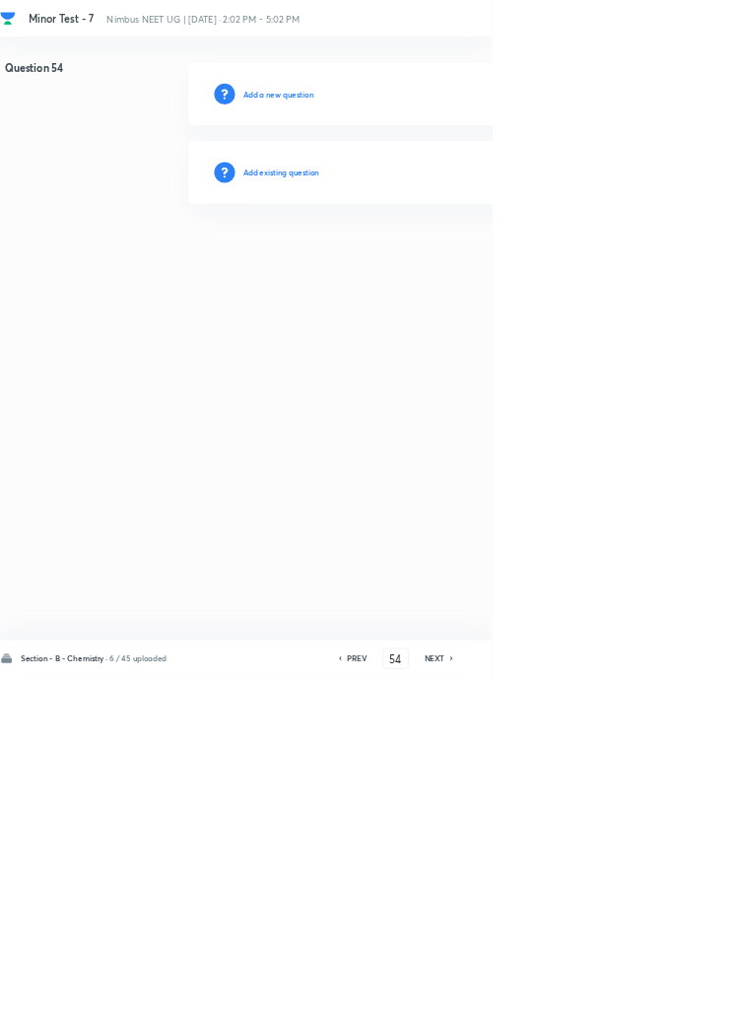
click at [662, 1002] on h6 "NEXT" at bounding box center [656, 994] width 31 height 18
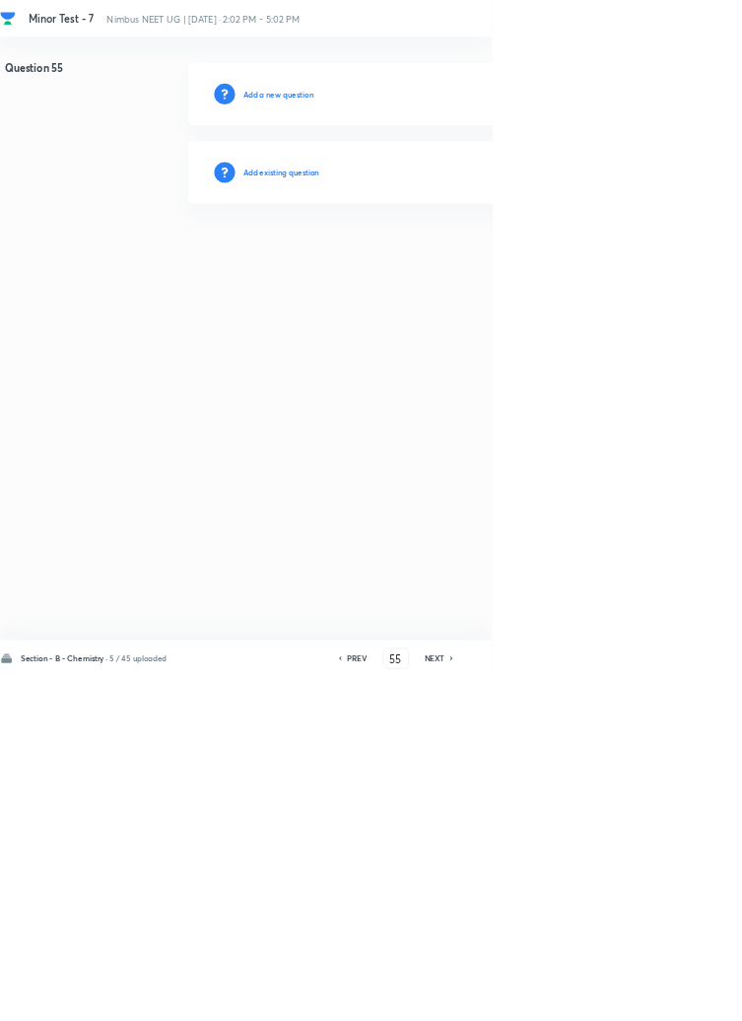
click at [662, 1002] on h6 "NEXT" at bounding box center [656, 994] width 31 height 18
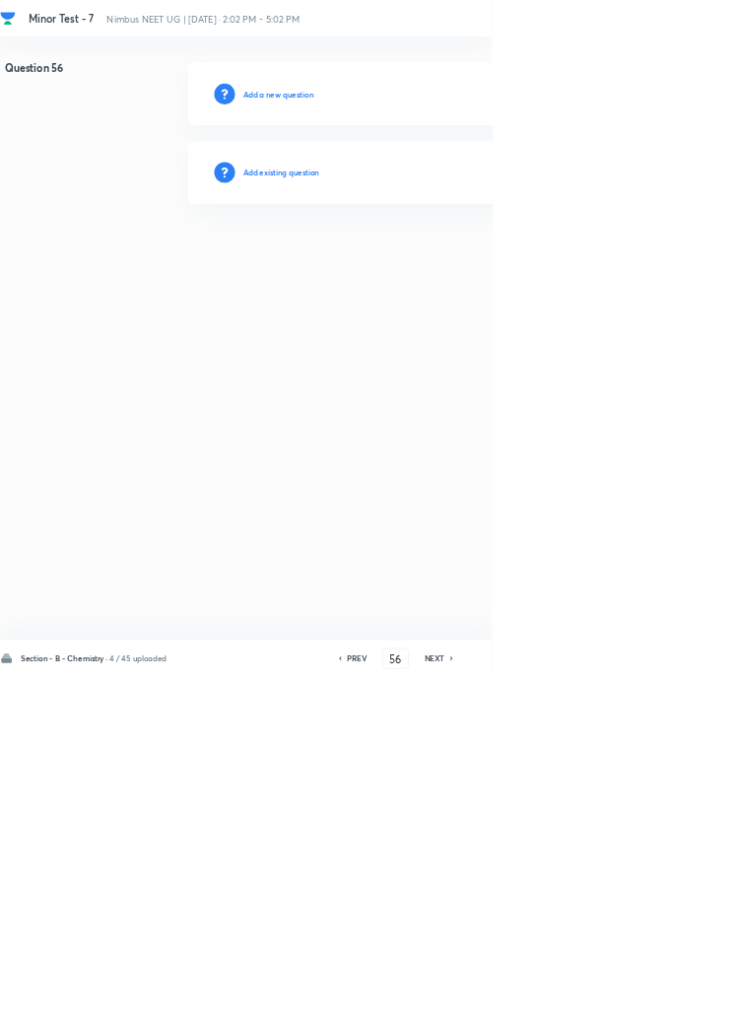
click at [664, 1002] on h6 "NEXT" at bounding box center [656, 994] width 31 height 18
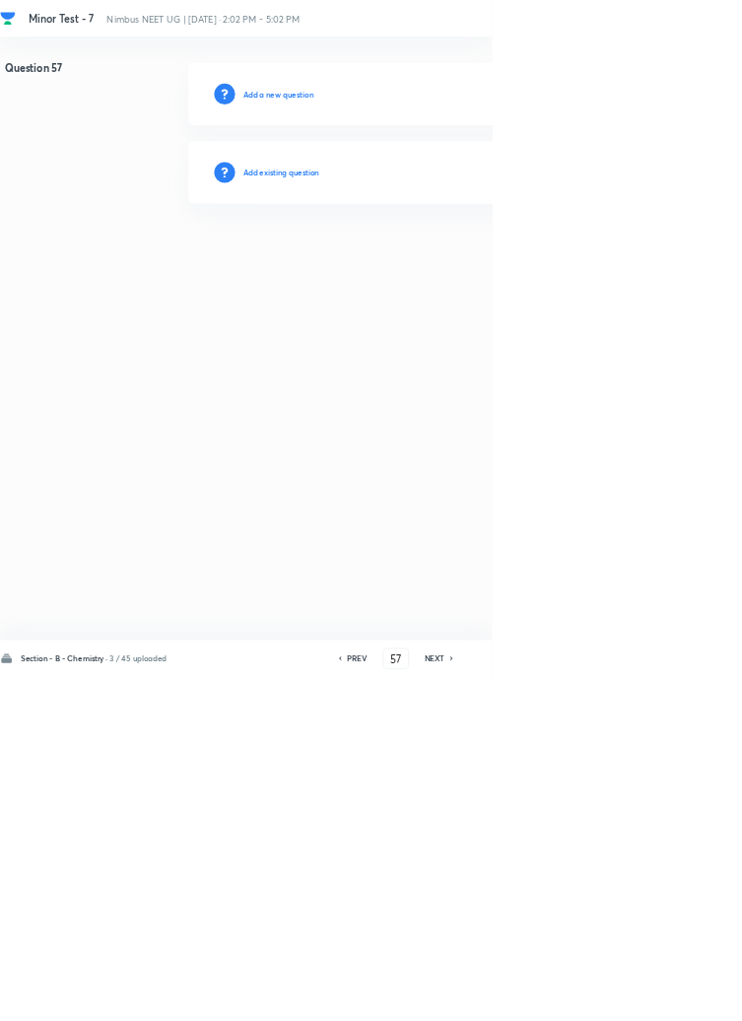
click at [664, 1002] on h6 "NEXT" at bounding box center [656, 994] width 31 height 18
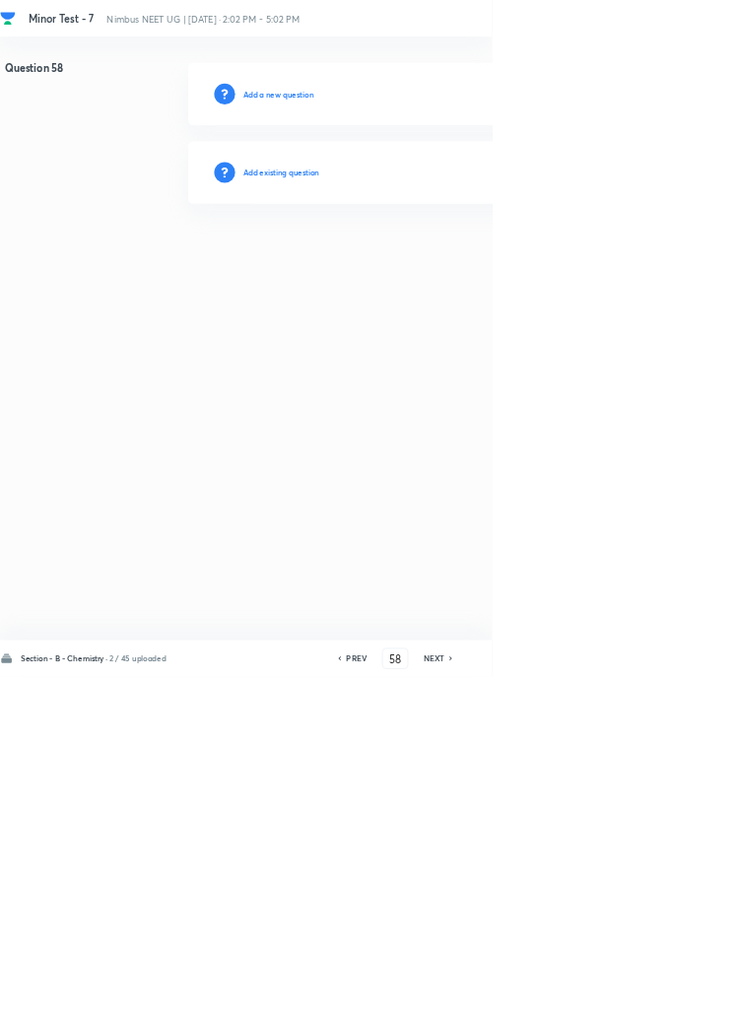
click at [660, 1002] on h6 "NEXT" at bounding box center [655, 994] width 31 height 18
type input "59"
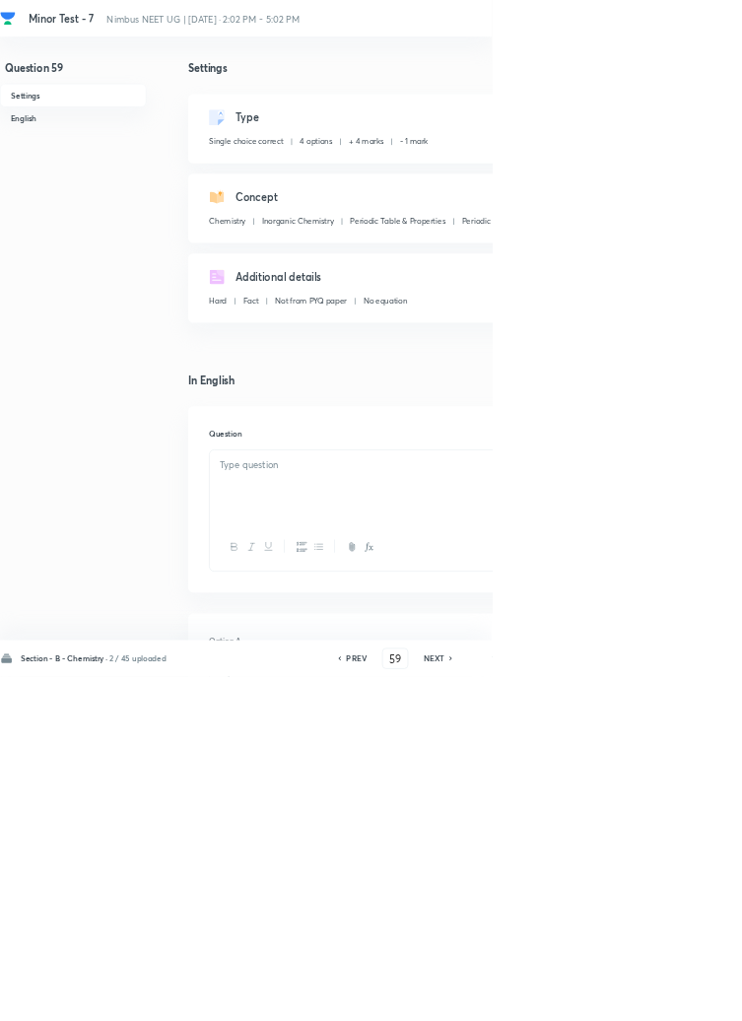
checkbox input "true"
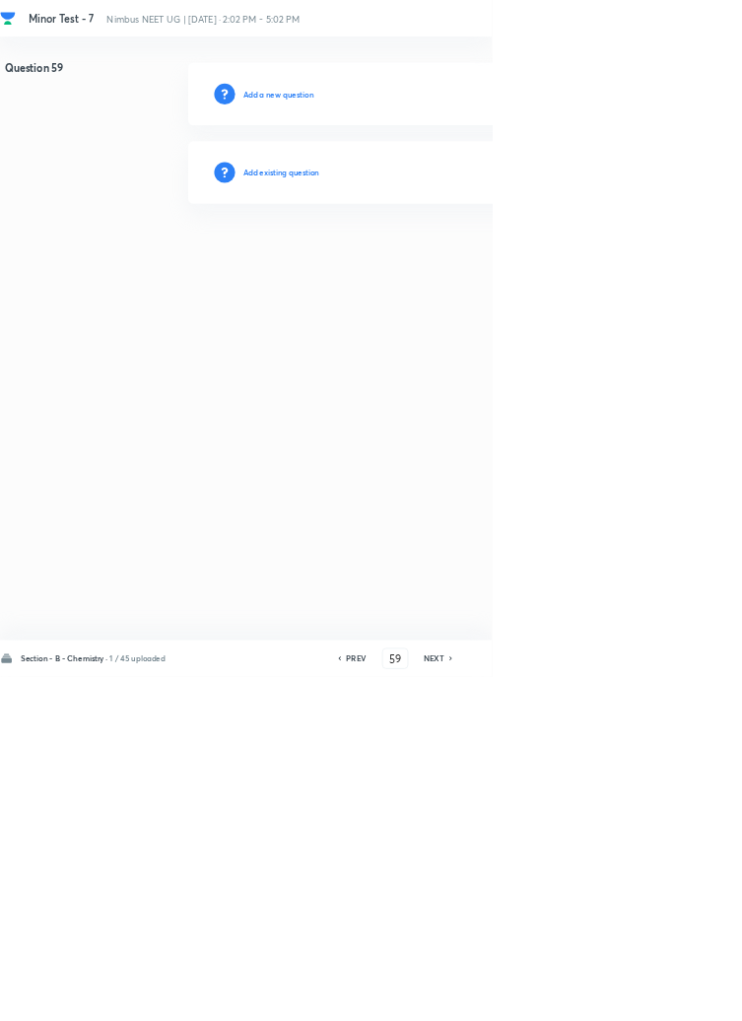
click at [665, 1002] on h6 "NEXT" at bounding box center [655, 994] width 31 height 18
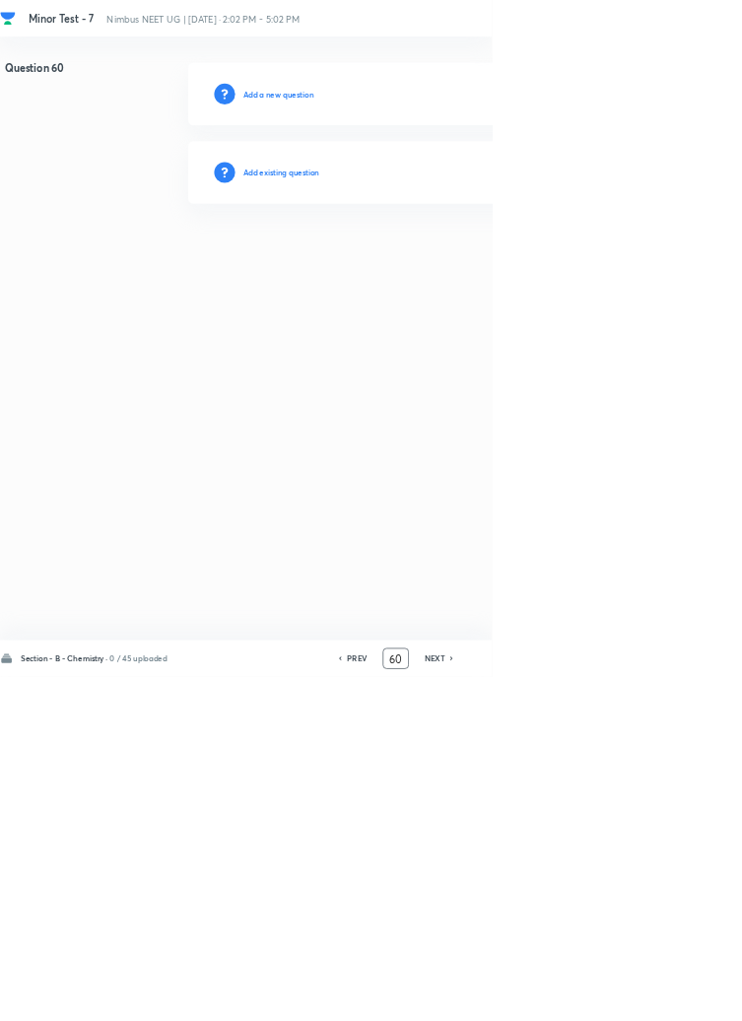
click at [604, 1011] on input "60" at bounding box center [597, 994] width 37 height 34
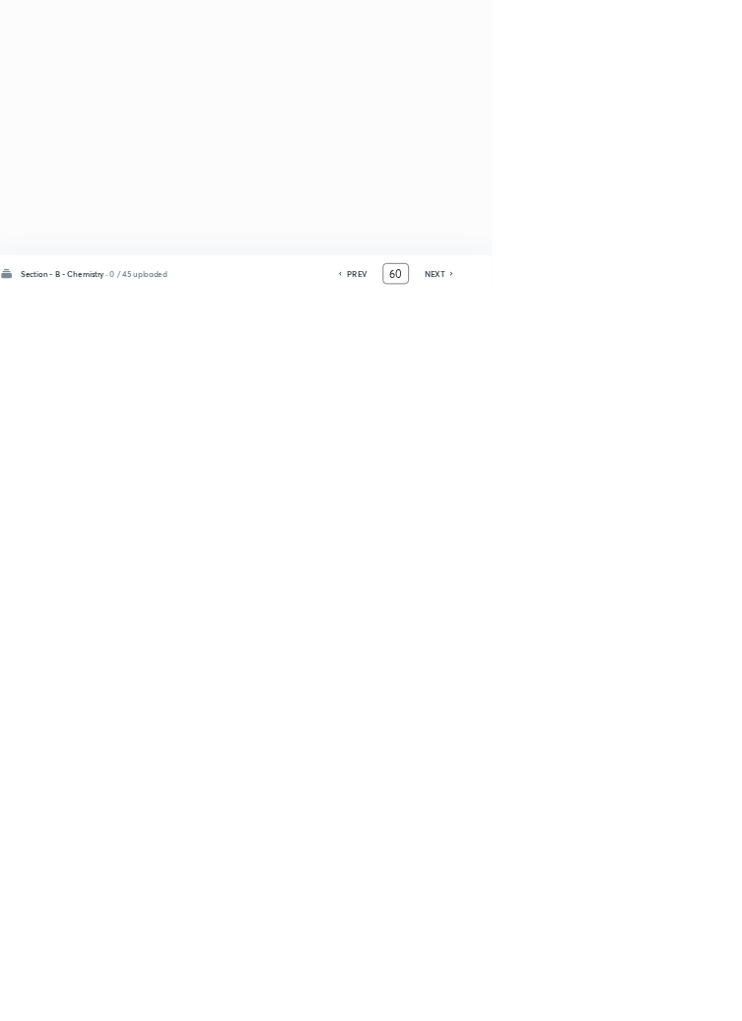
type input "6"
type input "69"
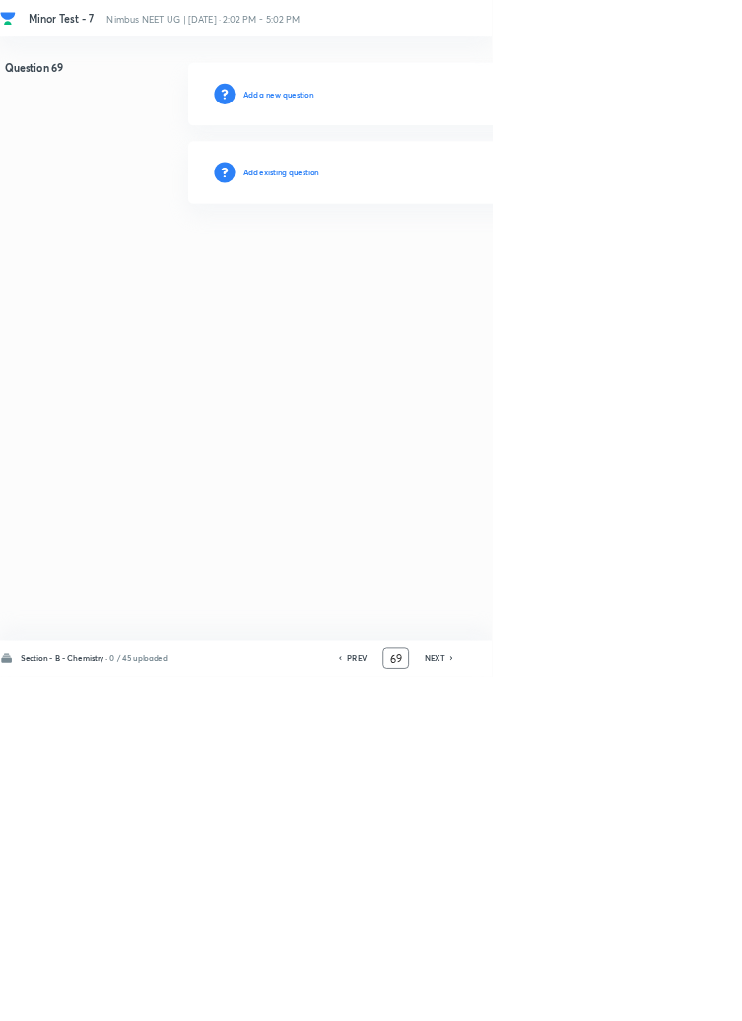
click at [458, 258] on h6 "Add existing question" at bounding box center [424, 260] width 115 height 18
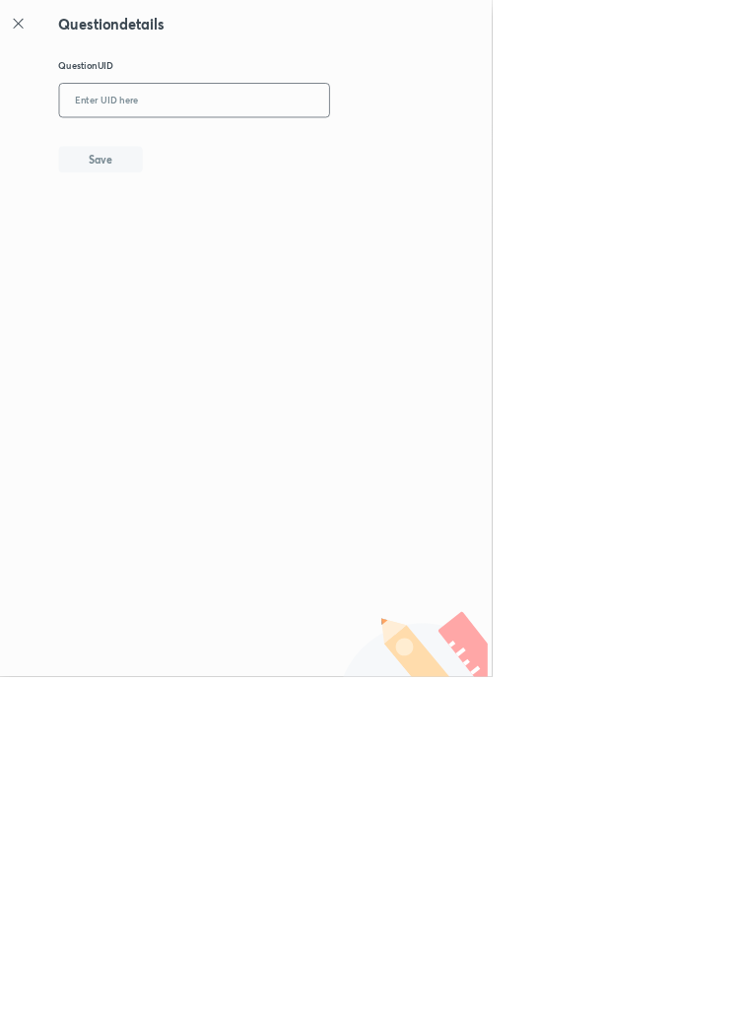
click at [371, 148] on input "text" at bounding box center [293, 152] width 407 height 48
type input "75EE1"
click at [206, 224] on button "Save" at bounding box center [152, 238] width 126 height 39
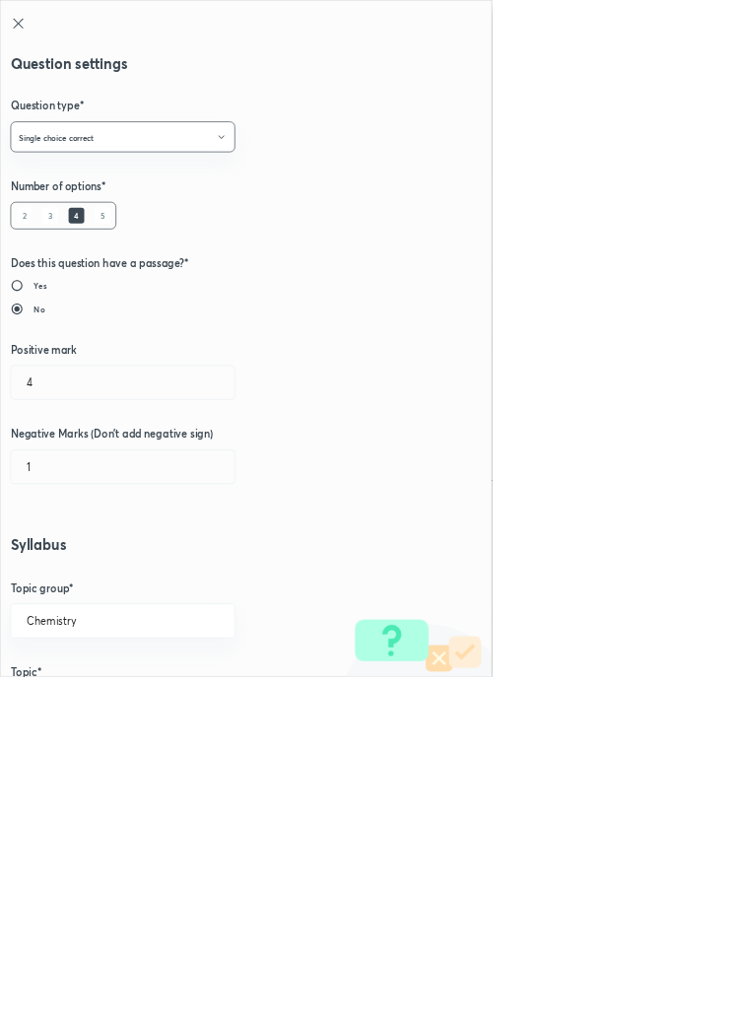
type input "1"
type input "0"
type input "Classification Of Elements Based On Electronic Configuration"
click at [73, 572] on input "1" at bounding box center [185, 577] width 337 height 50
type input "4"
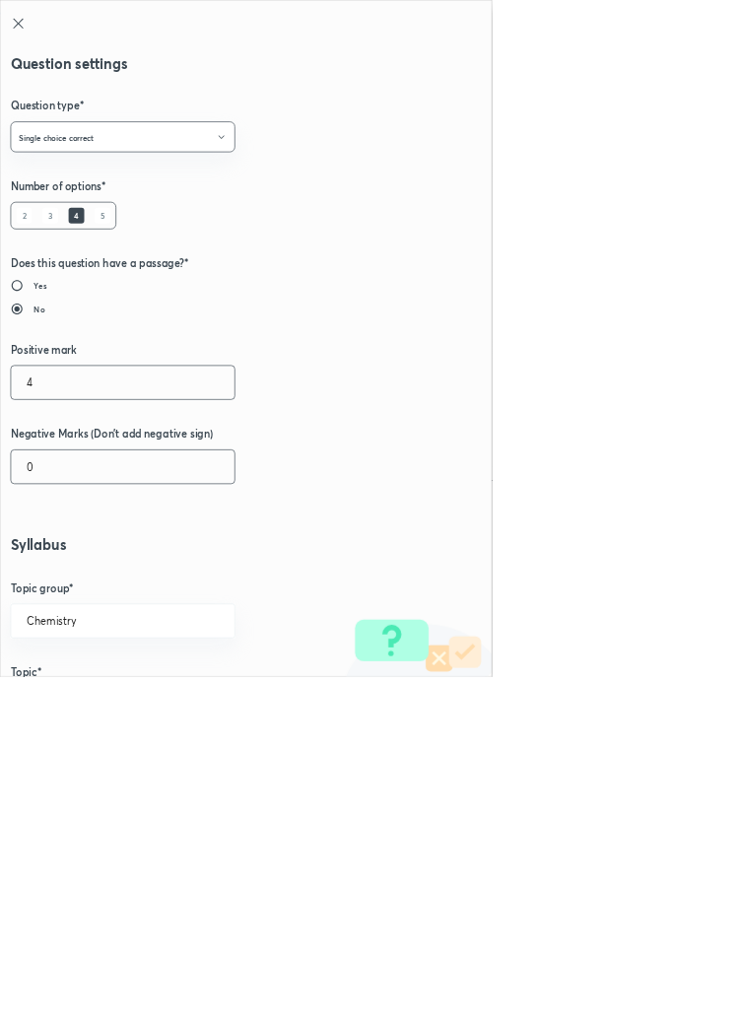
click at [79, 708] on input "0" at bounding box center [185, 704] width 337 height 50
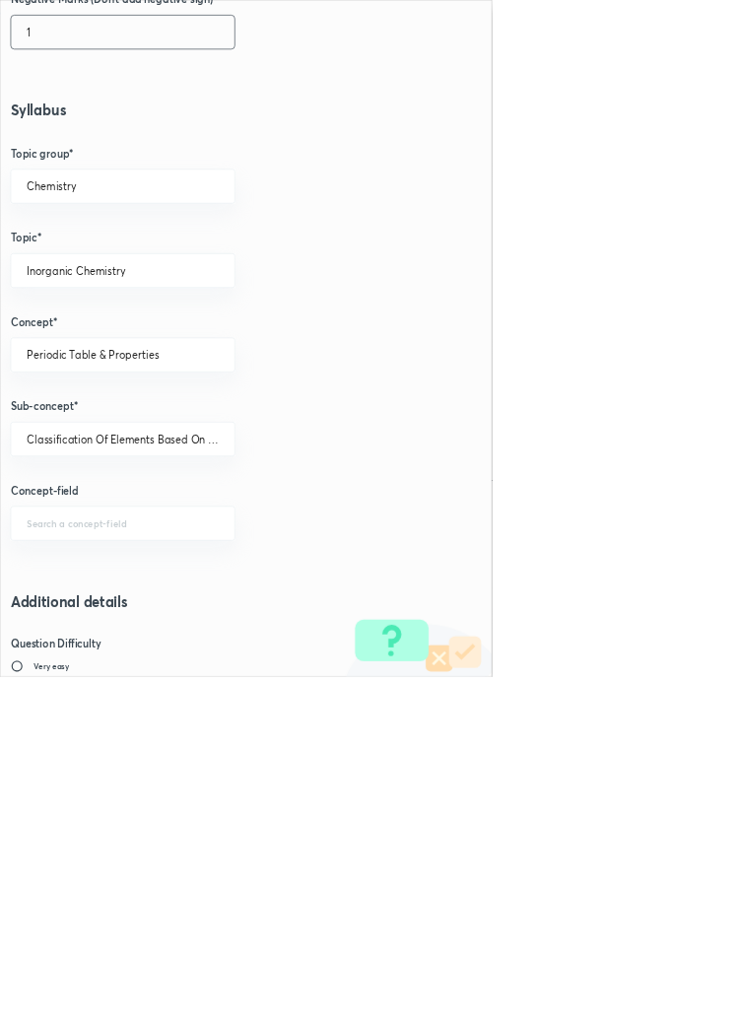
scroll to position [1109, 0]
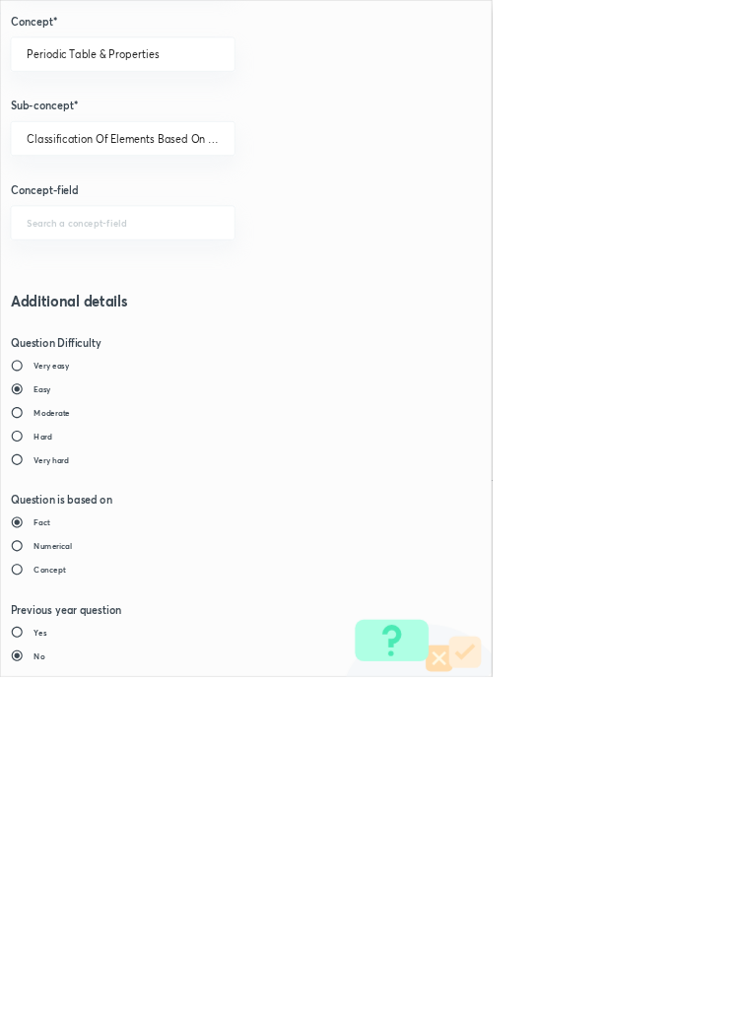
type input "1"
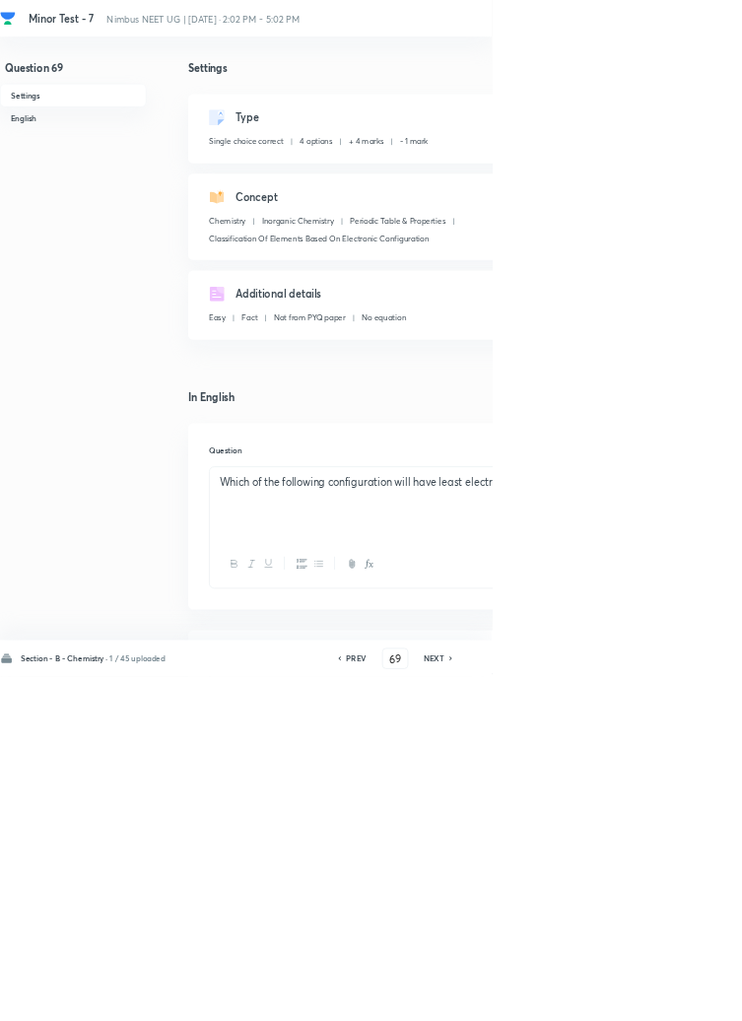
type input "70"
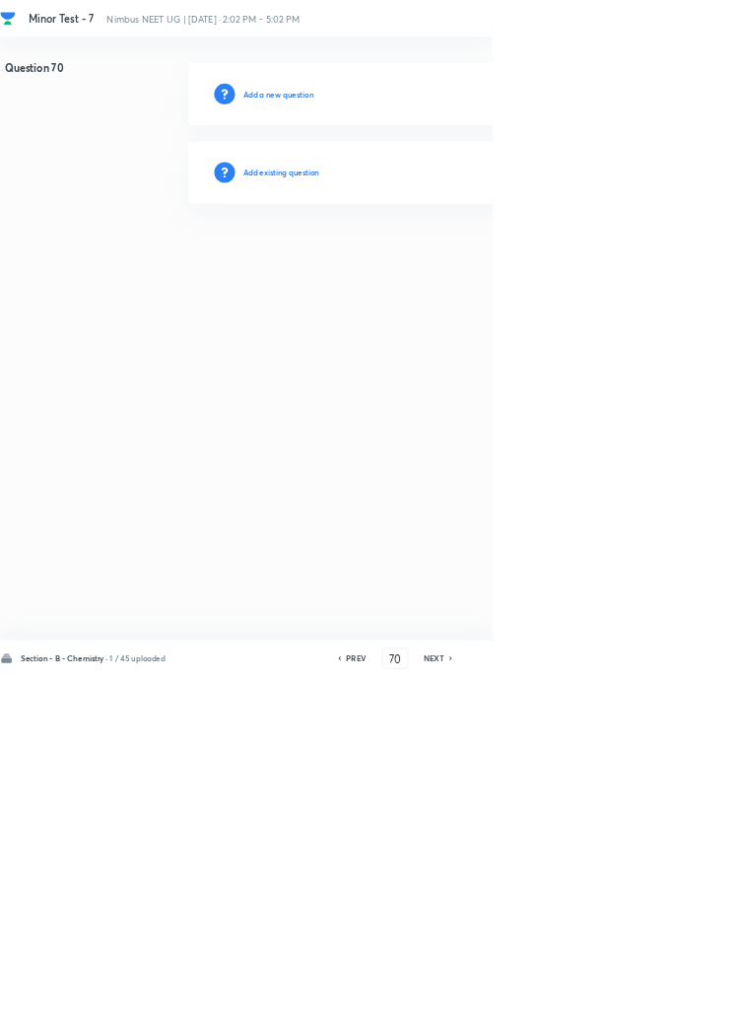
click at [464, 258] on h6 "Add existing question" at bounding box center [424, 260] width 115 height 18
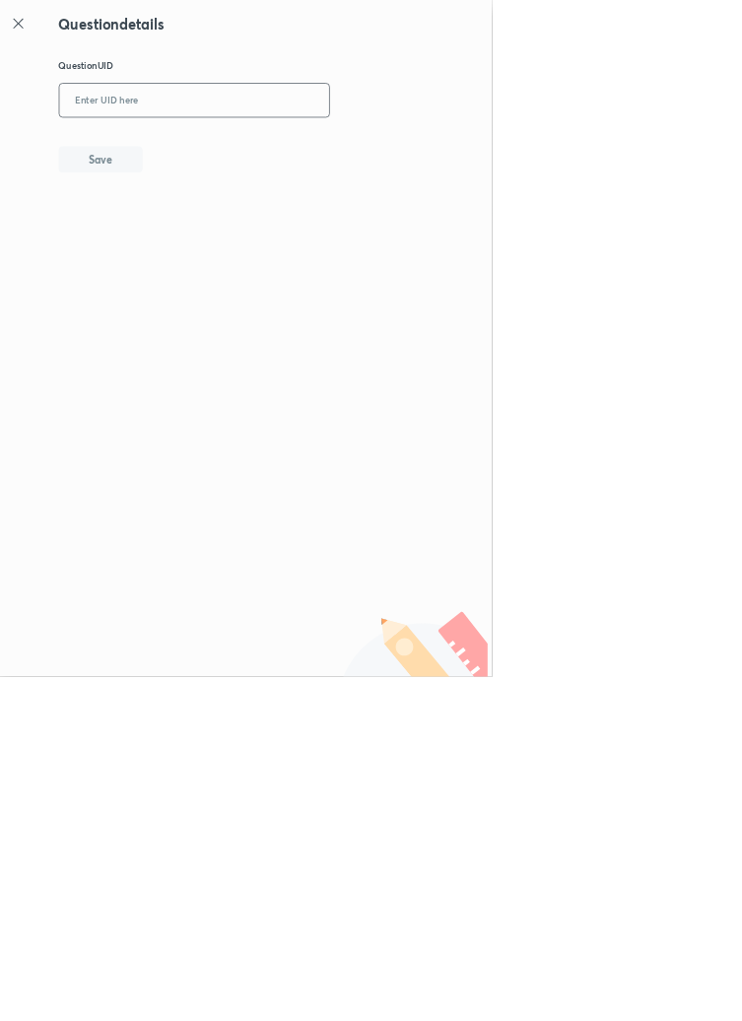
click at [301, 148] on input "text" at bounding box center [293, 152] width 407 height 48
type input "V9WS6"
click at [196, 234] on button "Save" at bounding box center [152, 238] width 126 height 39
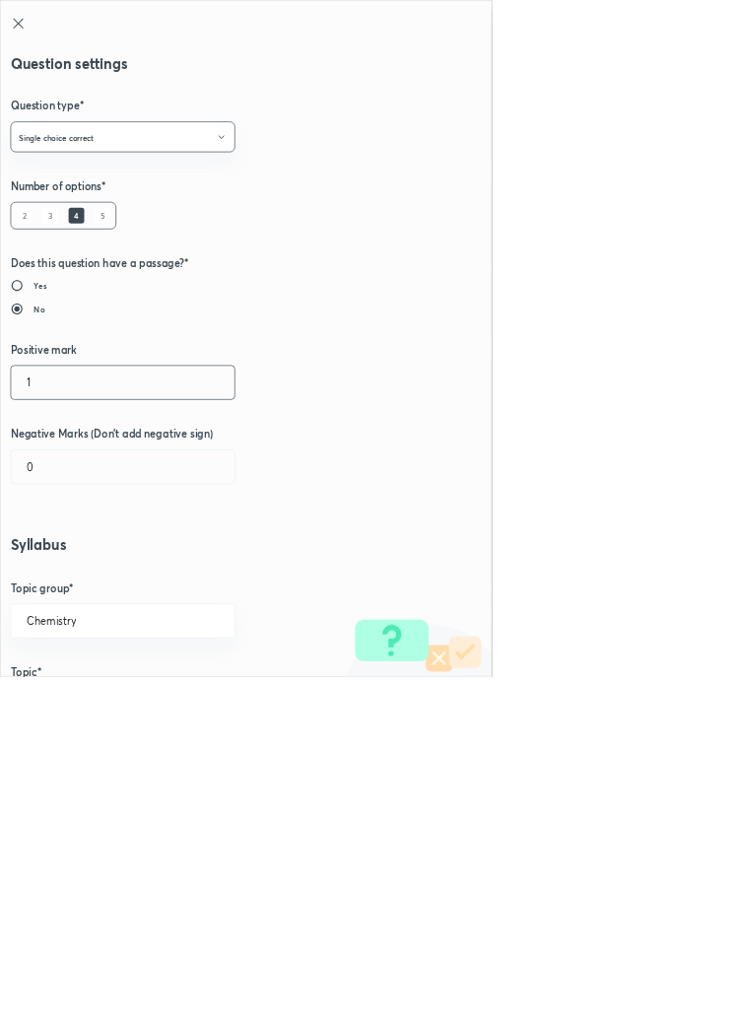
click at [77, 575] on input "1" at bounding box center [185, 577] width 337 height 50
type input "4"
click at [78, 697] on input "0" at bounding box center [185, 704] width 337 height 50
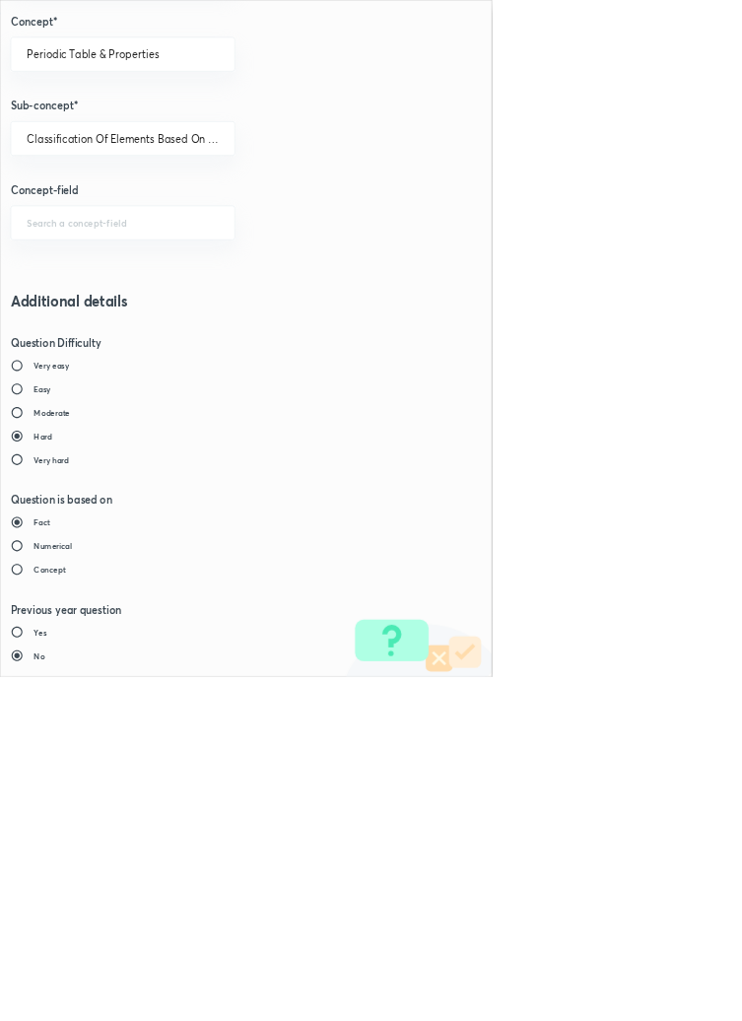
type input "1"
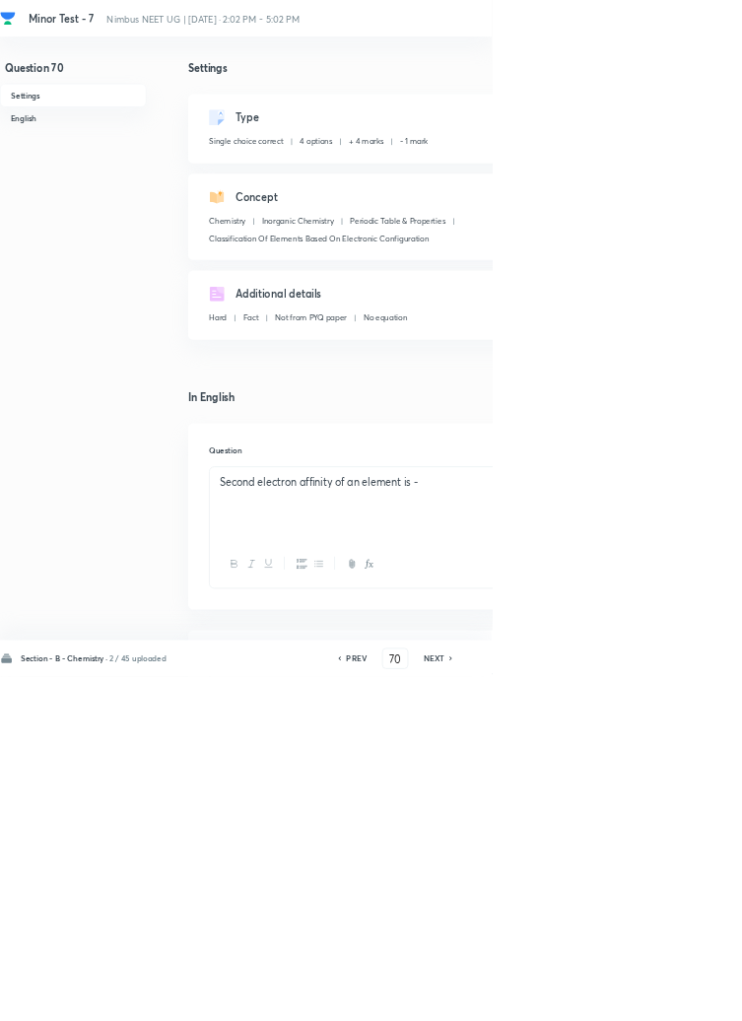
type input "71"
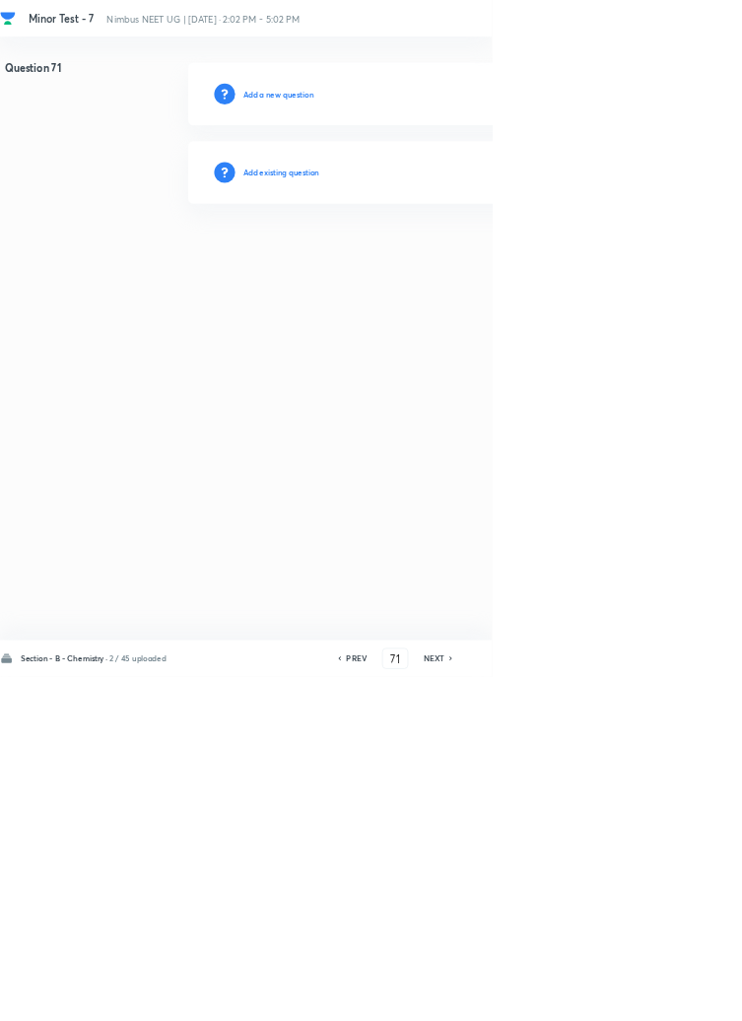
click at [461, 260] on h6 "Add existing question" at bounding box center [424, 260] width 115 height 18
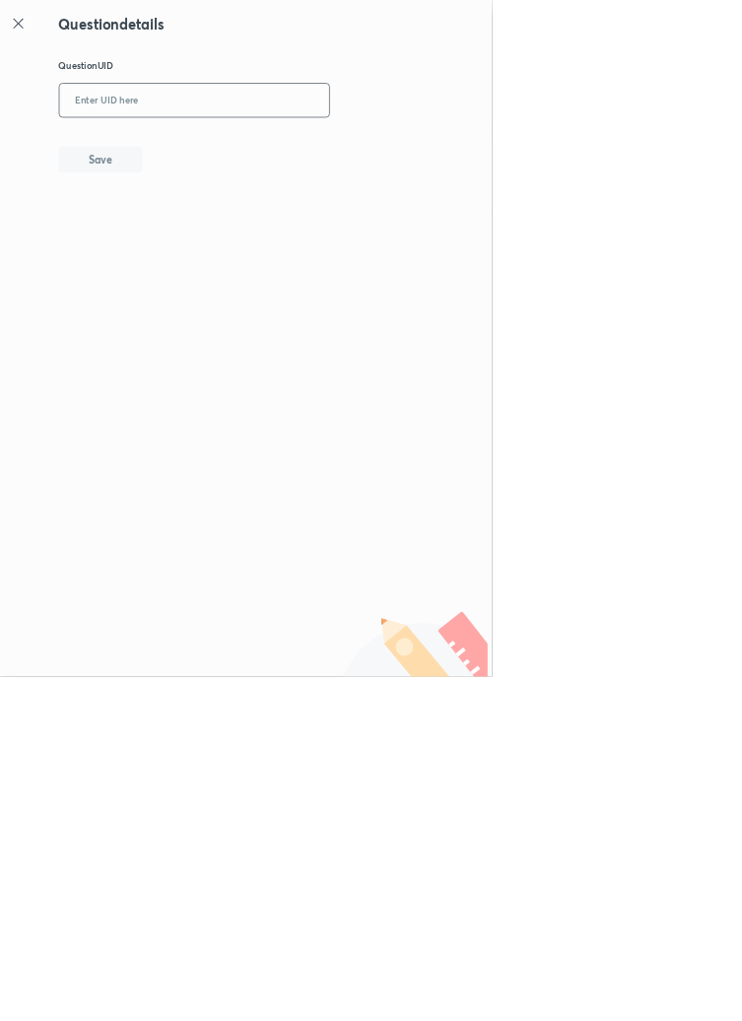
click at [418, 149] on input "text" at bounding box center [293, 152] width 407 height 48
type input "N9CWV"
click at [195, 231] on button "Save" at bounding box center [152, 238] width 126 height 39
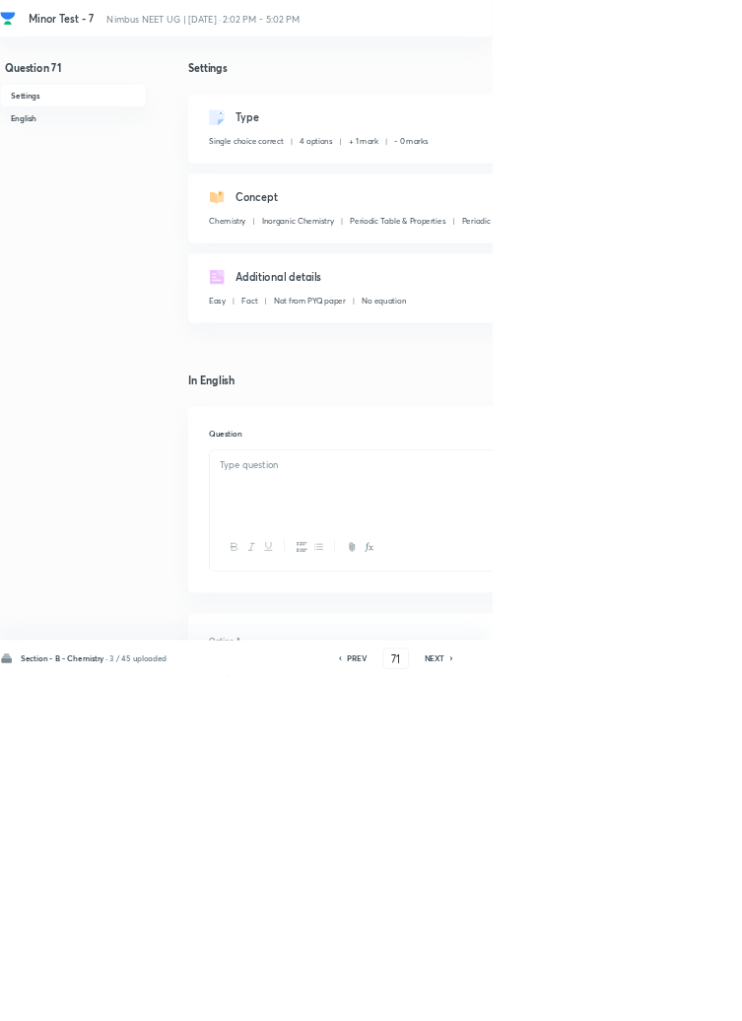
checkbox input "true"
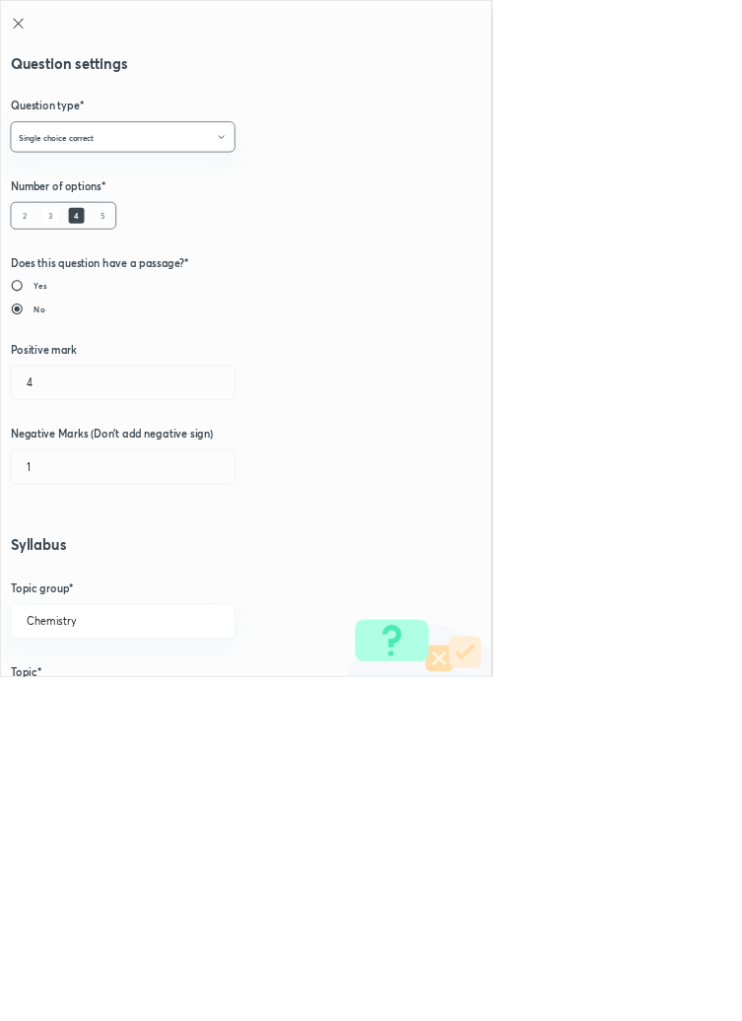
type input "1"
type input "0"
type input "Periodic Table"
click at [63, 585] on input "1" at bounding box center [185, 577] width 337 height 50
type input "4"
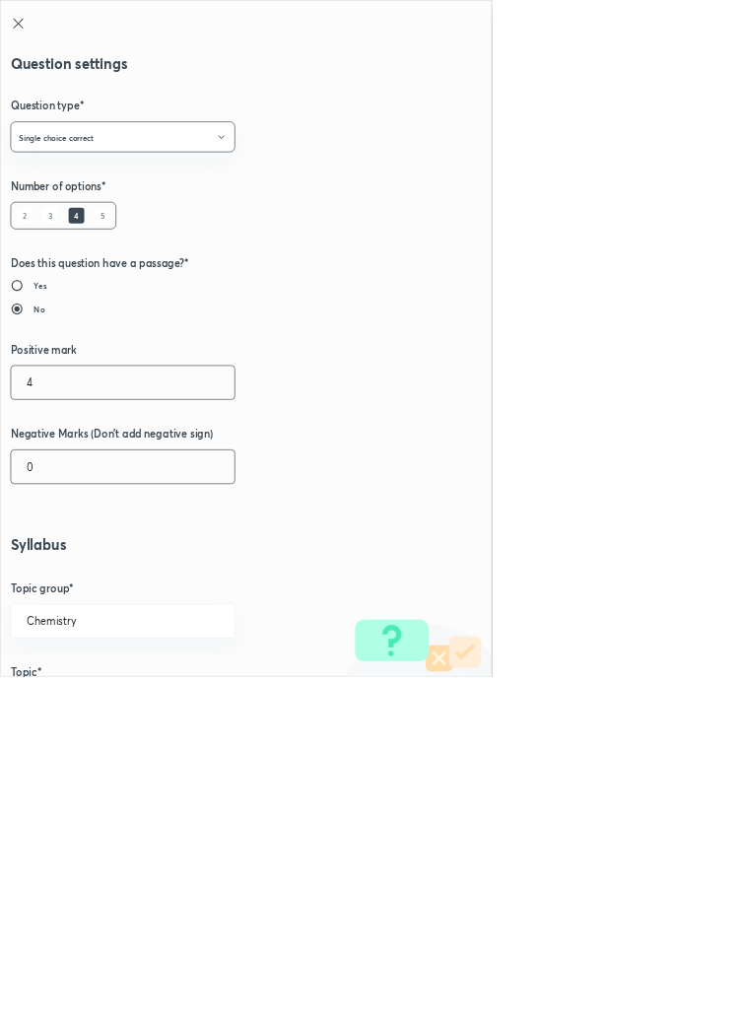
click at [77, 709] on input "0" at bounding box center [185, 704] width 337 height 50
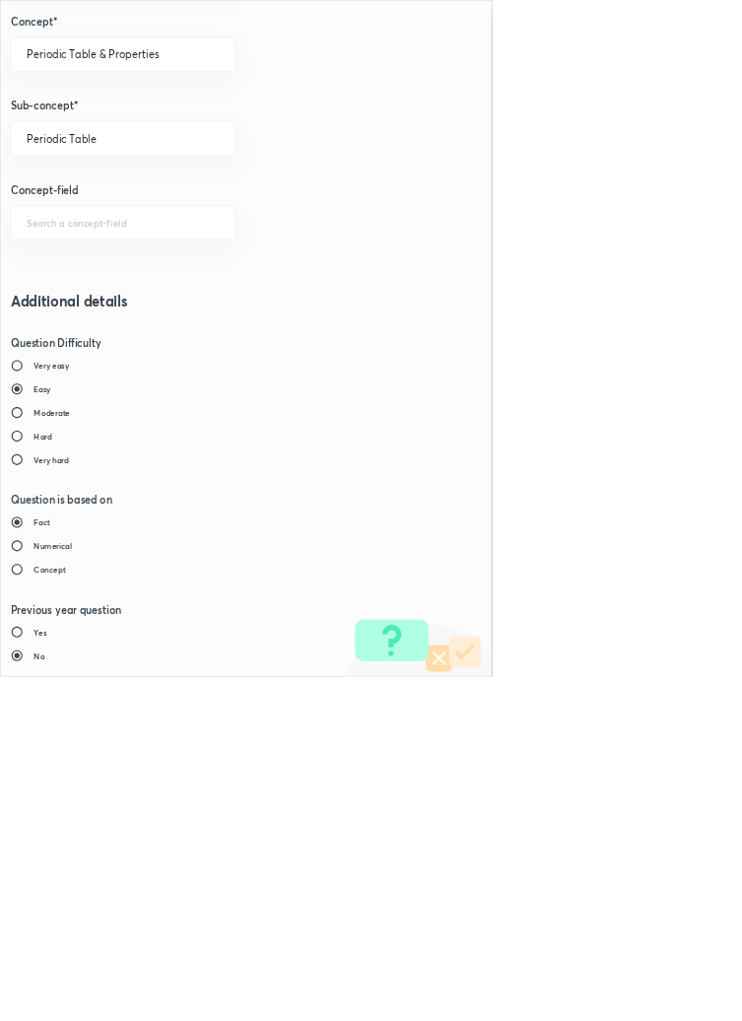
type input "1"
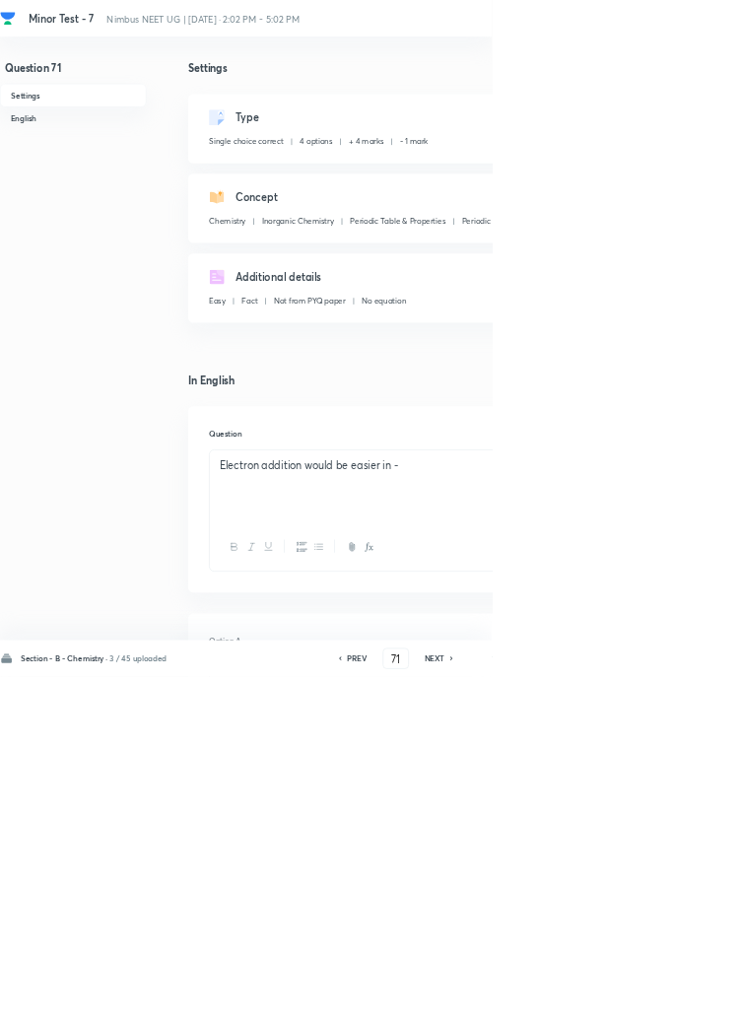
type input "72"
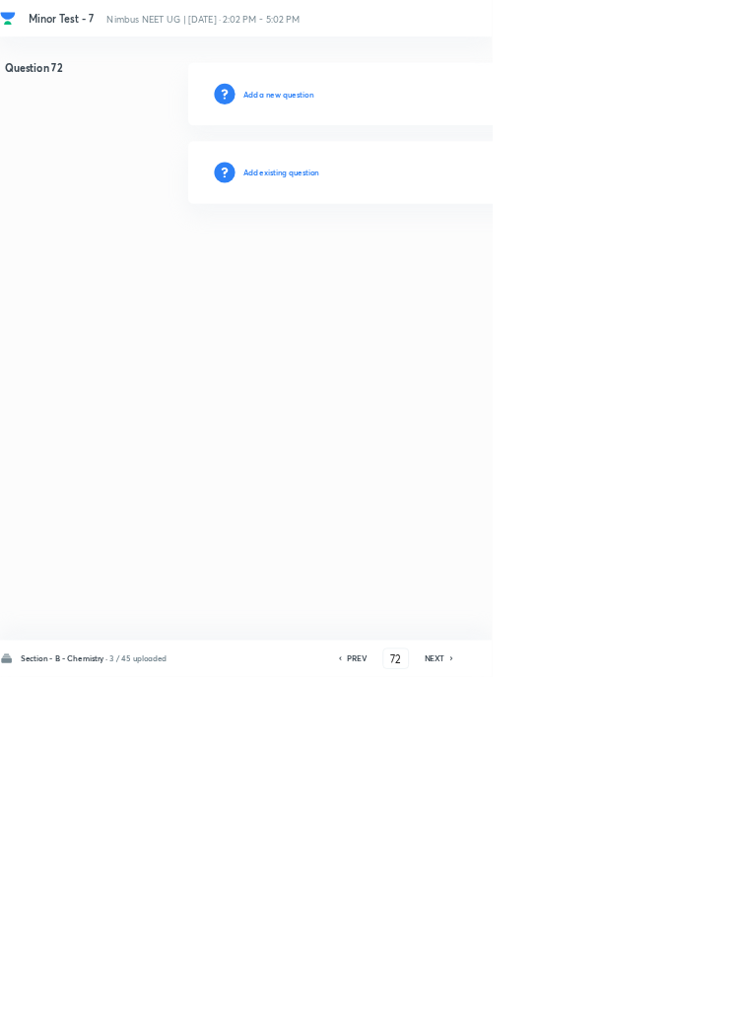
click at [477, 256] on h6 "Add existing question" at bounding box center [424, 260] width 115 height 18
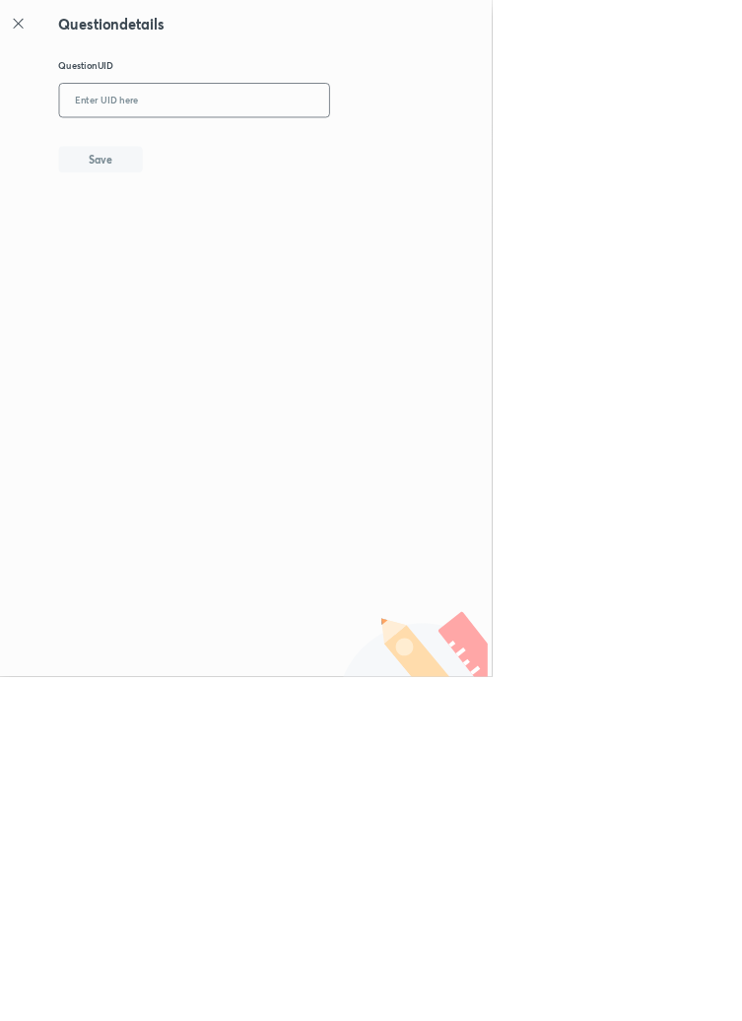
click at [406, 150] on input "text" at bounding box center [293, 152] width 407 height 48
type input "9BNXC"
click at [206, 238] on button "Save" at bounding box center [152, 238] width 126 height 39
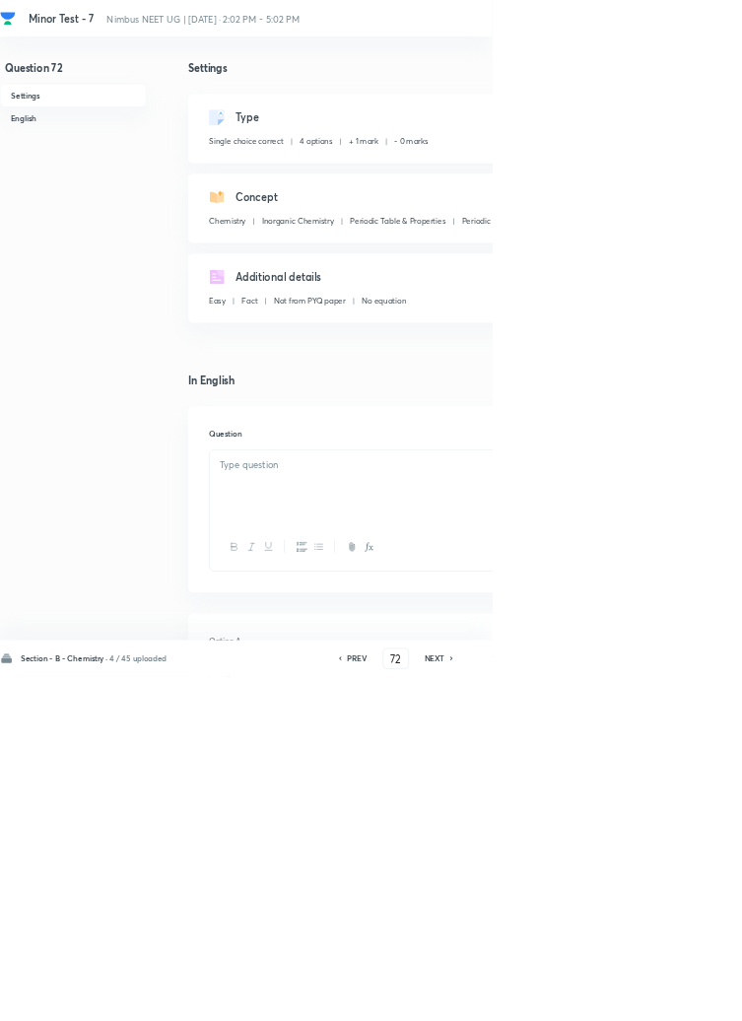
checkbox input "true"
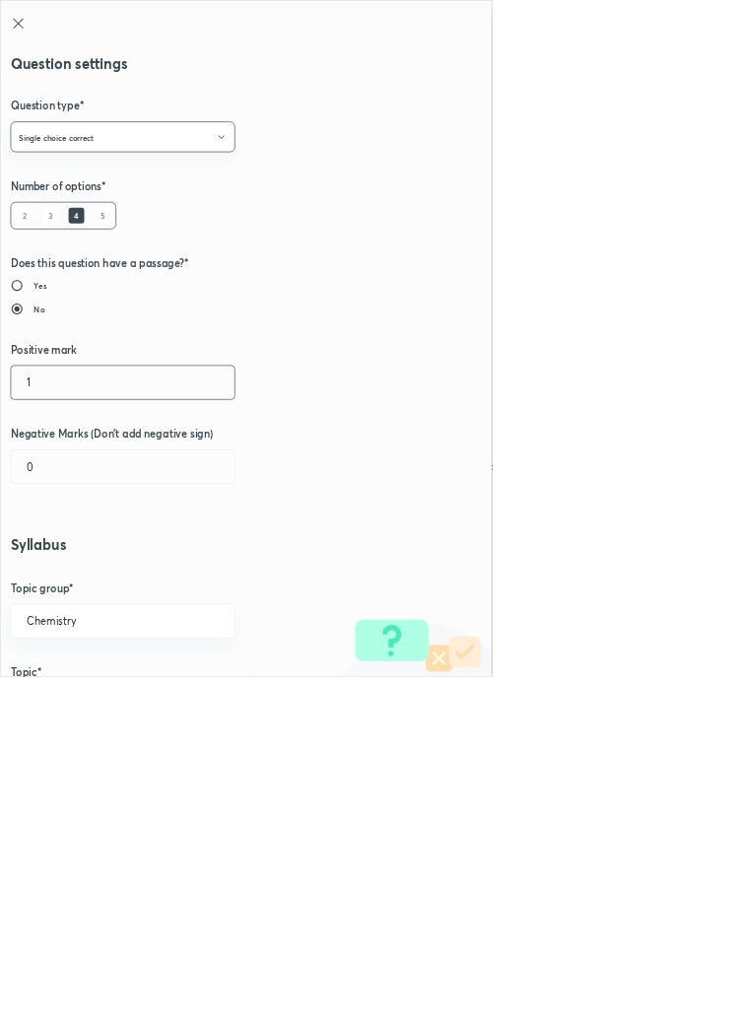
click at [71, 582] on input "1" at bounding box center [185, 577] width 337 height 50
type input "4"
click at [61, 694] on input "0" at bounding box center [185, 704] width 337 height 50
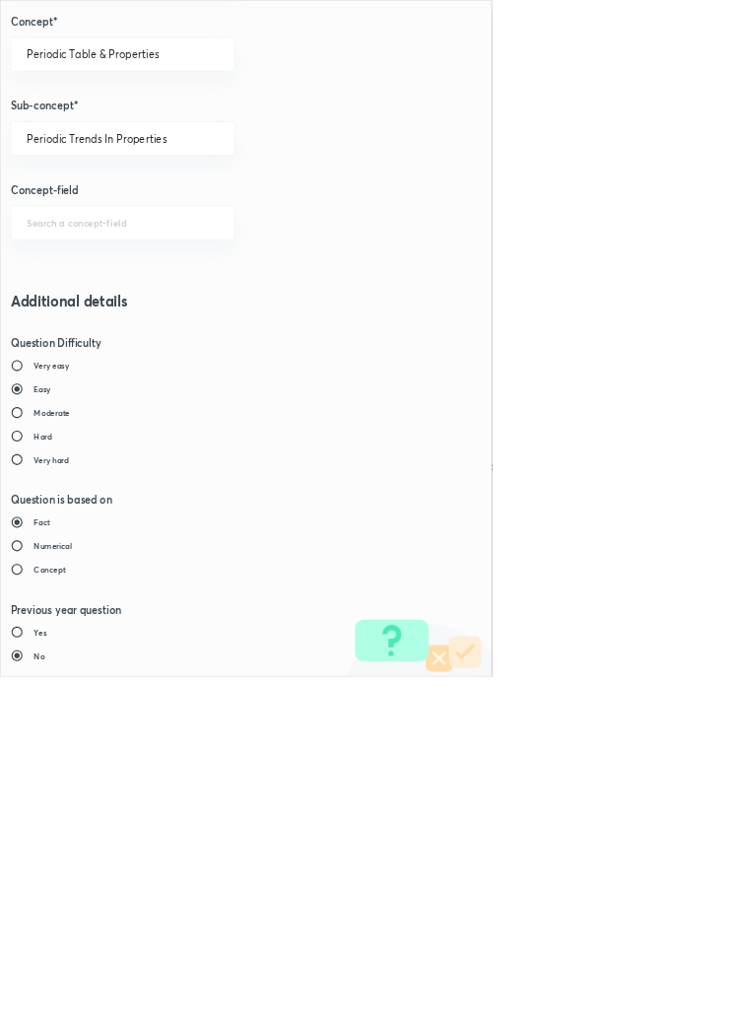
type input "1"
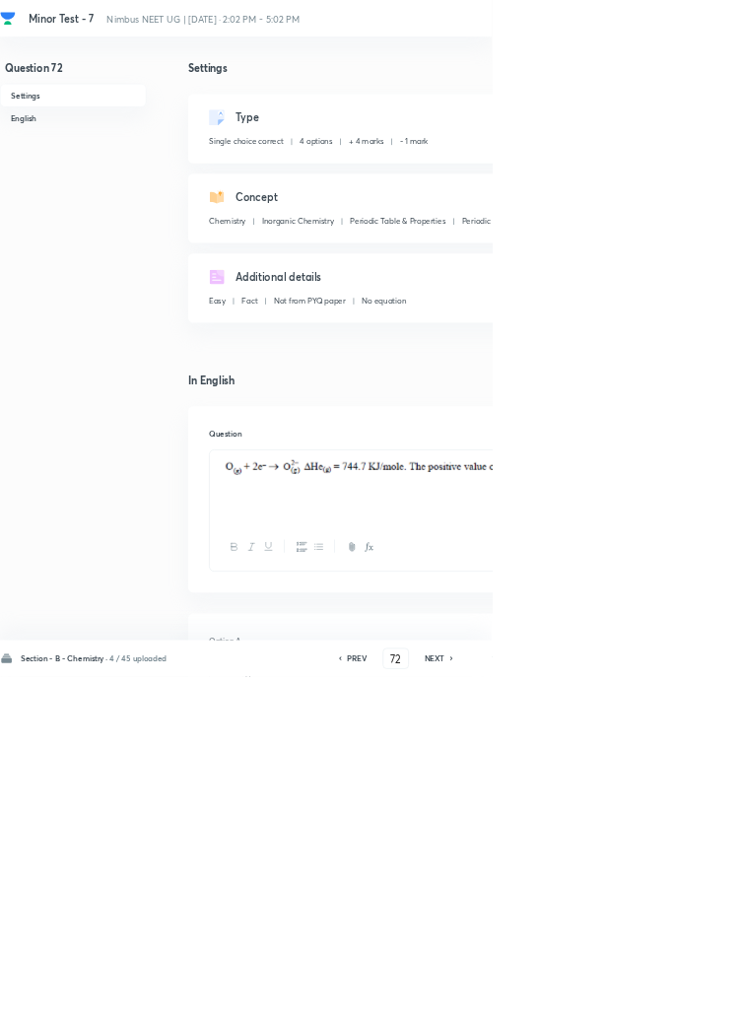
type input "73"
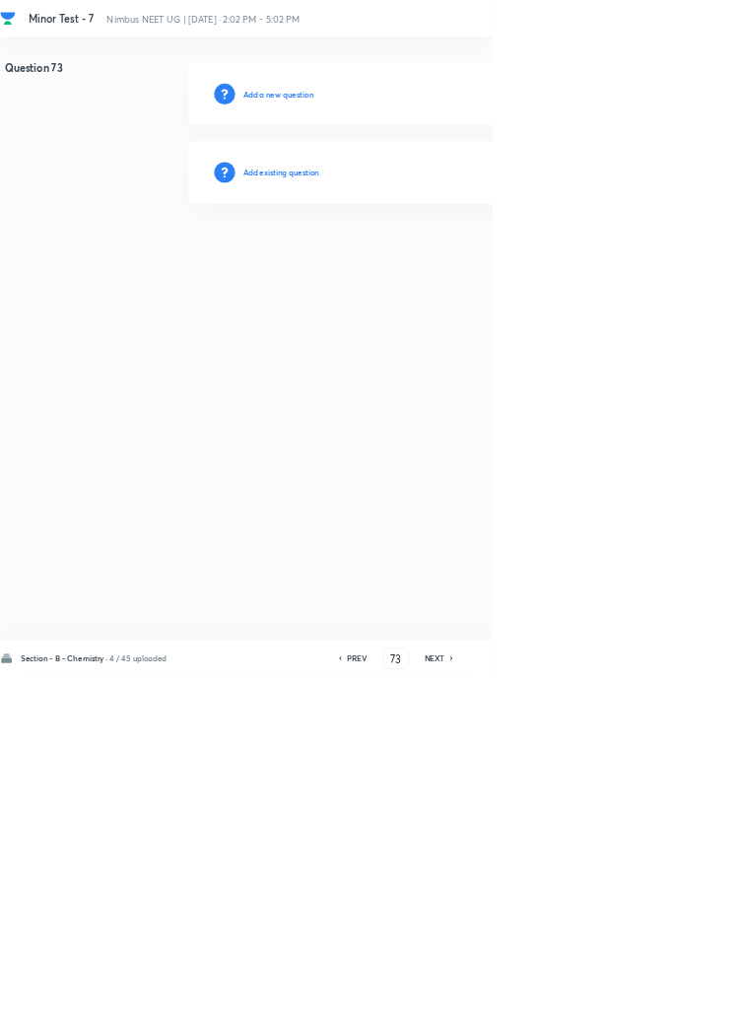
click at [457, 284] on div "Add existing question" at bounding box center [702, 260] width 836 height 95
click at [459, 257] on h6 "Add existing question" at bounding box center [424, 260] width 115 height 18
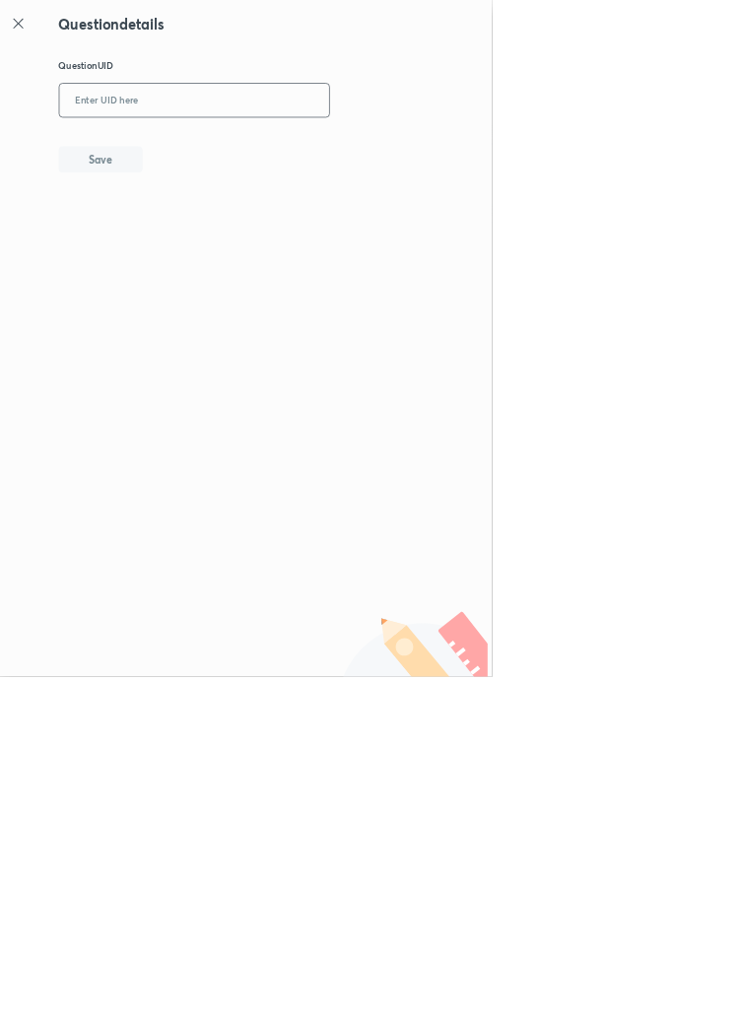
click at [407, 134] on input "text" at bounding box center [293, 152] width 407 height 48
type input "RLDO1"
click at [202, 238] on button "Save" at bounding box center [152, 238] width 126 height 39
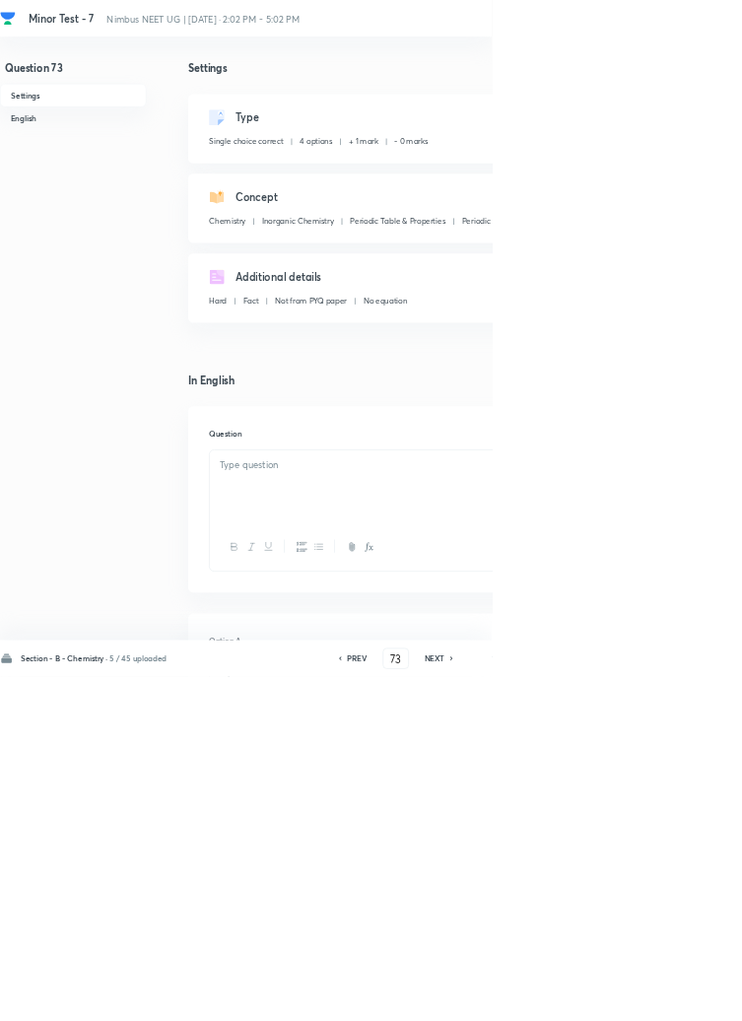
checkbox input "true"
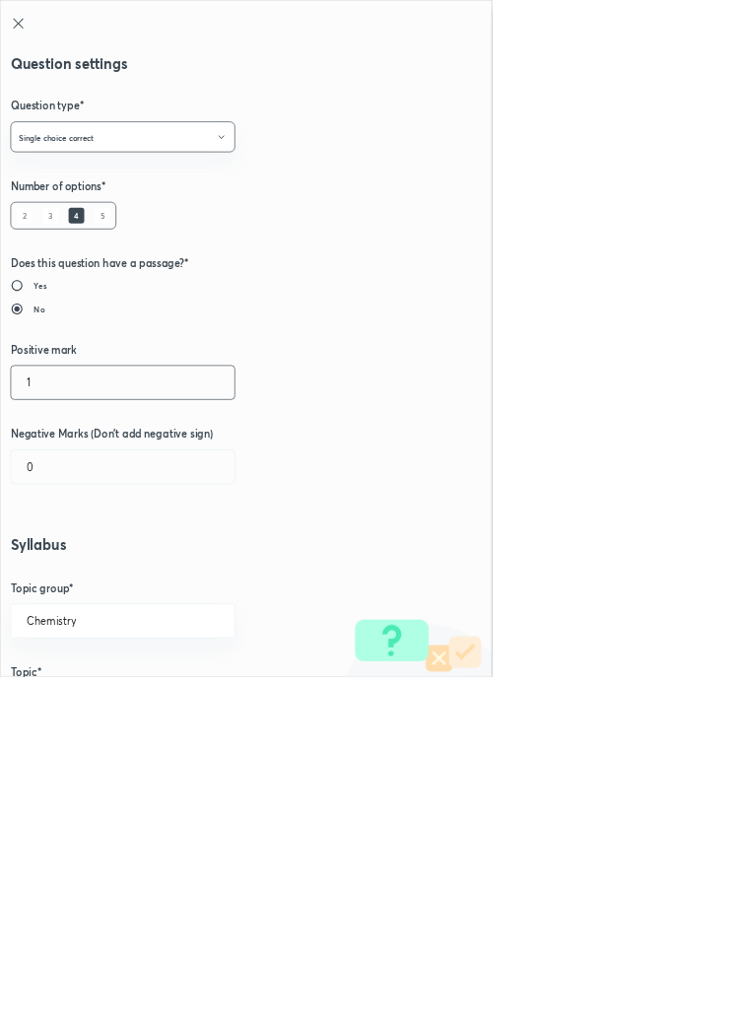
click at [85, 569] on input "1" at bounding box center [185, 577] width 337 height 50
type input "4"
click at [67, 708] on input "0" at bounding box center [185, 704] width 337 height 50
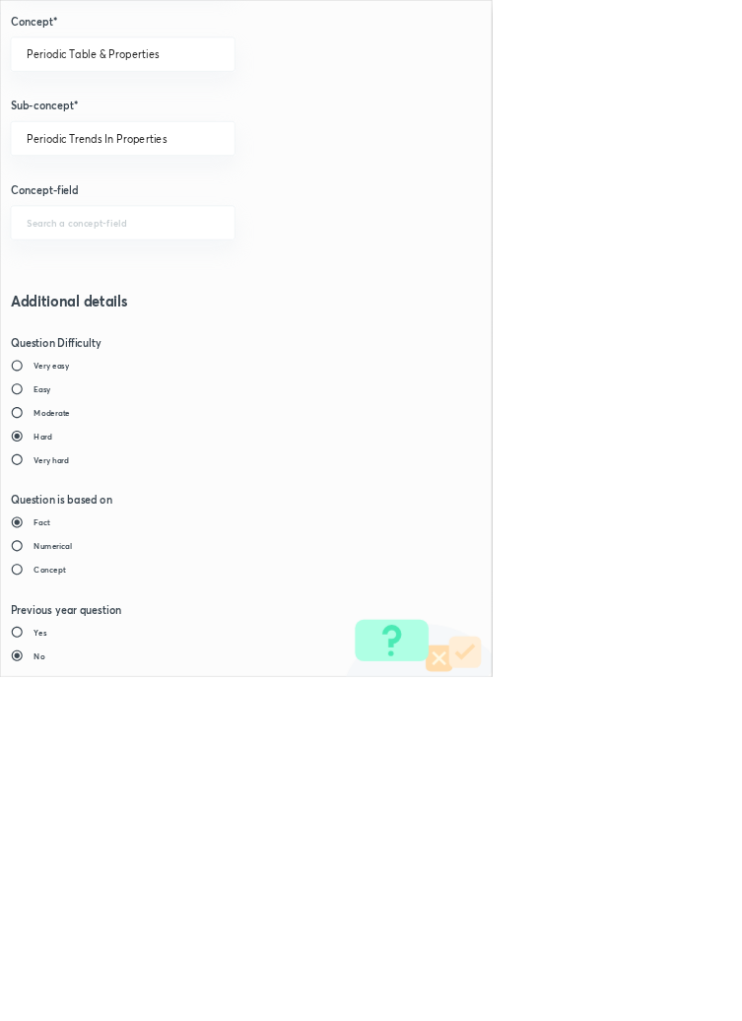
type input "1"
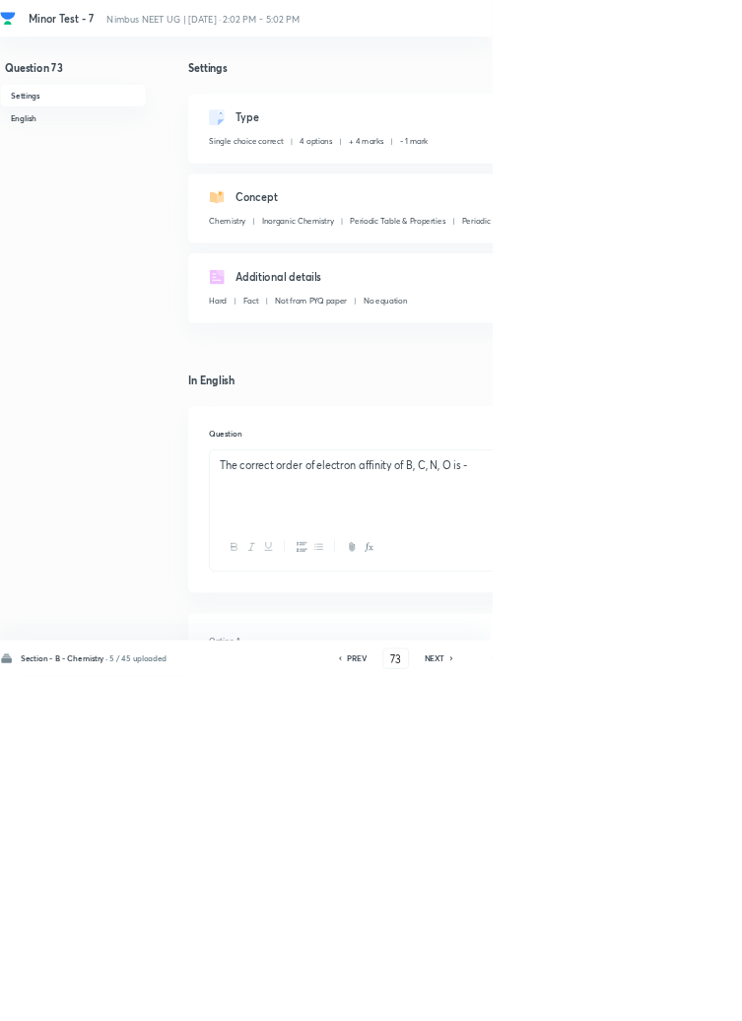
type input "74"
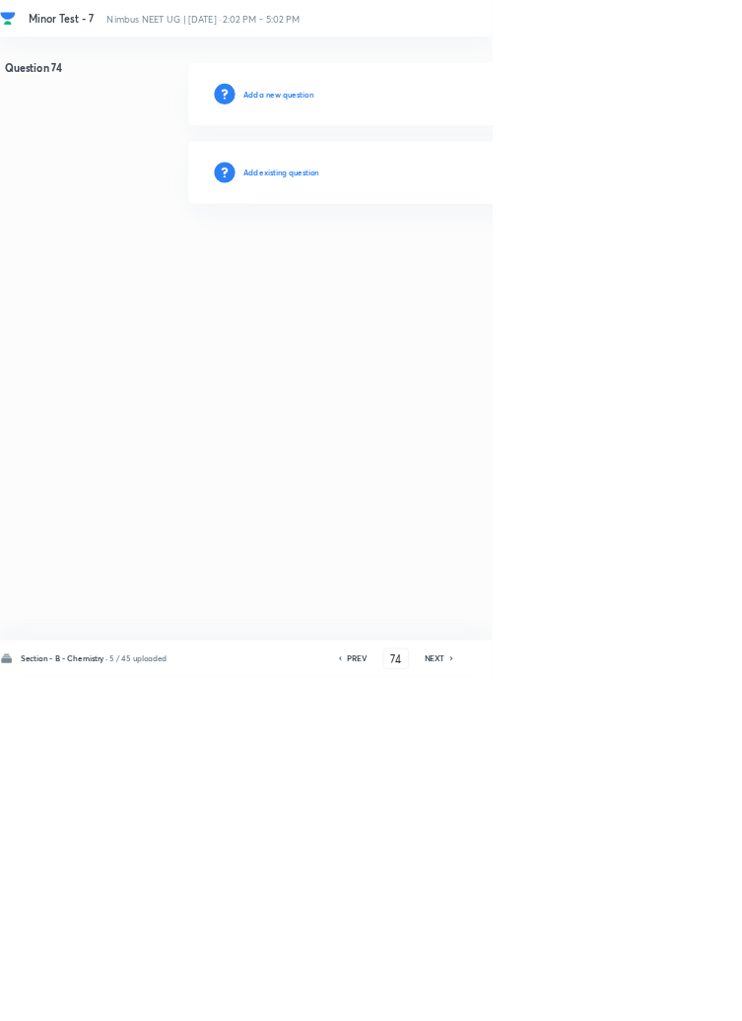
click at [462, 252] on h6 "Add existing question" at bounding box center [424, 260] width 115 height 18
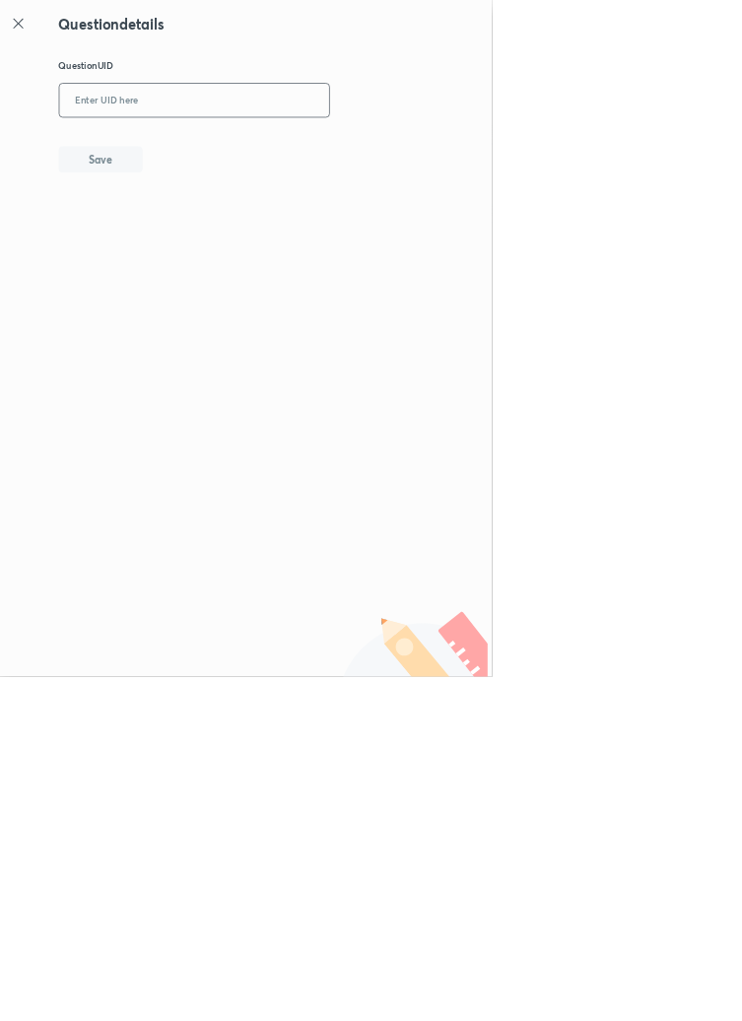
click at [357, 142] on input "text" at bounding box center [293, 152] width 407 height 48
type input "B0POA"
click at [194, 246] on button "Save" at bounding box center [152, 238] width 126 height 39
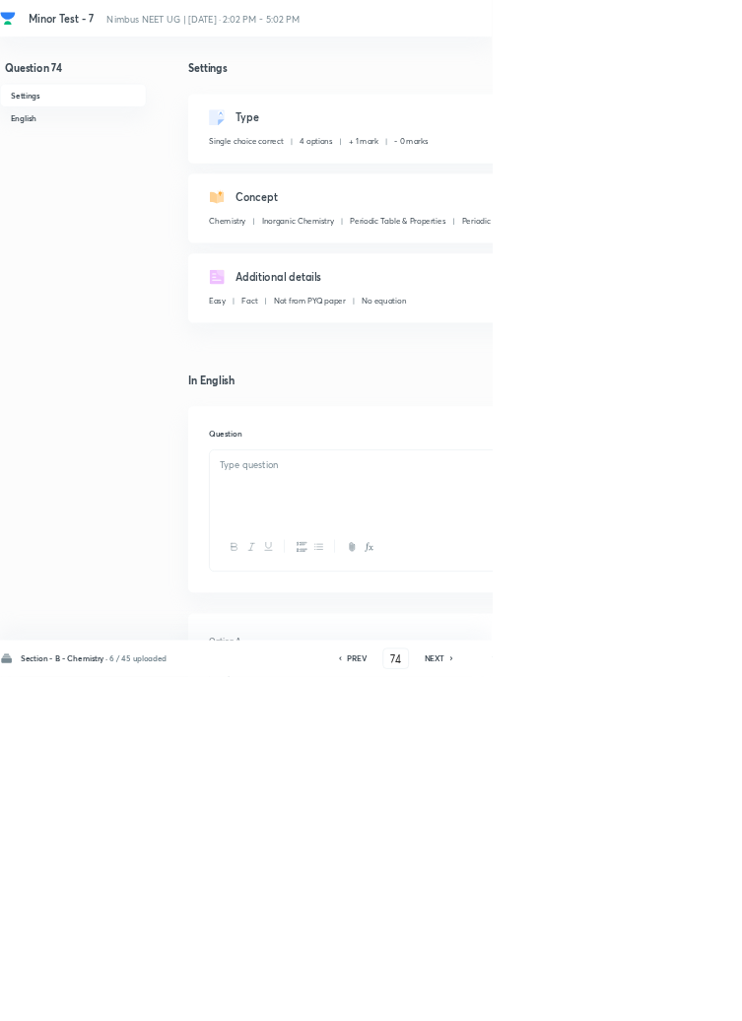
checkbox input "true"
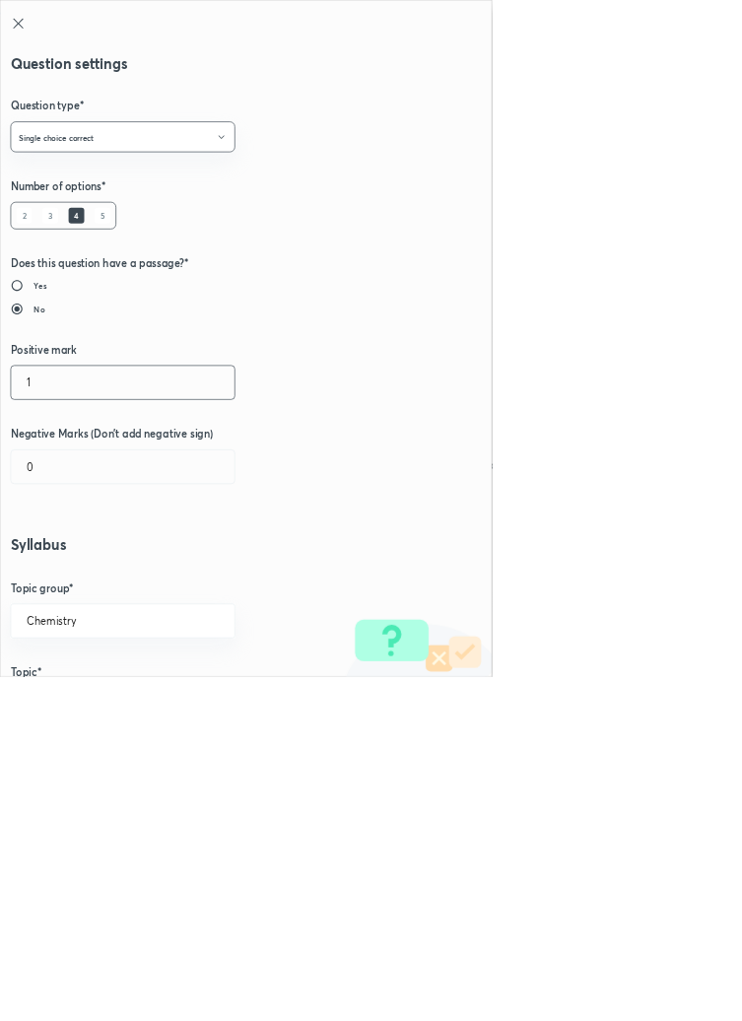
click at [74, 574] on input "1" at bounding box center [185, 577] width 337 height 50
type input "4"
click at [86, 710] on input "0" at bounding box center [185, 704] width 337 height 50
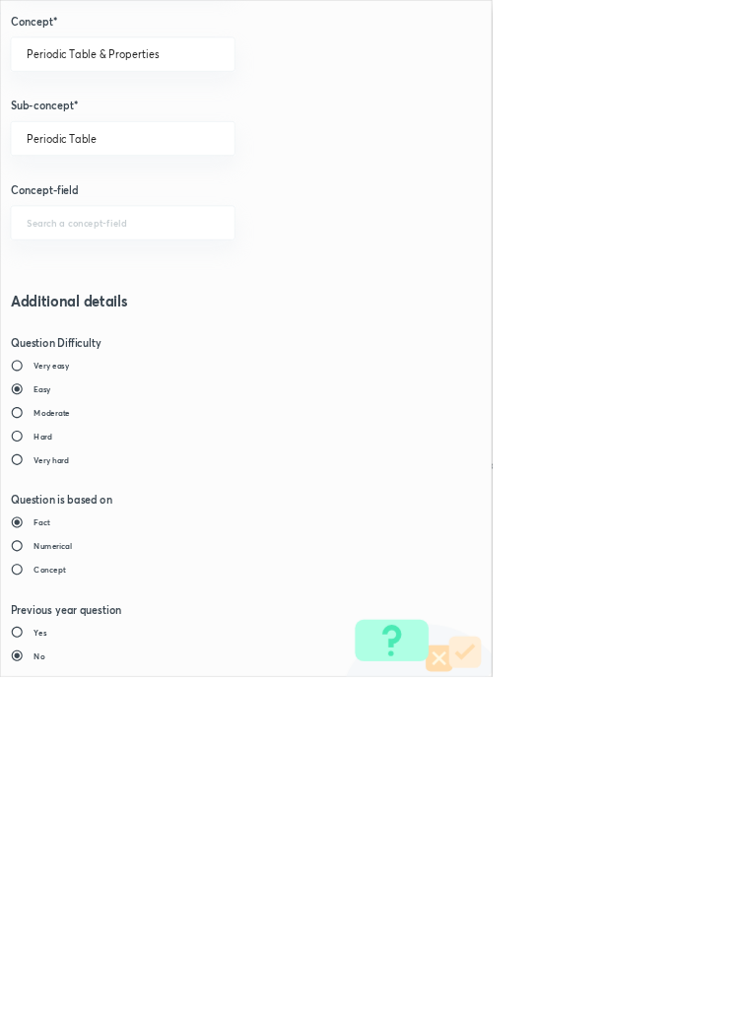
type input "1"
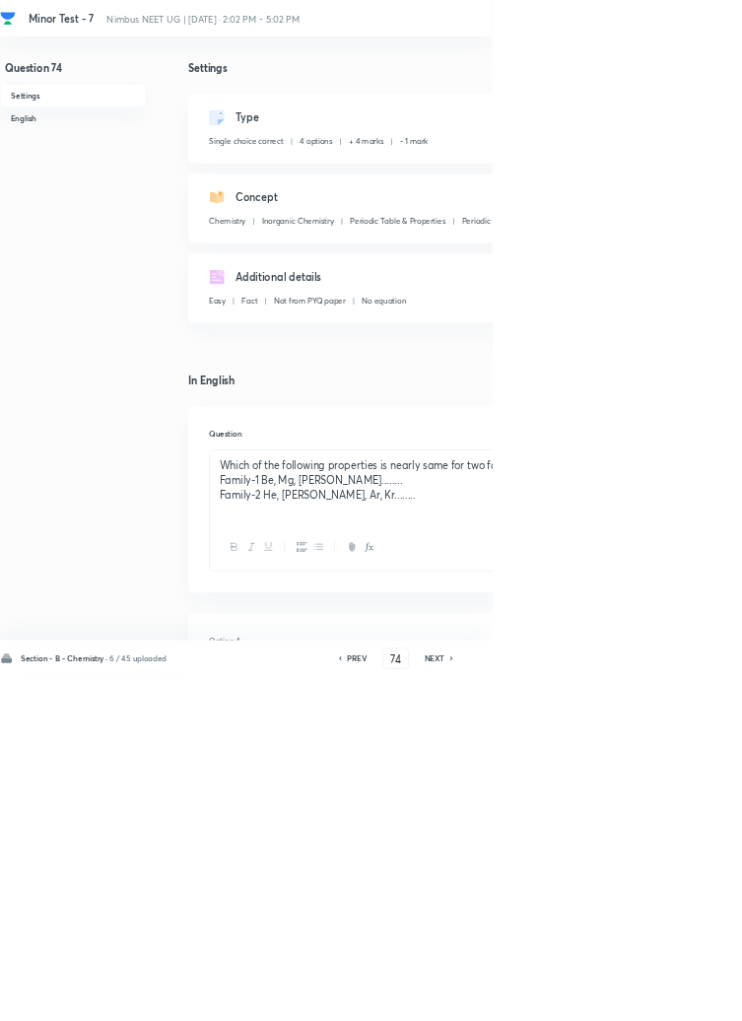
type input "75"
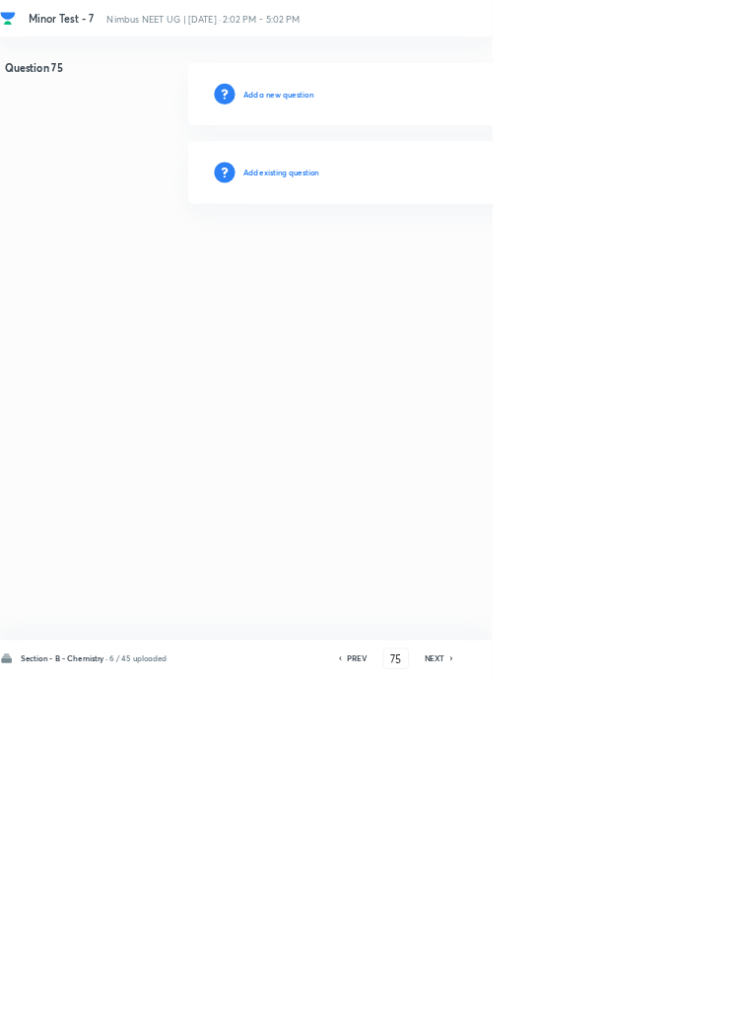
click at [482, 259] on h6 "Add existing question" at bounding box center [424, 260] width 115 height 18
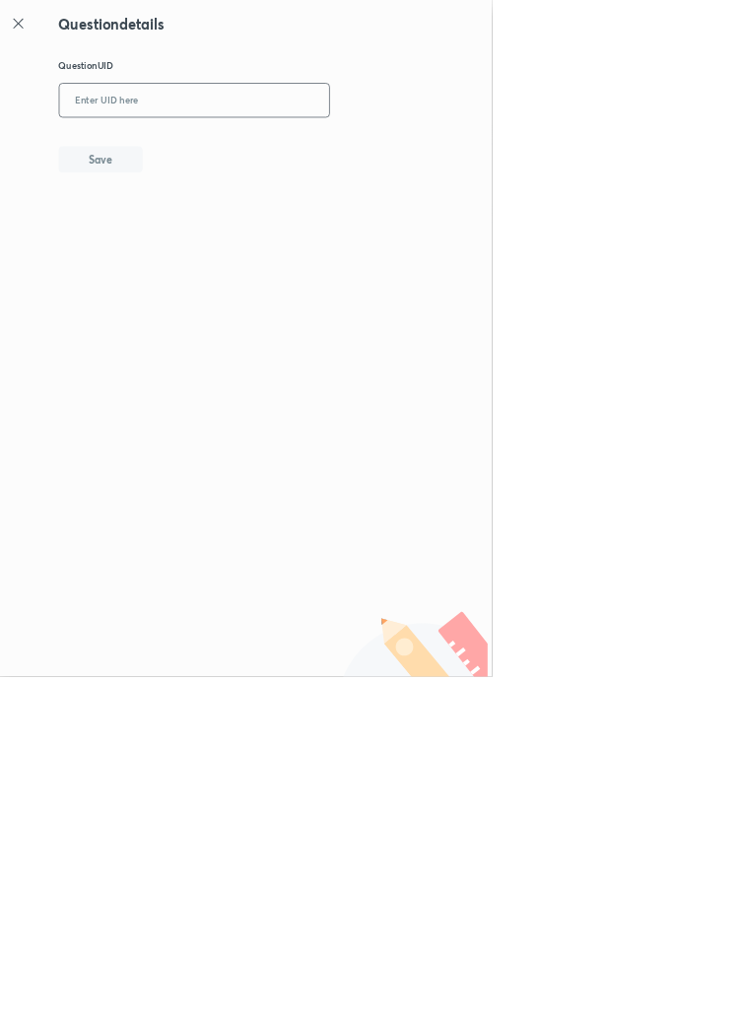
click at [386, 144] on input "text" at bounding box center [293, 152] width 407 height 48
type input "H9TUS"
click at [196, 243] on button "Save" at bounding box center [152, 238] width 126 height 39
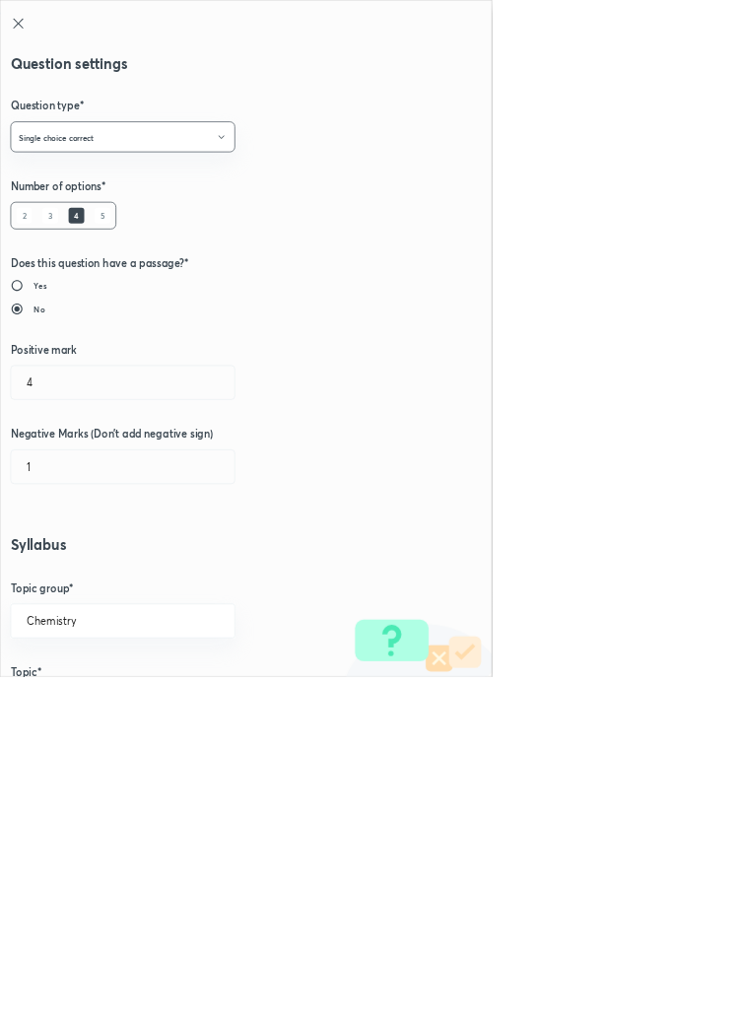
type input "1"
type input "0"
type input "Periodic Trends In Properties"
click at [71, 569] on input "1" at bounding box center [185, 577] width 337 height 50
type input "4"
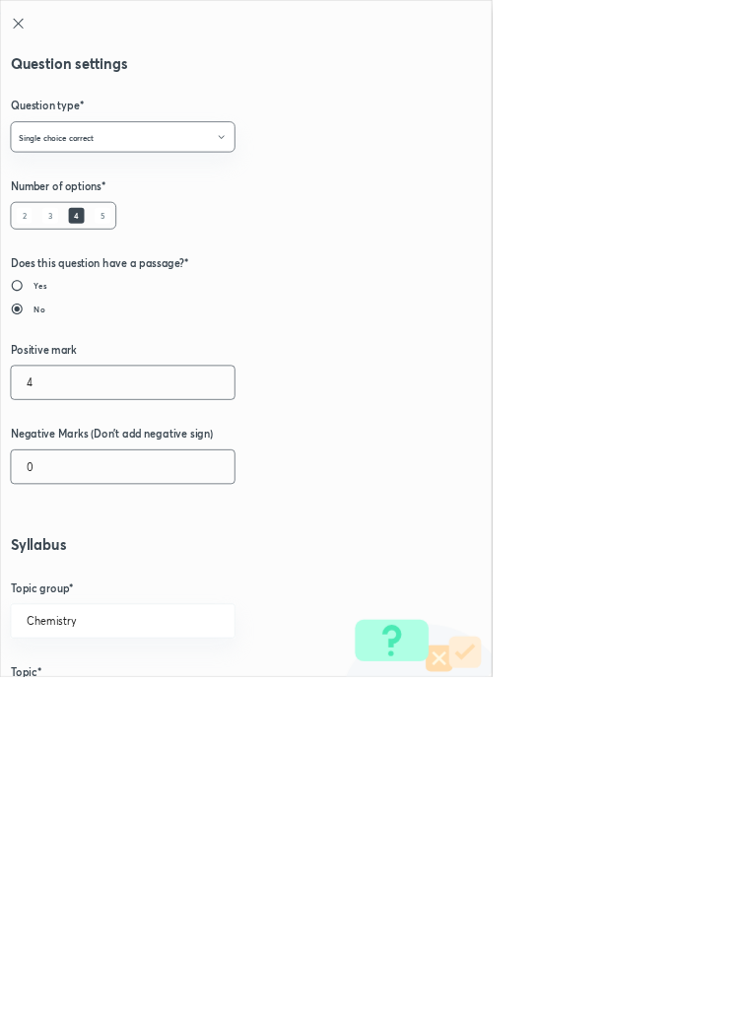
click at [78, 710] on input "0" at bounding box center [185, 704] width 337 height 50
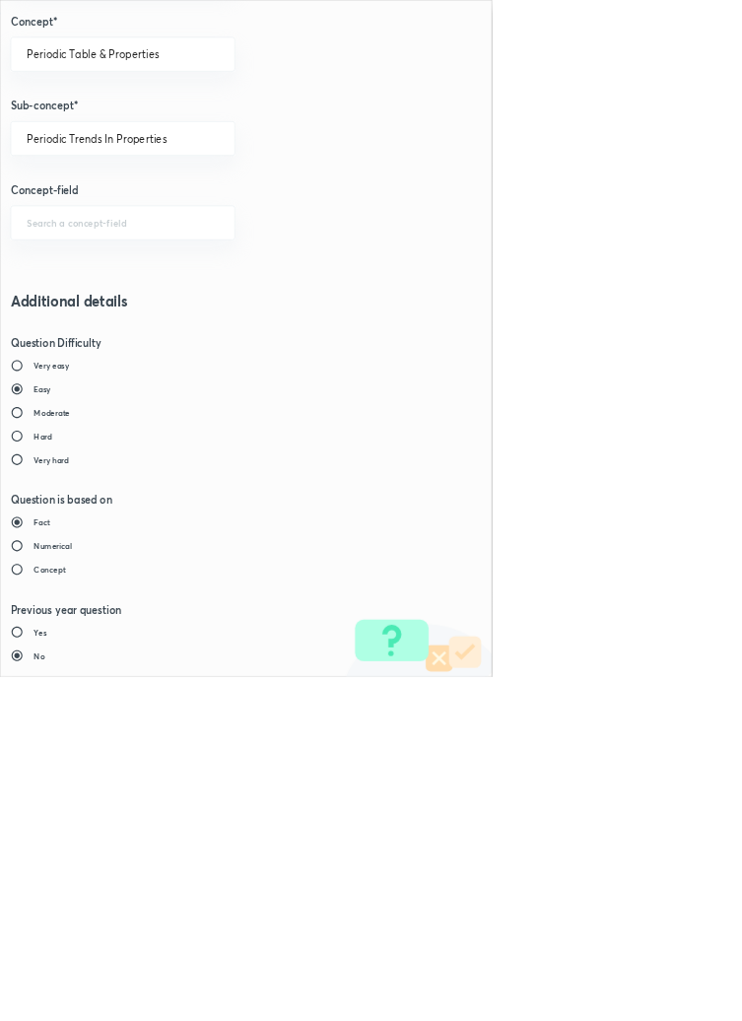
type input "1"
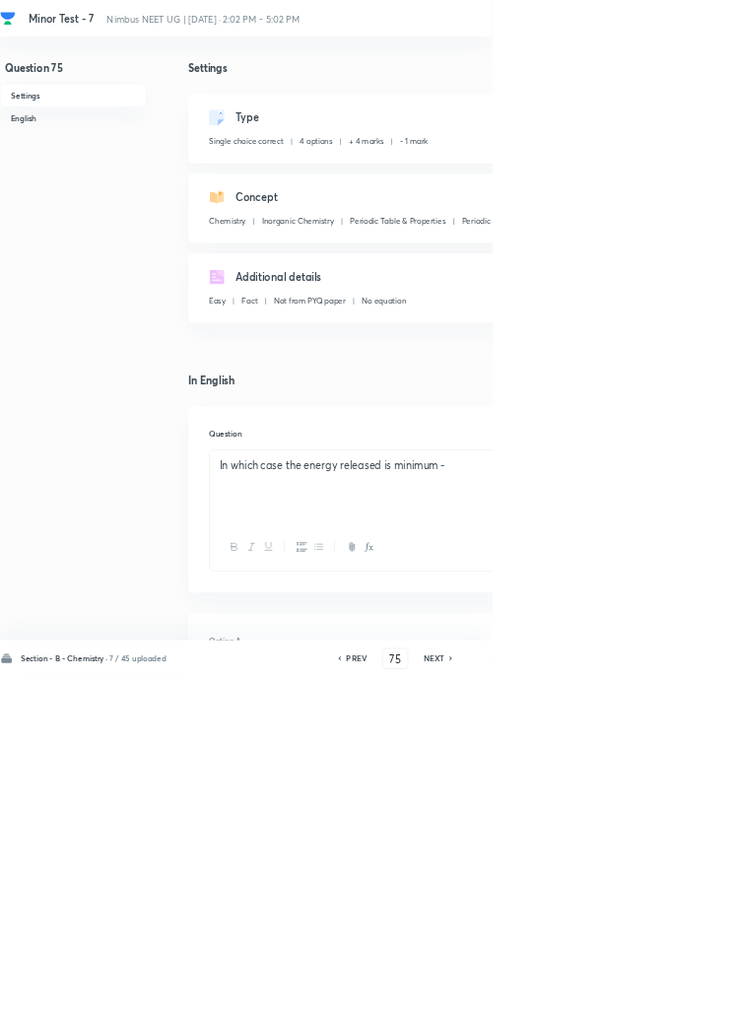
type input "76"
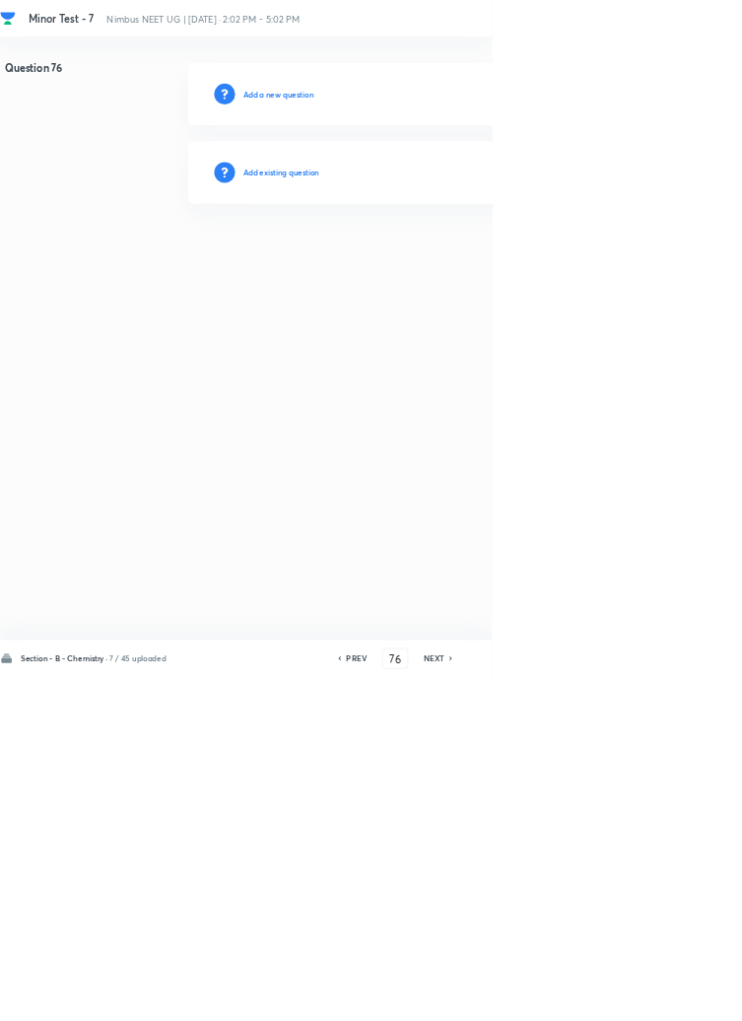
click at [446, 259] on h6 "Add existing question" at bounding box center [424, 260] width 115 height 18
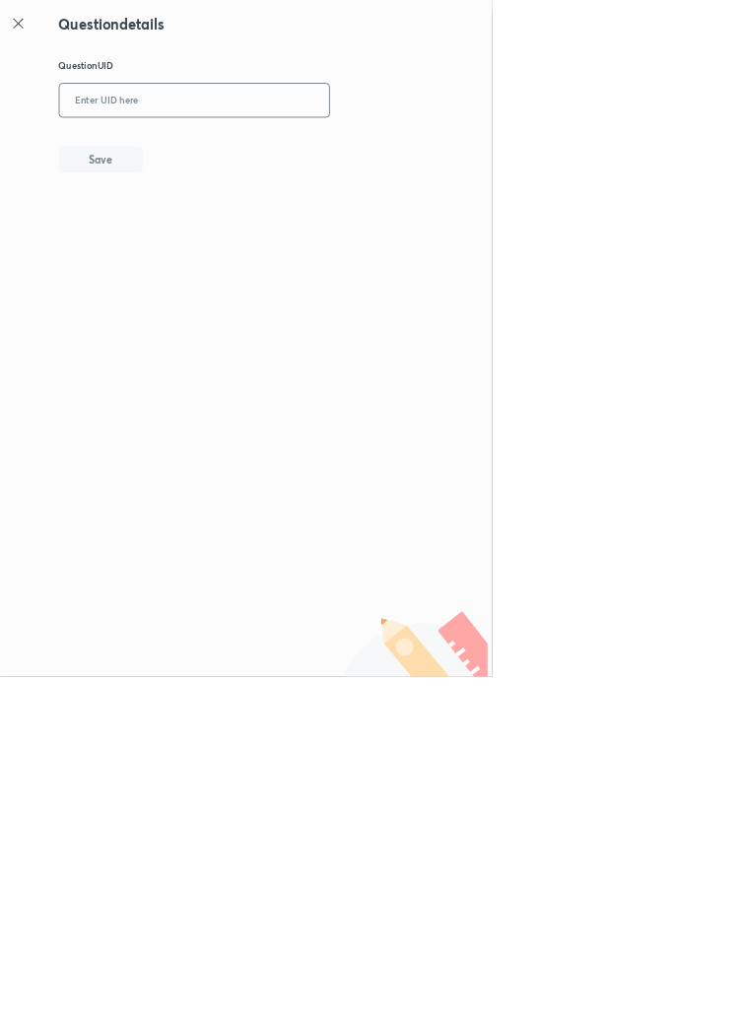
click at [398, 150] on input "text" at bounding box center [293, 152] width 407 height 48
type input "QVS76"
click at [196, 241] on button "Save" at bounding box center [152, 238] width 126 height 39
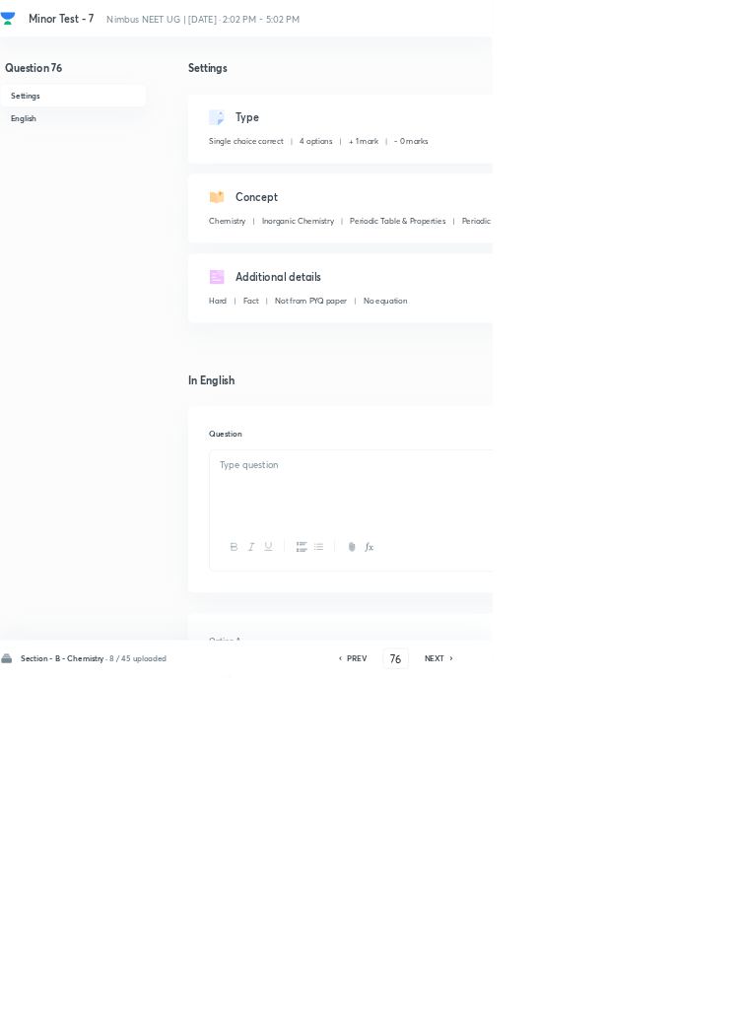
checkbox input "true"
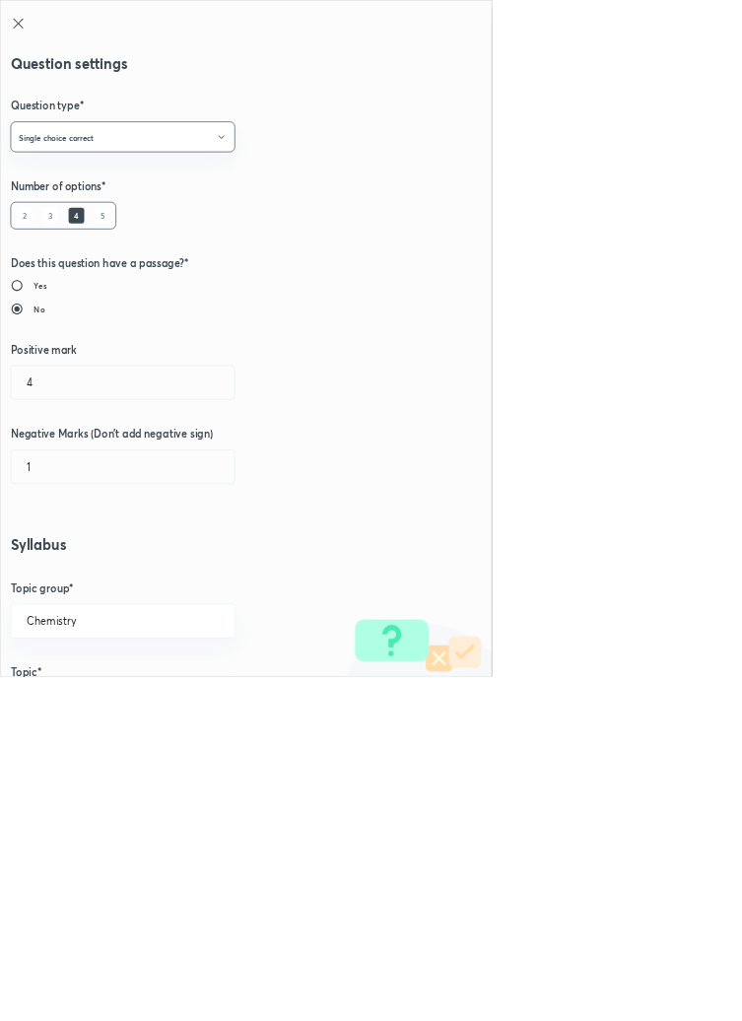
radio input "false"
radio input "true"
type input "1"
type input "0"
click at [71, 576] on input "1" at bounding box center [185, 577] width 337 height 50
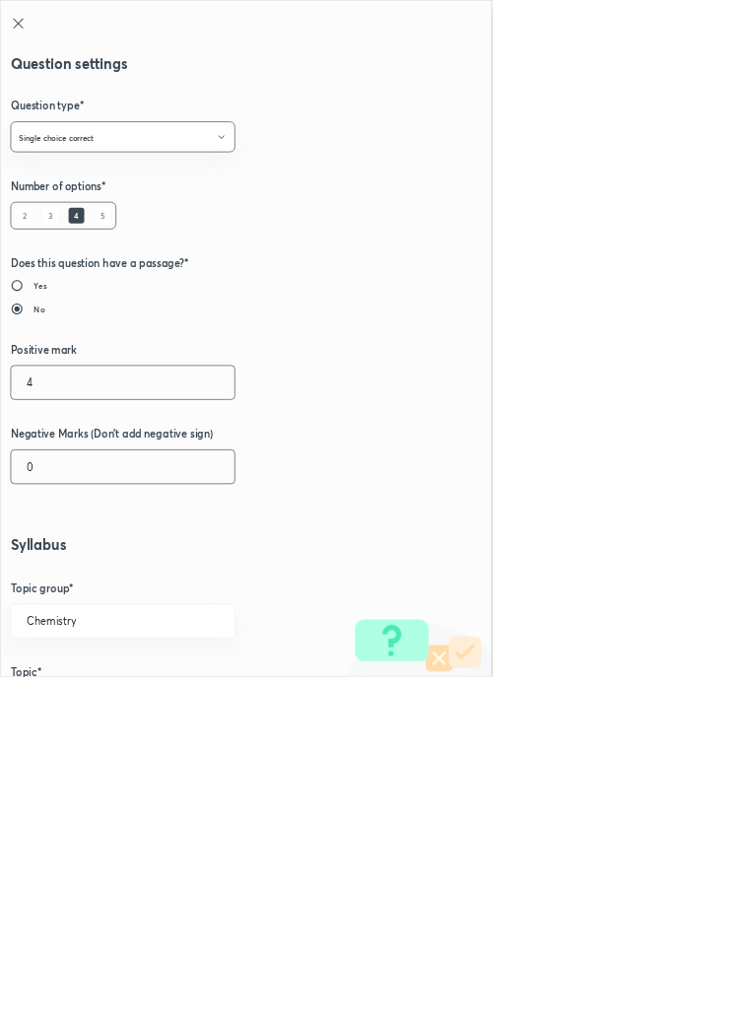
type input "4"
click at [77, 708] on input "0" at bounding box center [185, 704] width 337 height 50
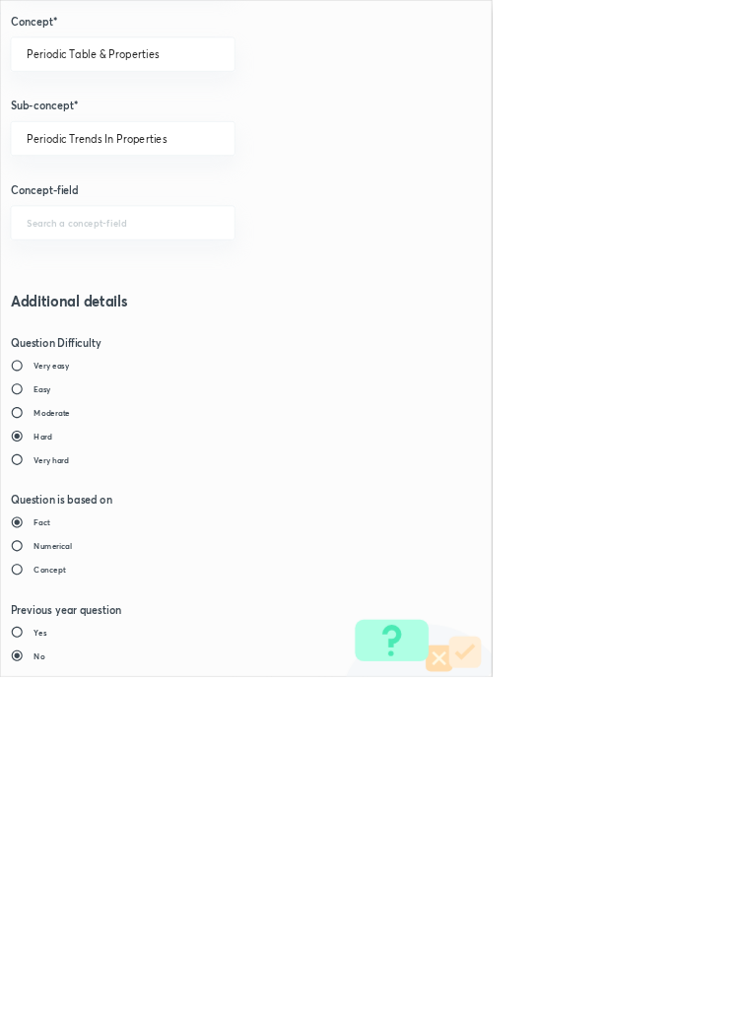
type input "1"
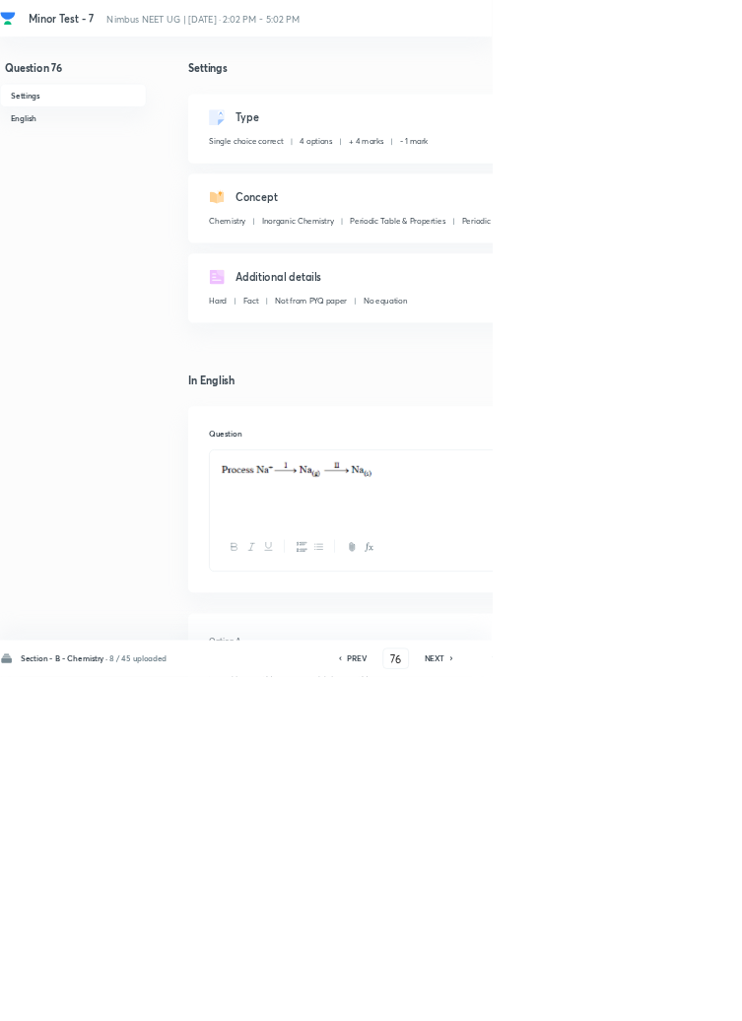
type input "77"
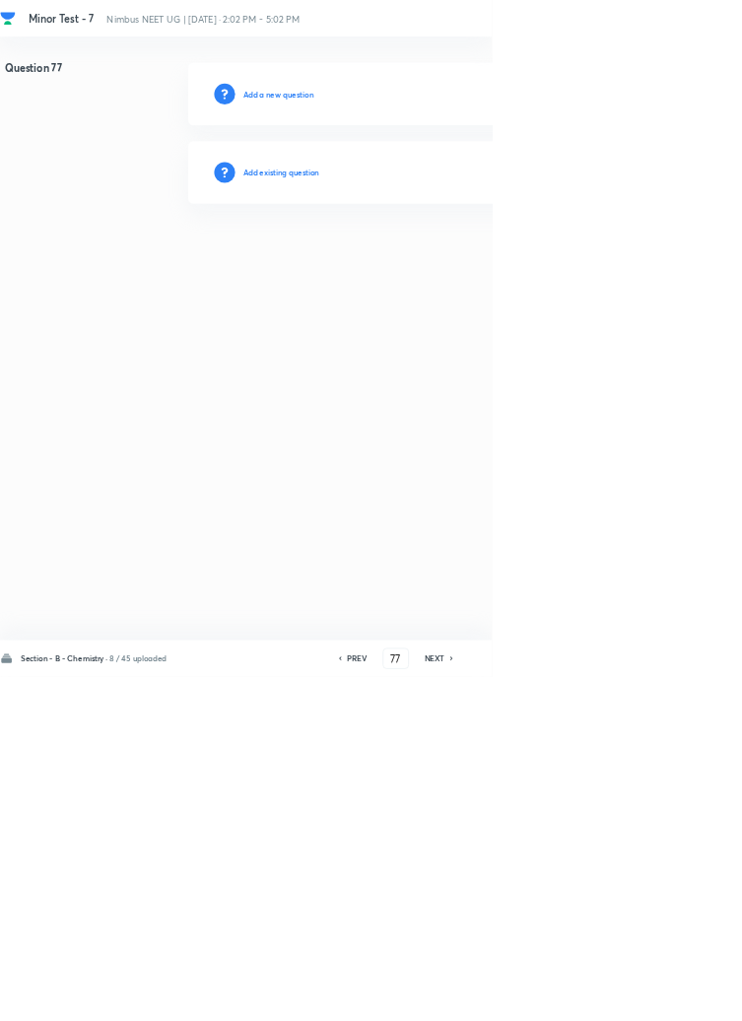
click at [470, 255] on h6 "Add existing question" at bounding box center [424, 260] width 115 height 18
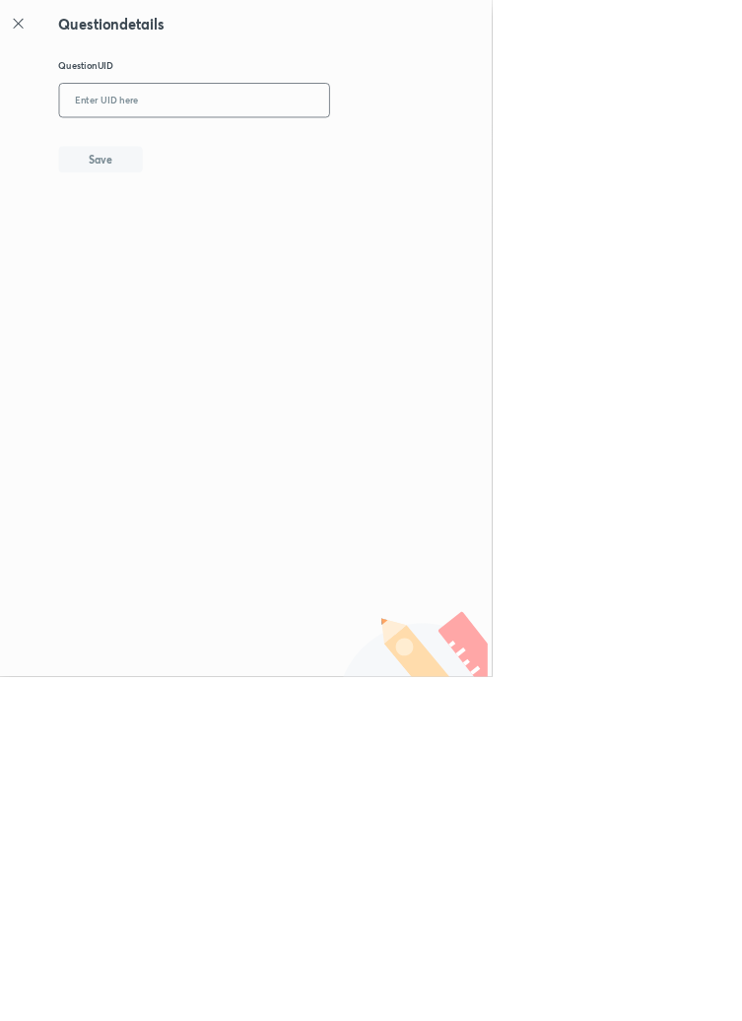
click at [376, 147] on input "text" at bounding box center [293, 152] width 407 height 48
type input "8WOTN"
click at [179, 245] on button "Save" at bounding box center [152, 238] width 126 height 39
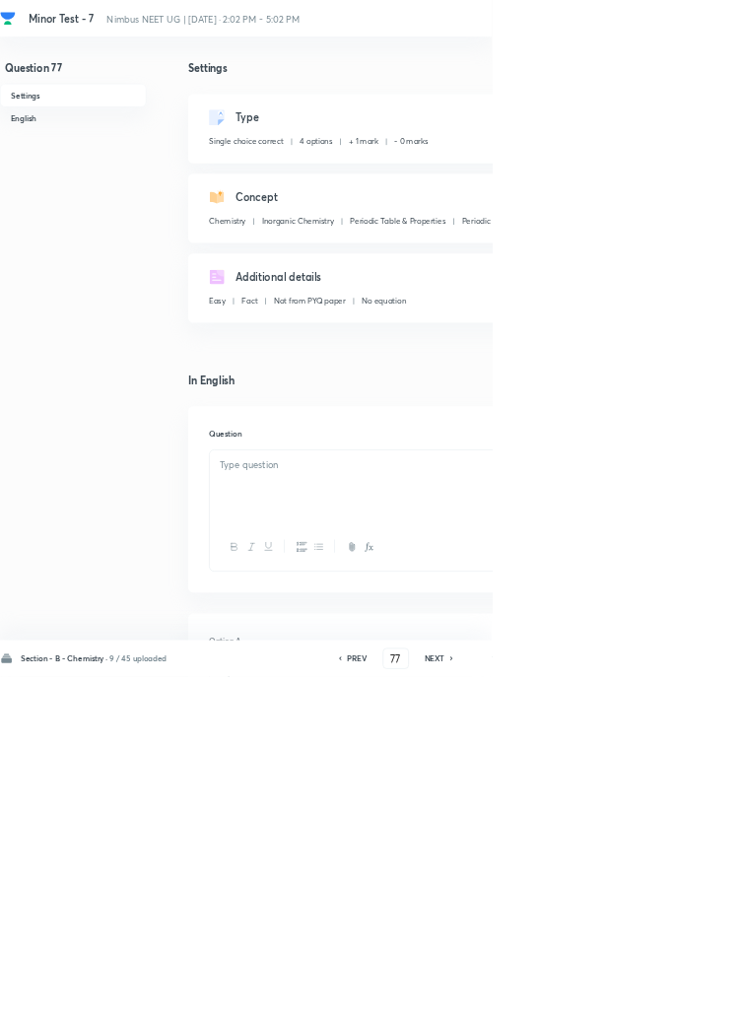
checkbox input "true"
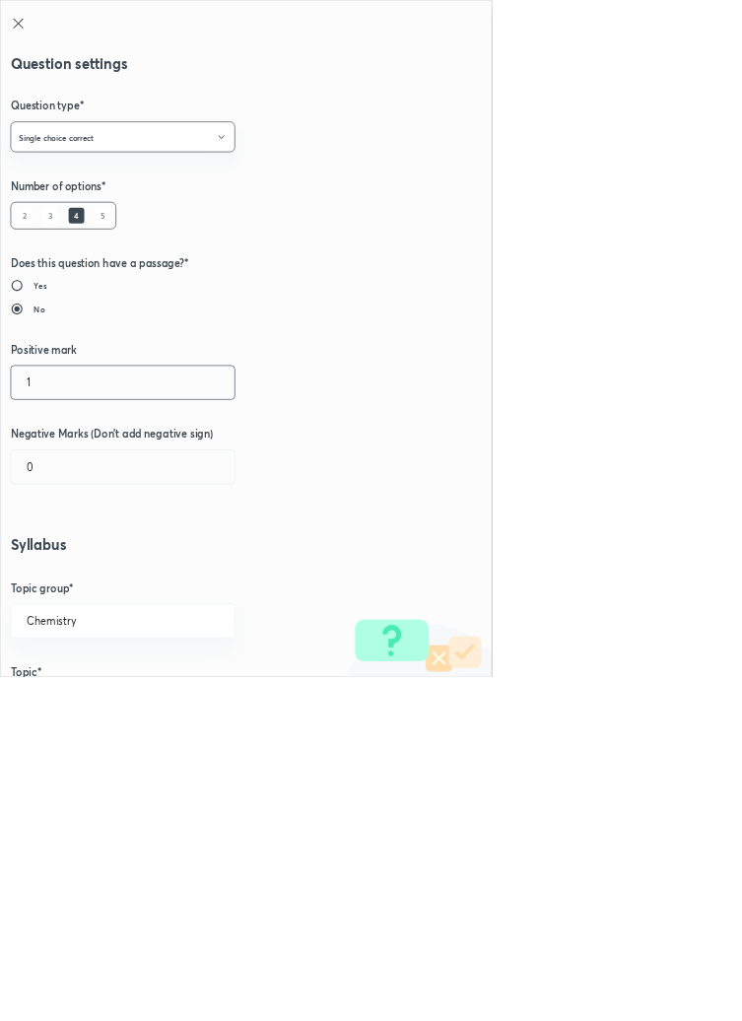
click at [79, 575] on input "1" at bounding box center [185, 577] width 337 height 50
type input "4"
click at [73, 711] on input "0" at bounding box center [185, 704] width 337 height 50
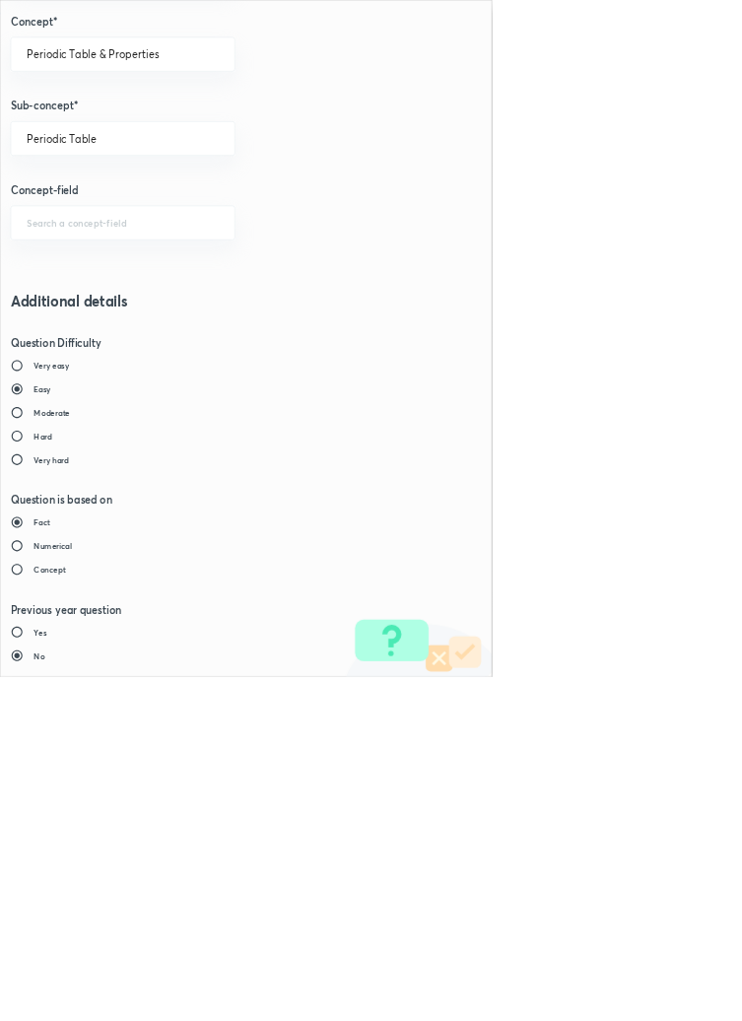
type input "1"
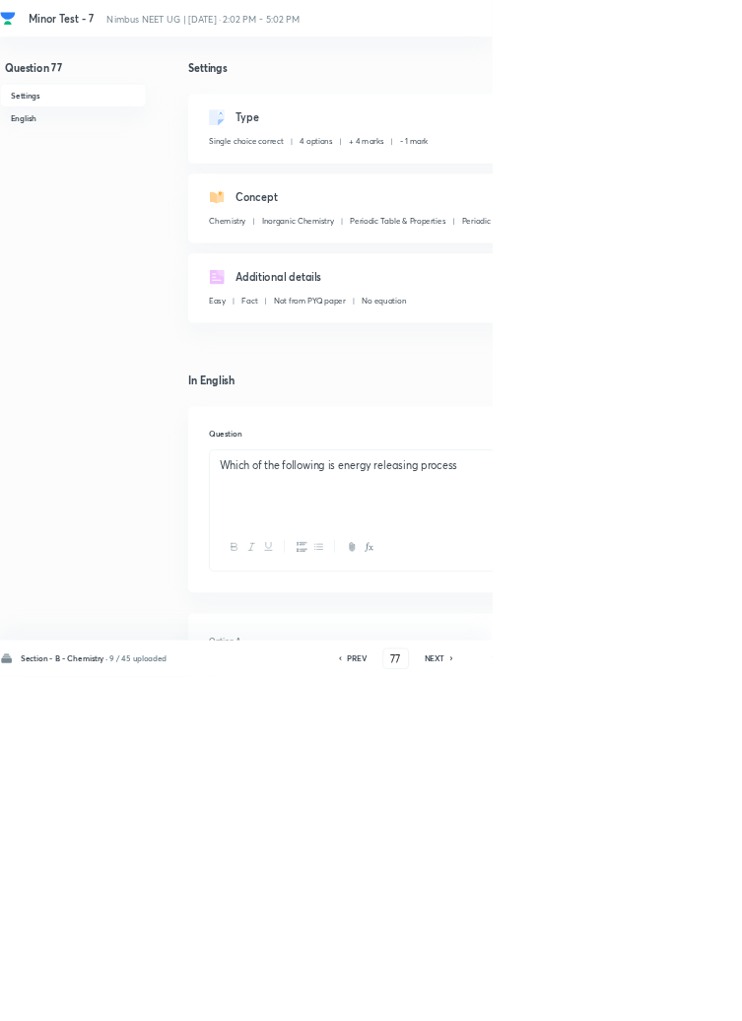
type input "78"
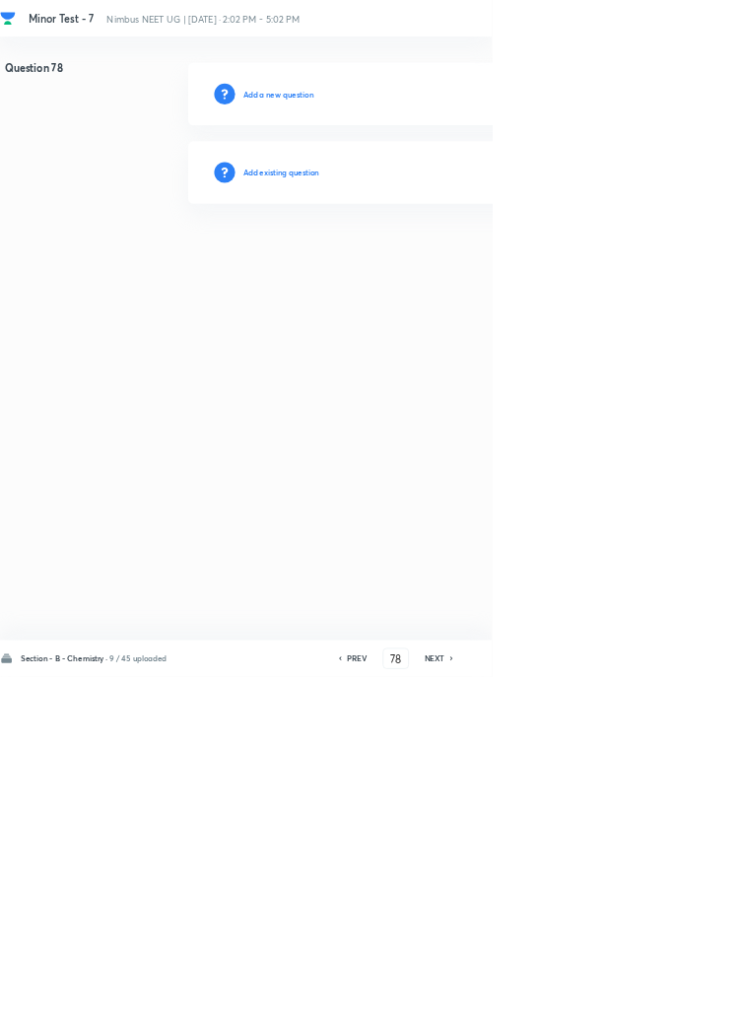
click at [473, 260] on h6 "Add existing question" at bounding box center [424, 260] width 115 height 18
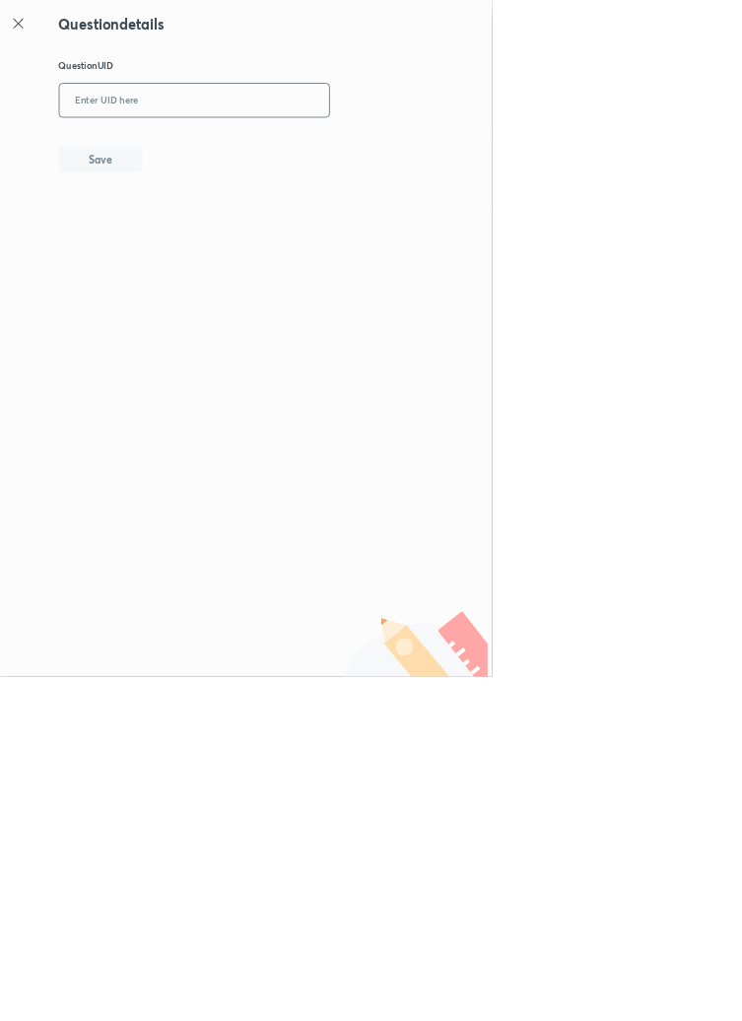
click at [349, 148] on input "text" at bounding box center [293, 152] width 407 height 48
type input "F29H2"
click at [197, 243] on button "Save" at bounding box center [152, 238] width 126 height 39
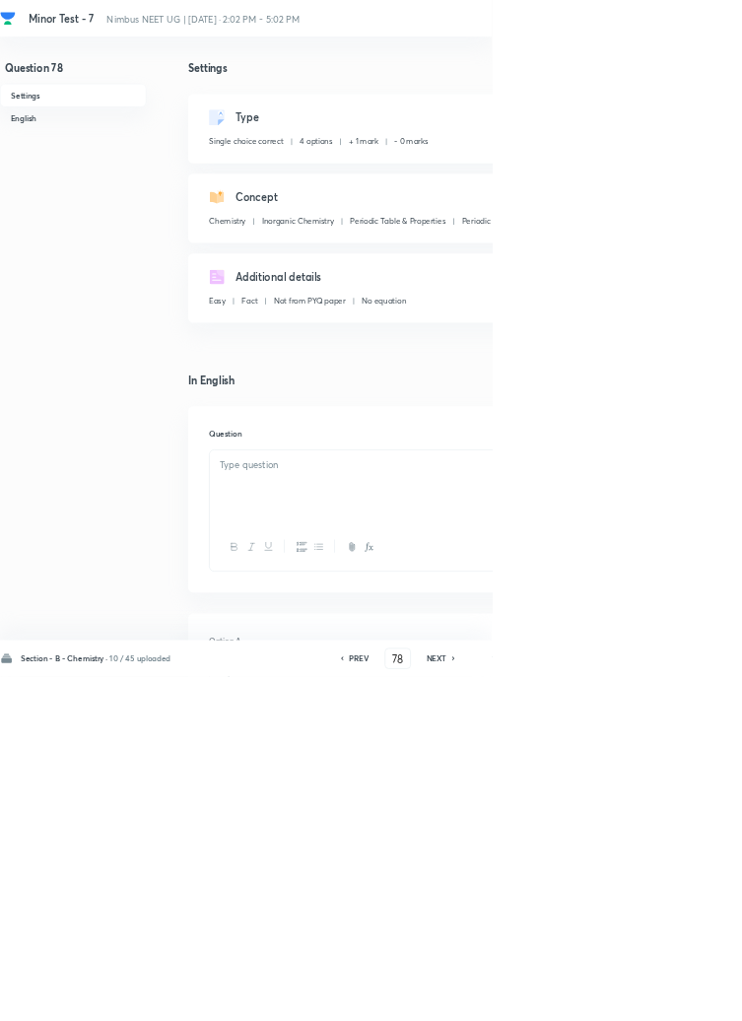
checkbox input "true"
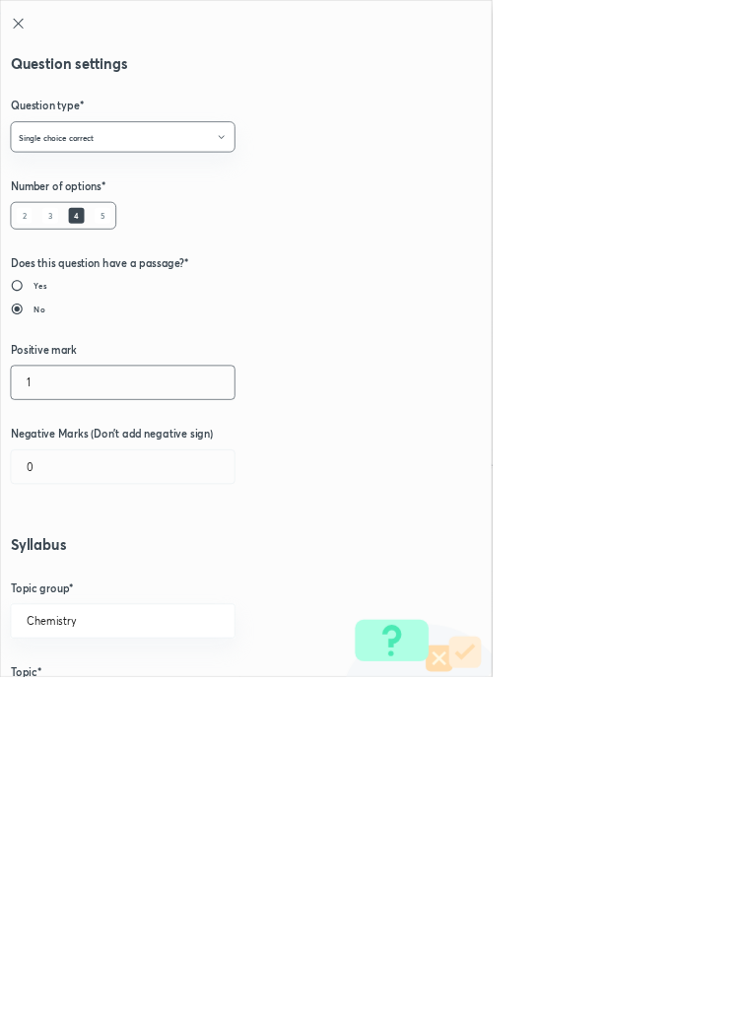
click at [81, 571] on input "1" at bounding box center [185, 577] width 337 height 50
type input "4"
click at [71, 701] on input "0" at bounding box center [185, 704] width 337 height 50
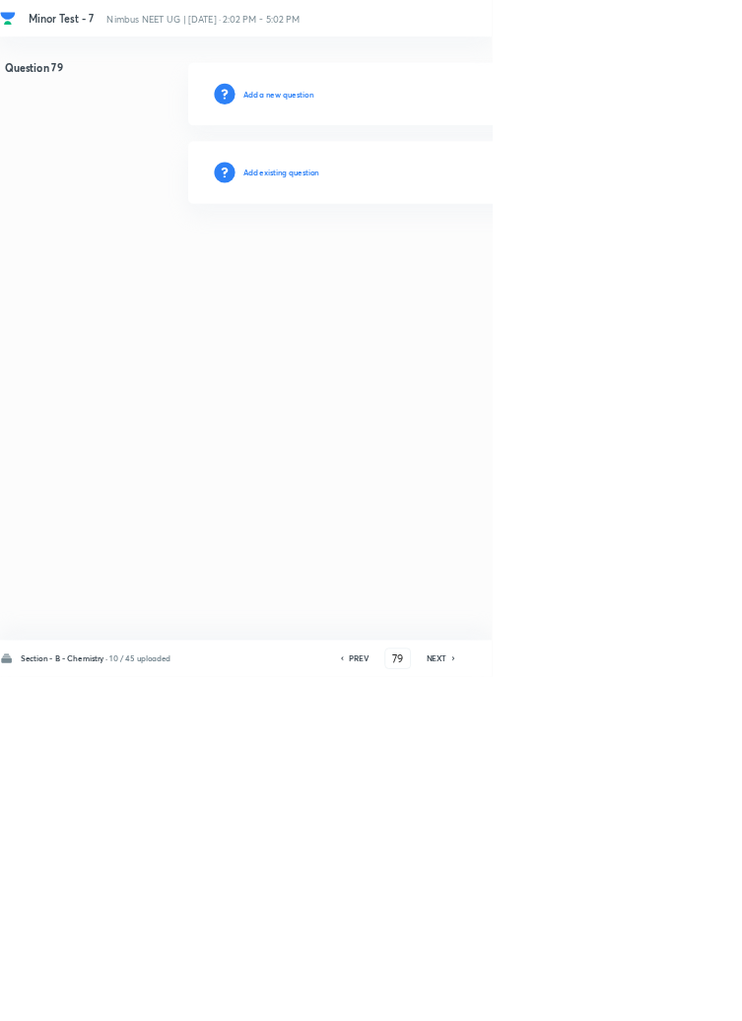
click at [472, 255] on h6 "Add existing question" at bounding box center [424, 260] width 115 height 18
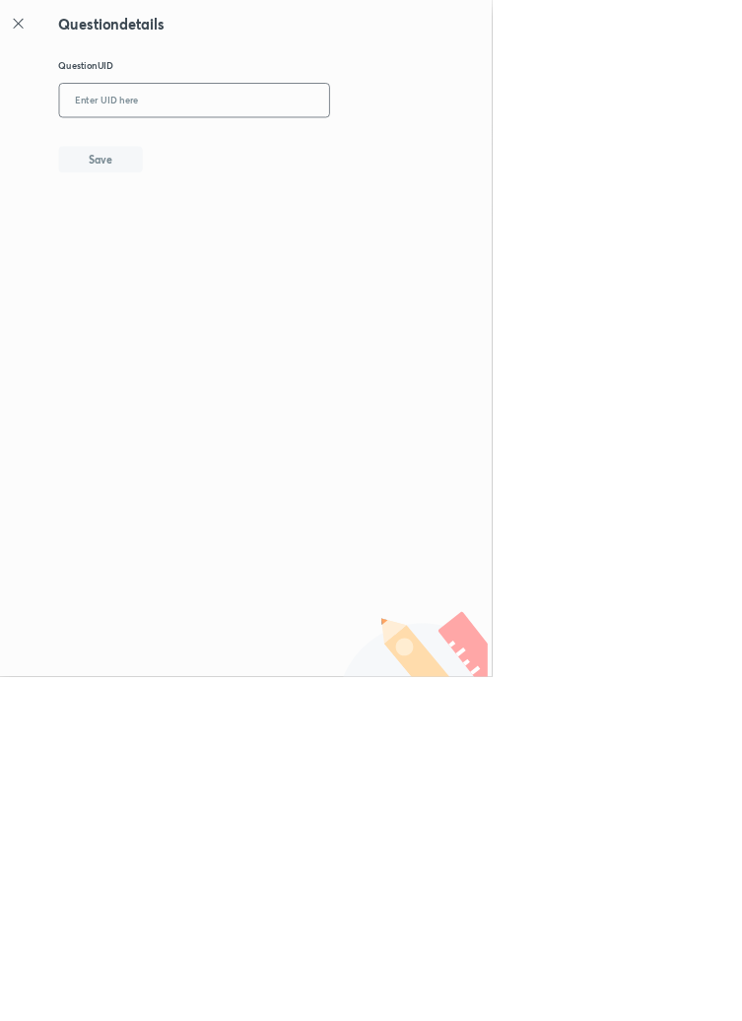
click at [378, 153] on input "text" at bounding box center [293, 152] width 407 height 48
click at [191, 245] on button "Save" at bounding box center [152, 238] width 126 height 39
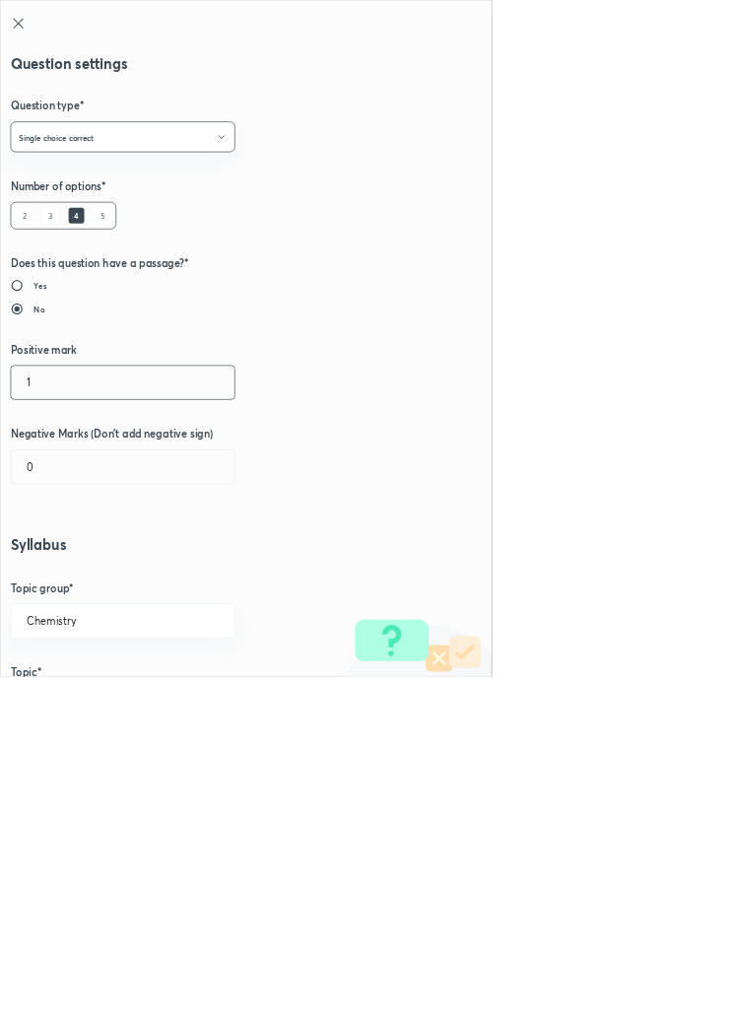
click at [83, 572] on input "1" at bounding box center [185, 577] width 337 height 50
click at [82, 696] on input "0" at bounding box center [185, 704] width 337 height 50
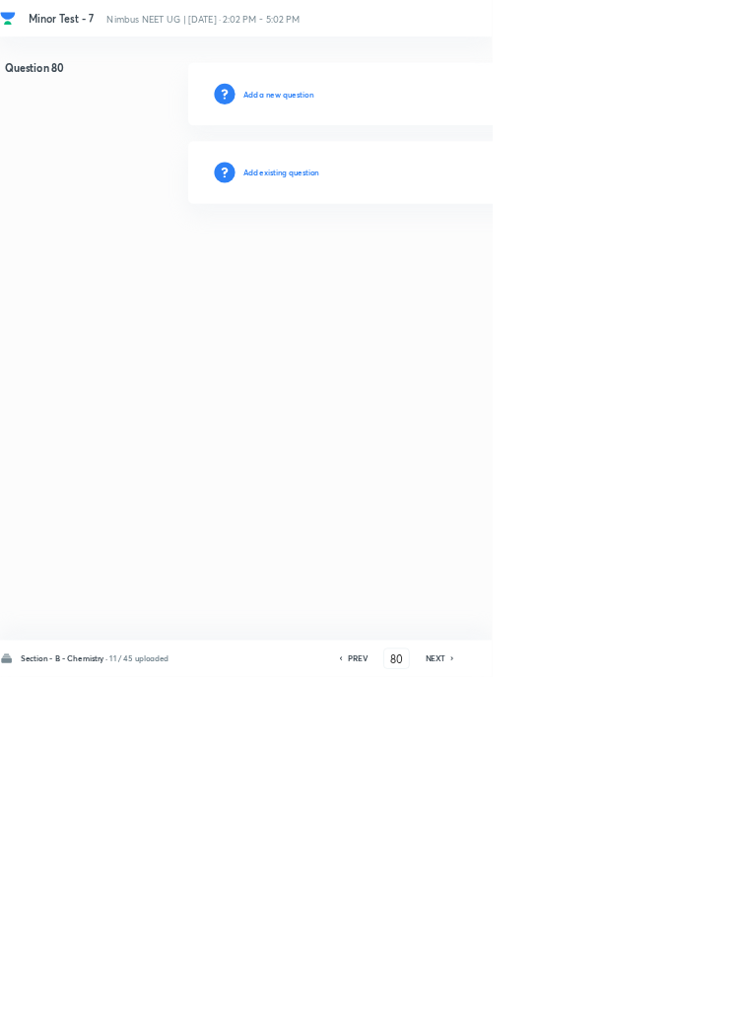
click at [443, 260] on h6 "Add existing question" at bounding box center [424, 260] width 115 height 18
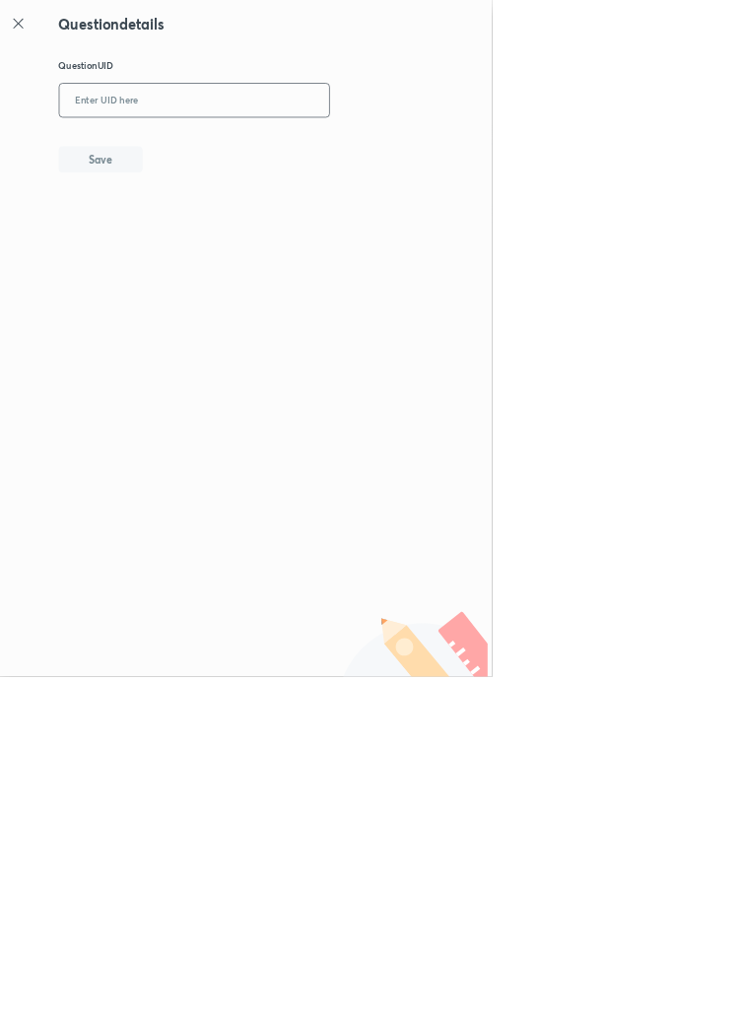
click at [335, 148] on input "text" at bounding box center [293, 152] width 407 height 48
click at [200, 250] on button "Save" at bounding box center [152, 238] width 126 height 39
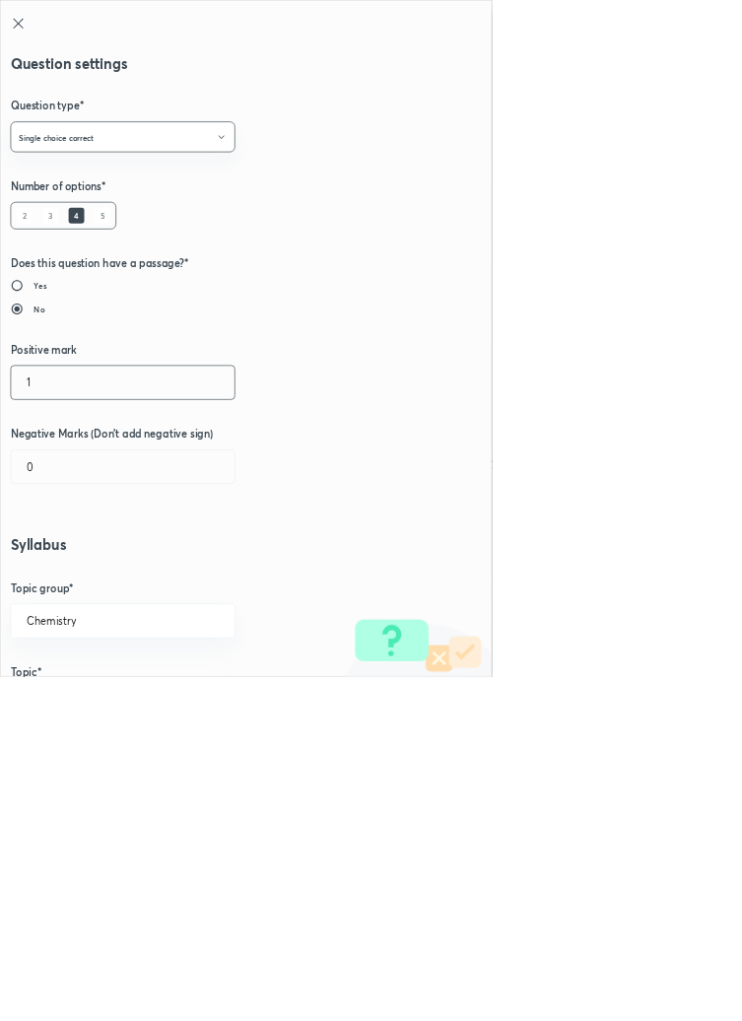
click at [71, 574] on input "1" at bounding box center [185, 577] width 337 height 50
click at [97, 698] on input "0" at bounding box center [185, 704] width 337 height 50
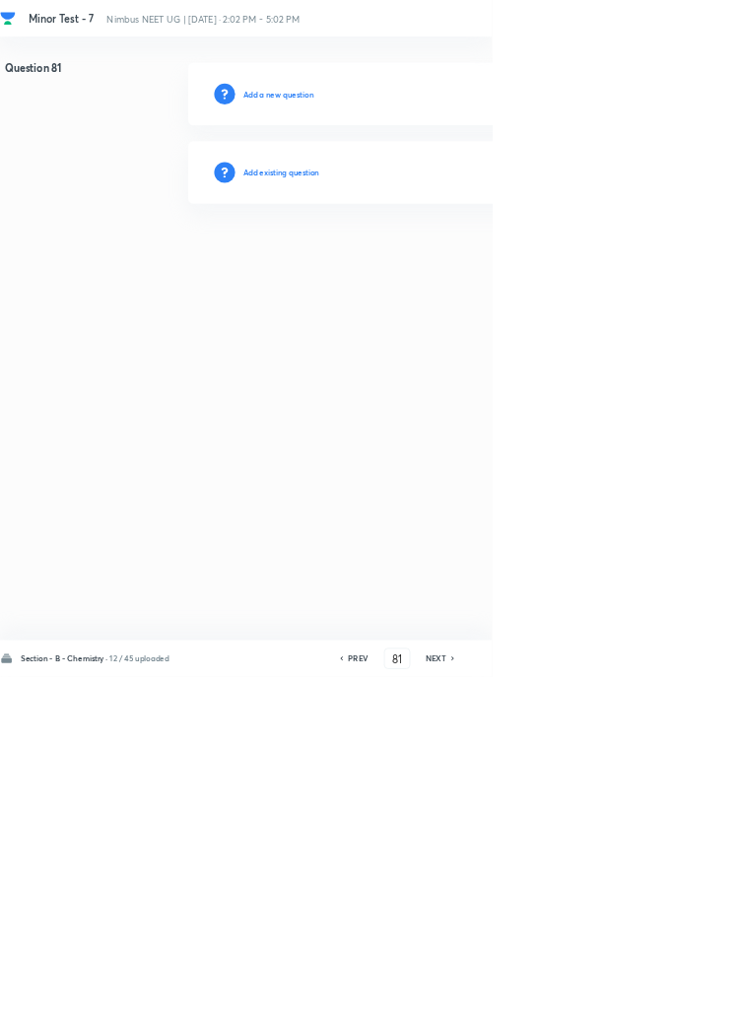
click at [480, 259] on h6 "Add existing question" at bounding box center [424, 260] width 115 height 18
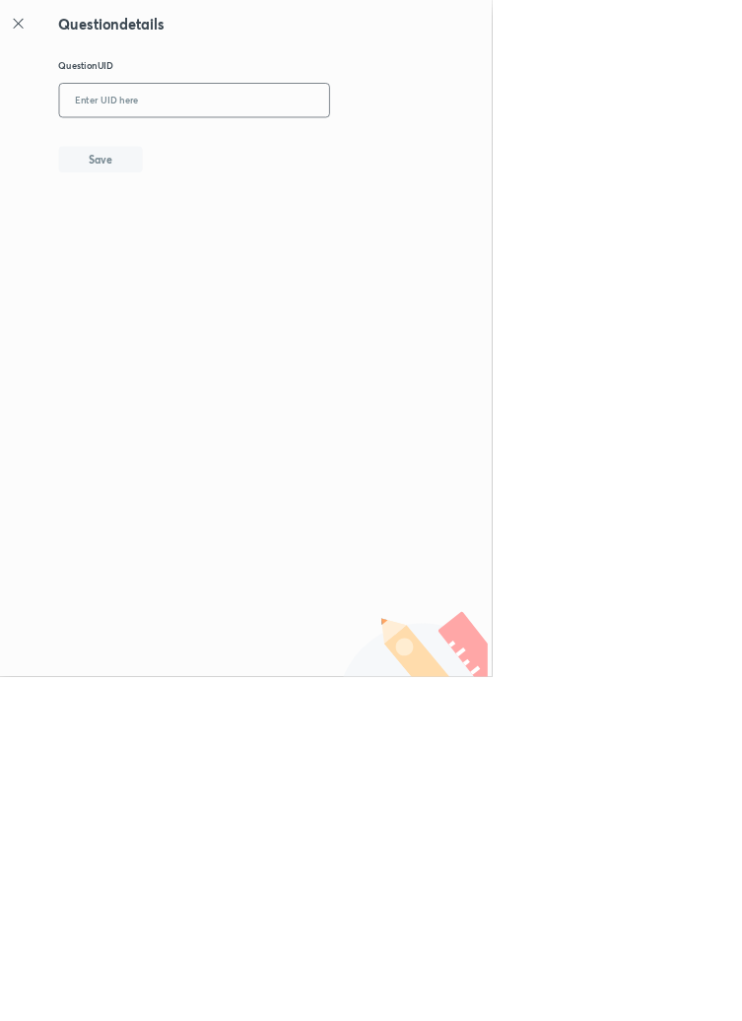
click at [347, 146] on input "text" at bounding box center [293, 152] width 407 height 48
click at [204, 226] on button "Save" at bounding box center [152, 238] width 126 height 39
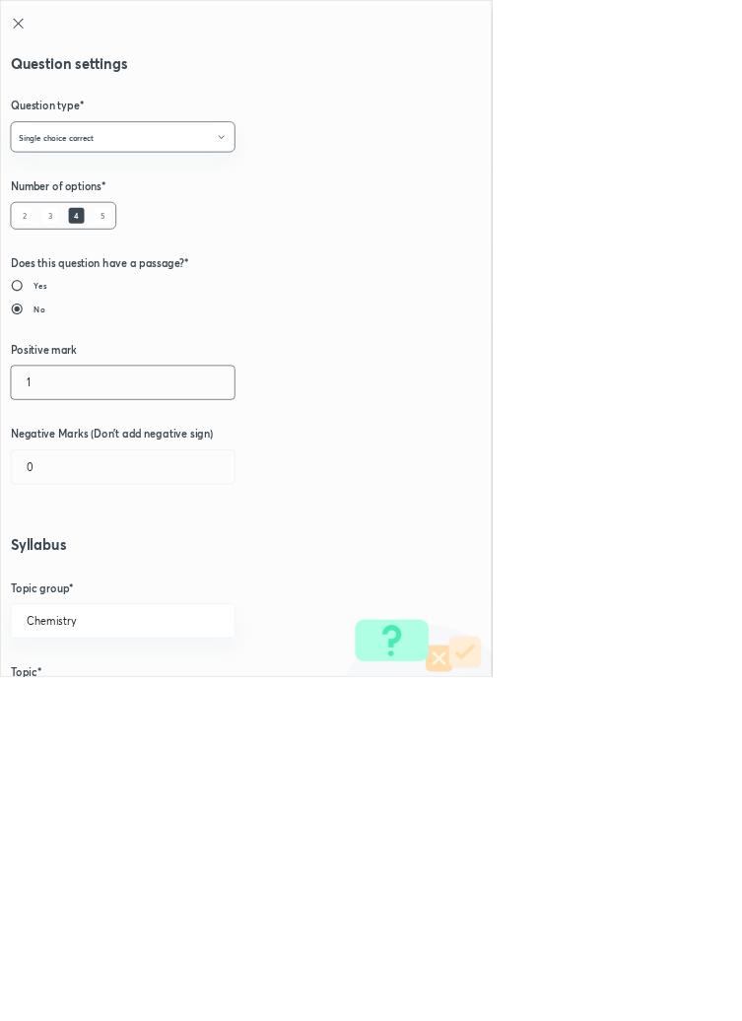
click at [64, 572] on input "1" at bounding box center [185, 577] width 337 height 50
click at [74, 700] on input "0" at bounding box center [185, 704] width 337 height 50
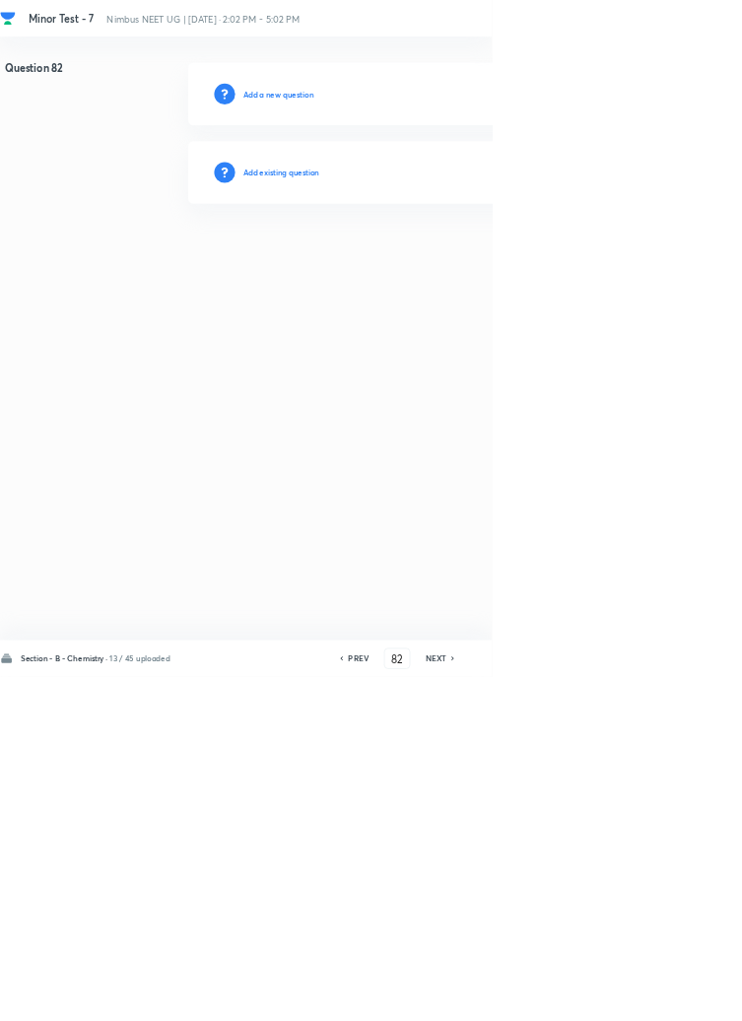
click at [471, 252] on h6 "Add existing question" at bounding box center [424, 260] width 115 height 18
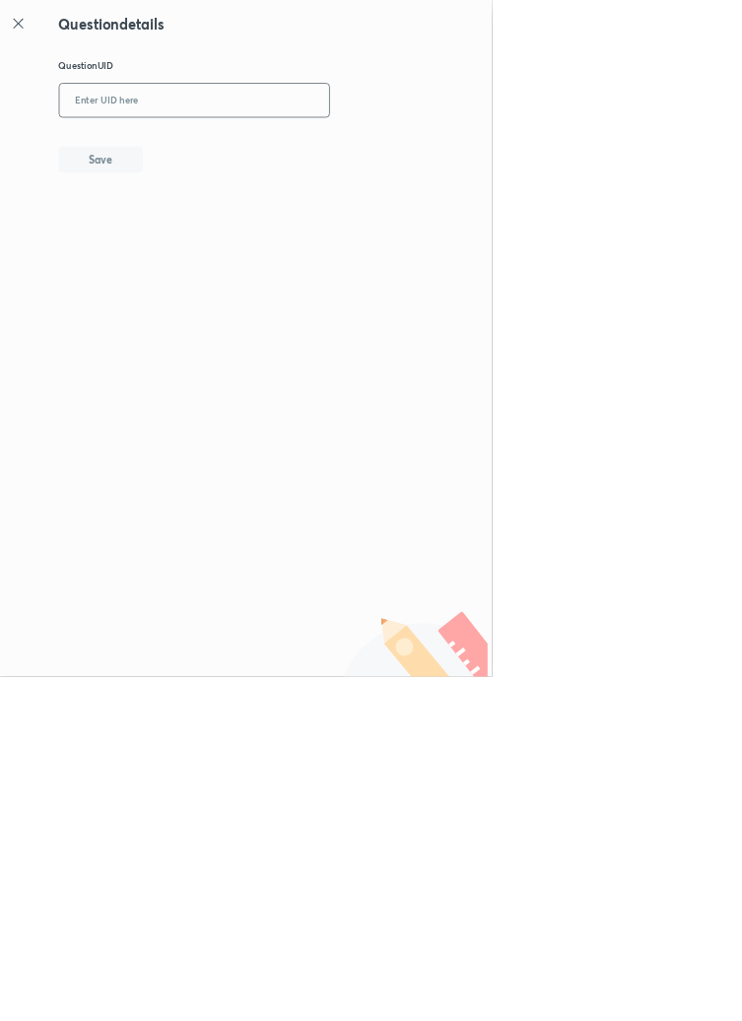
click at [332, 145] on input "text" at bounding box center [293, 152] width 407 height 48
click at [212, 234] on button "Save" at bounding box center [152, 238] width 126 height 39
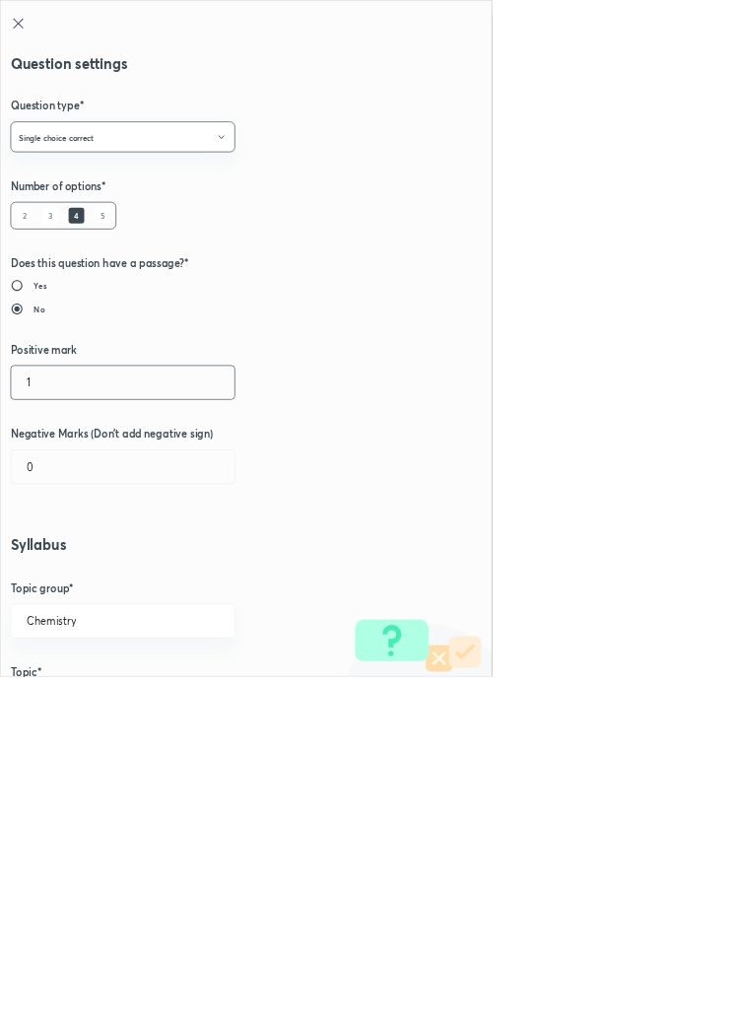
click at [89, 584] on input "1" at bounding box center [185, 577] width 337 height 50
click at [76, 704] on input "0" at bounding box center [185, 704] width 337 height 50
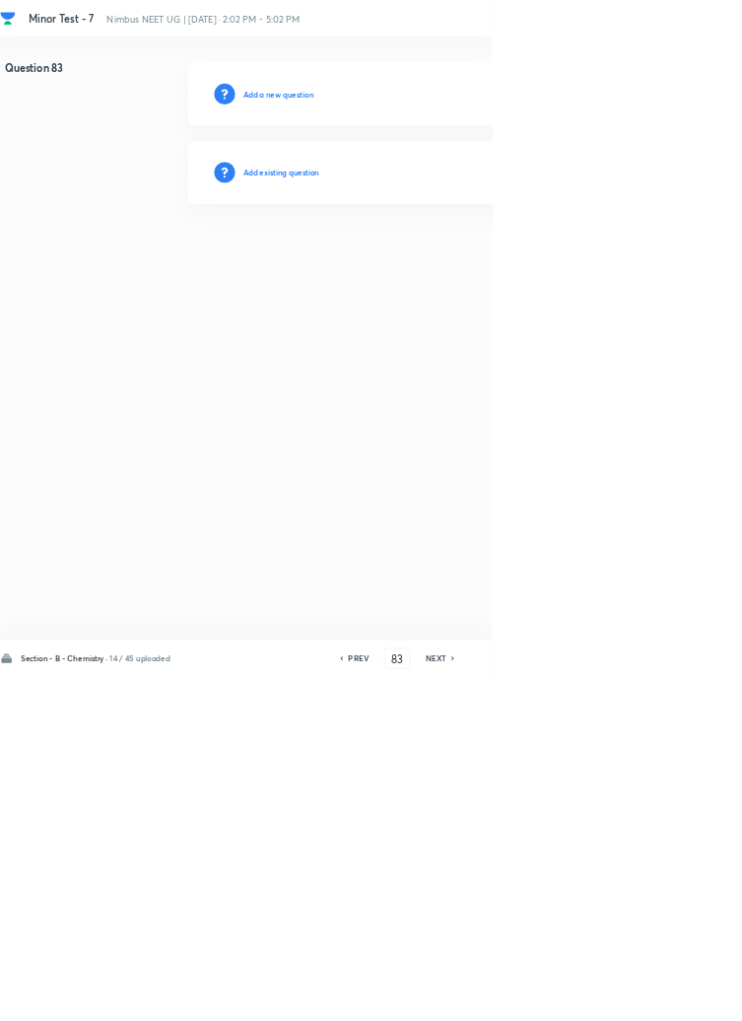
click at [463, 227] on div "Add existing question" at bounding box center [702, 260] width 836 height 95
click at [446, 268] on h6 "Add existing question" at bounding box center [424, 260] width 115 height 18
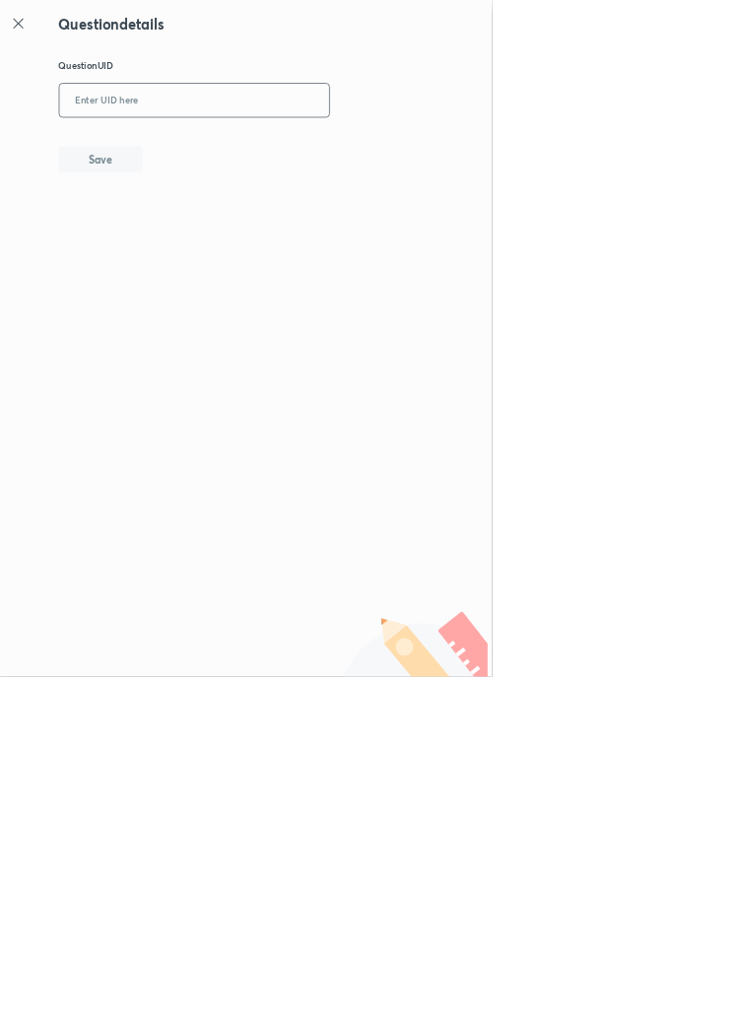
click at [381, 147] on input "text" at bounding box center [293, 152] width 407 height 48
click at [211, 244] on button "Save" at bounding box center [152, 238] width 126 height 39
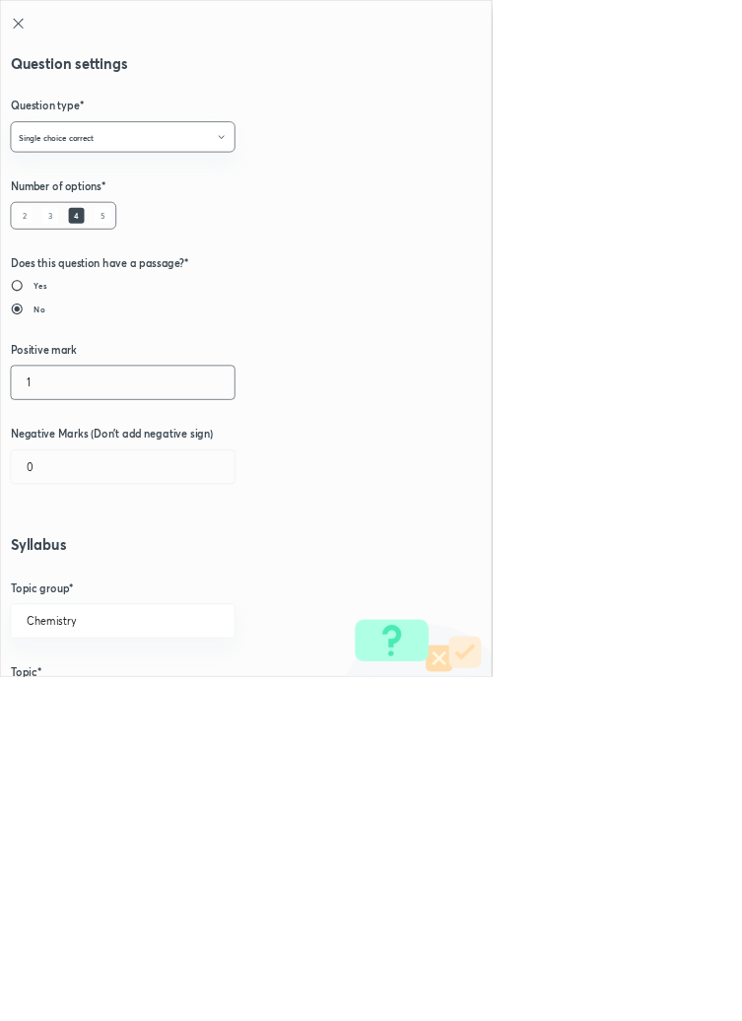
click at [71, 569] on input "1" at bounding box center [185, 577] width 337 height 50
click at [61, 703] on input "0" at bounding box center [185, 704] width 337 height 50
